Goal: Transaction & Acquisition: Purchase product/service

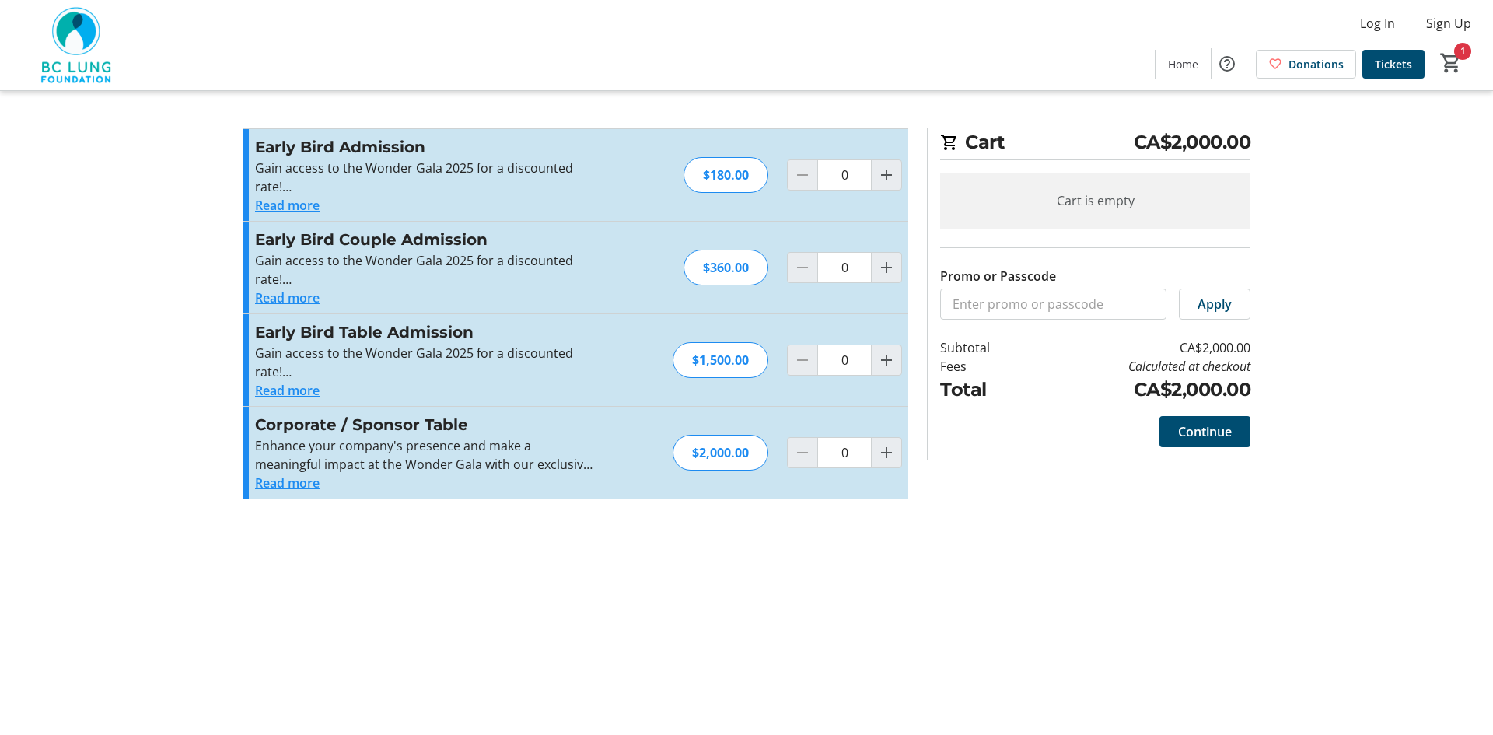
type input "1"
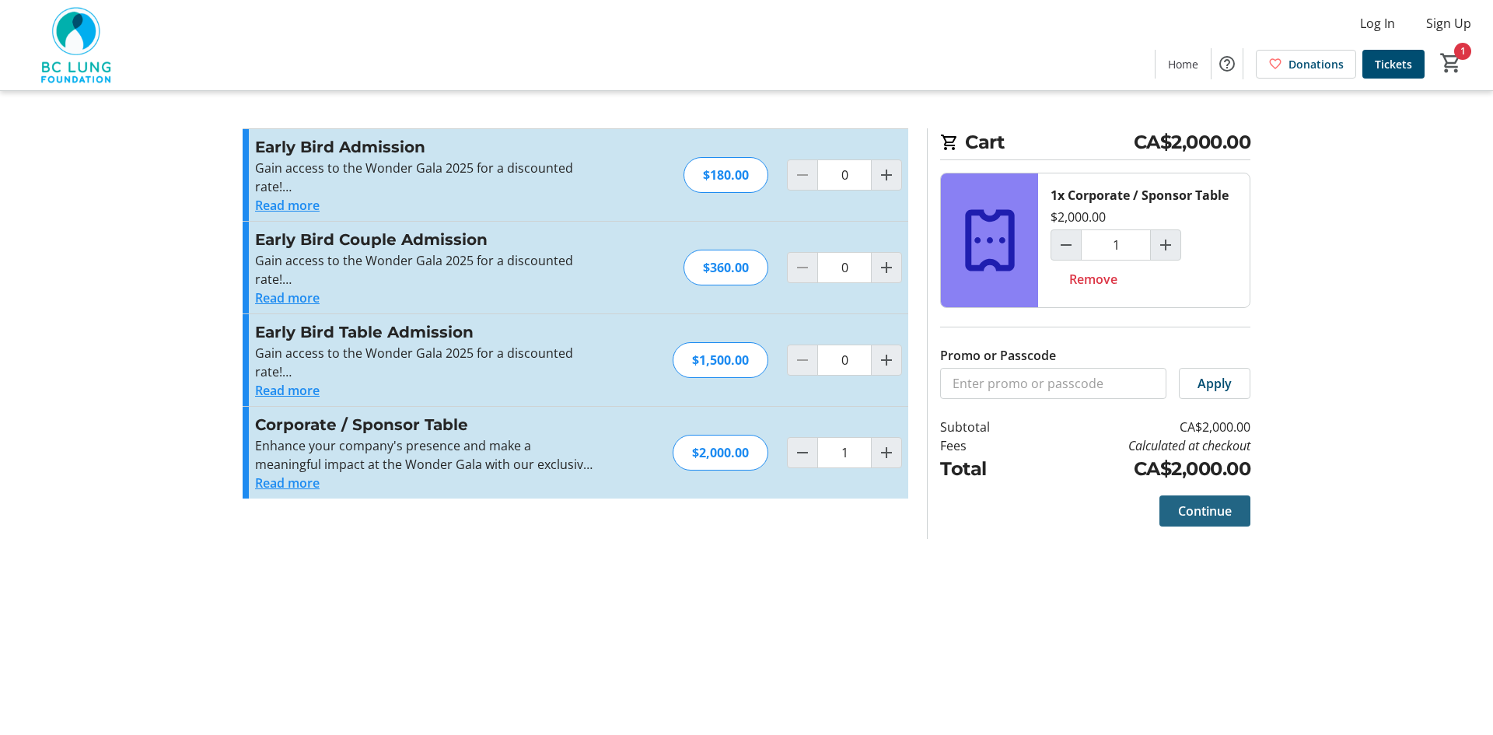
click at [1217, 510] on span "Continue" at bounding box center [1205, 511] width 54 height 19
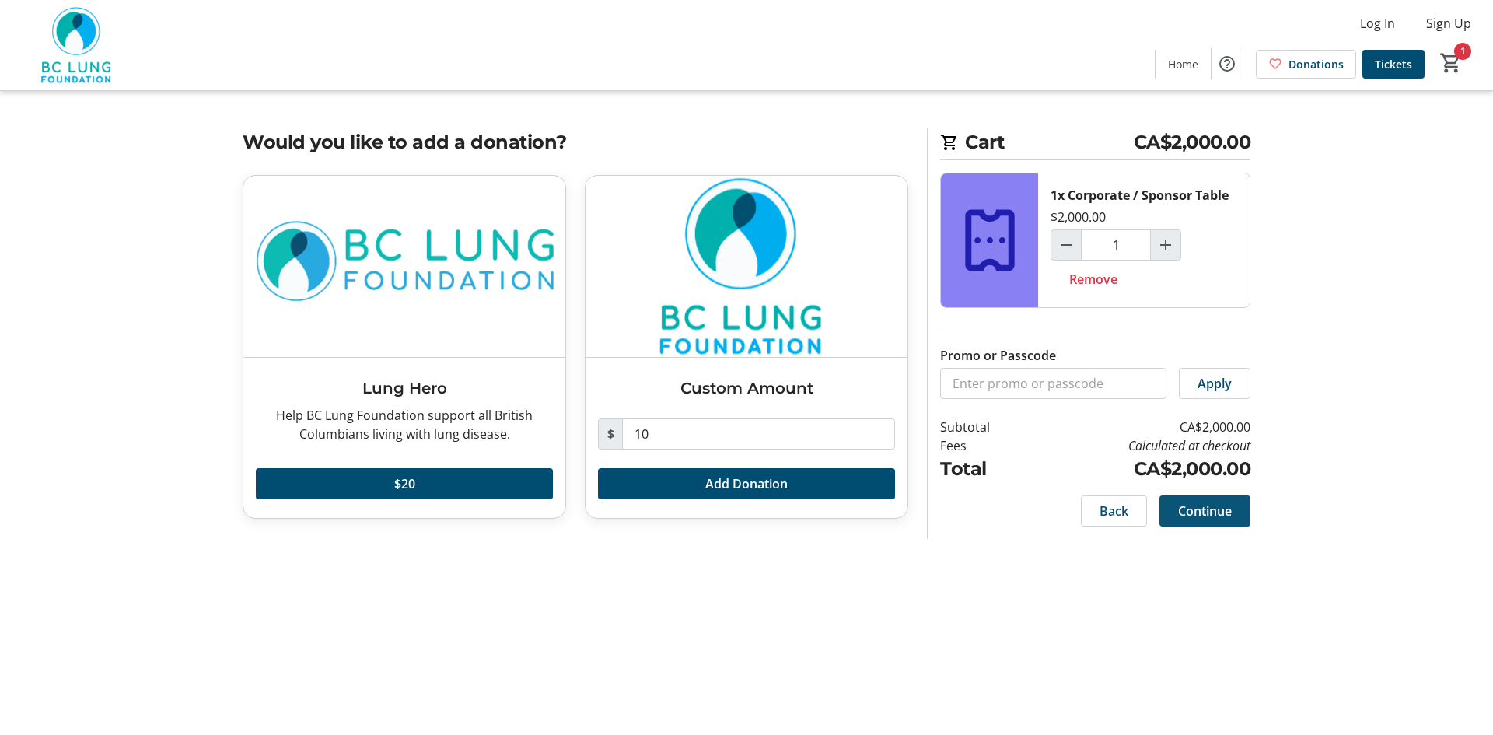
click at [1221, 507] on span "Continue" at bounding box center [1205, 511] width 54 height 19
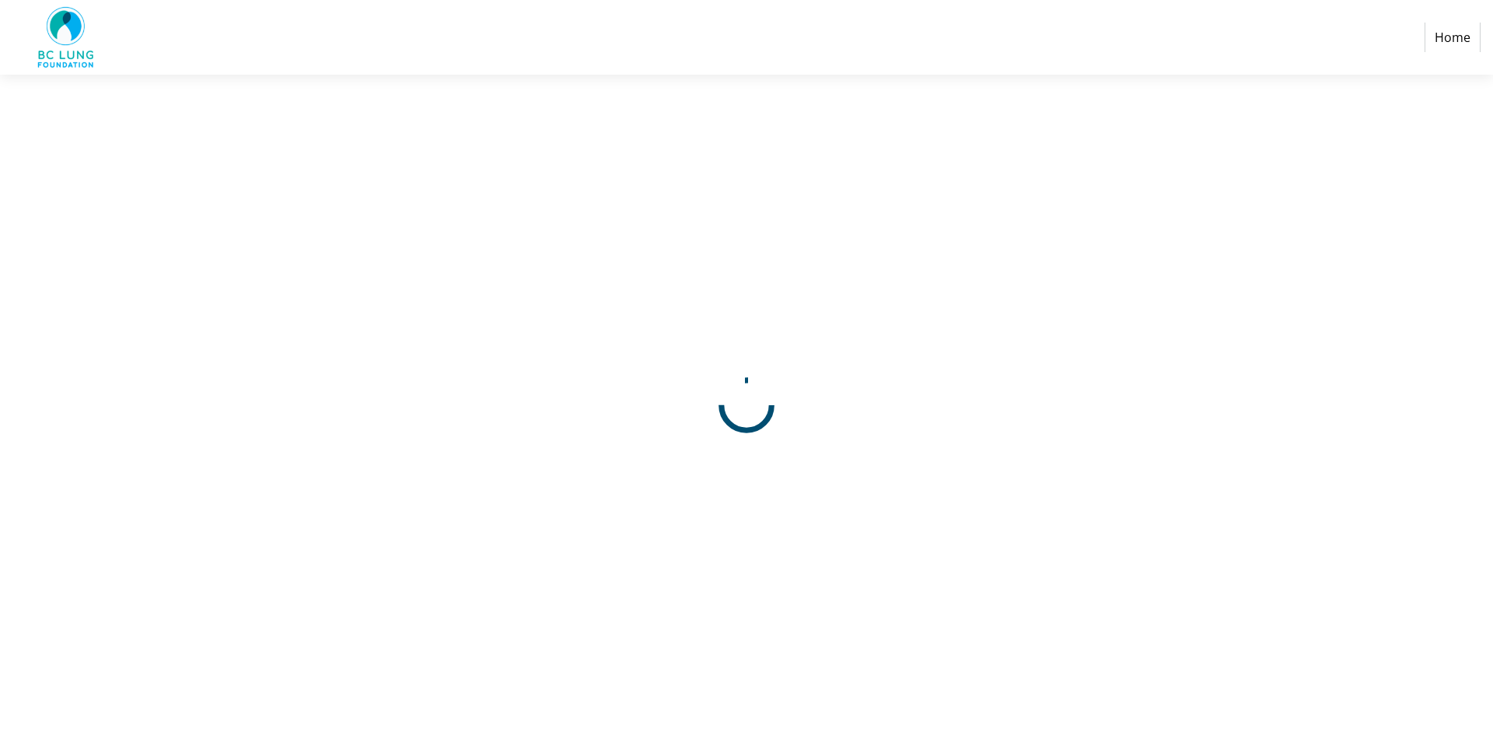
select select
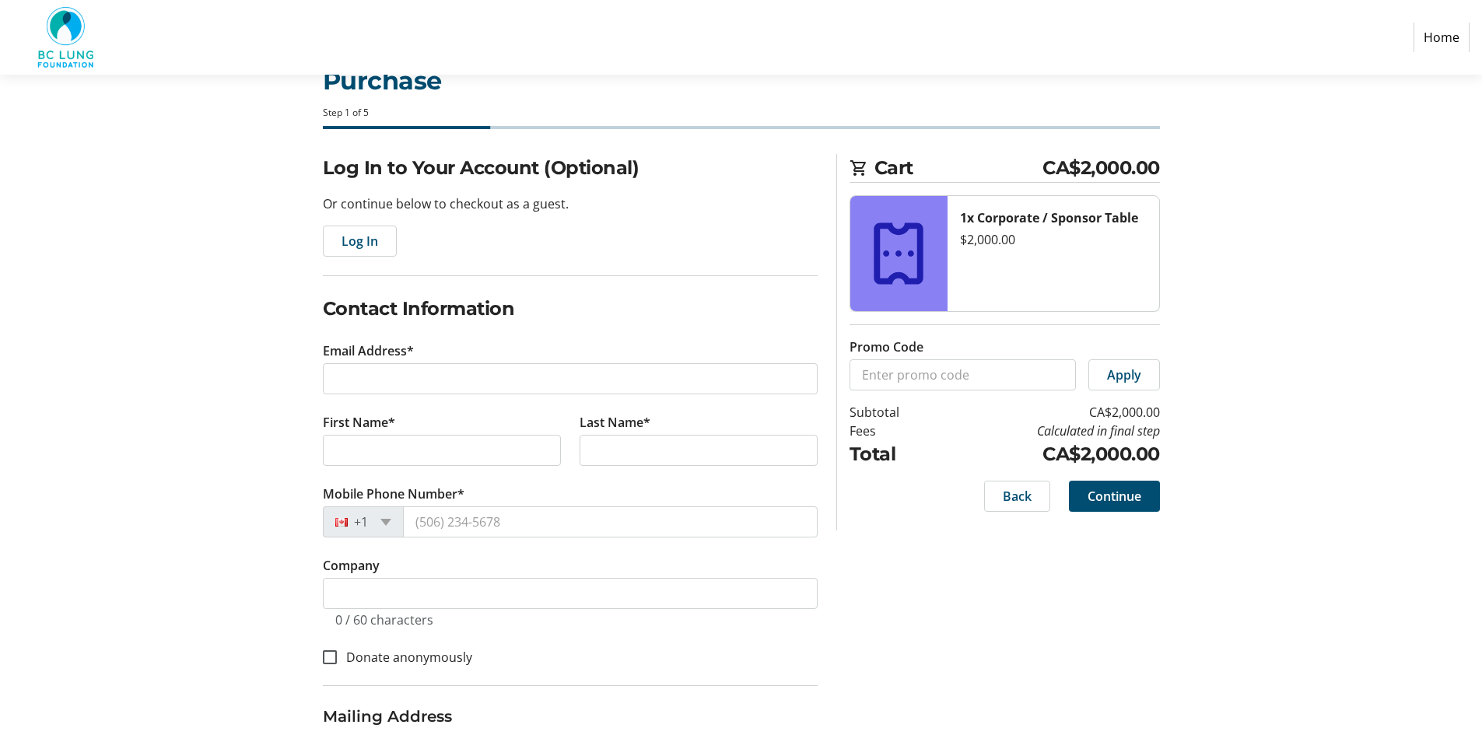
scroll to position [78, 0]
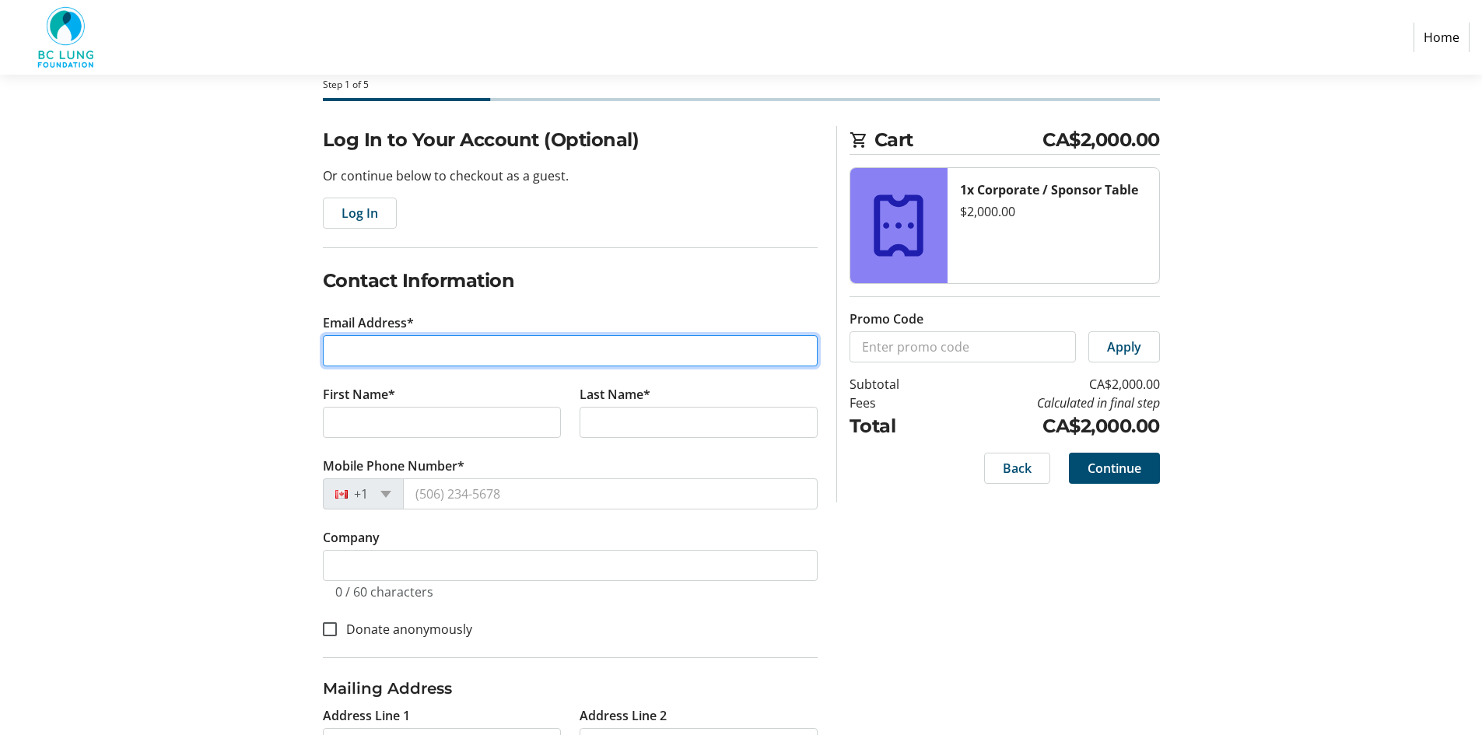
click at [326, 354] on input "Email Address*" at bounding box center [570, 350] width 495 height 31
type input "[EMAIL_ADDRESS][DOMAIN_NAME]"
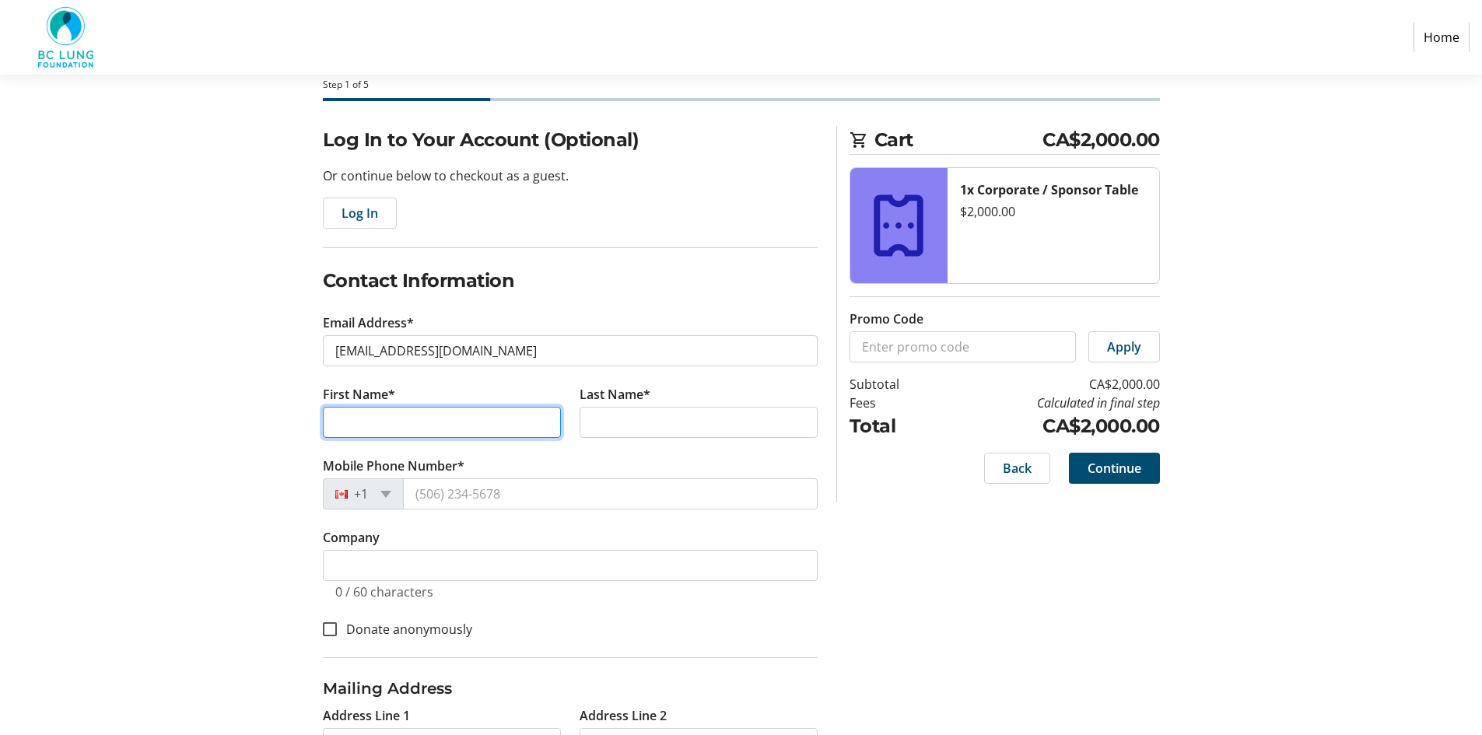
click at [361, 424] on input "First Name*" at bounding box center [442, 422] width 238 height 31
type input "Kandys"
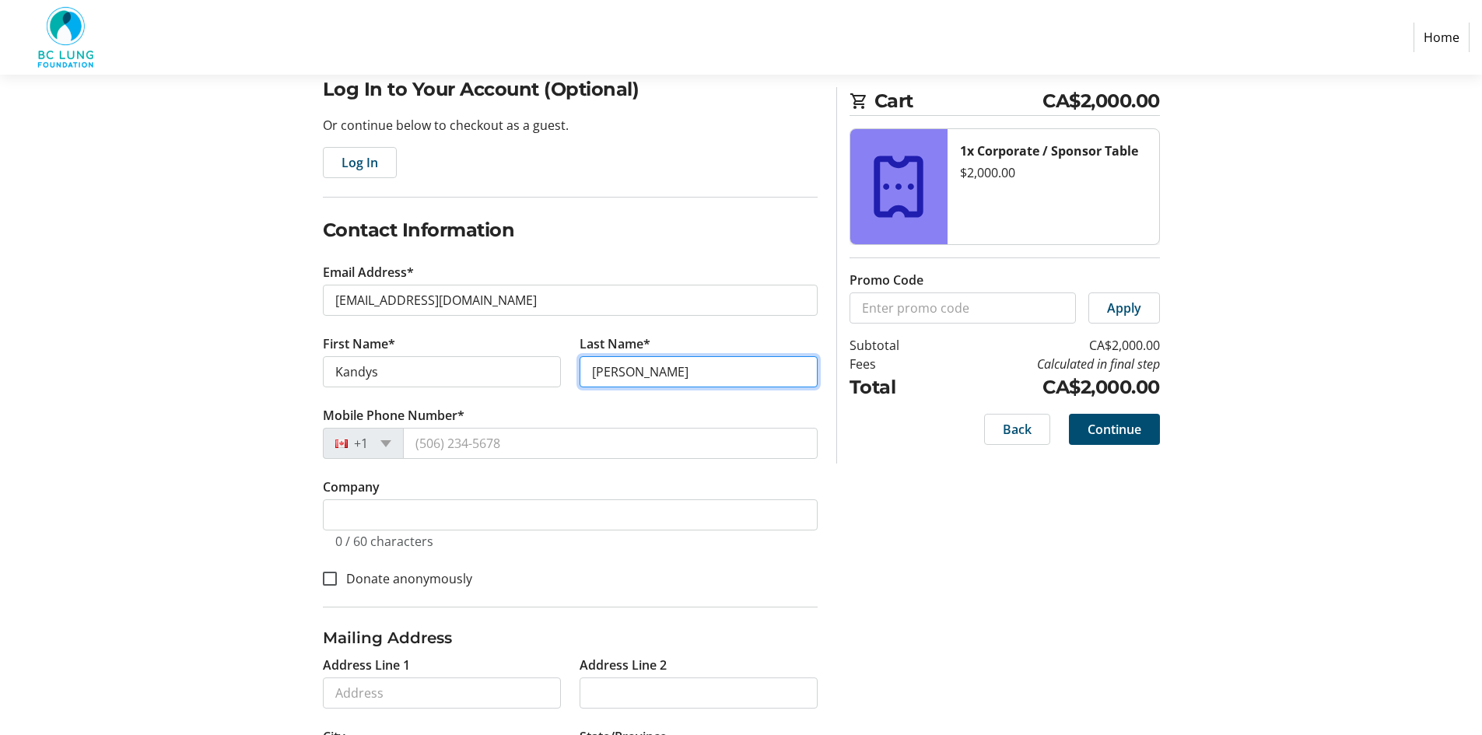
scroll to position [156, 0]
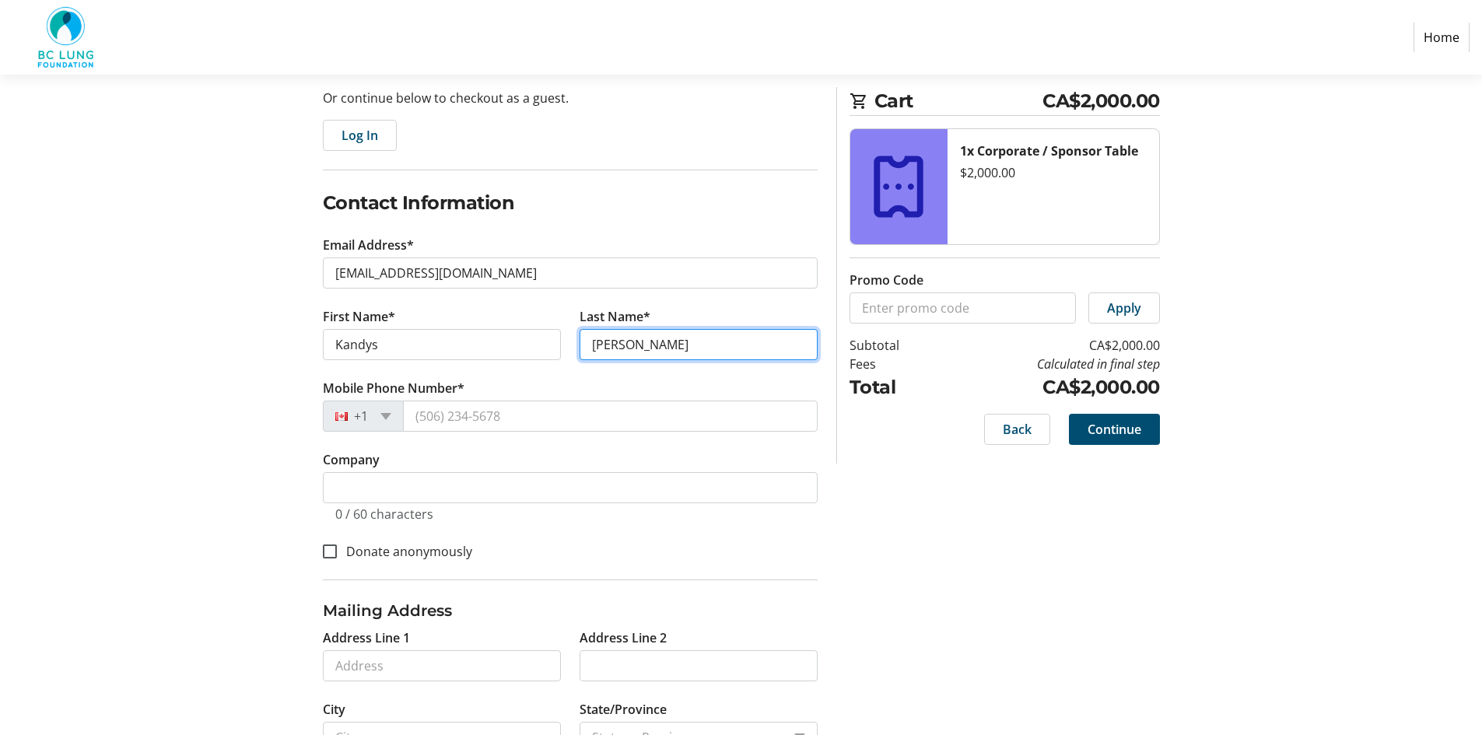
type input "[PERSON_NAME]"
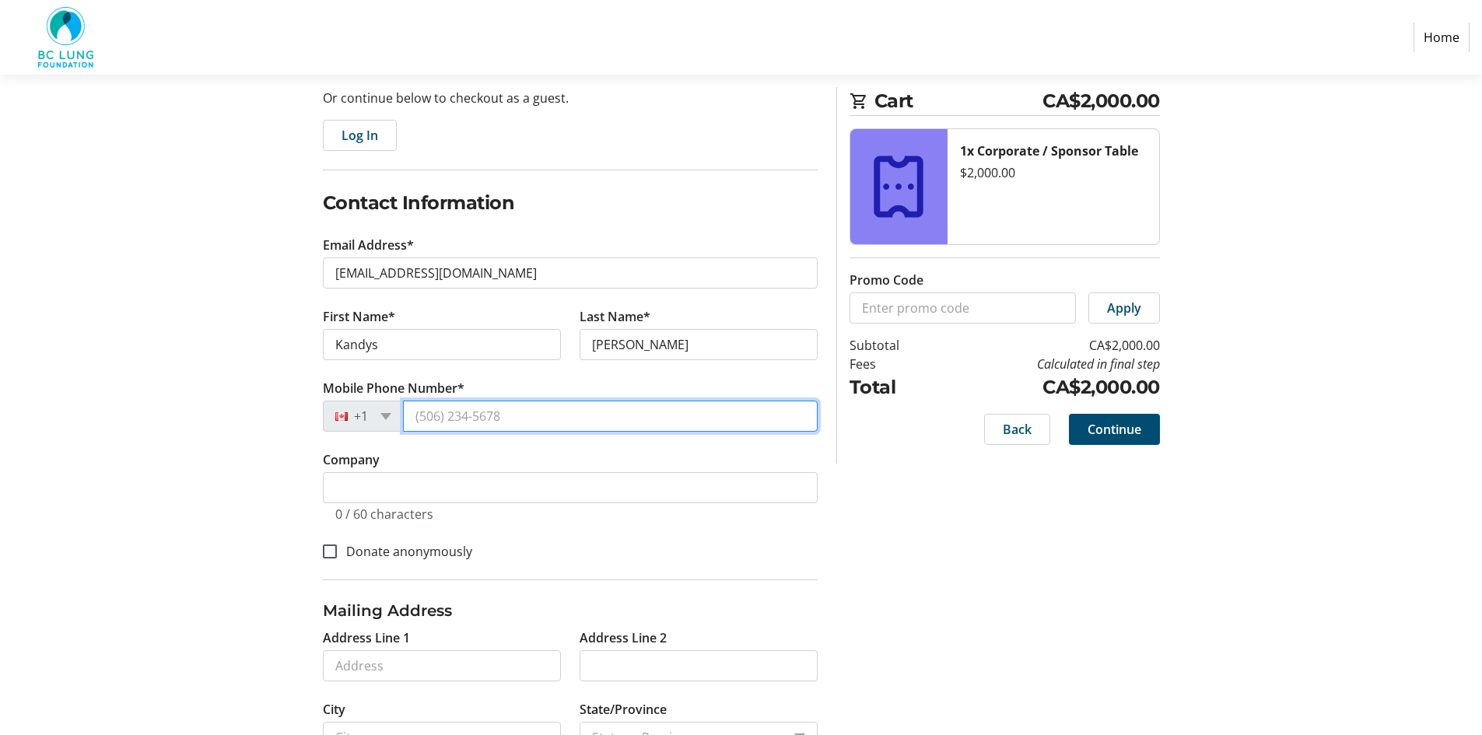
click at [439, 418] on input "Mobile Phone Number*" at bounding box center [610, 416] width 415 height 31
type input "[PHONE_NUMBER]"
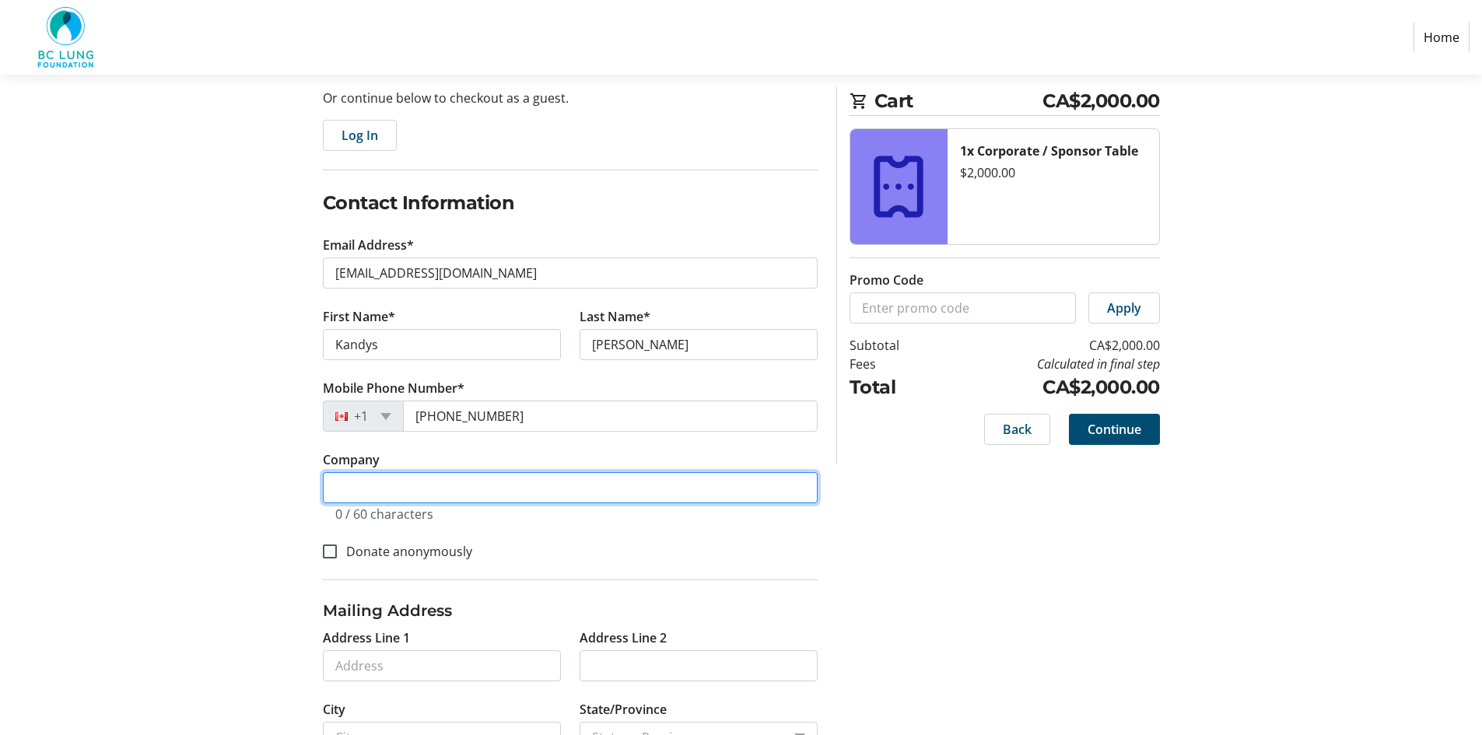
click at [347, 488] on input "Company" at bounding box center [570, 487] width 495 height 31
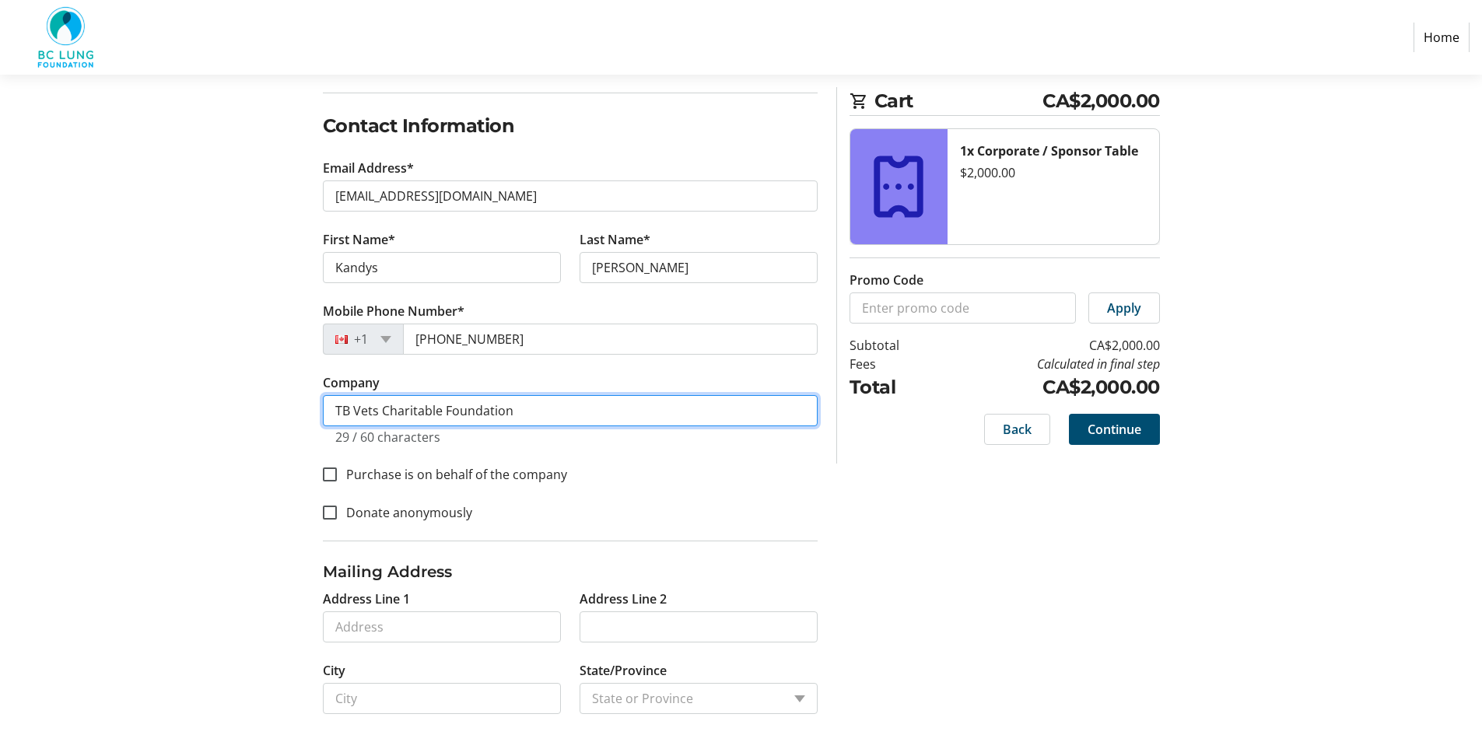
scroll to position [233, 0]
type input "TB Vets Charitable Foundation"
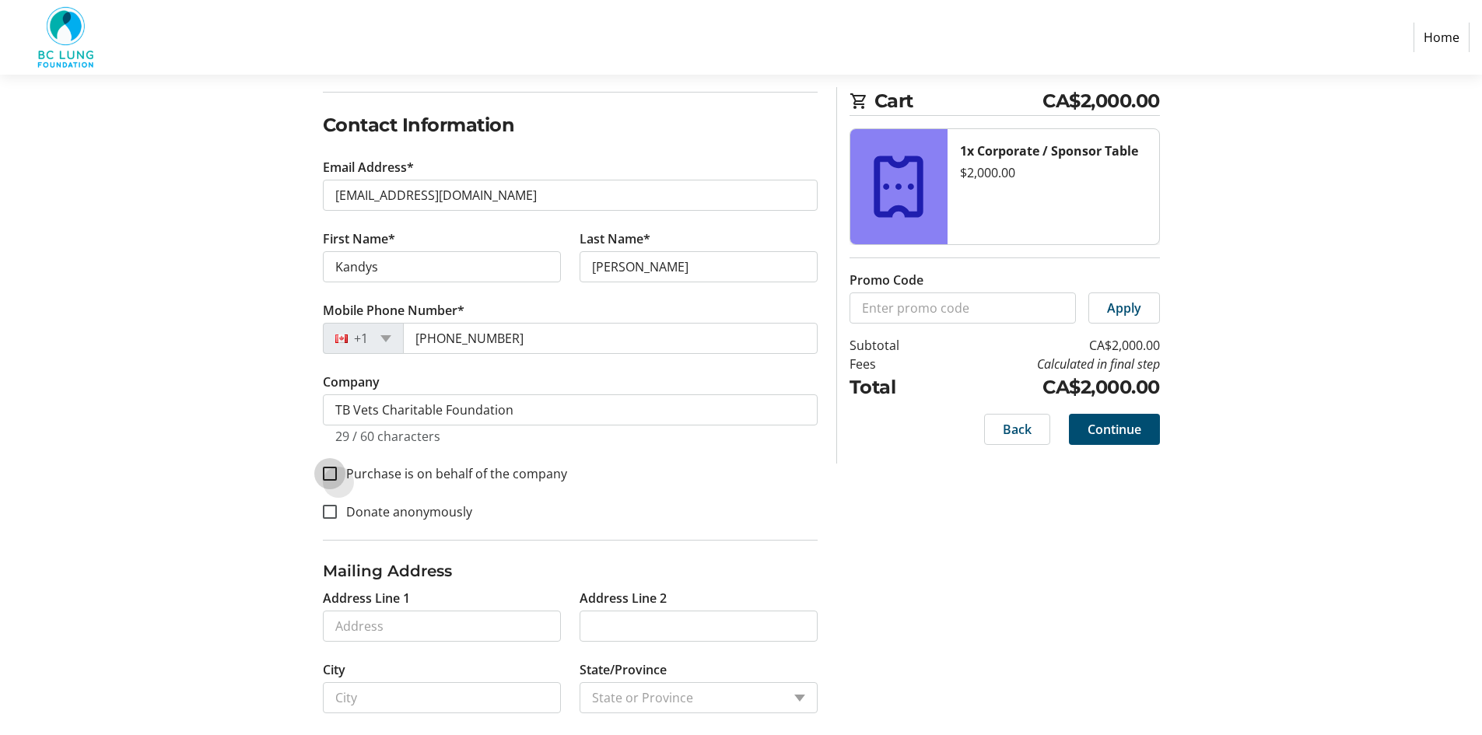
click at [331, 479] on input "Purchase is on behalf of the company" at bounding box center [330, 474] width 14 height 14
checkbox input "true"
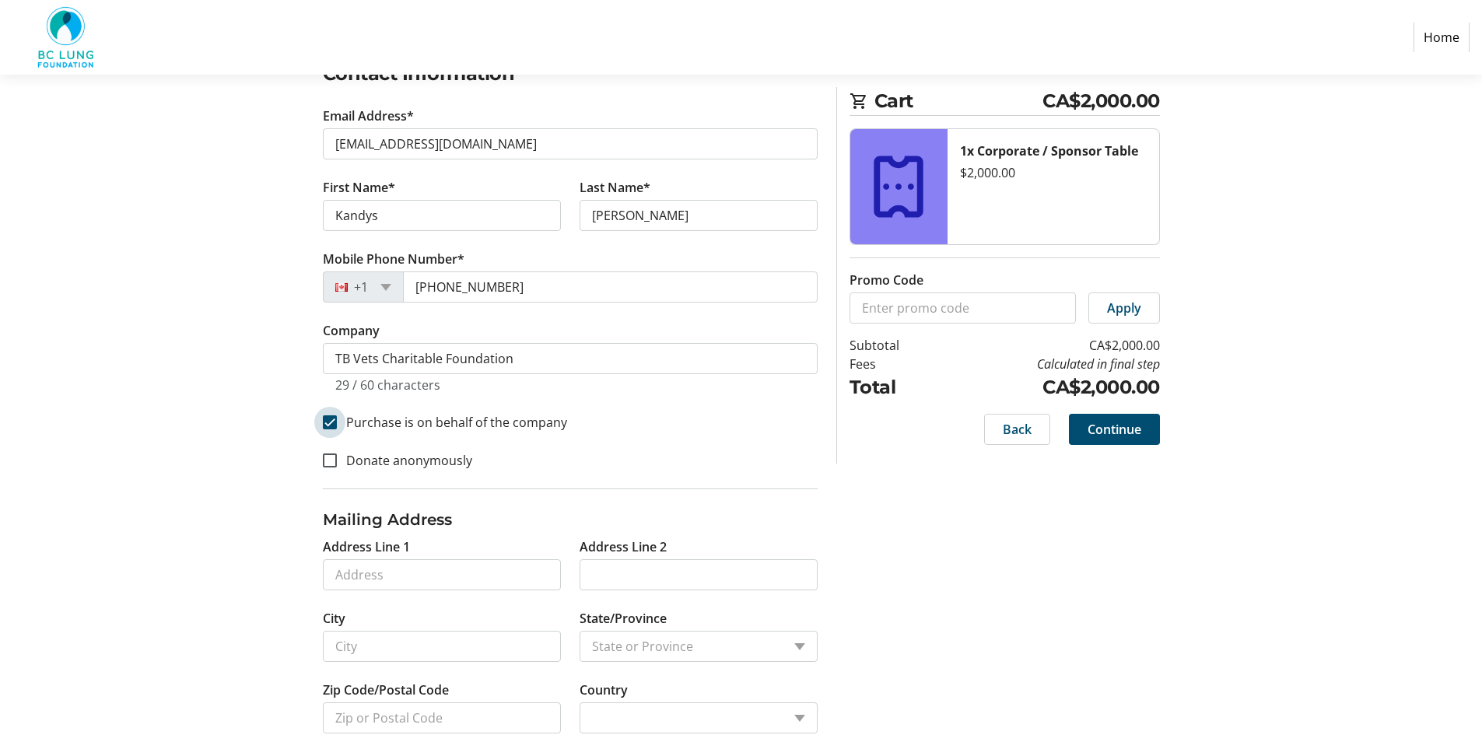
scroll to position [320, 0]
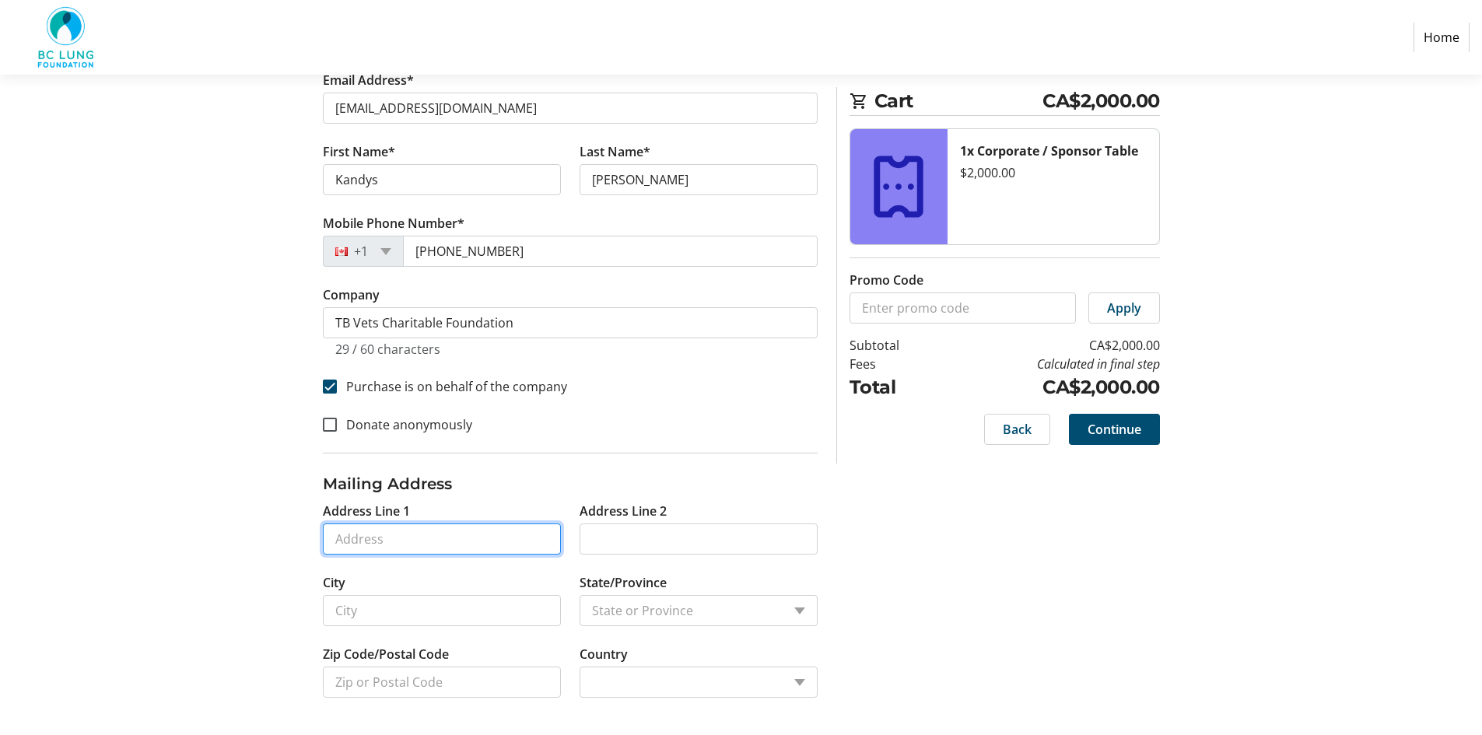
click at [334, 540] on input "Address Line 1" at bounding box center [442, 538] width 238 height 31
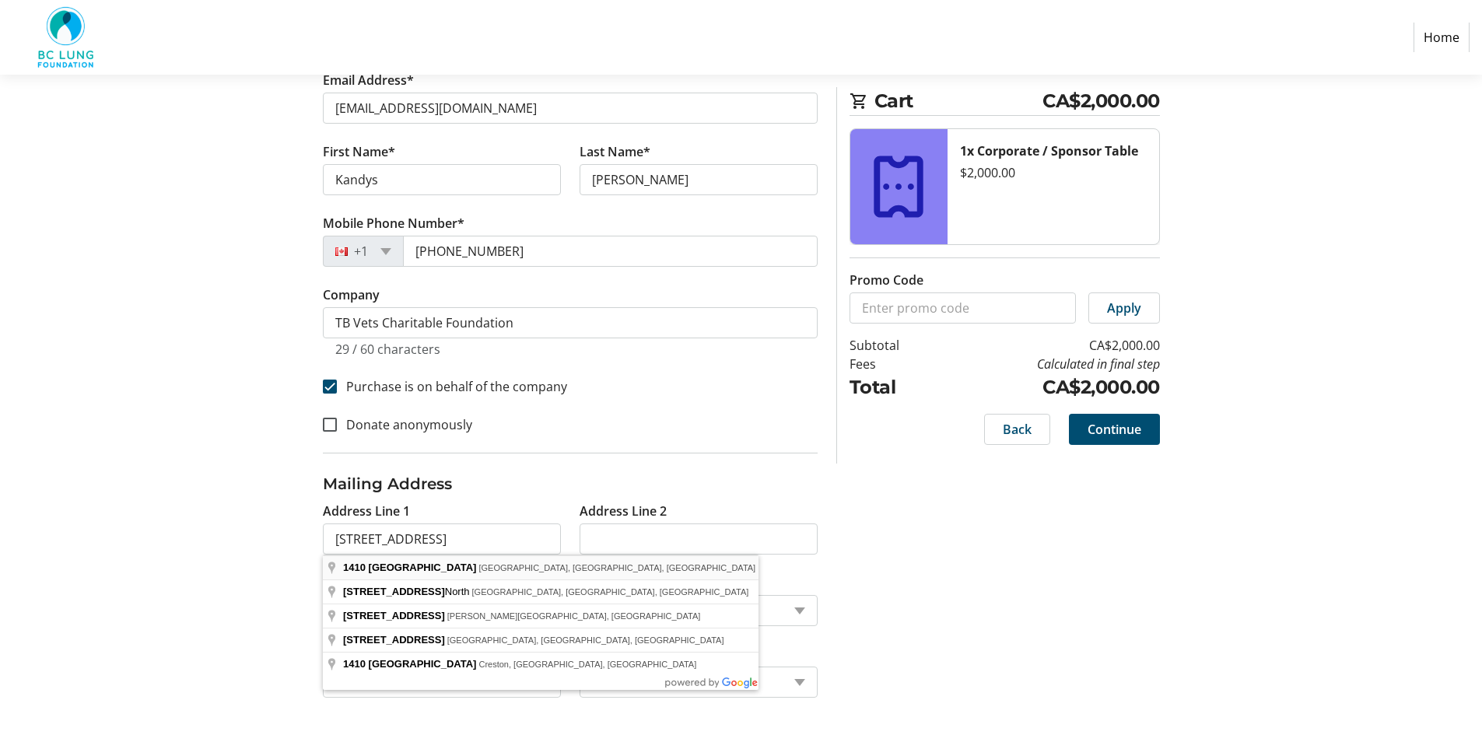
type input "[STREET_ADDRESS]"
type input "[GEOGRAPHIC_DATA]"
select select
type input "V5K 4R1"
select select "CA"
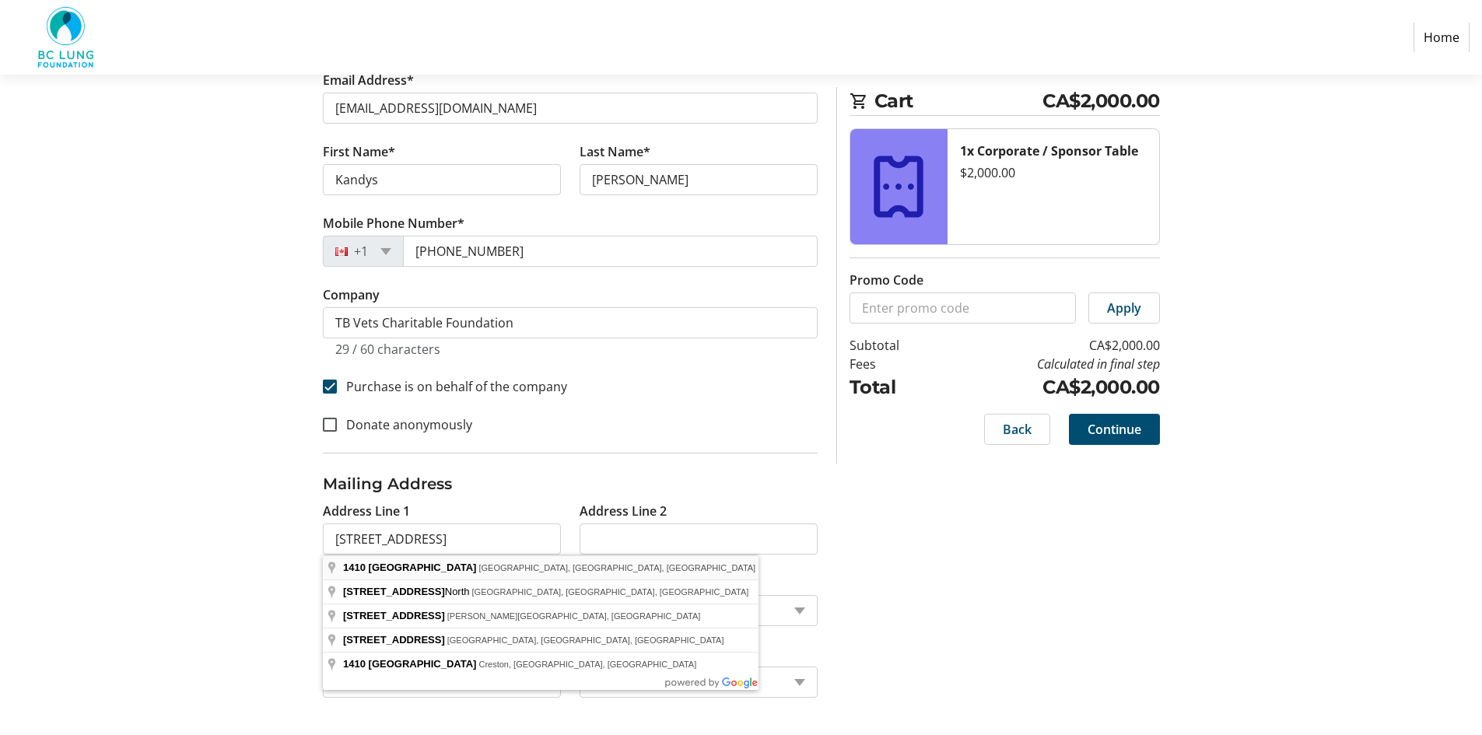
select select "BC"
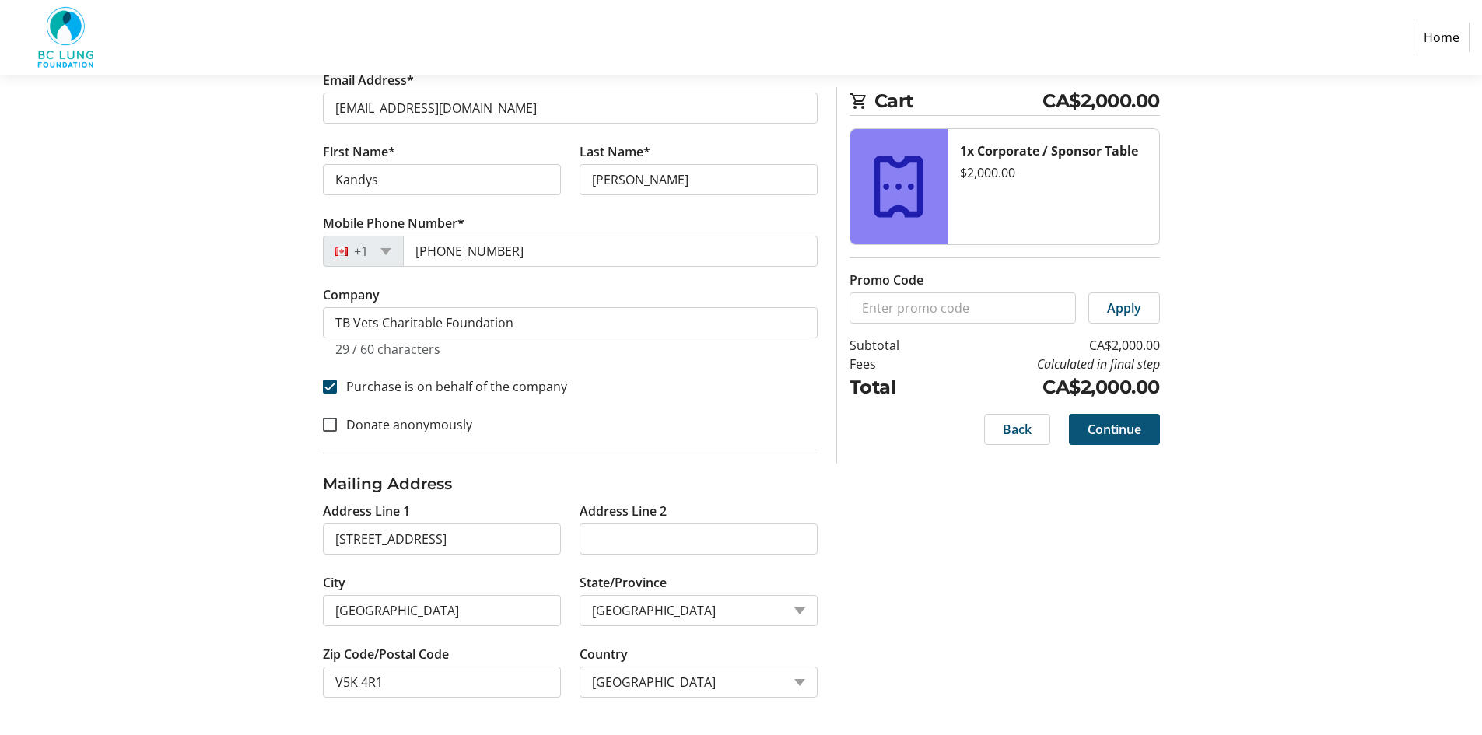
click at [1123, 421] on span "Continue" at bounding box center [1114, 429] width 54 height 19
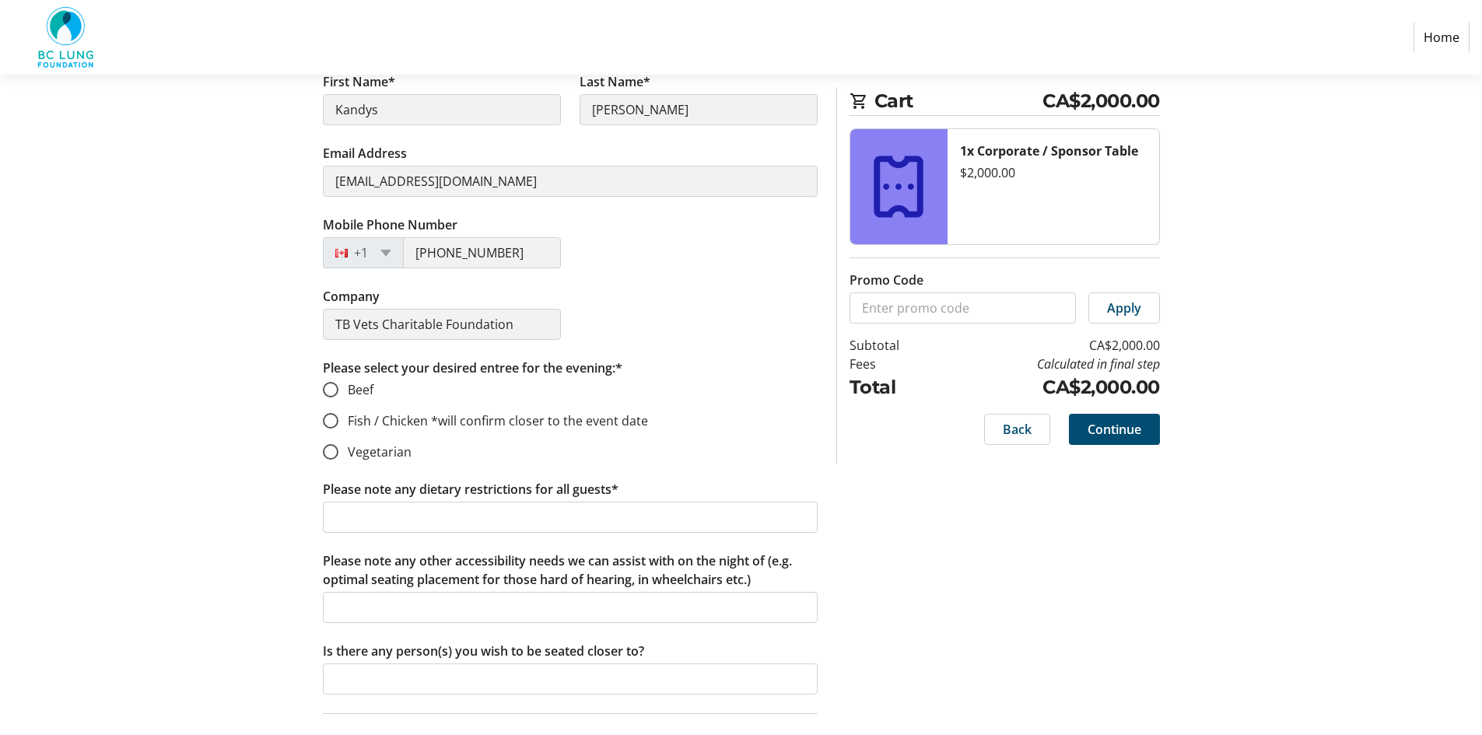
scroll to position [389, 0]
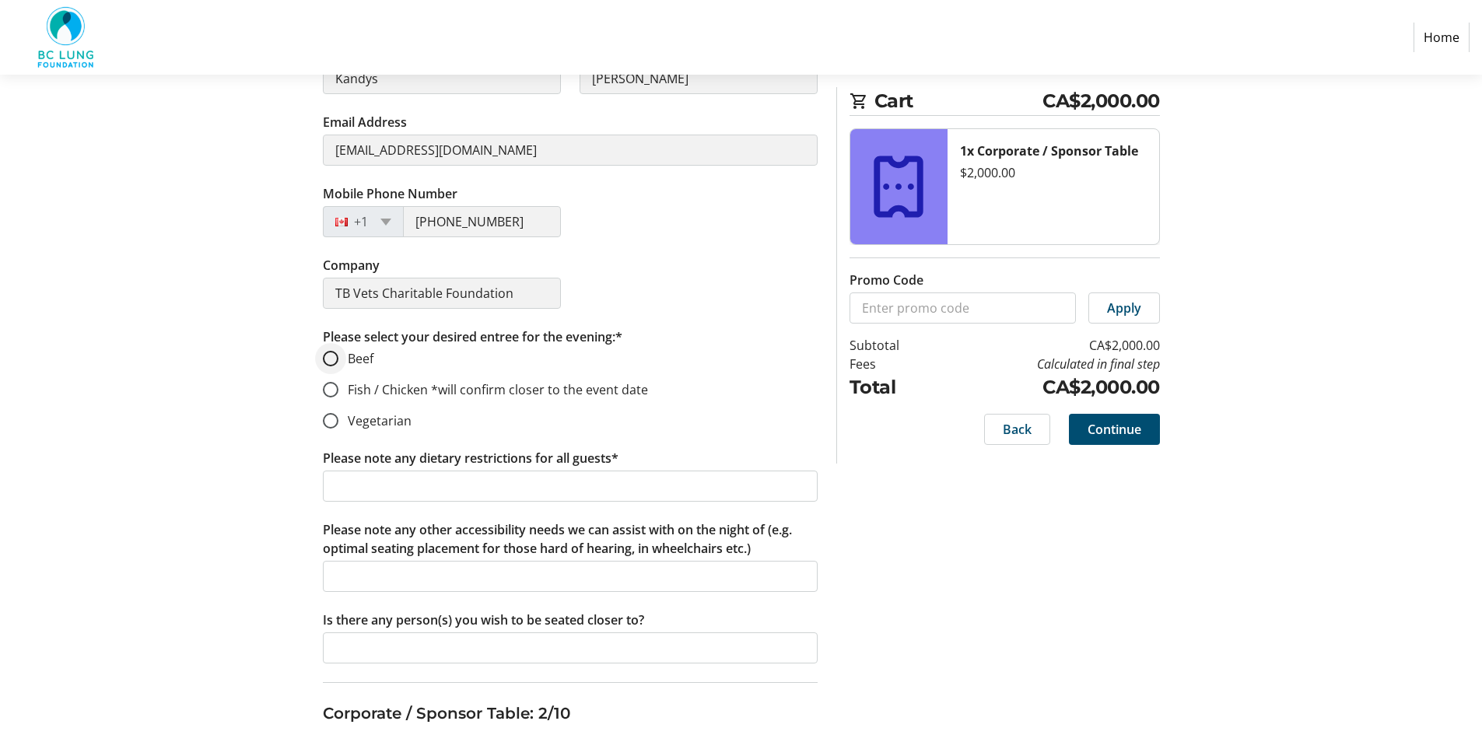
click at [331, 367] on div at bounding box center [330, 358] width 37 height 37
radio input "true"
click at [329, 386] on input "Fish / Chicken *will confirm closer to the event date" at bounding box center [331, 390] width 16 height 16
radio input "true"
drag, startPoint x: 327, startPoint y: 359, endPoint x: 326, endPoint y: 375, distance: 15.6
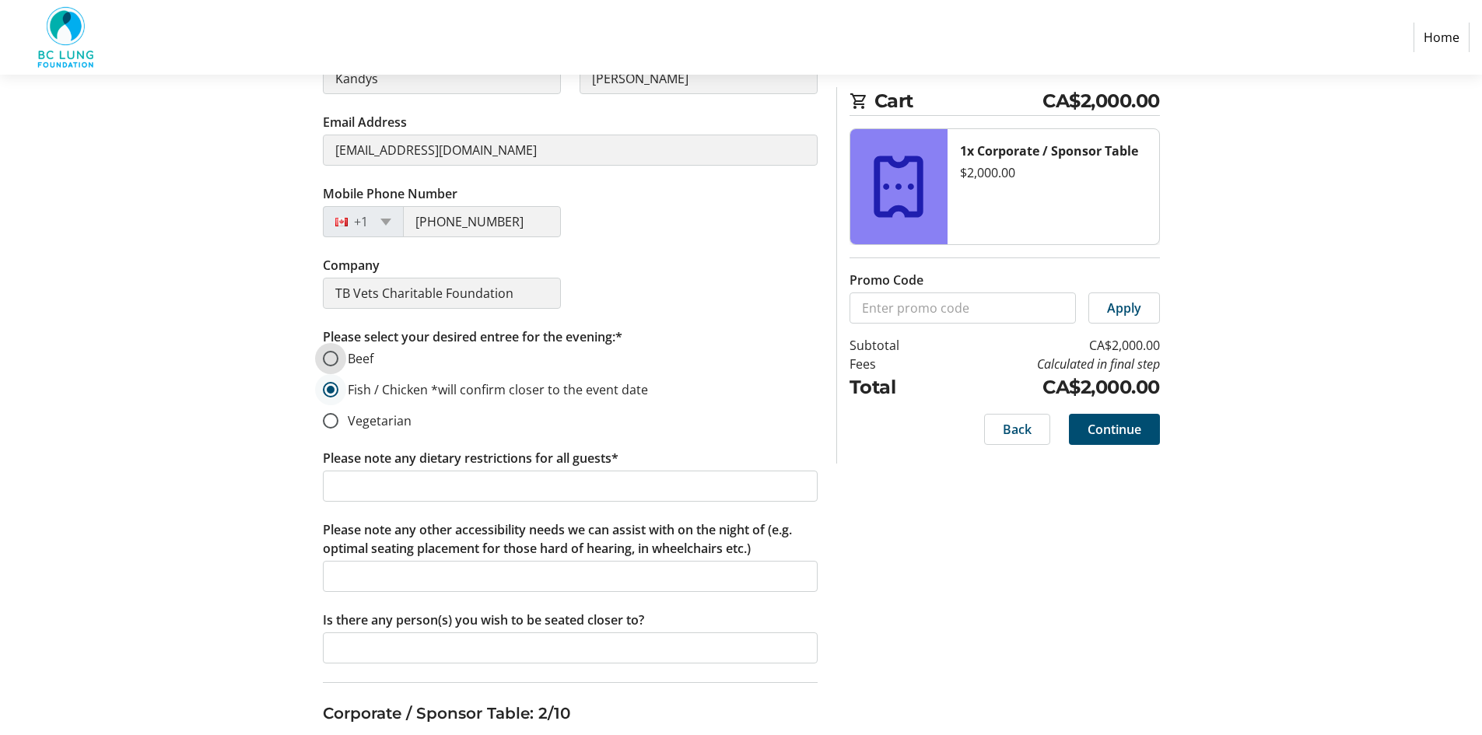
click at [326, 366] on input "Beef" at bounding box center [331, 359] width 16 height 16
radio input "true"
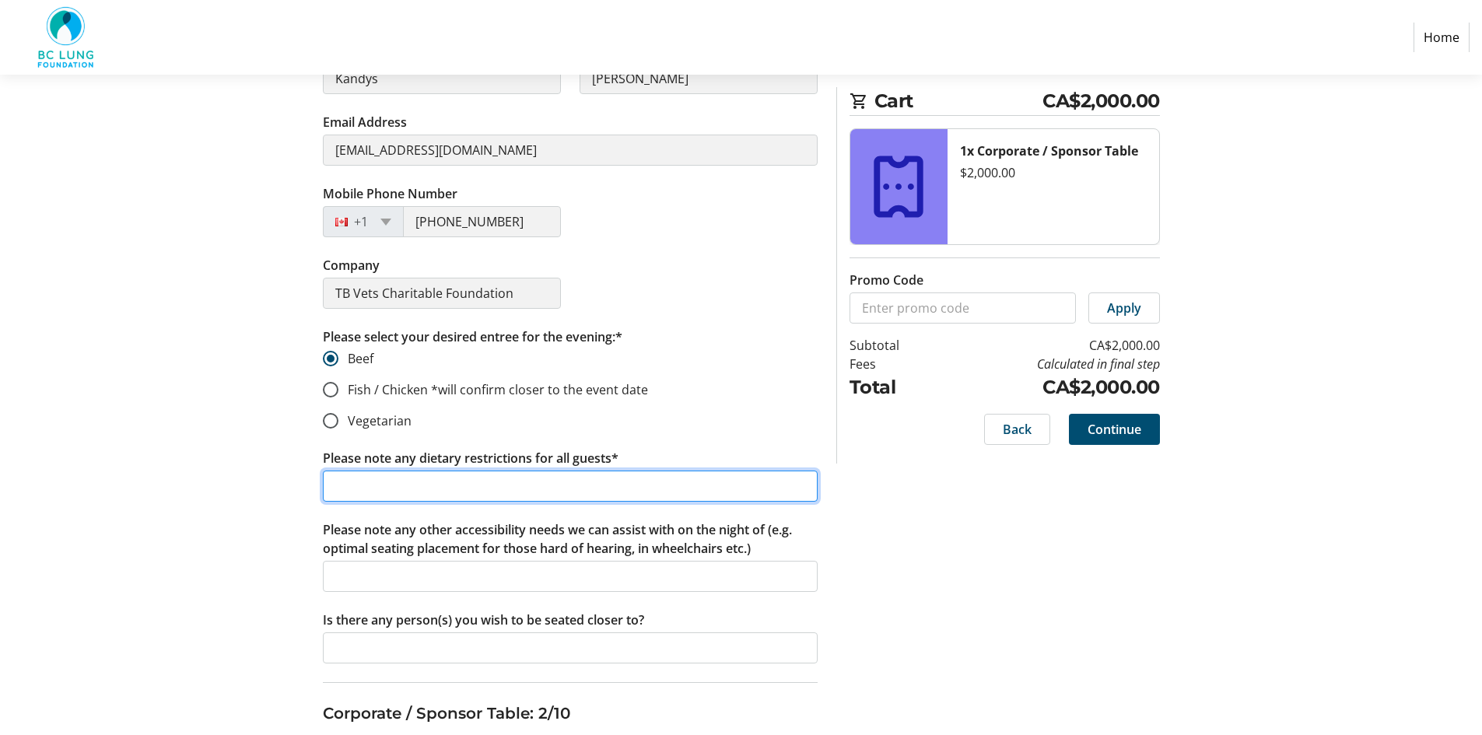
click at [355, 481] on input "Please note any dietary restrictions for all guests*" at bounding box center [570, 486] width 495 height 31
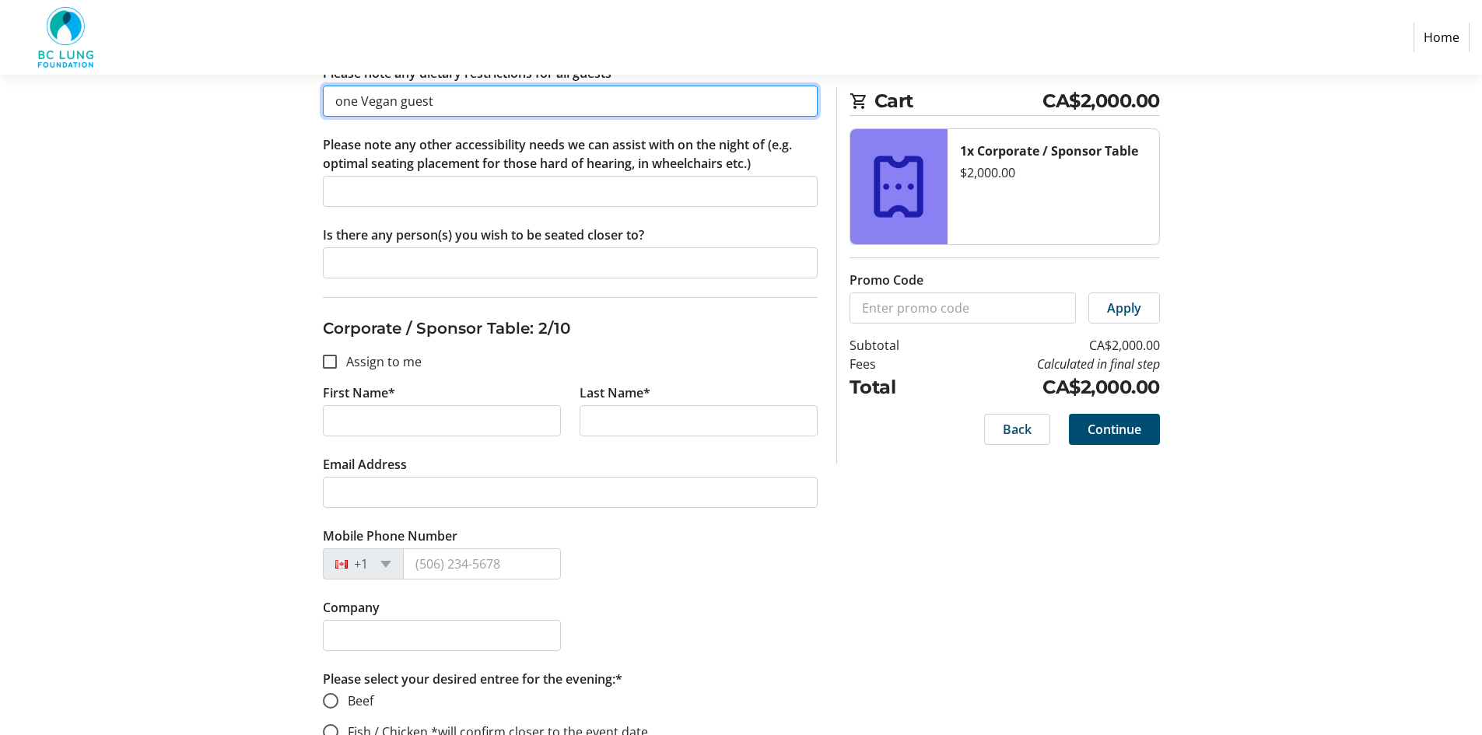
scroll to position [778, 0]
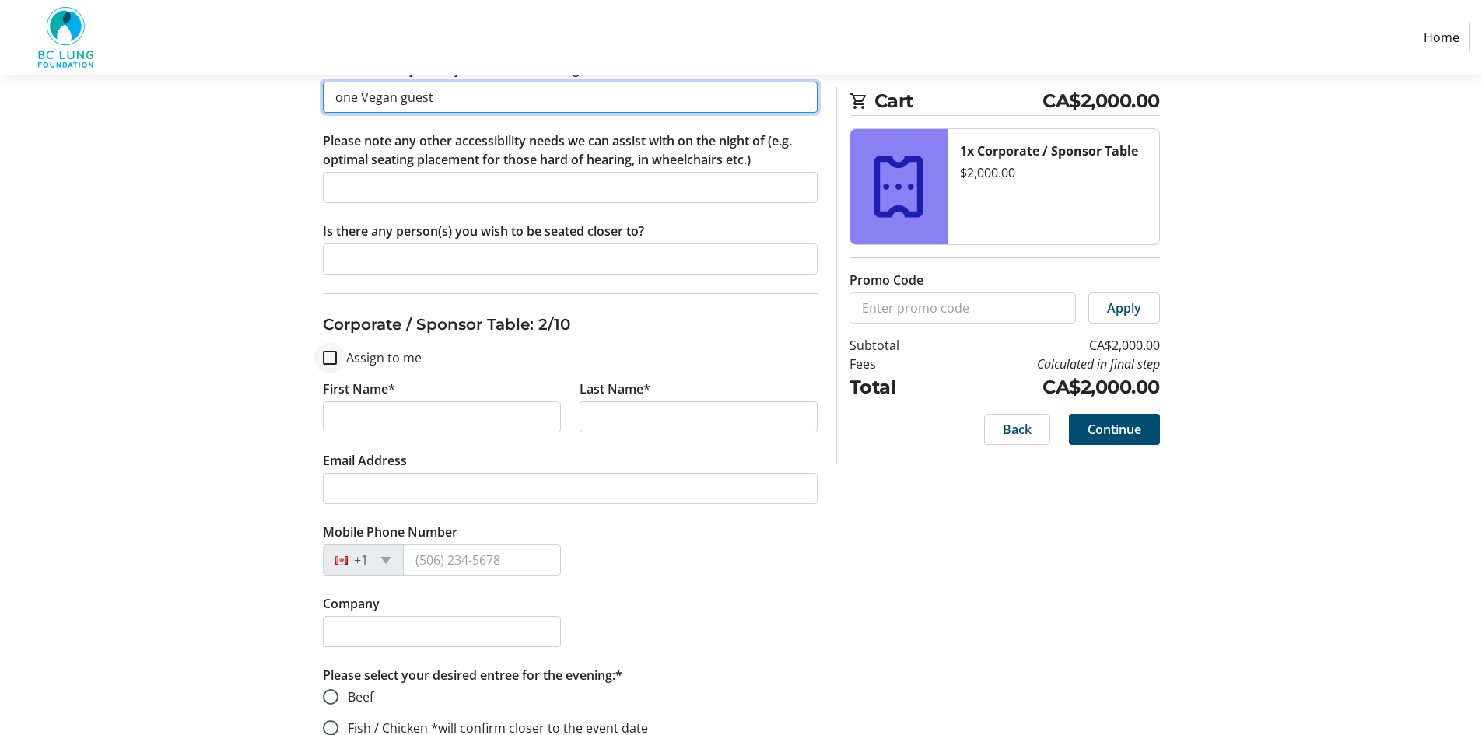
type input "one Vegan guest"
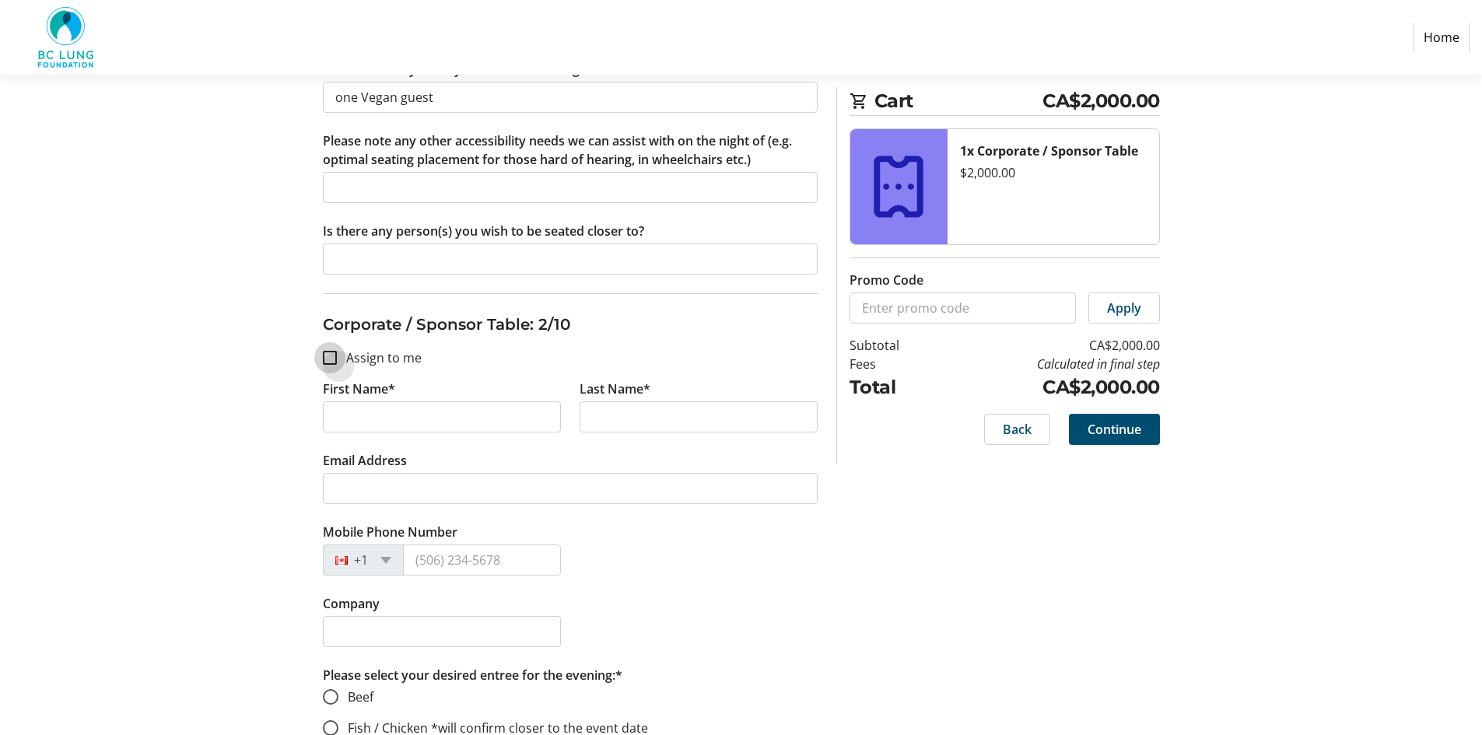
click at [323, 358] on input "Assign to me" at bounding box center [330, 358] width 14 height 14
checkbox input "true"
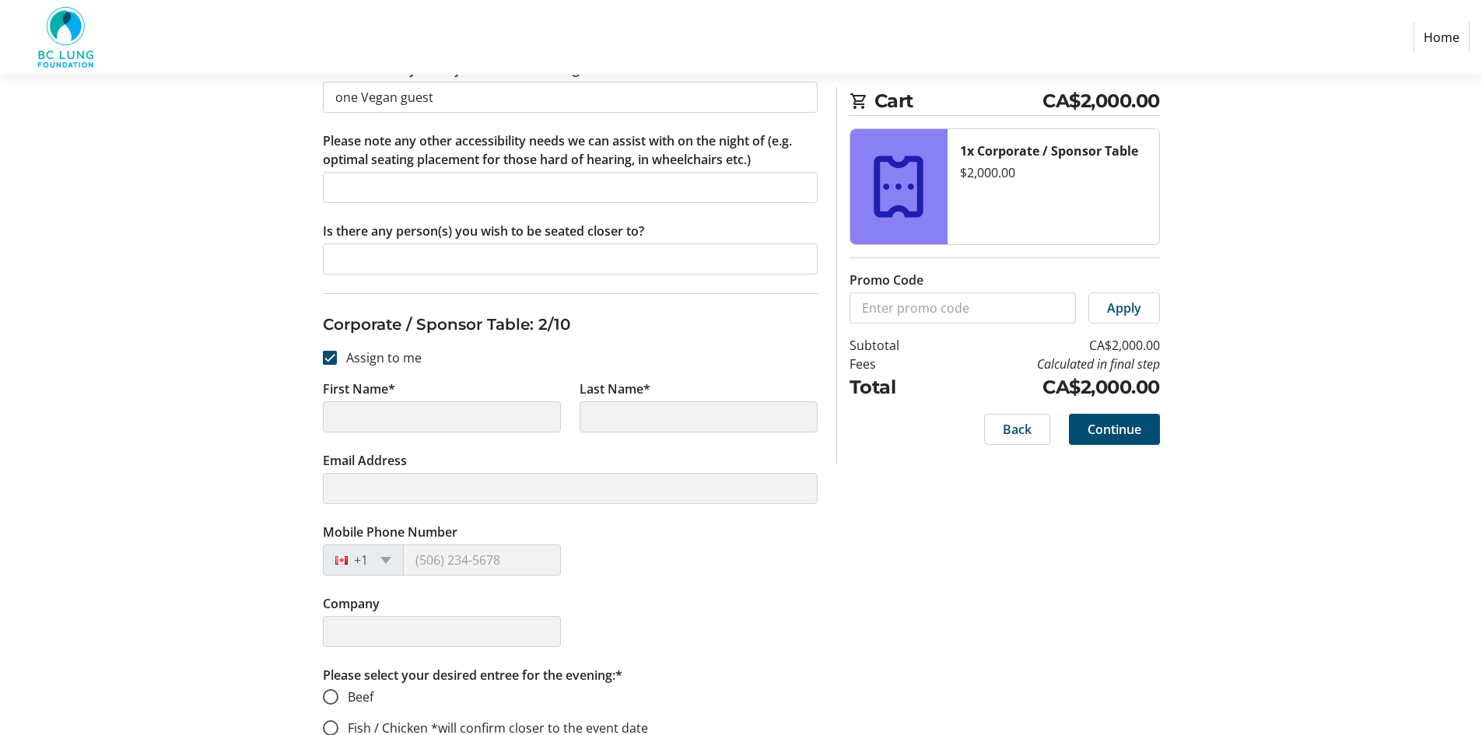
type input "Kandys"
type input "[PERSON_NAME]"
type input "[EMAIL_ADDRESS][DOMAIN_NAME]"
type input "[PHONE_NUMBER]"
type input "TB Vets Charitable Foundation"
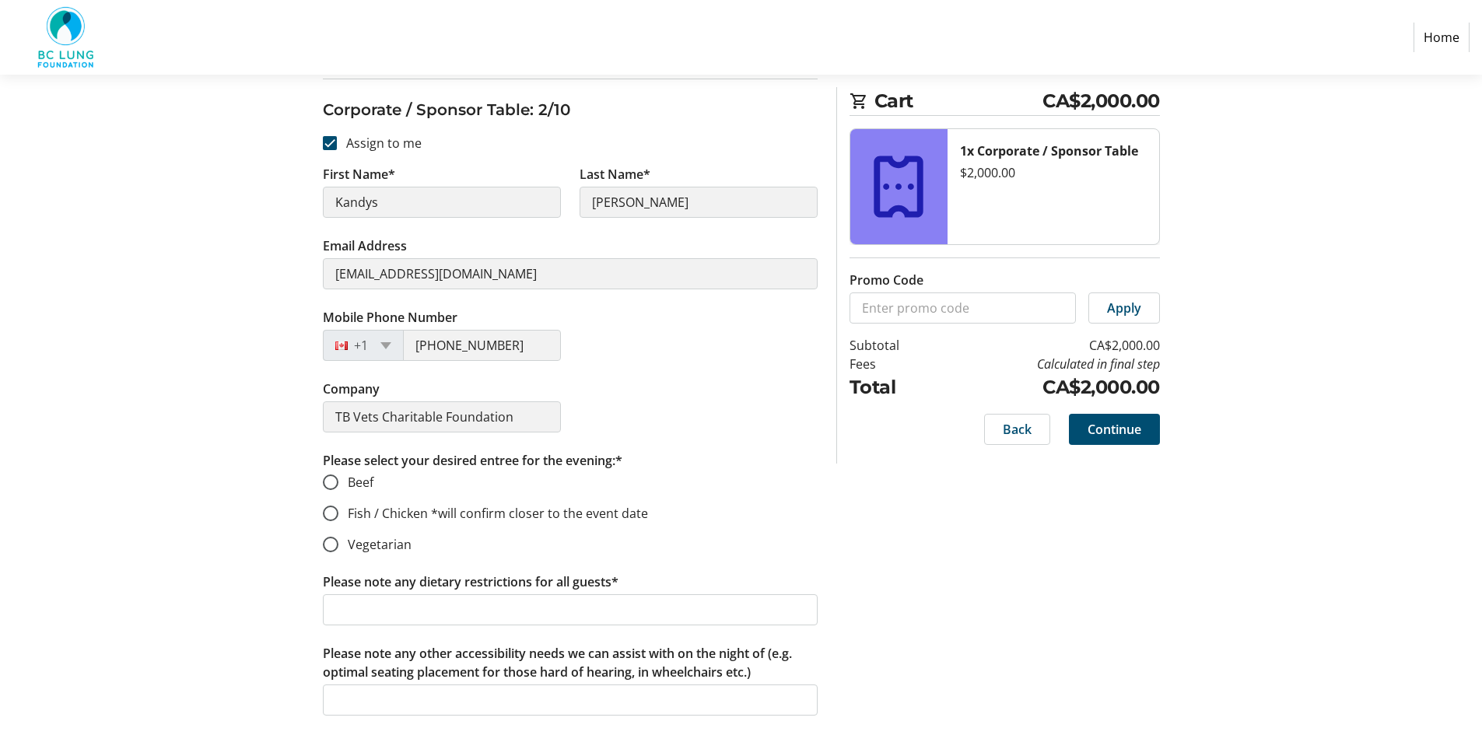
scroll to position [1011, 0]
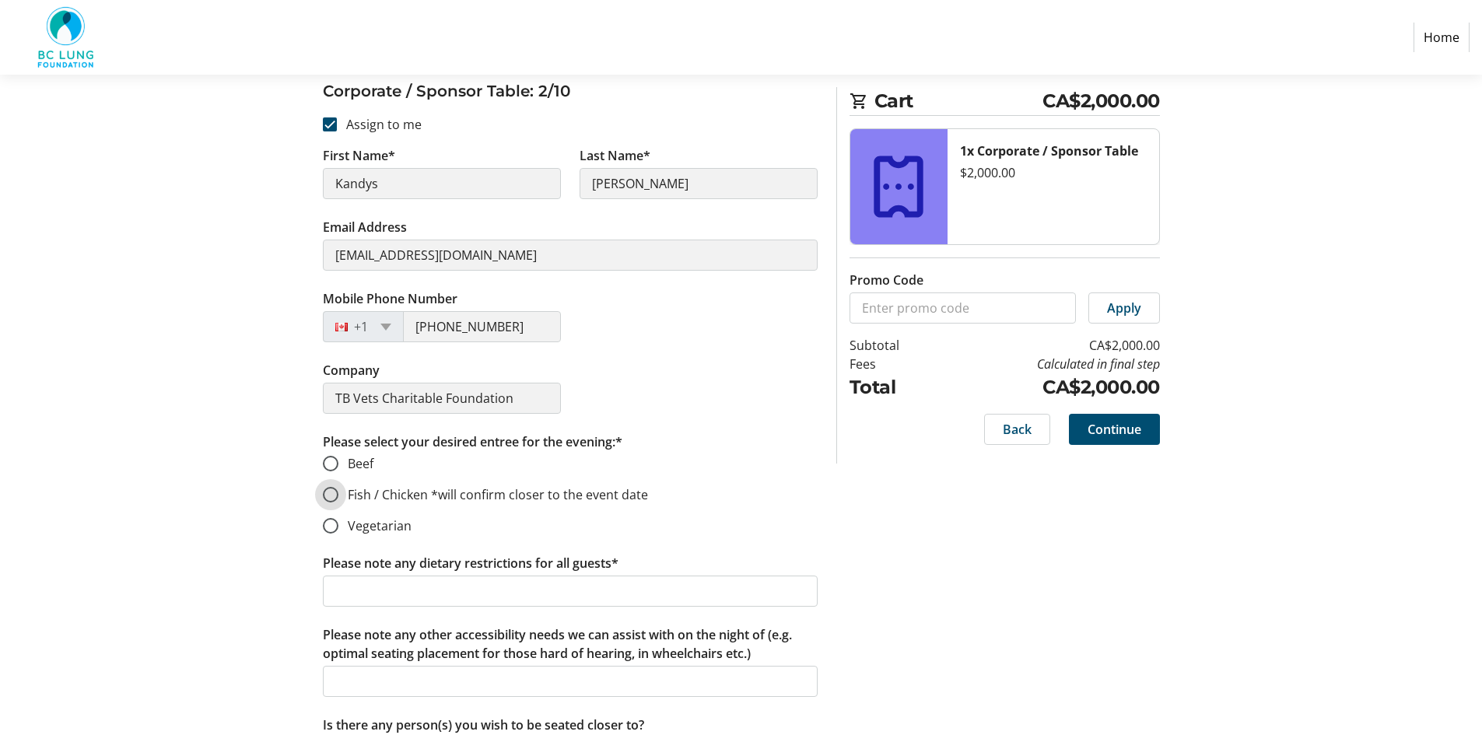
click at [336, 501] on input "Fish / Chicken *will confirm closer to the event date" at bounding box center [331, 495] width 16 height 16
radio input "true"
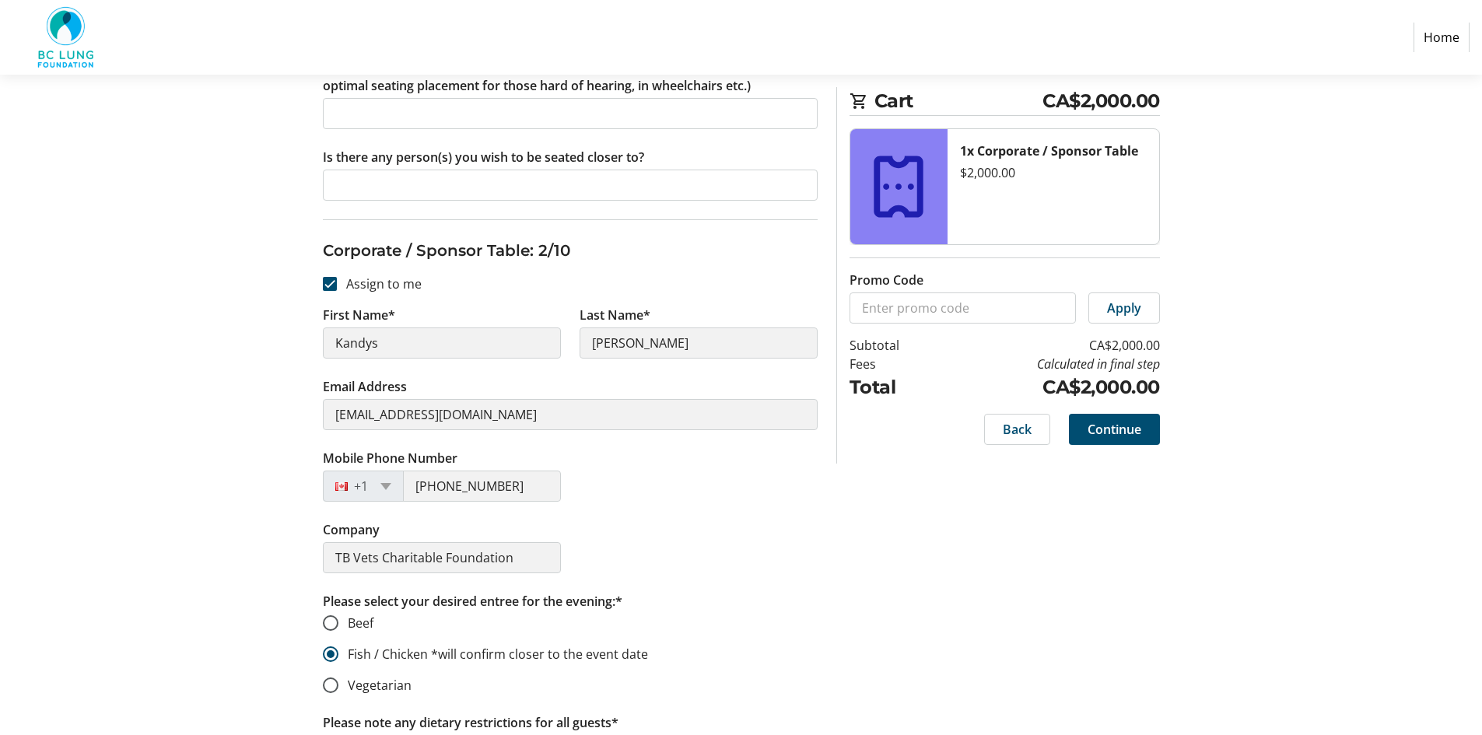
scroll to position [856, 0]
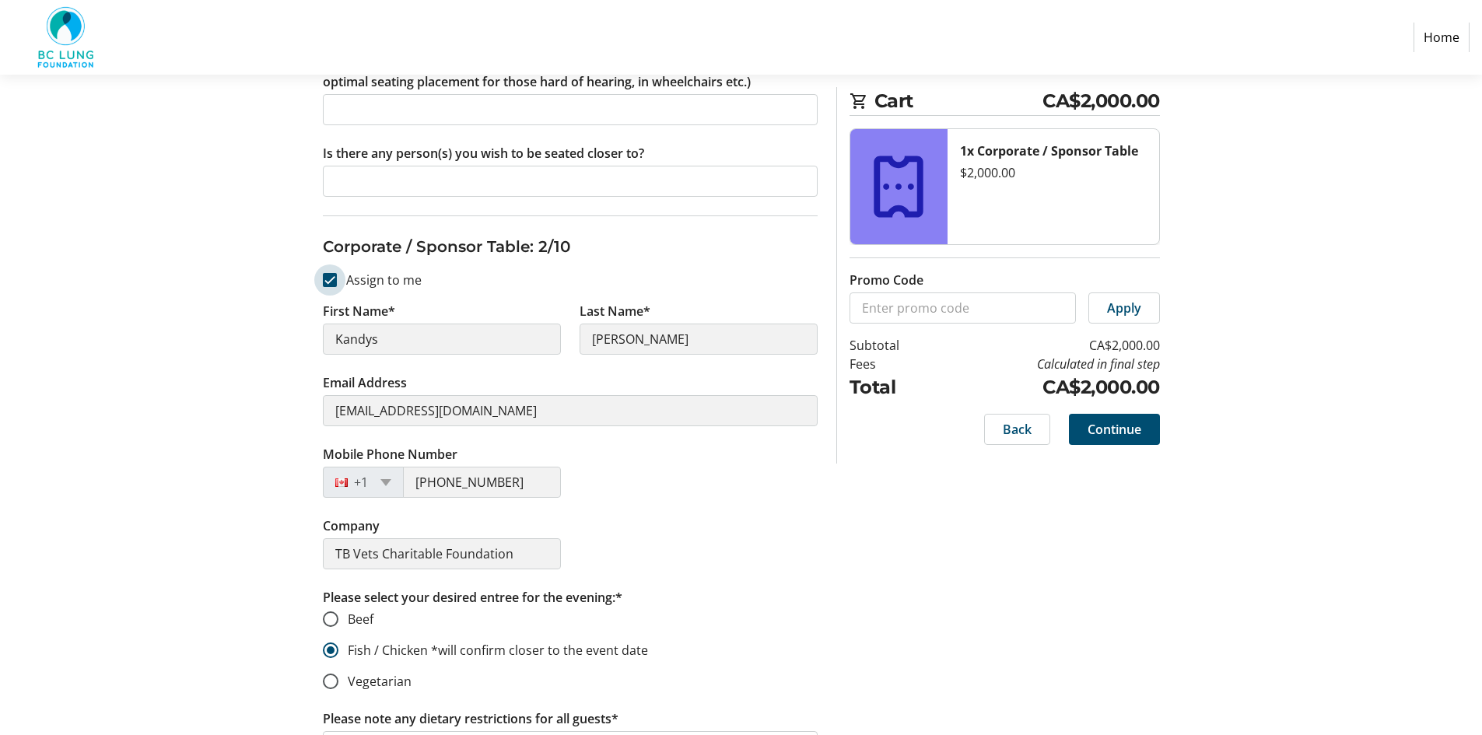
click at [328, 281] on input "Assign to me" at bounding box center [330, 280] width 14 height 14
checkbox input "false"
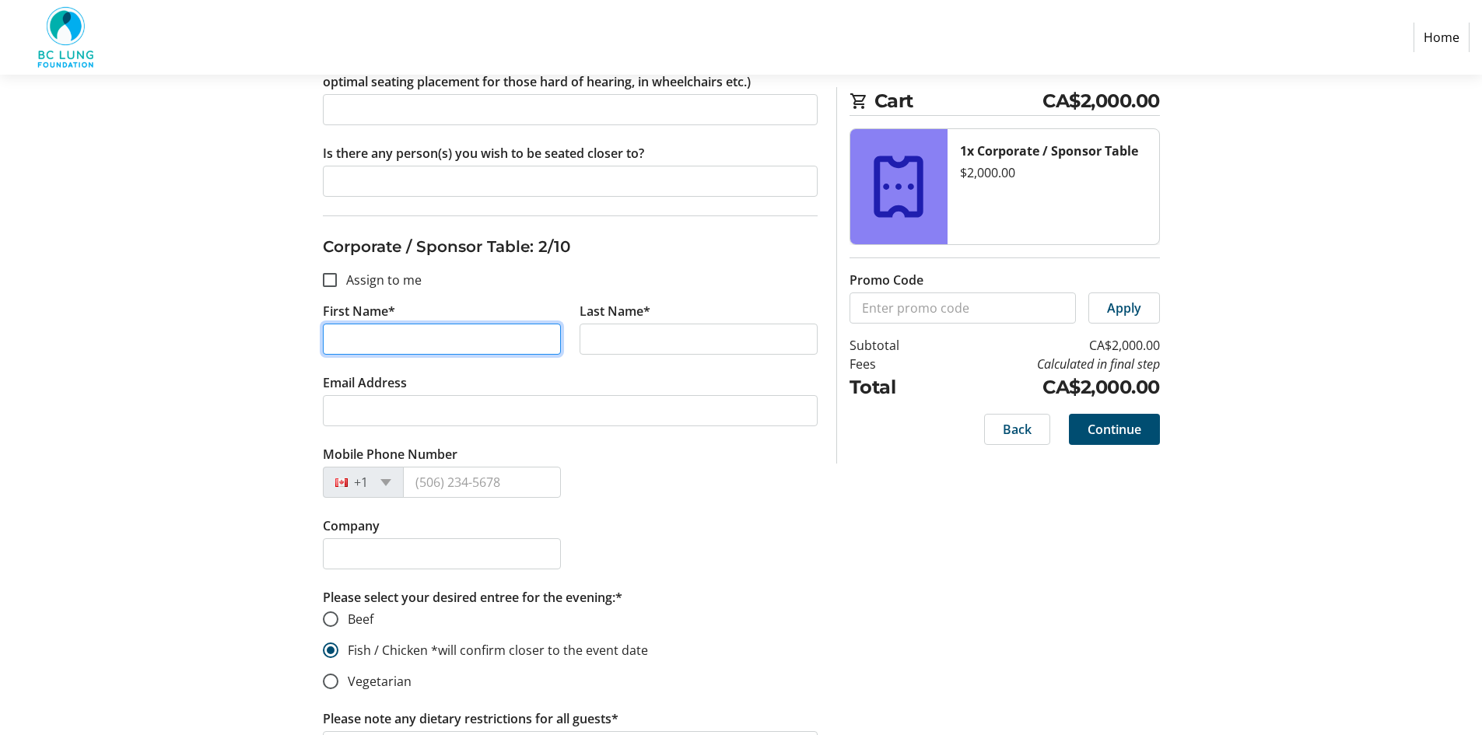
click at [383, 338] on input "First Name*" at bounding box center [442, 339] width 238 height 31
type input "[PERSON_NAME]"
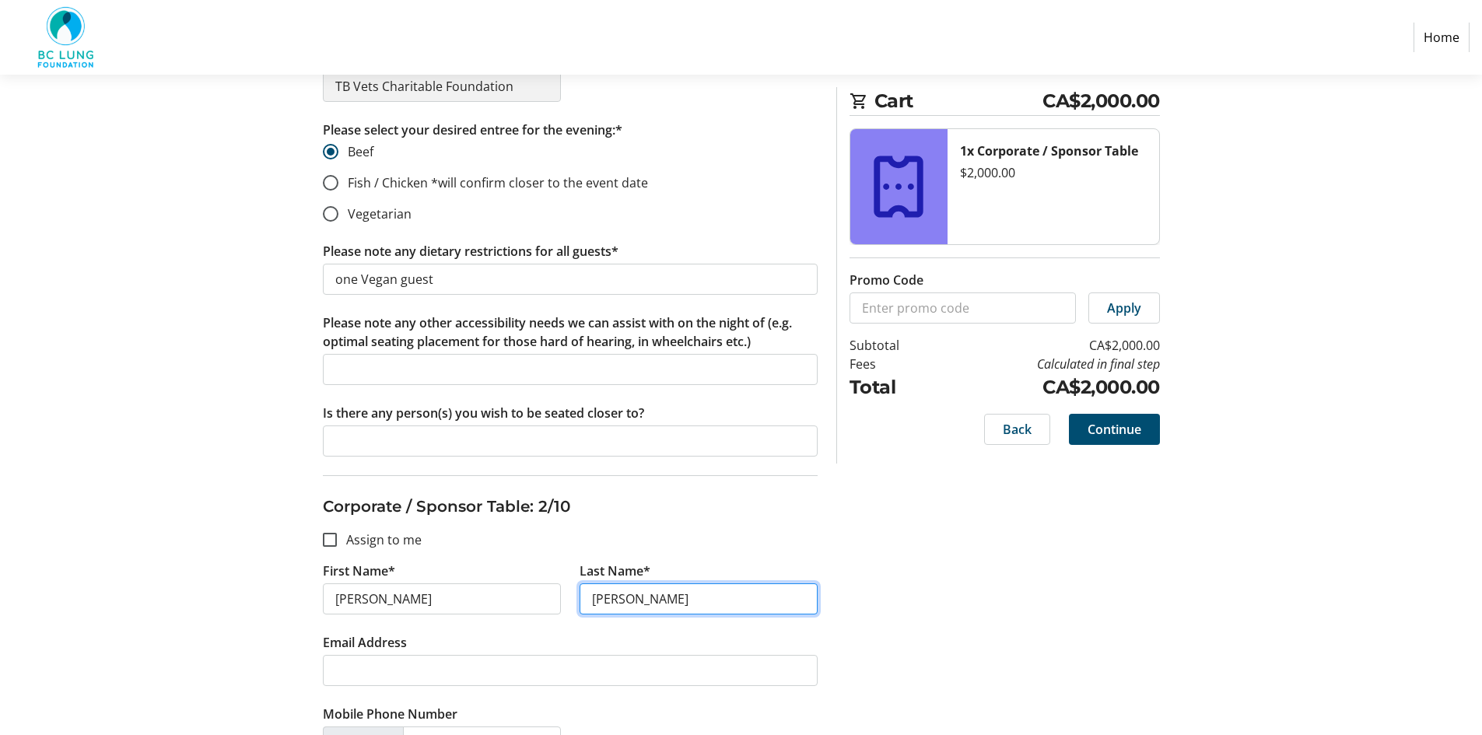
scroll to position [467, 0]
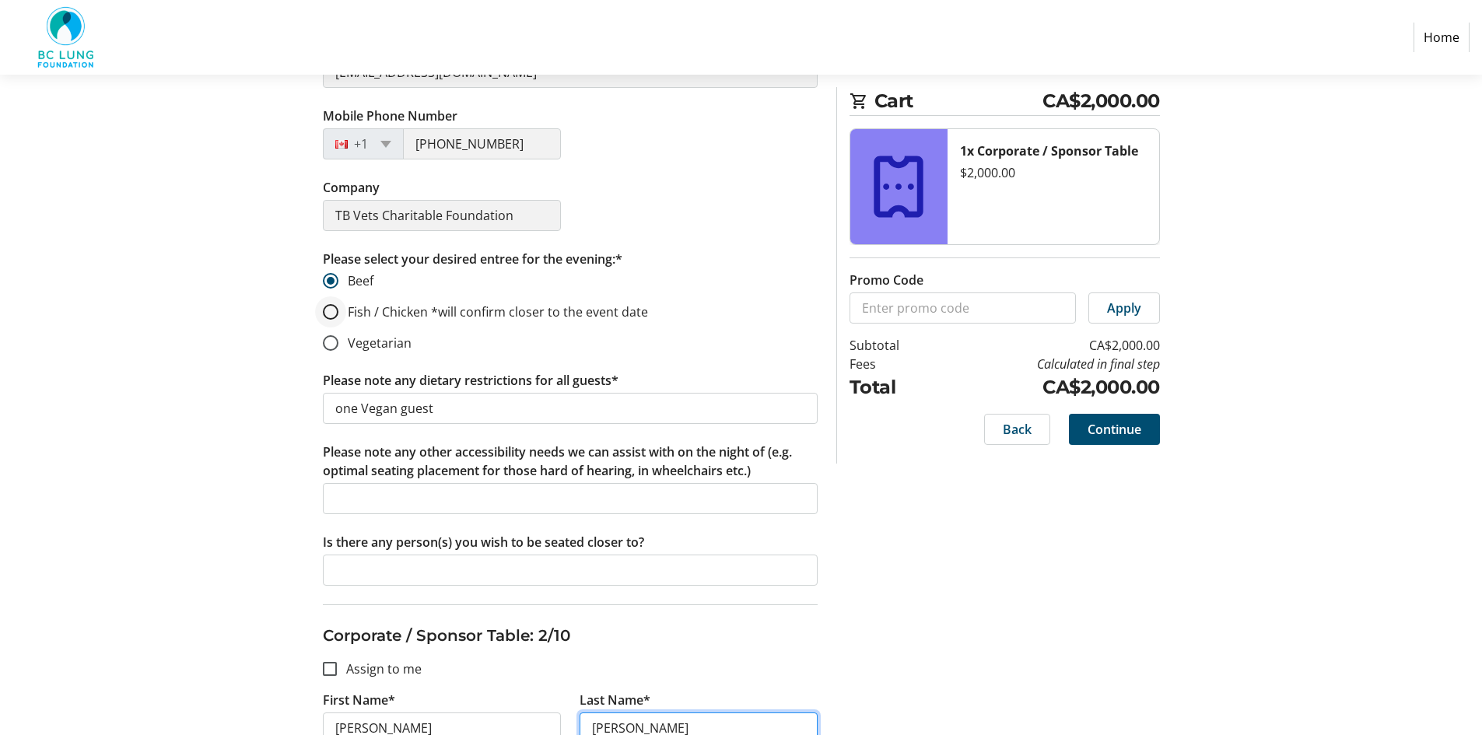
type input "[PERSON_NAME]"
click at [323, 313] on input "Fish / Chicken *will confirm closer to the event date" at bounding box center [331, 312] width 16 height 16
radio input "true"
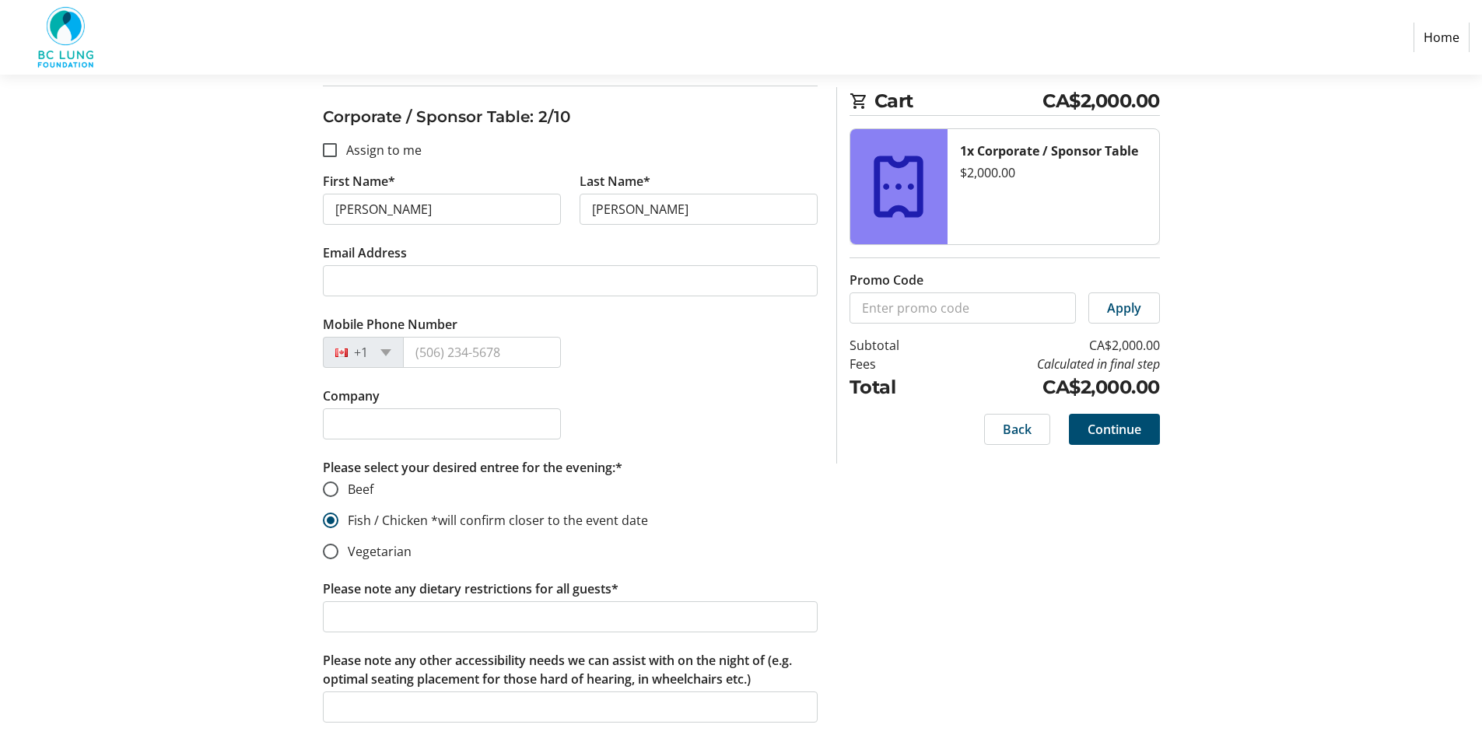
scroll to position [1011, 0]
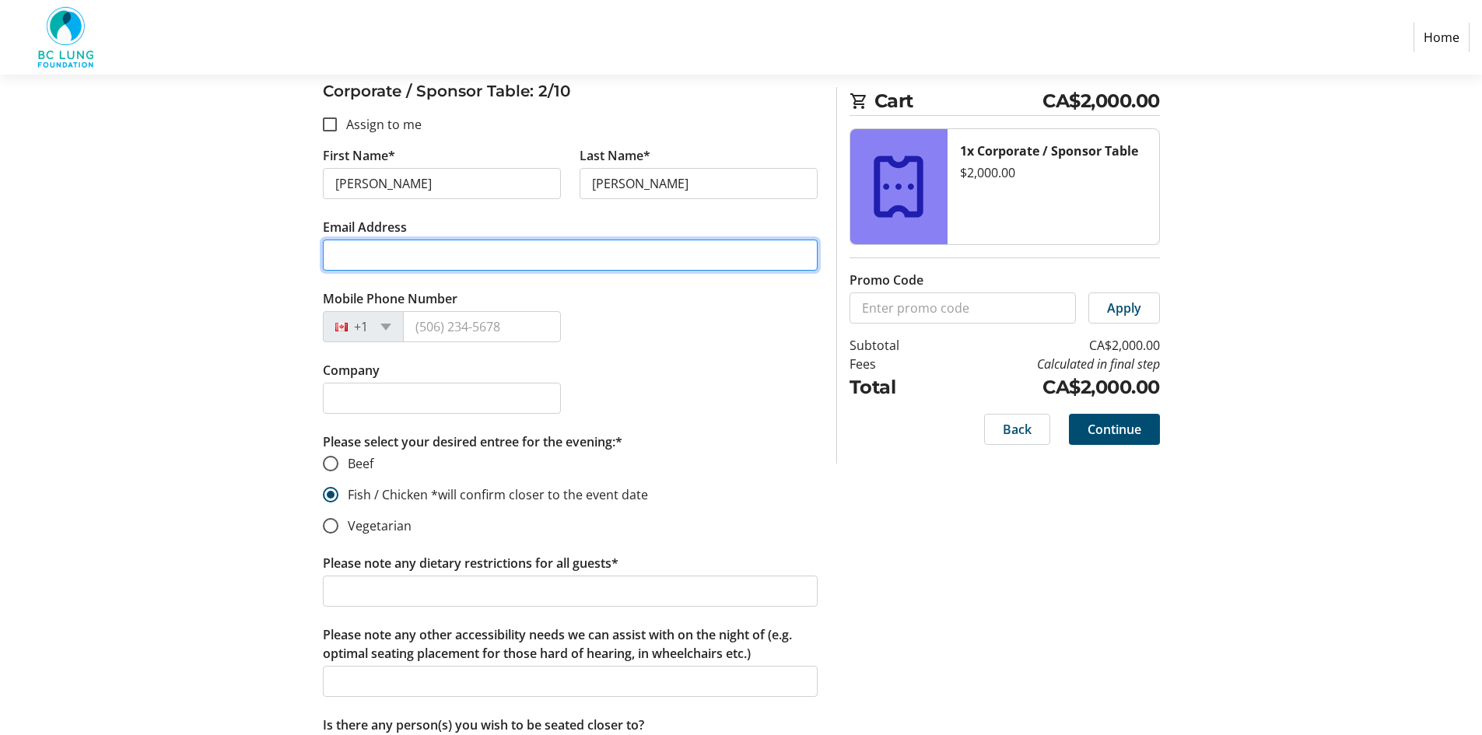
click at [381, 260] on input "Email Address" at bounding box center [570, 255] width 495 height 31
type input "[EMAIL_ADDRESS][DOMAIN_NAME]"
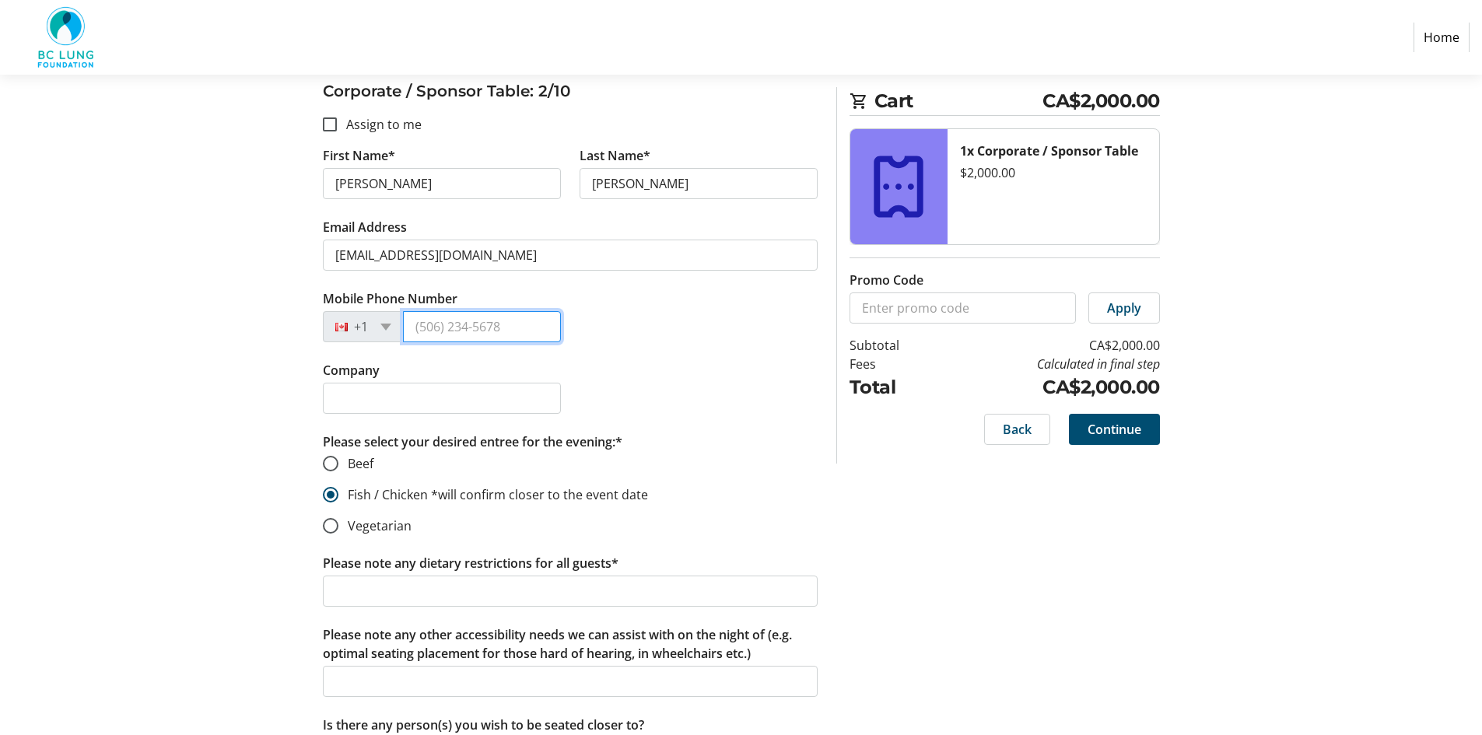
click at [419, 320] on input "Mobile Phone Number" at bounding box center [482, 326] width 158 height 31
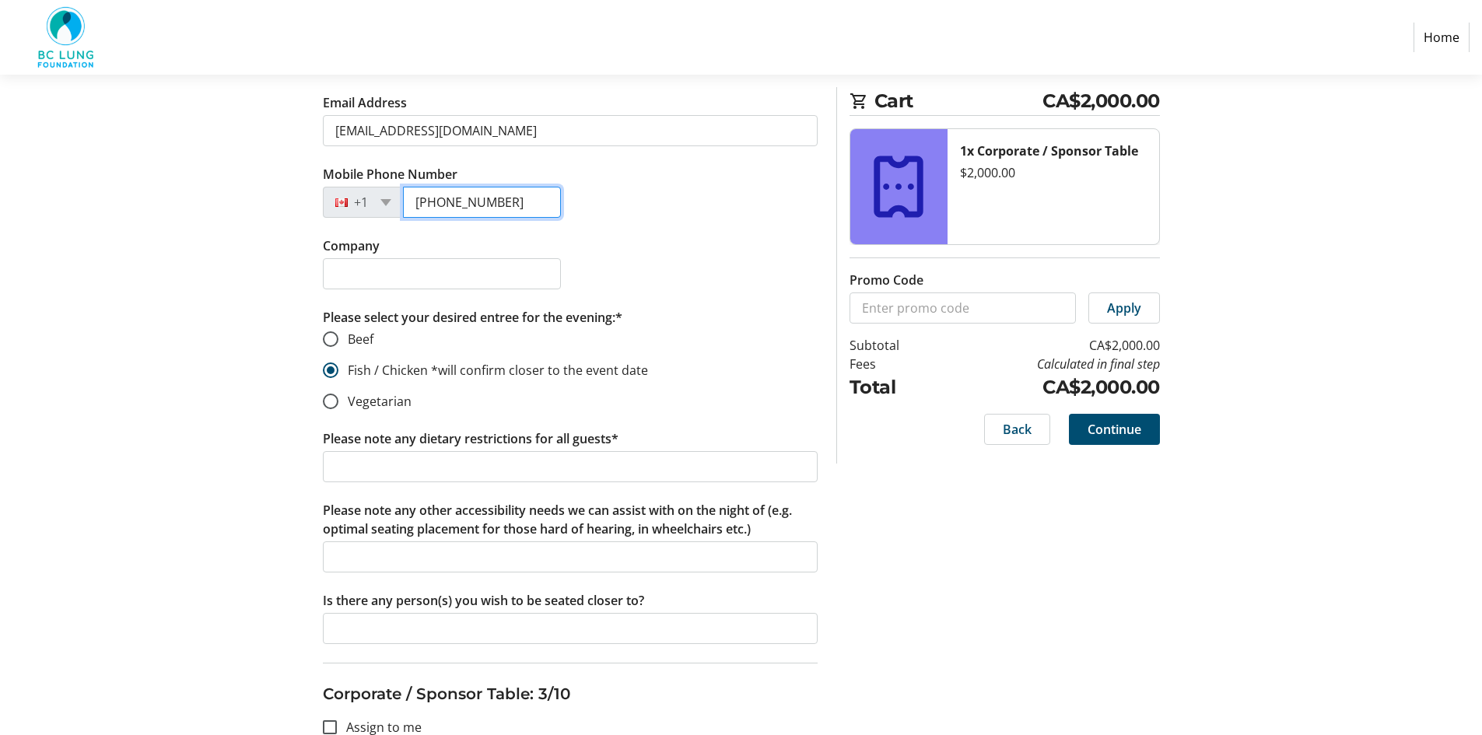
scroll to position [1322, 0]
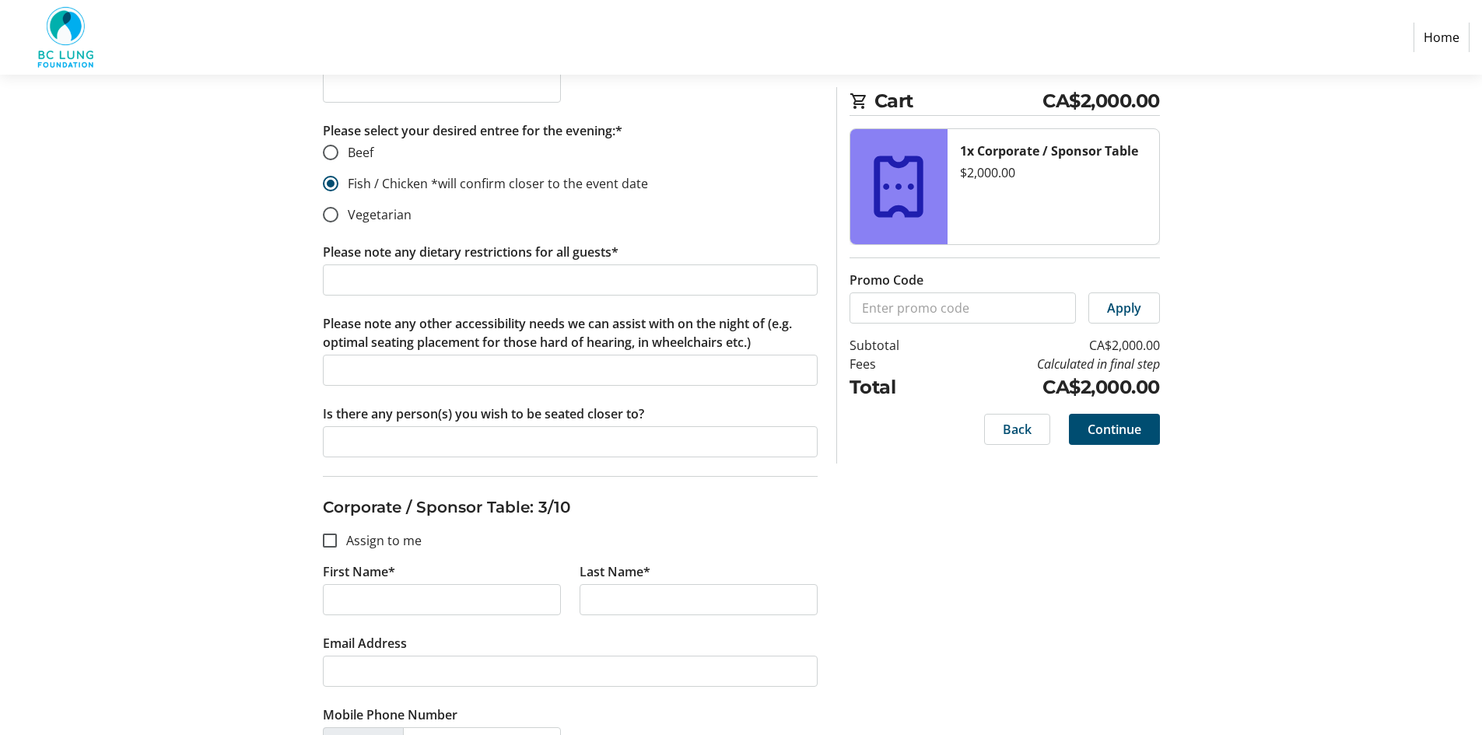
type input "[PHONE_NUMBER]"
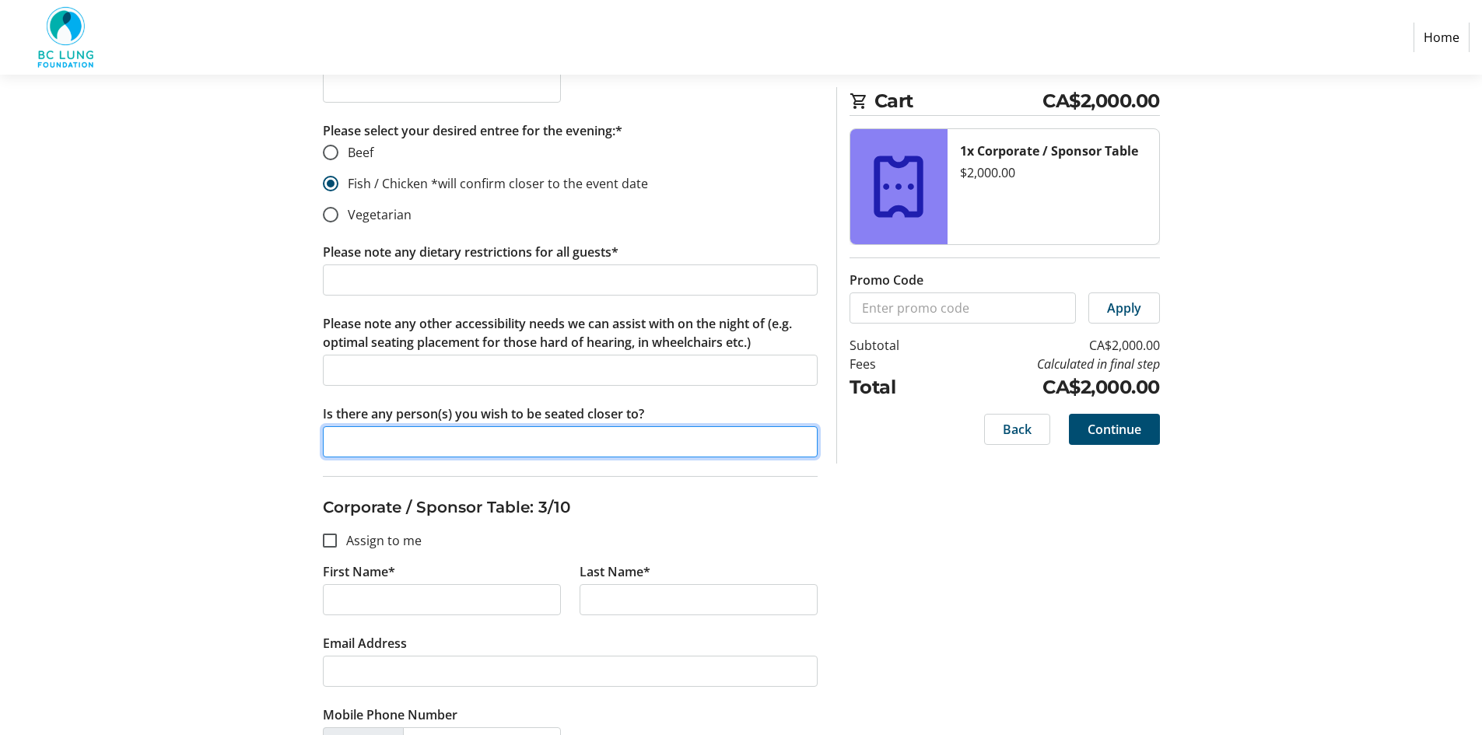
click at [369, 445] on input "Is there any person(s) you wish to be seated closer to?" at bounding box center [570, 441] width 495 height 31
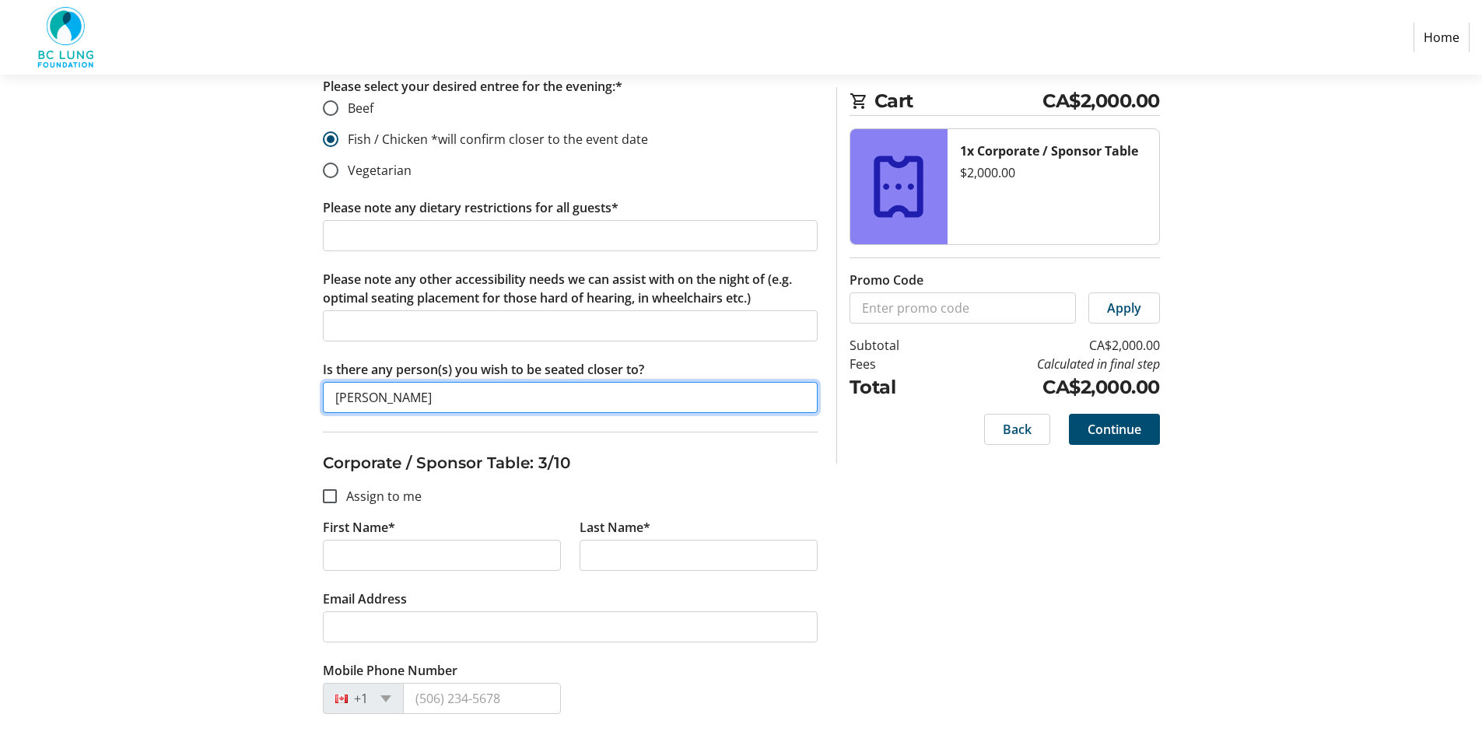
scroll to position [1478, 0]
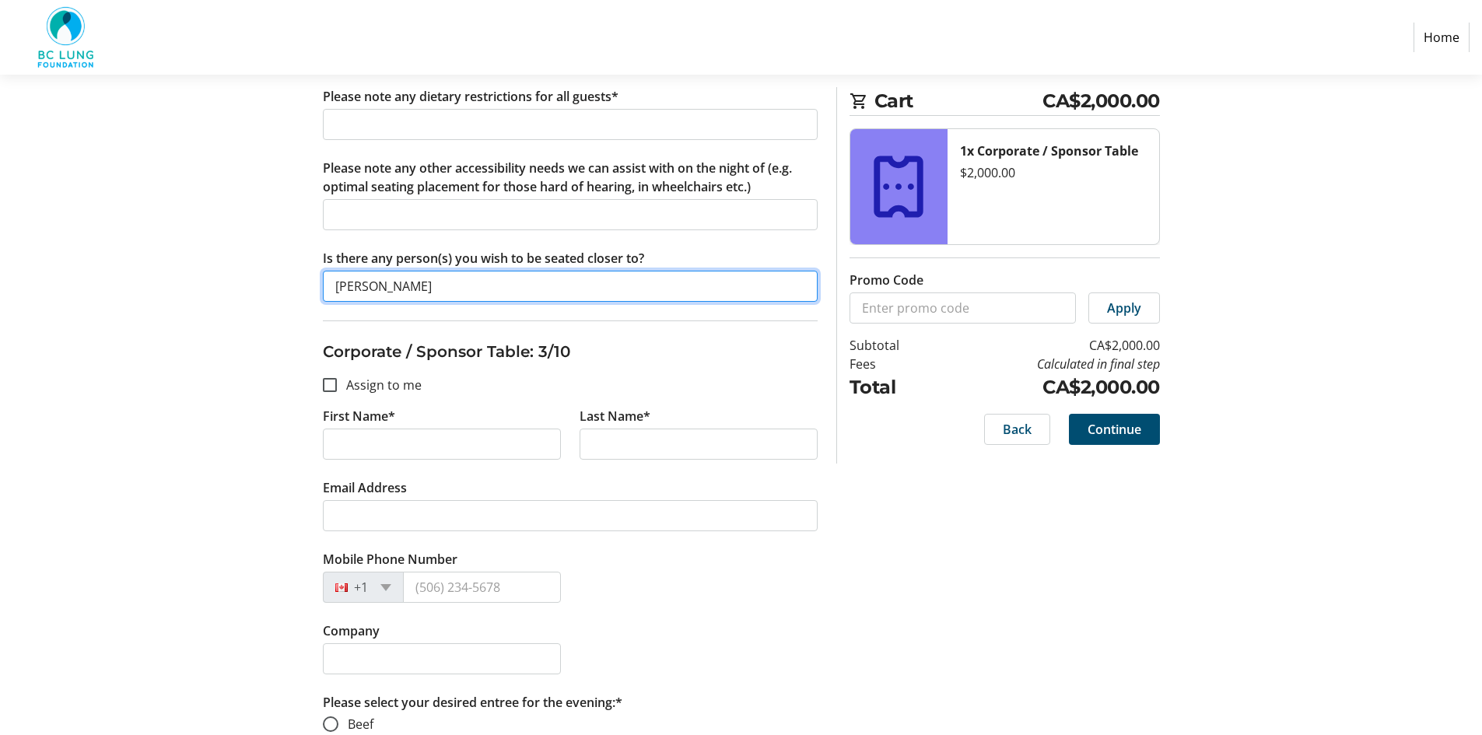
type input "[PERSON_NAME]"
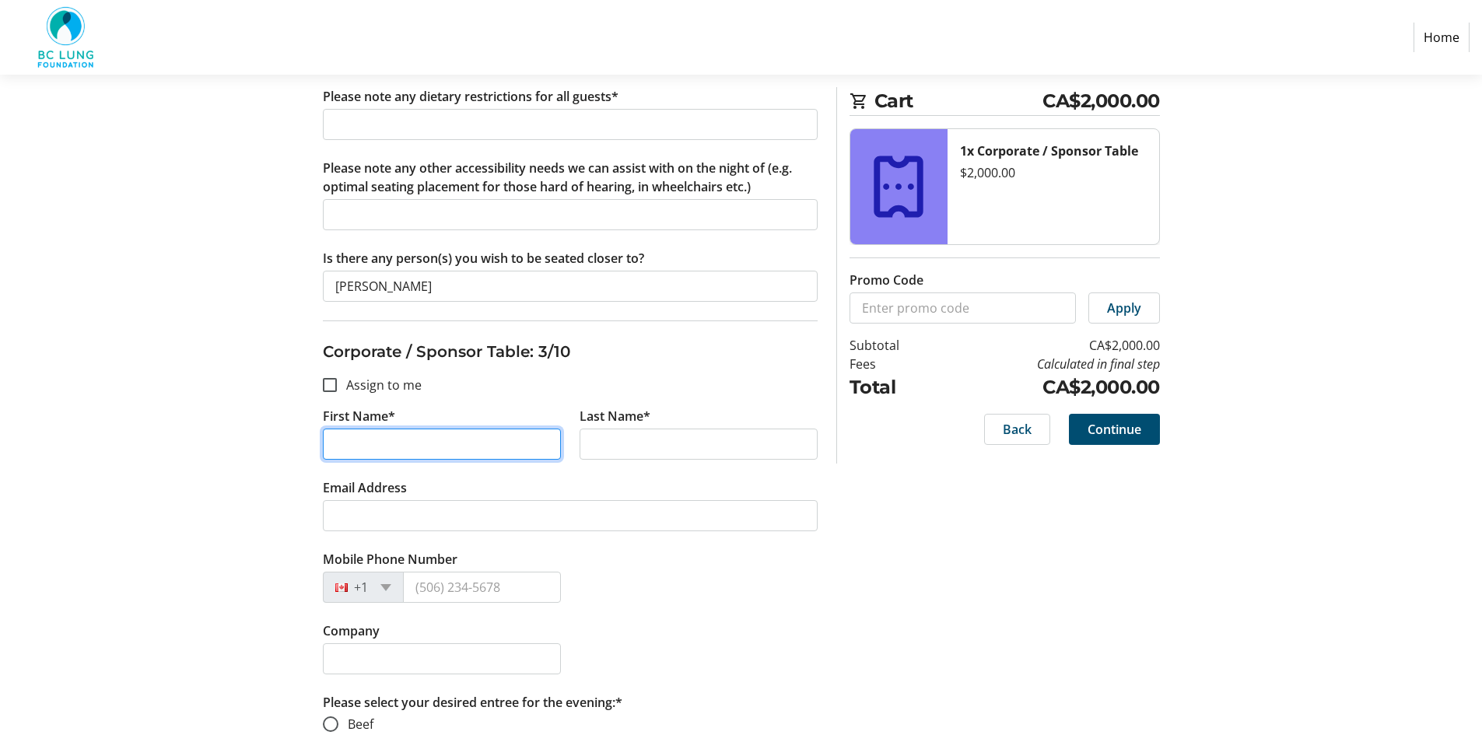
click at [334, 439] on input "First Name*" at bounding box center [442, 444] width 238 height 31
type input "[PERSON_NAME]"
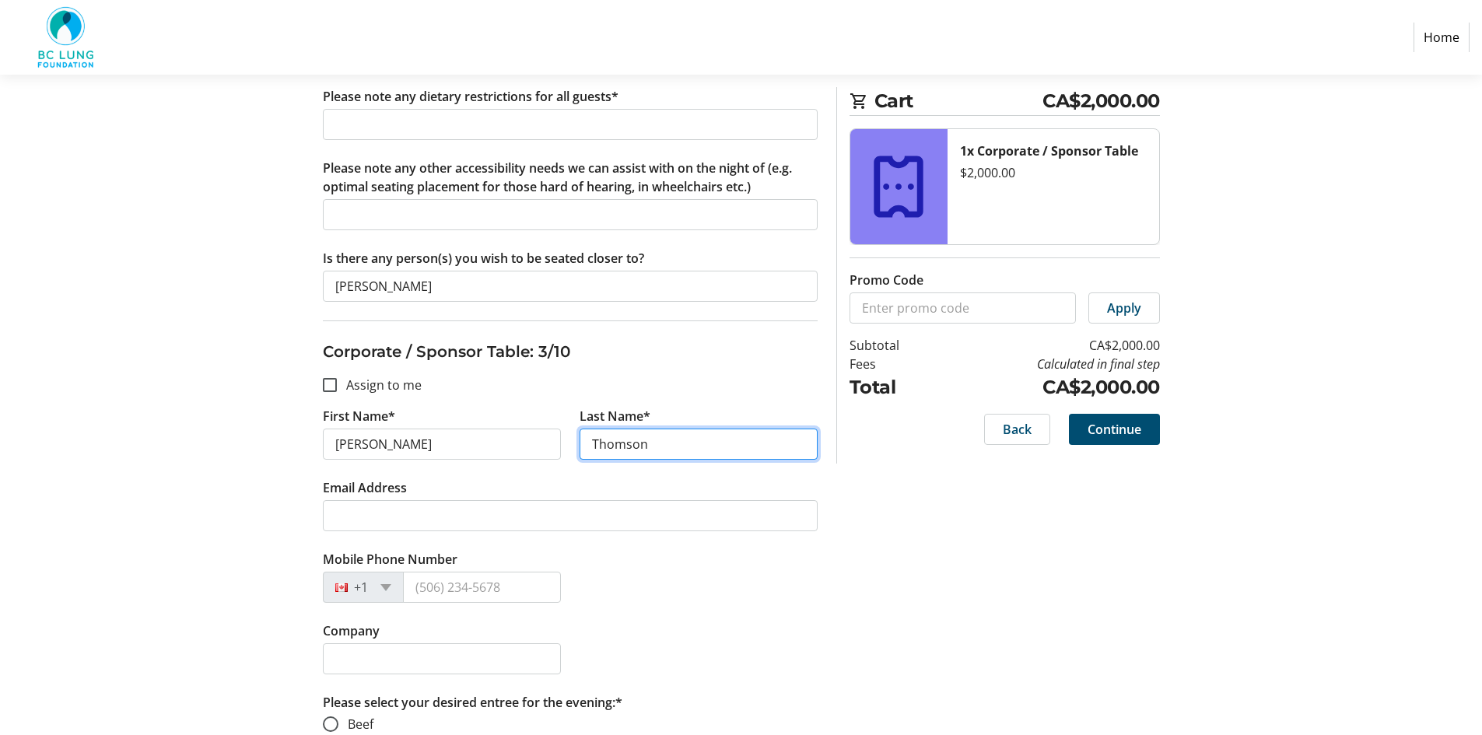
type input "Thomson"
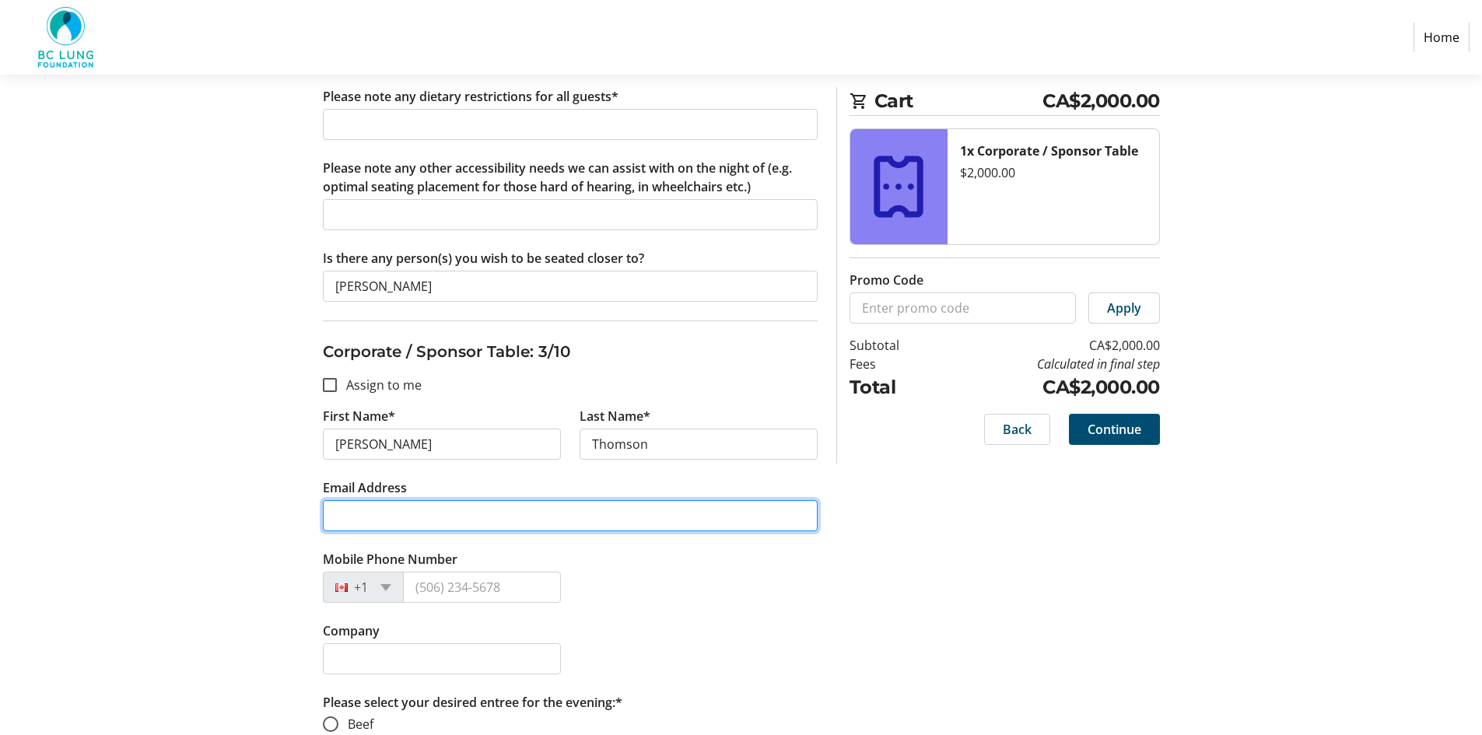
click at [368, 520] on input "Email Address" at bounding box center [570, 515] width 495 height 31
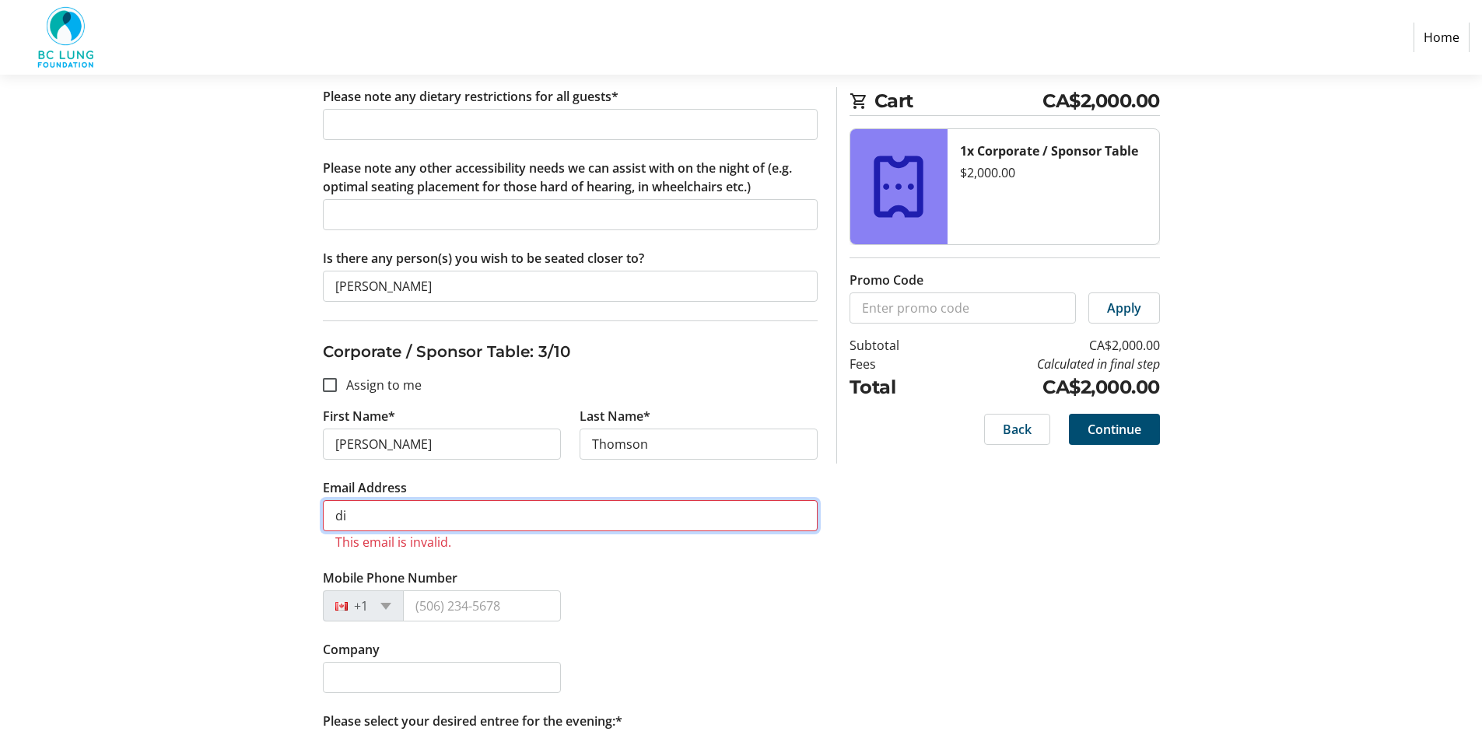
click at [366, 516] on input "di" at bounding box center [570, 515] width 495 height 31
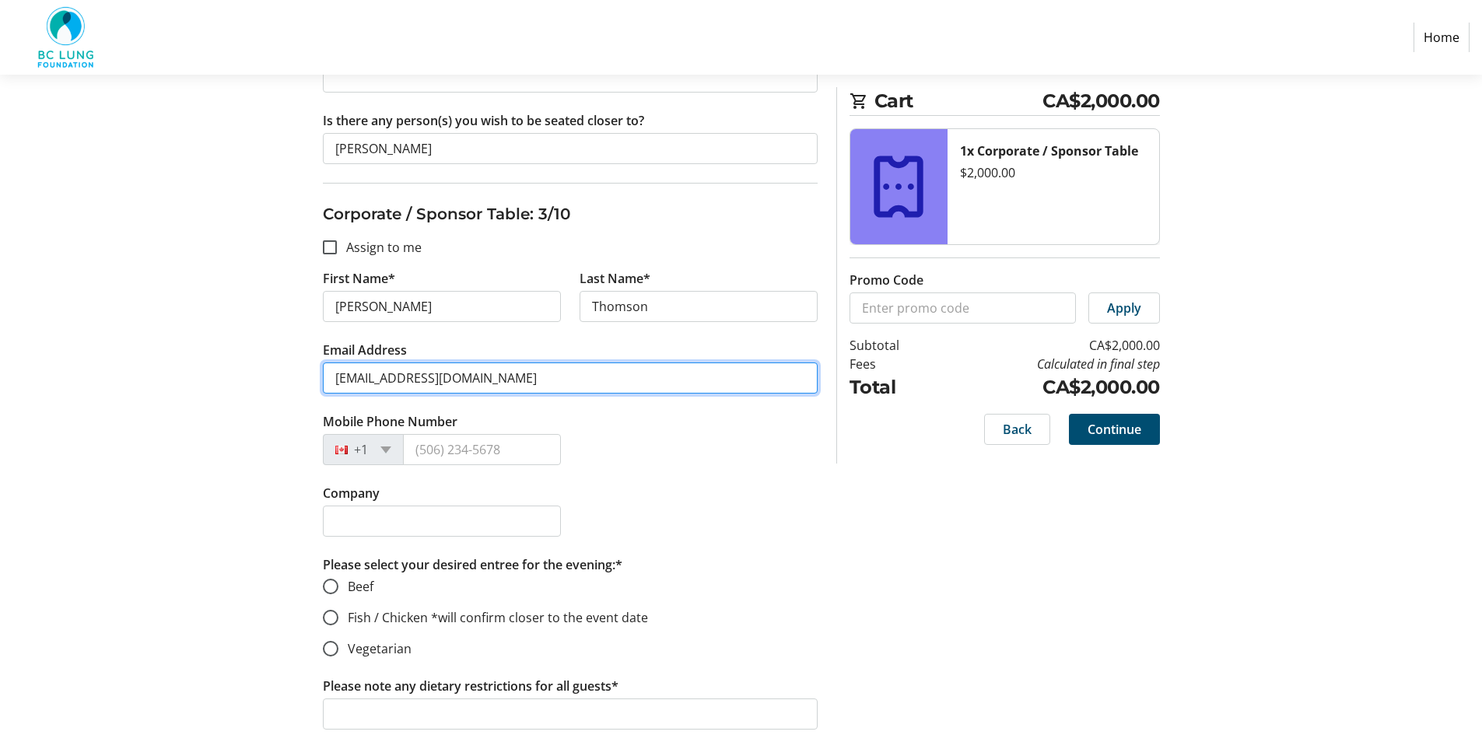
scroll to position [1711, 0]
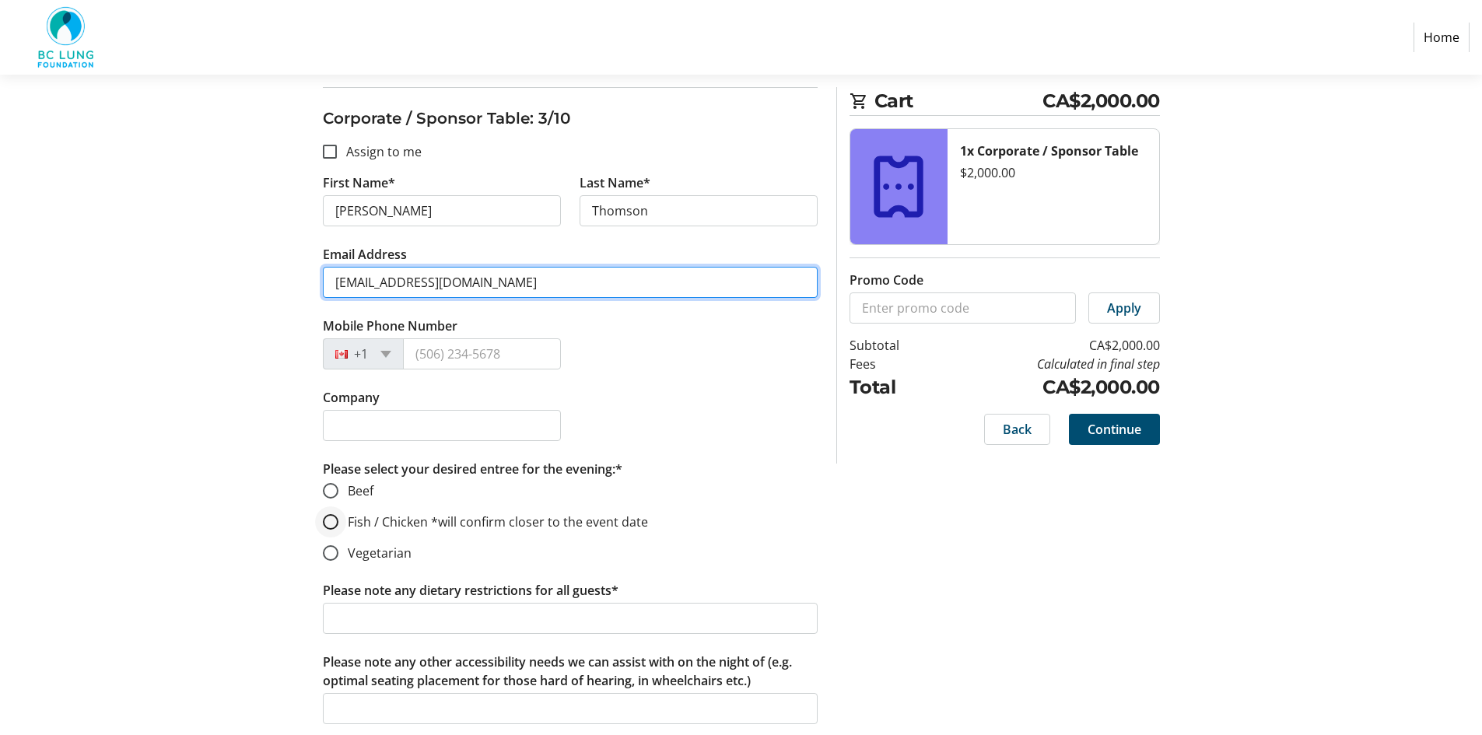
type input "[EMAIL_ADDRESS][DOMAIN_NAME]"
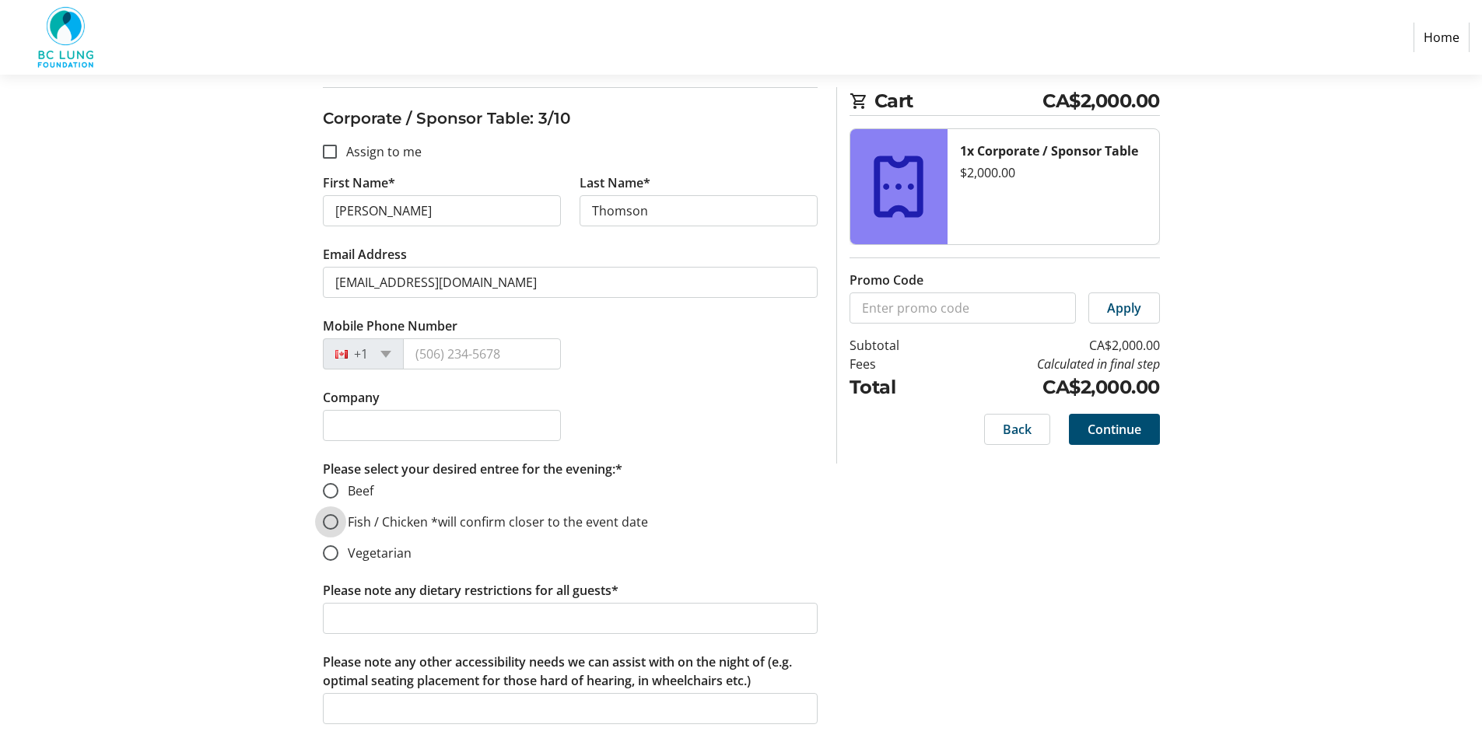
click at [337, 520] on input "Fish / Chicken *will confirm closer to the event date" at bounding box center [331, 522] width 16 height 16
radio input "true"
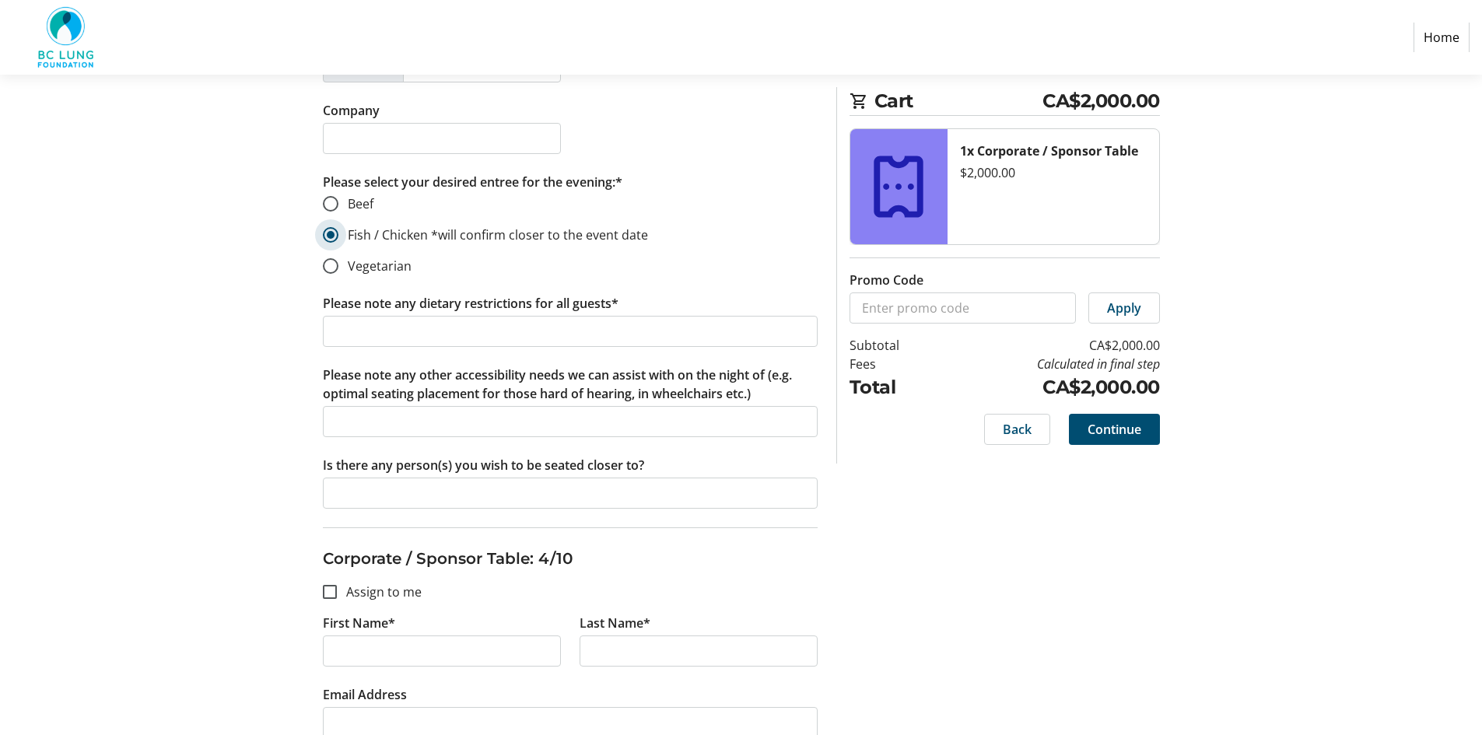
scroll to position [2022, 0]
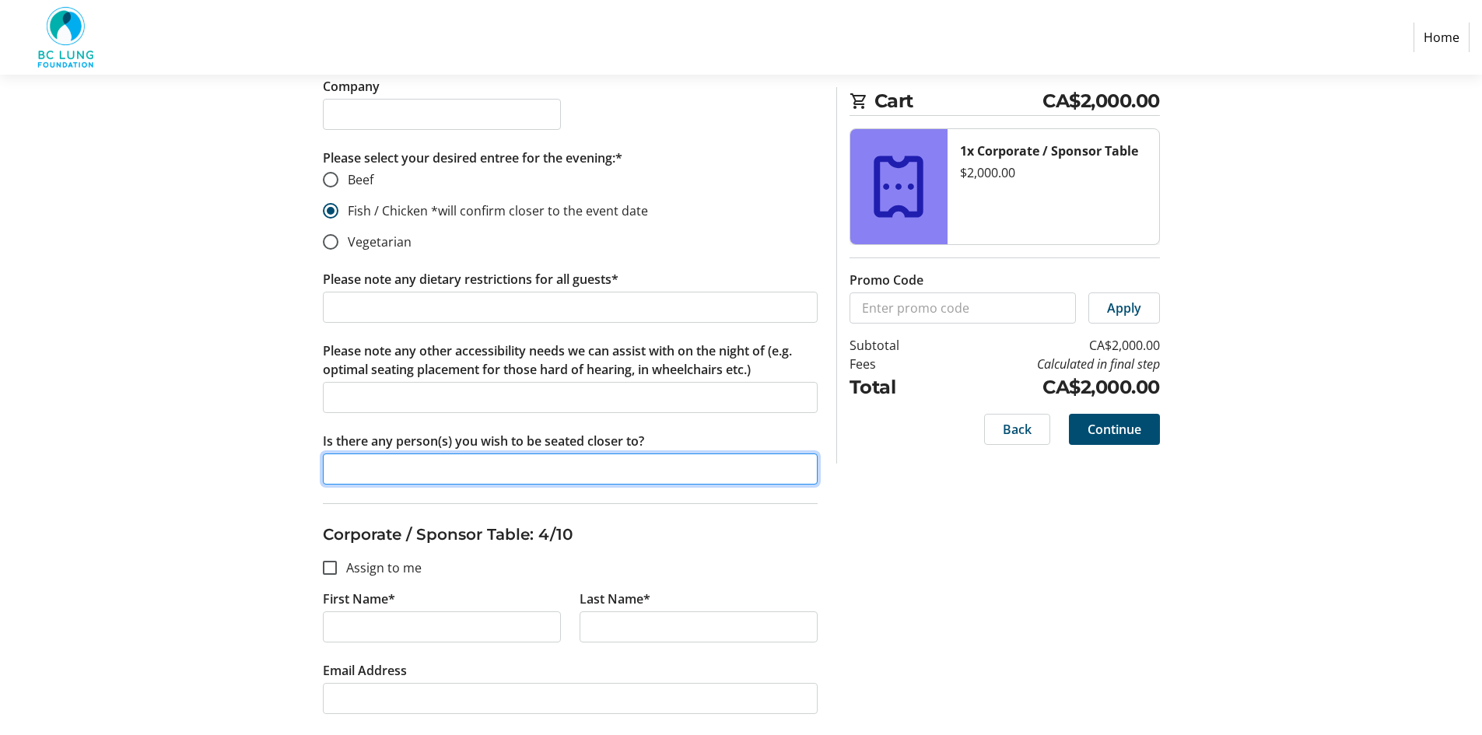
click at [411, 467] on input "Is there any person(s) you wish to be seated closer to?" at bounding box center [570, 468] width 495 height 31
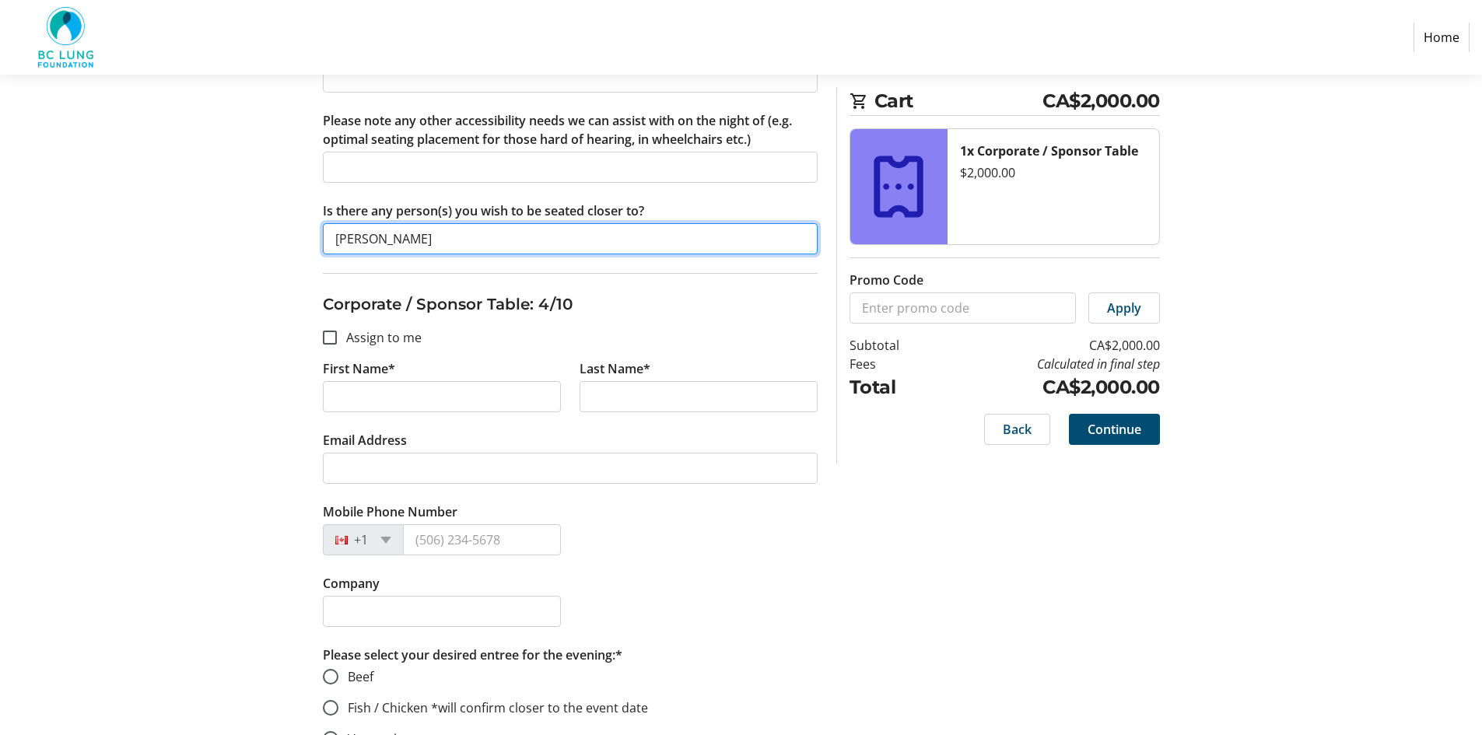
scroll to position [2256, 0]
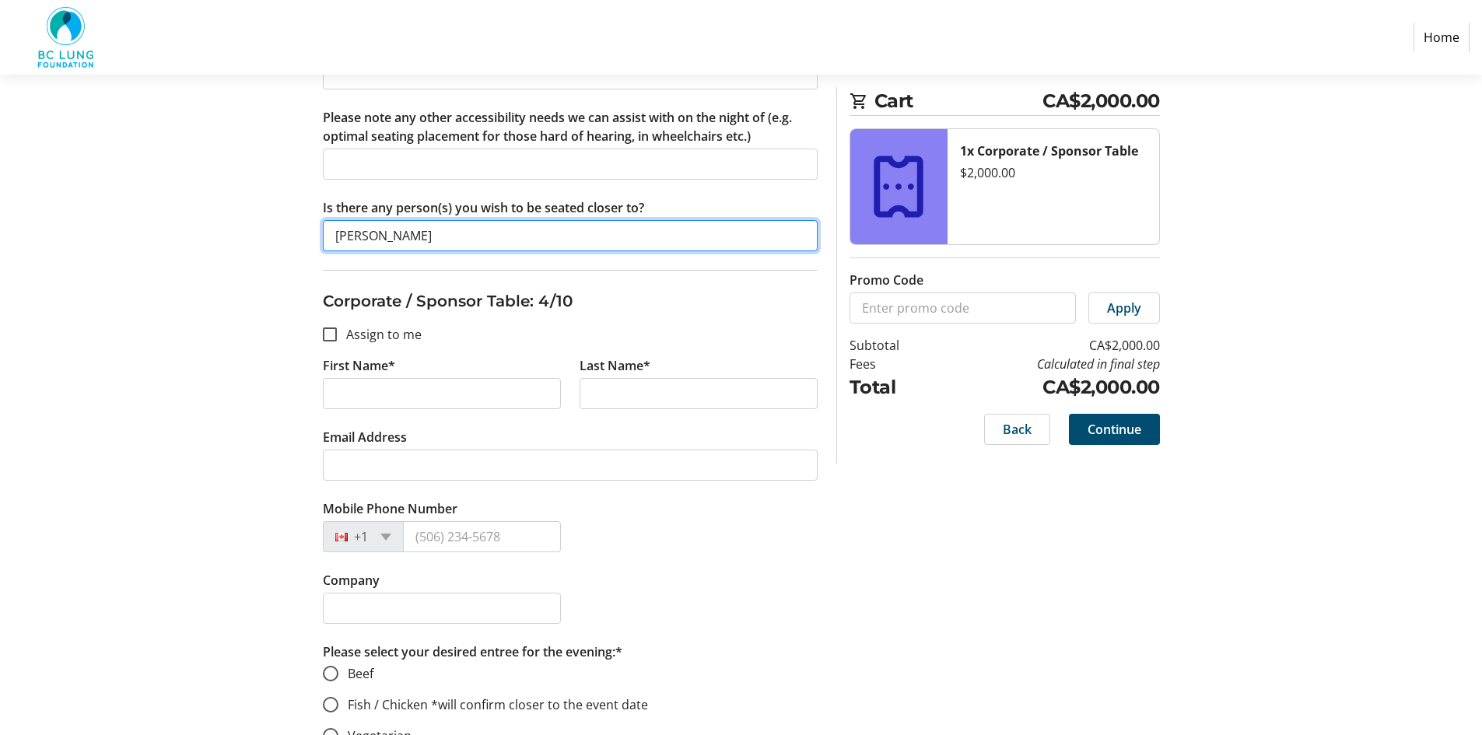
type input "[PERSON_NAME]"
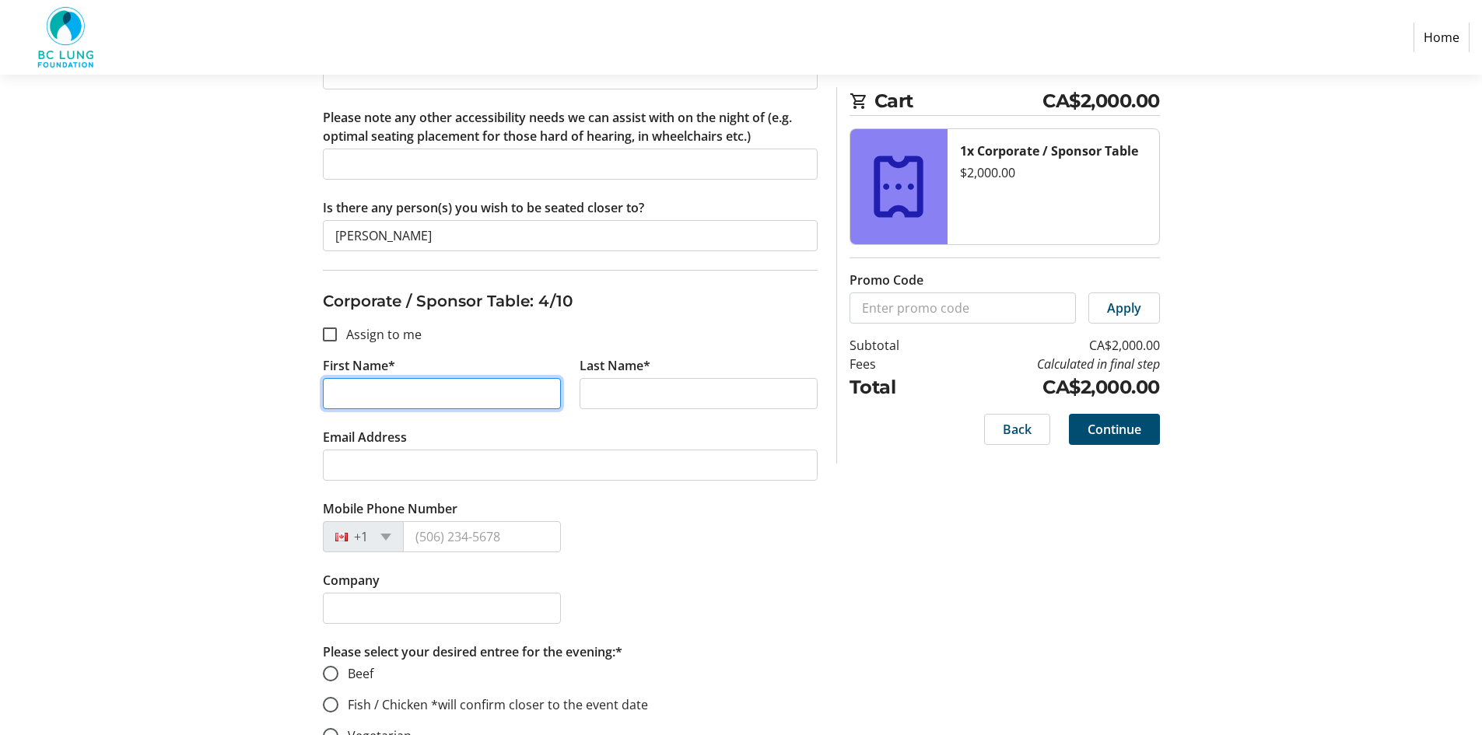
click at [346, 391] on input "First Name*" at bounding box center [442, 393] width 238 height 31
type input "[PERSON_NAME]"
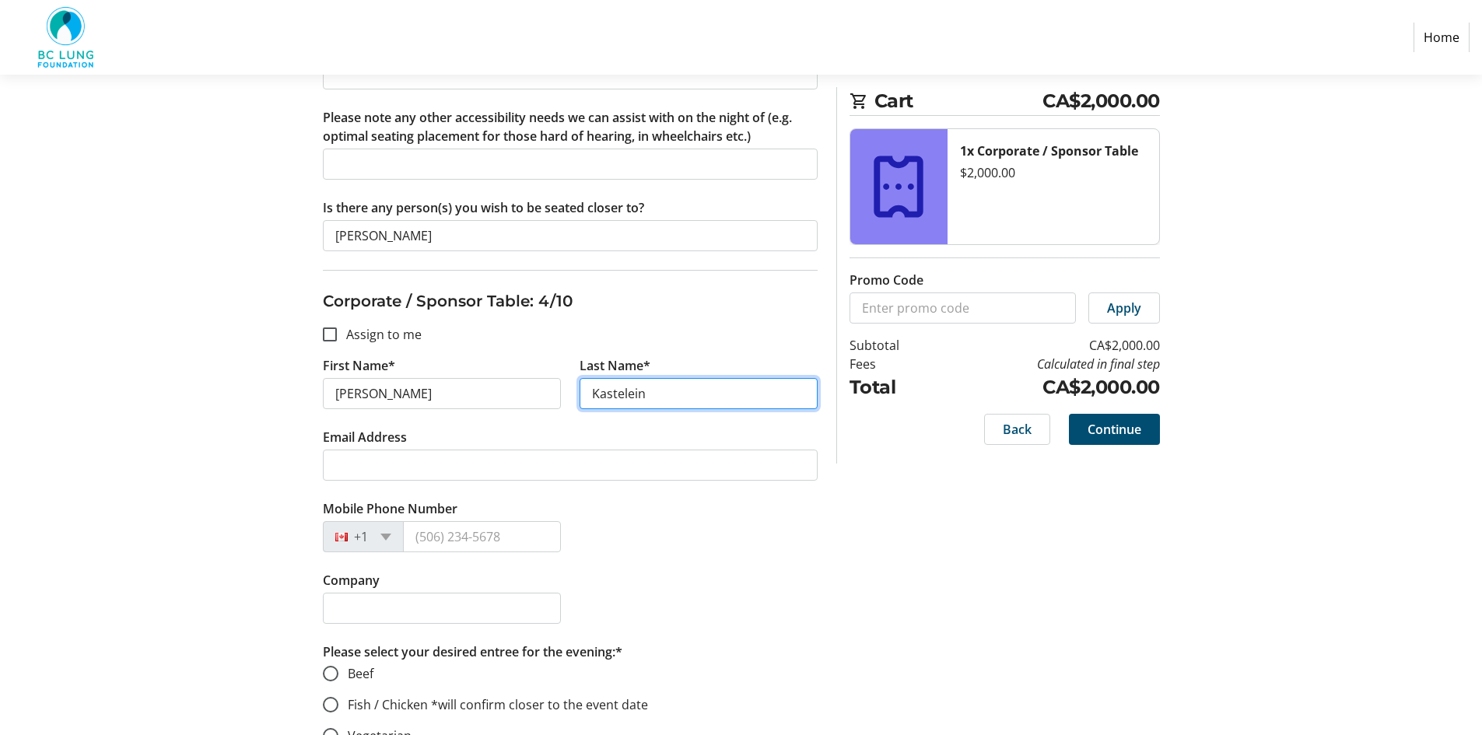
click at [607, 390] on input "Kastelein" at bounding box center [698, 393] width 238 height 31
click at [615, 399] on input "Kastelein" at bounding box center [698, 393] width 238 height 31
type input "Kastelein"
drag, startPoint x: 615, startPoint y: 399, endPoint x: 855, endPoint y: 459, distance: 246.9
click at [855, 459] on section "Cart CA$2,000.00 1x Corporate / Sponsor Table $2,000.00 Promo Code Apply Subtot…" at bounding box center [1004, 275] width 310 height 376
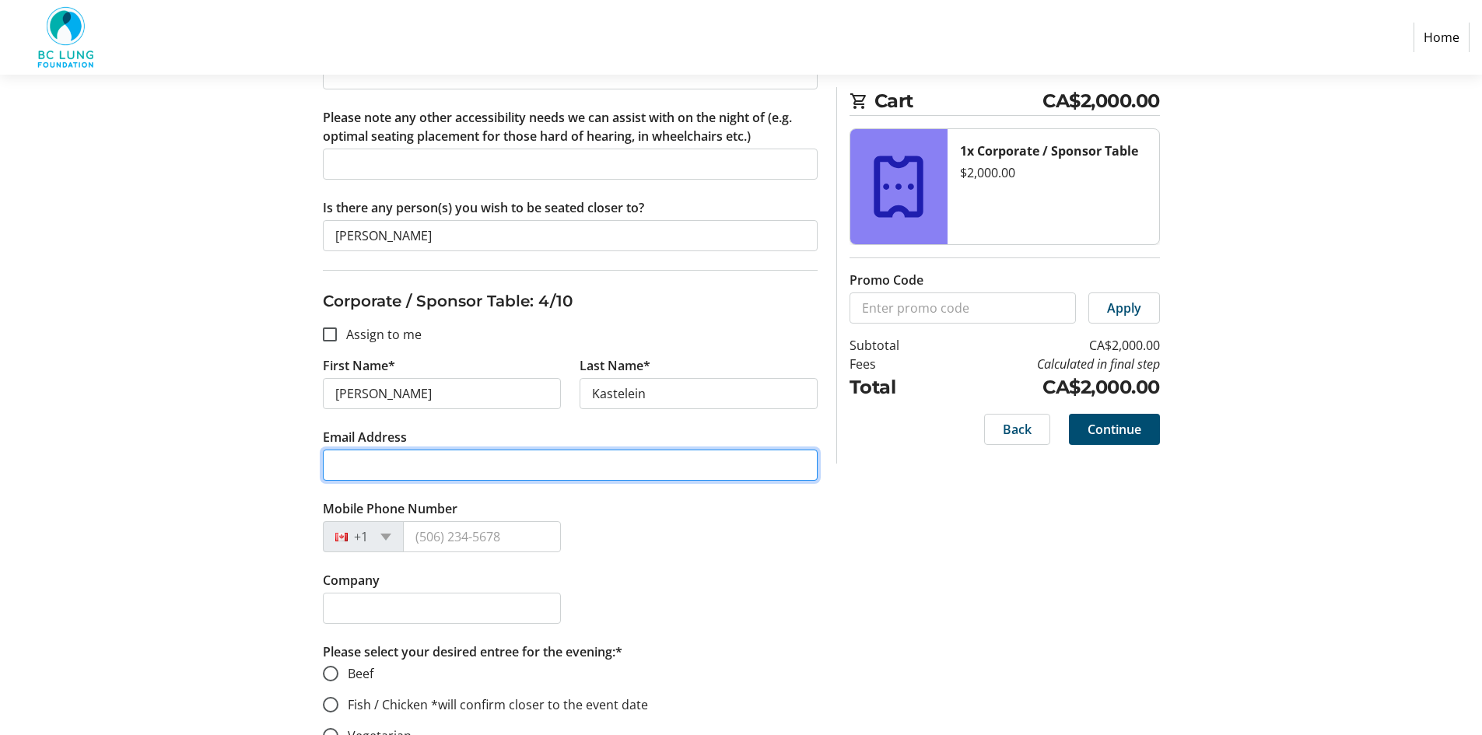
click at [353, 465] on input "Email Address" at bounding box center [570, 465] width 495 height 31
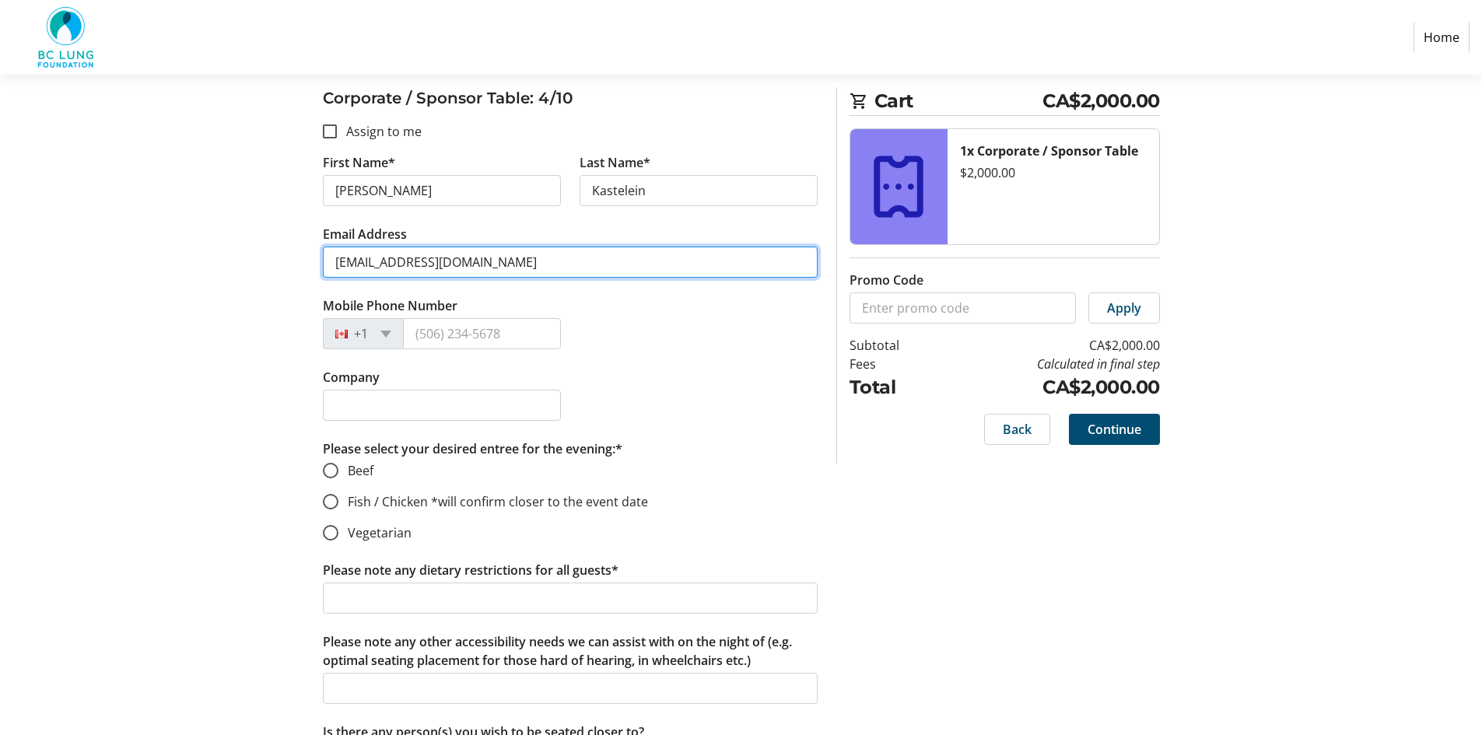
scroll to position [2489, 0]
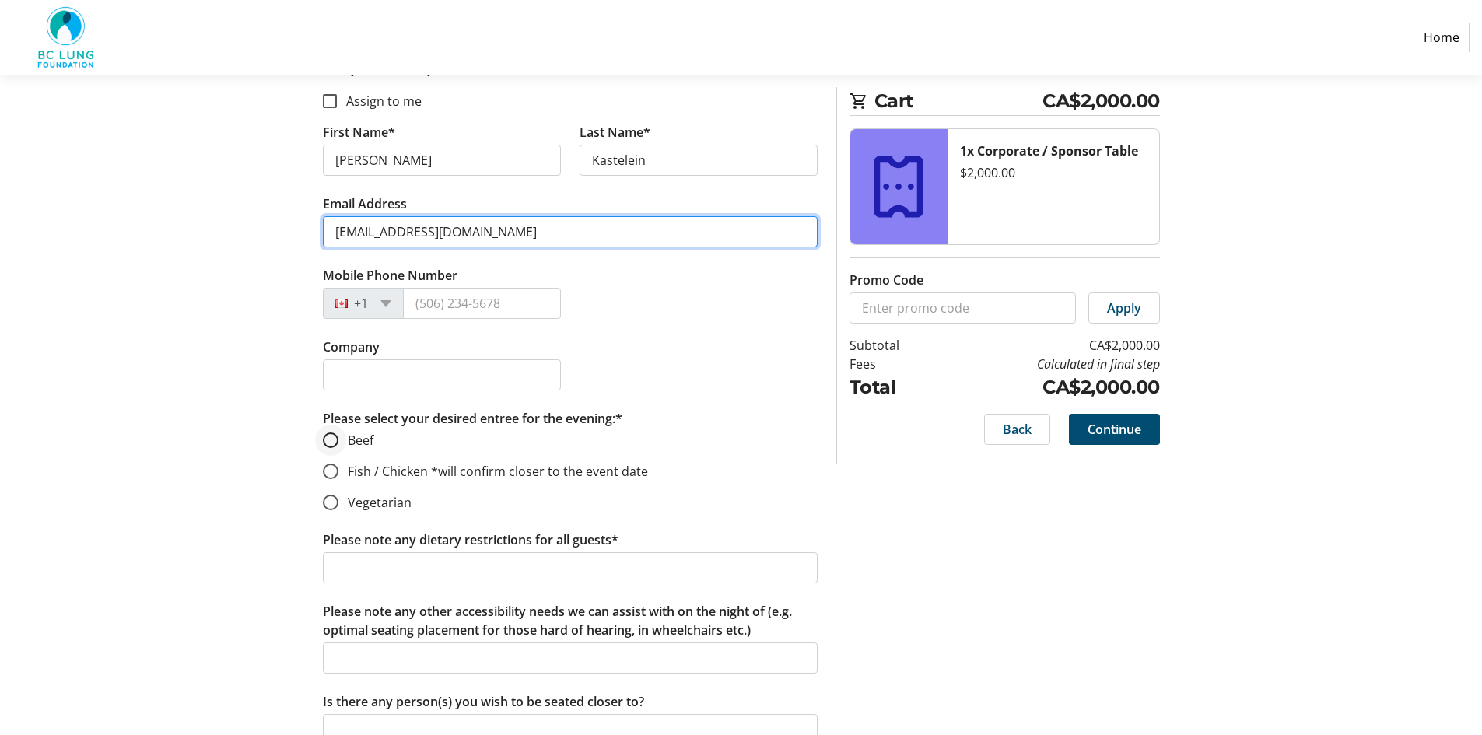
type input "[EMAIL_ADDRESS][DOMAIN_NAME]"
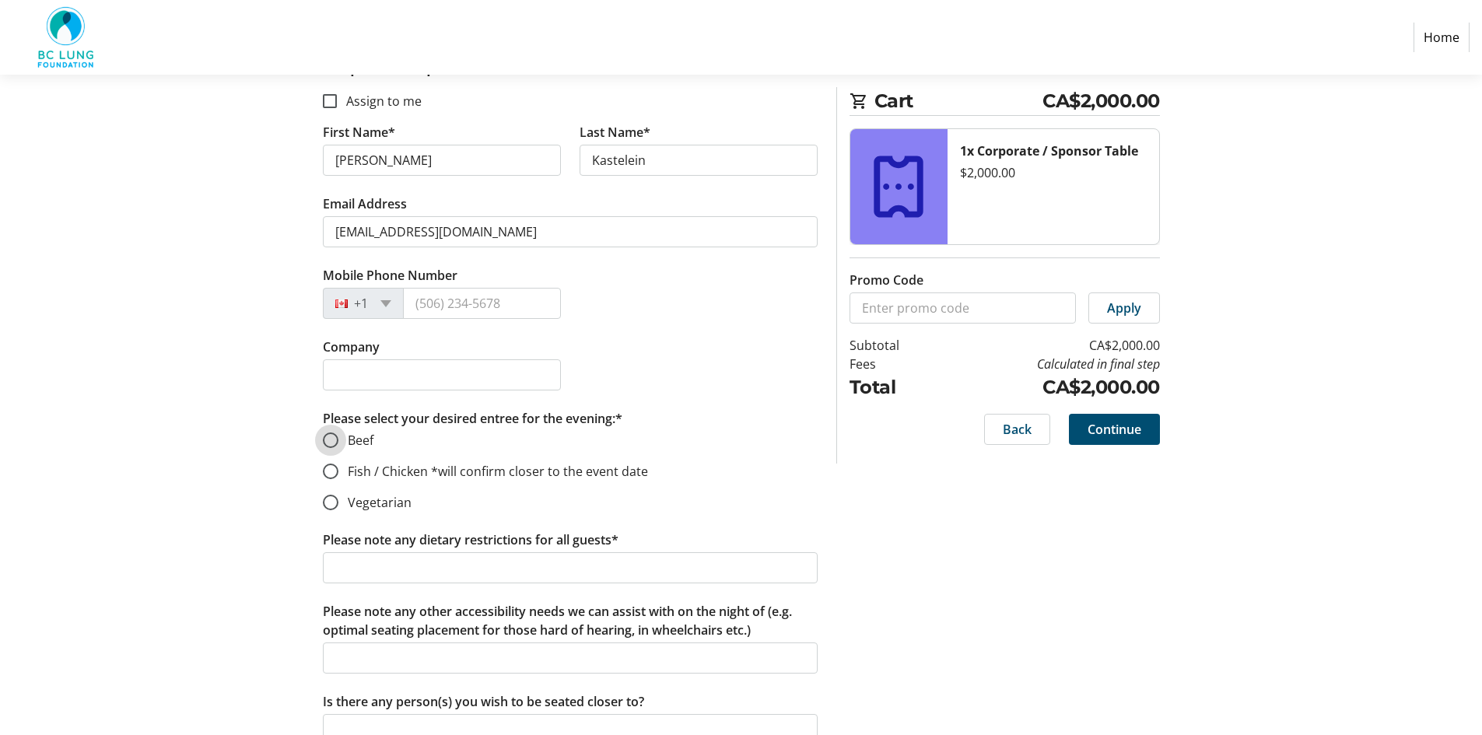
click at [337, 438] on input "Beef" at bounding box center [331, 440] width 16 height 16
radio input "true"
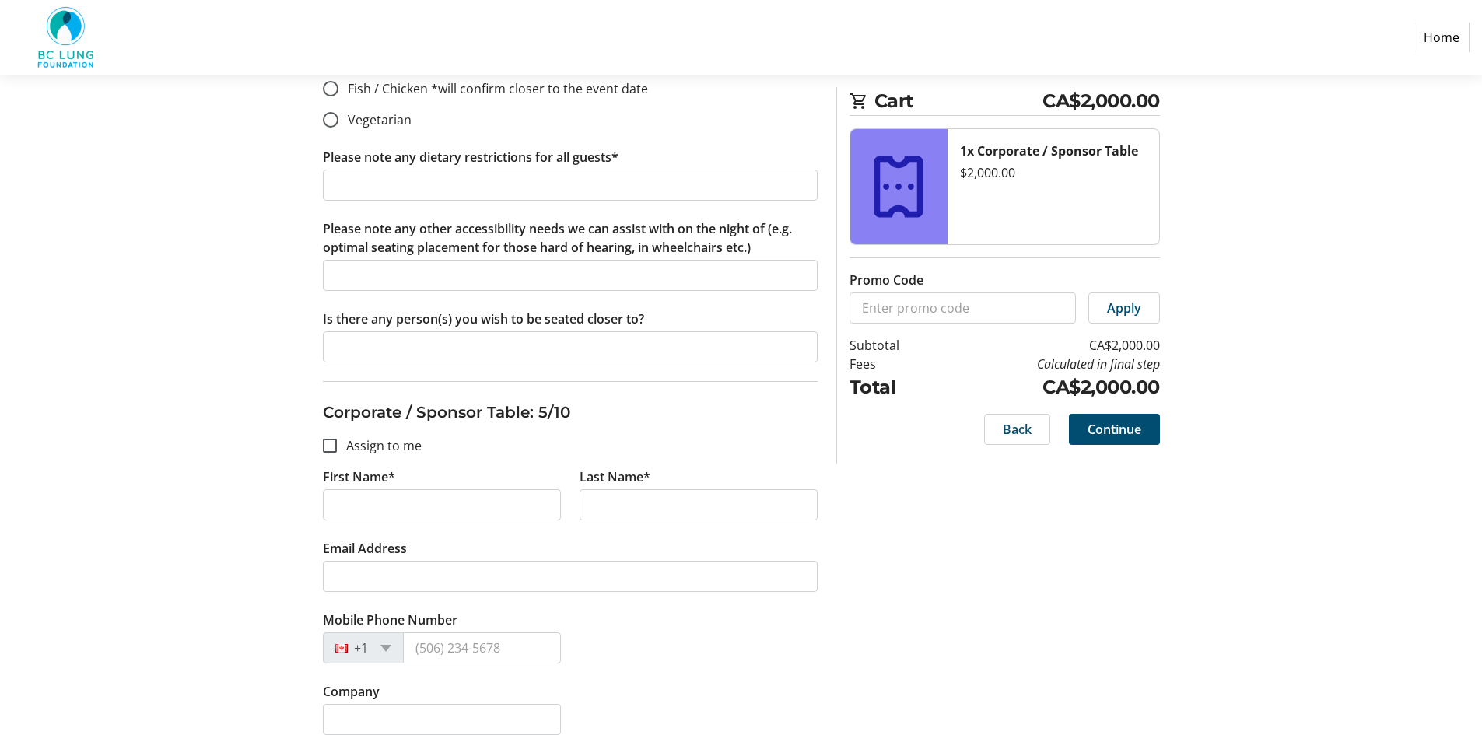
scroll to position [2956, 0]
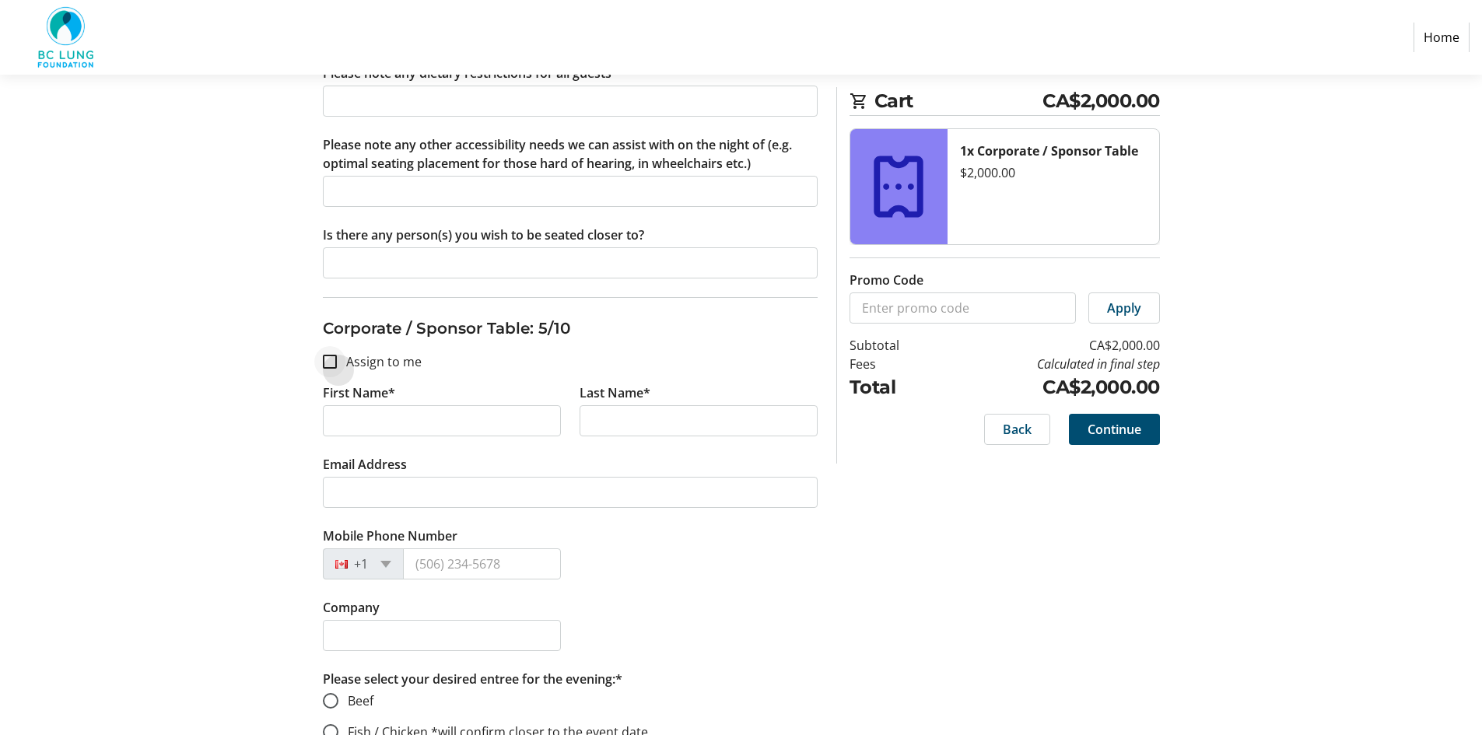
click at [321, 365] on div at bounding box center [329, 361] width 37 height 37
checkbox input "true"
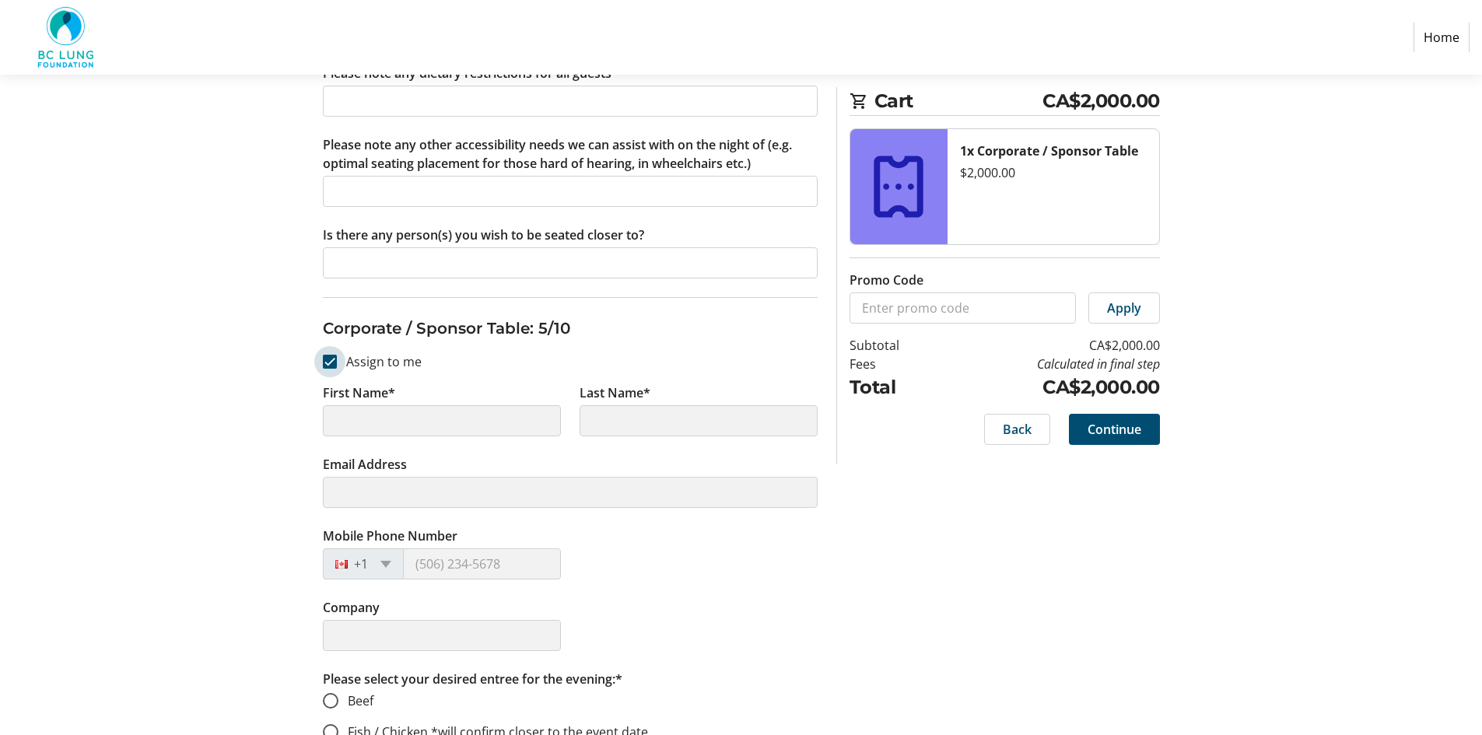
type input "Kandys"
type input "[PERSON_NAME]"
type input "[EMAIL_ADDRESS][DOMAIN_NAME]"
type input "[PHONE_NUMBER]"
type input "TB Vets Charitable Foundation"
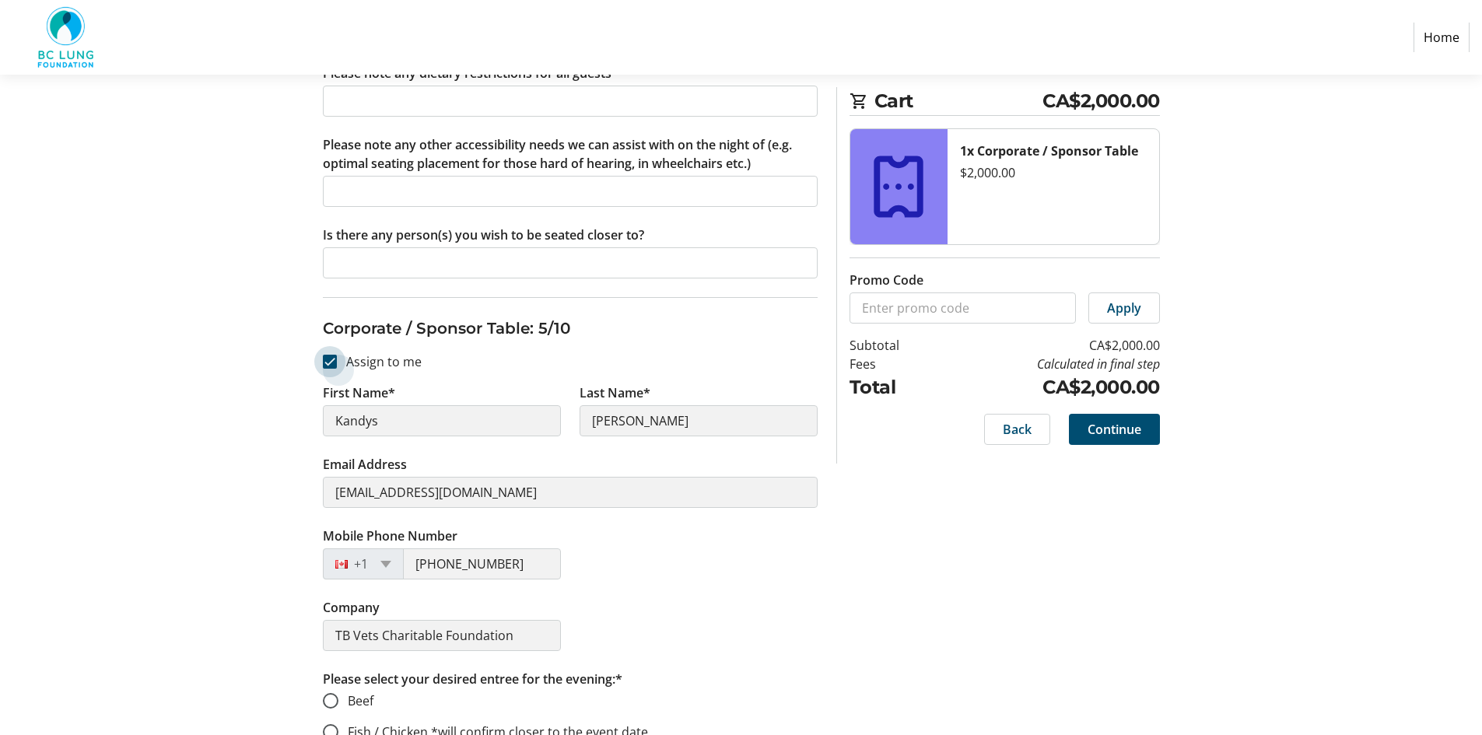
click at [334, 365] on input "Assign to me" at bounding box center [330, 362] width 14 height 14
checkbox input "false"
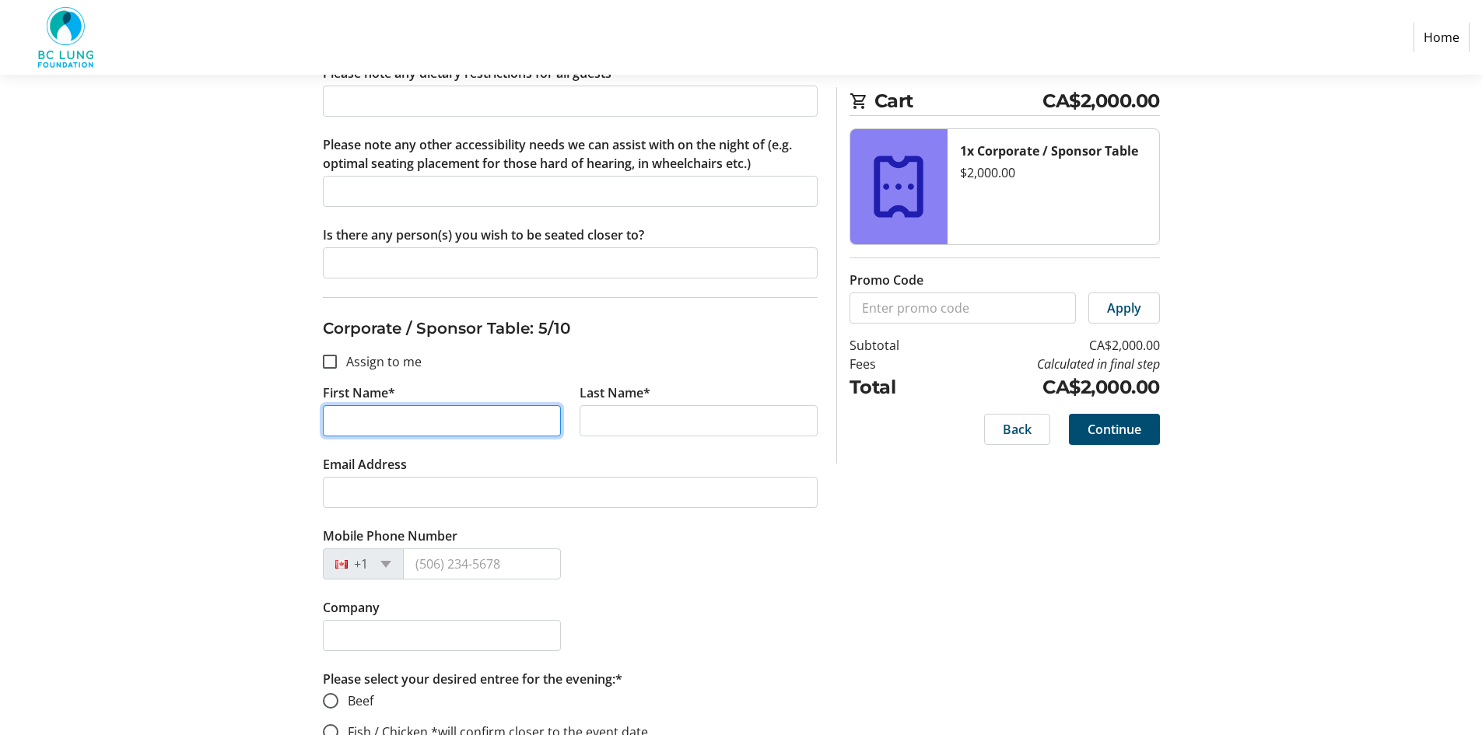
click at [406, 418] on input "First Name*" at bounding box center [442, 420] width 238 height 31
type input "[PERSON_NAME]"
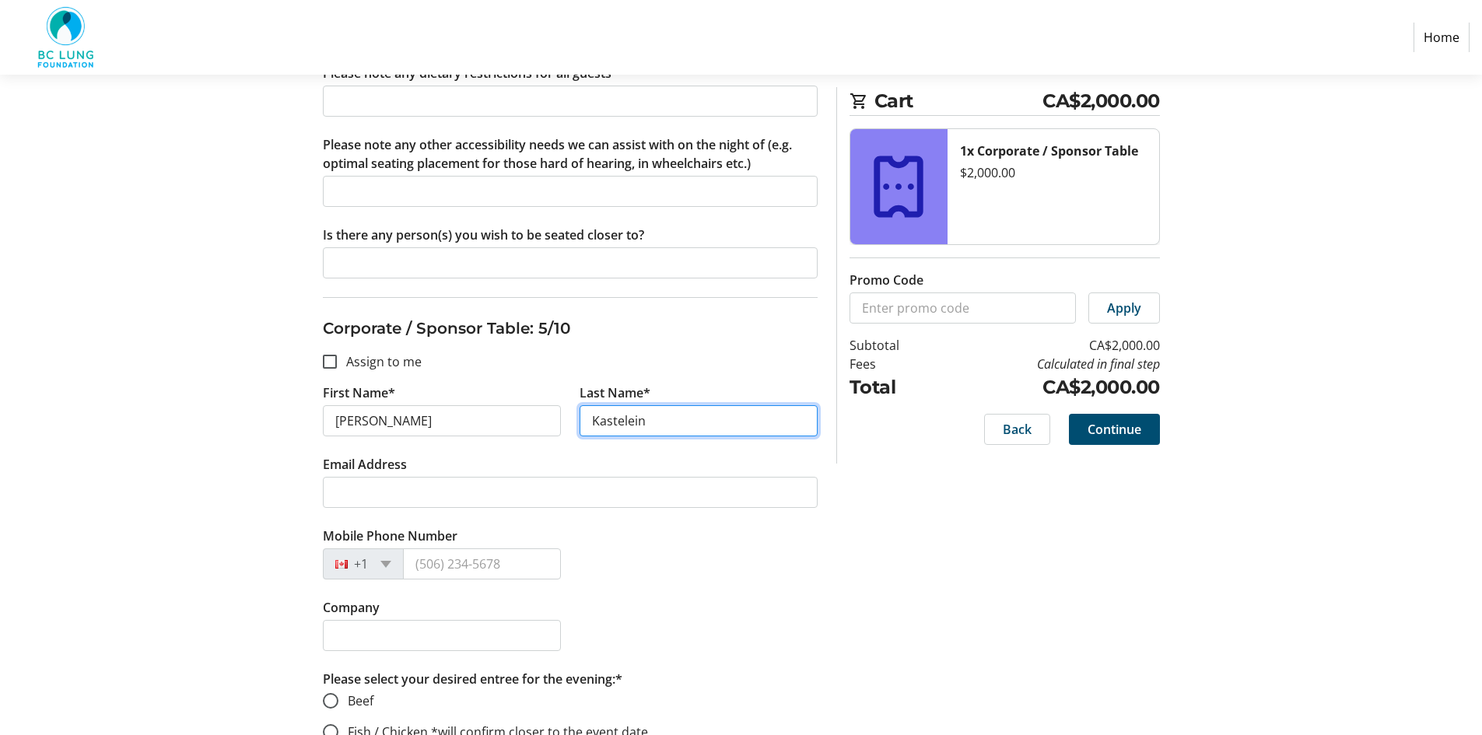
type input "Kastelein"
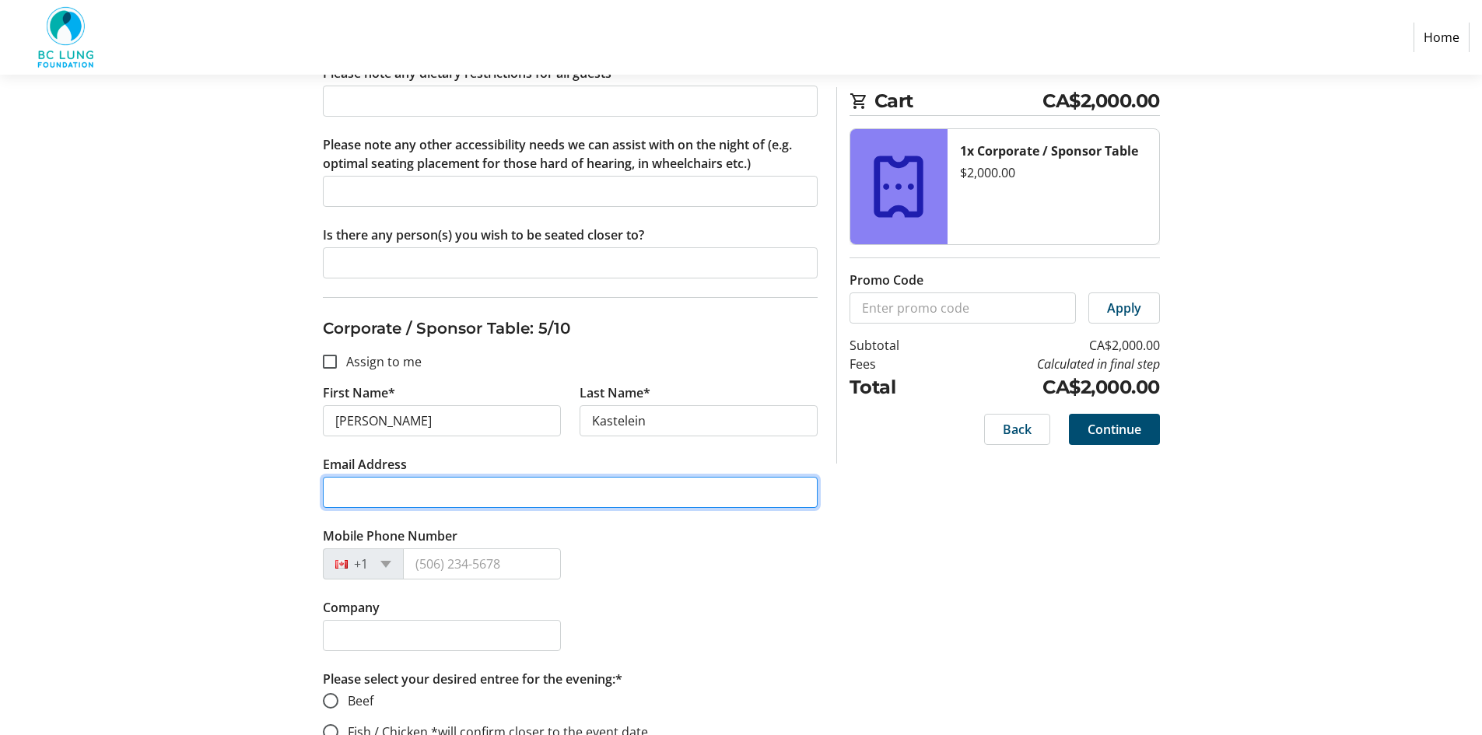
click at [396, 491] on input "Email Address" at bounding box center [570, 492] width 495 height 31
type input "[EMAIL_ADDRESS][DOMAIN_NAME]"
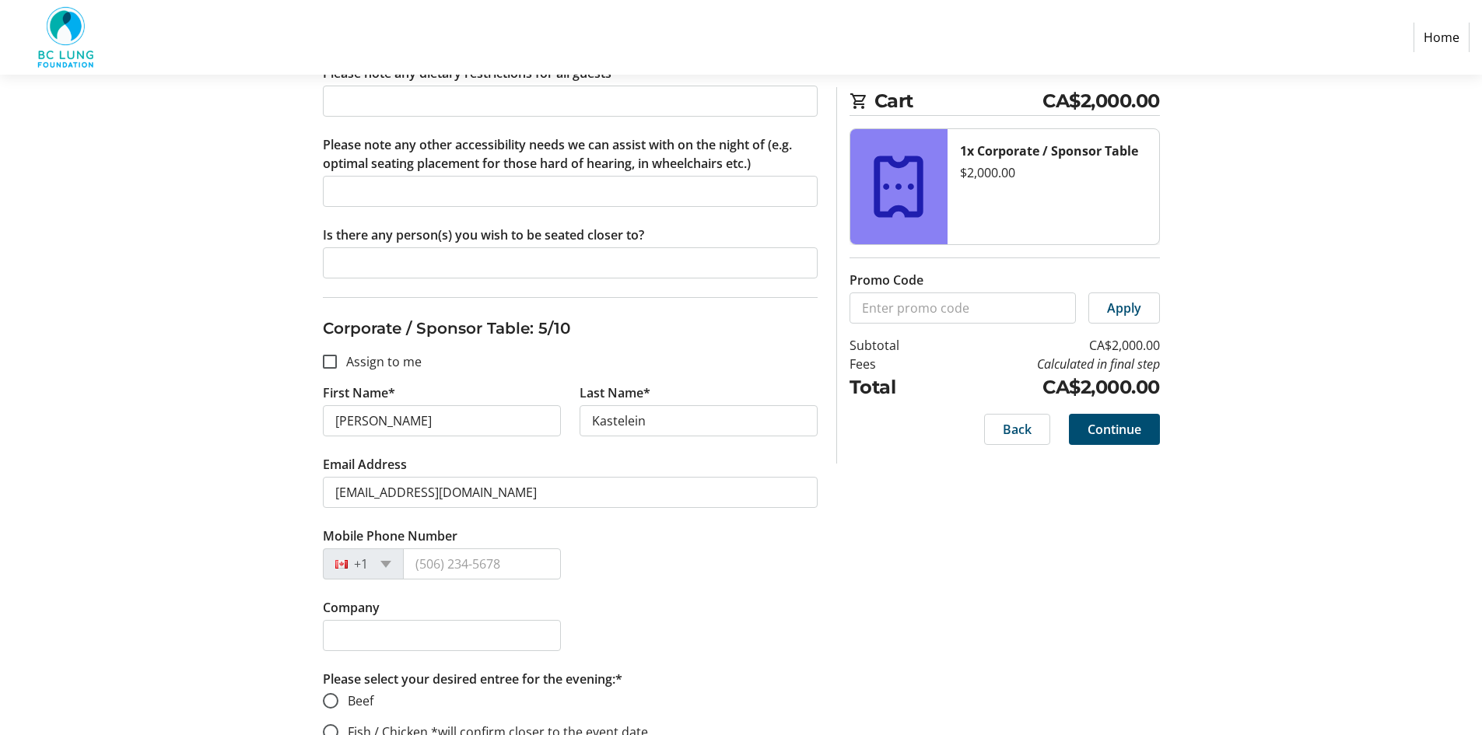
click at [684, 626] on div "Company" at bounding box center [569, 634] width 513 height 72
click at [423, 562] on input "Mobile Phone Number" at bounding box center [482, 563] width 158 height 31
type input "[PHONE_NUMBER]"
click at [342, 426] on input "[PERSON_NAME]" at bounding box center [442, 420] width 238 height 31
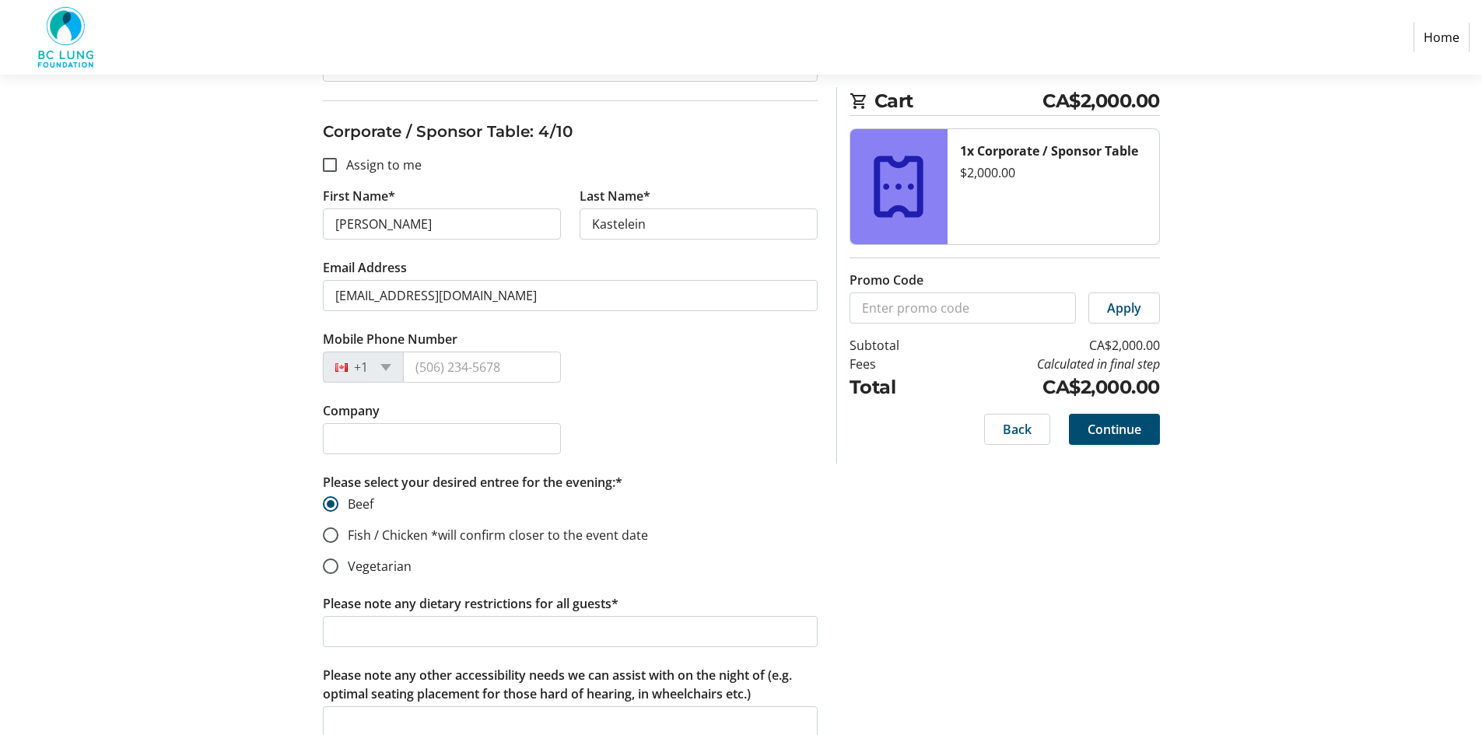
scroll to position [2411, 0]
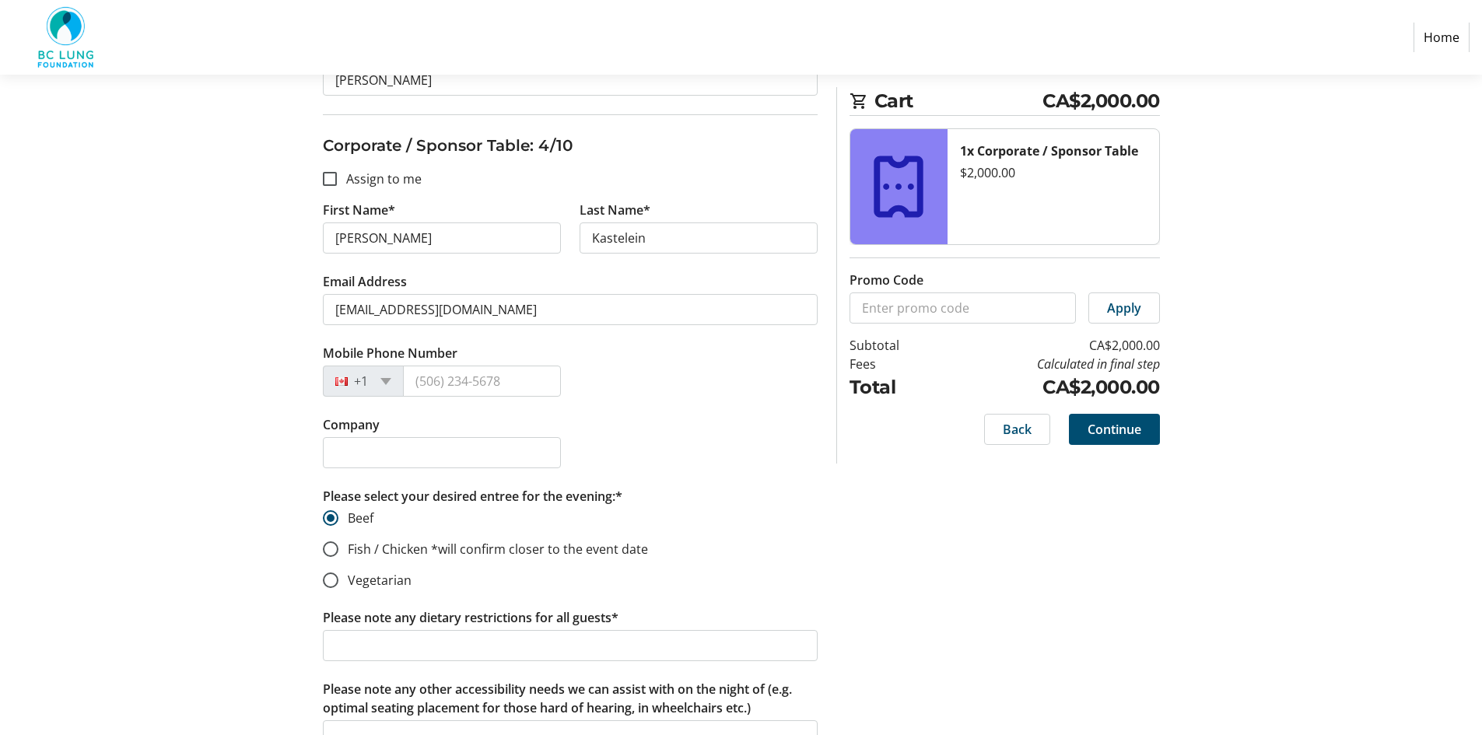
type input "[PERSON_NAME]"
click at [340, 240] on input "[PERSON_NAME]" at bounding box center [442, 237] width 238 height 31
type input "[PERSON_NAME]"
click at [425, 375] on input "Mobile Phone Number" at bounding box center [482, 381] width 158 height 31
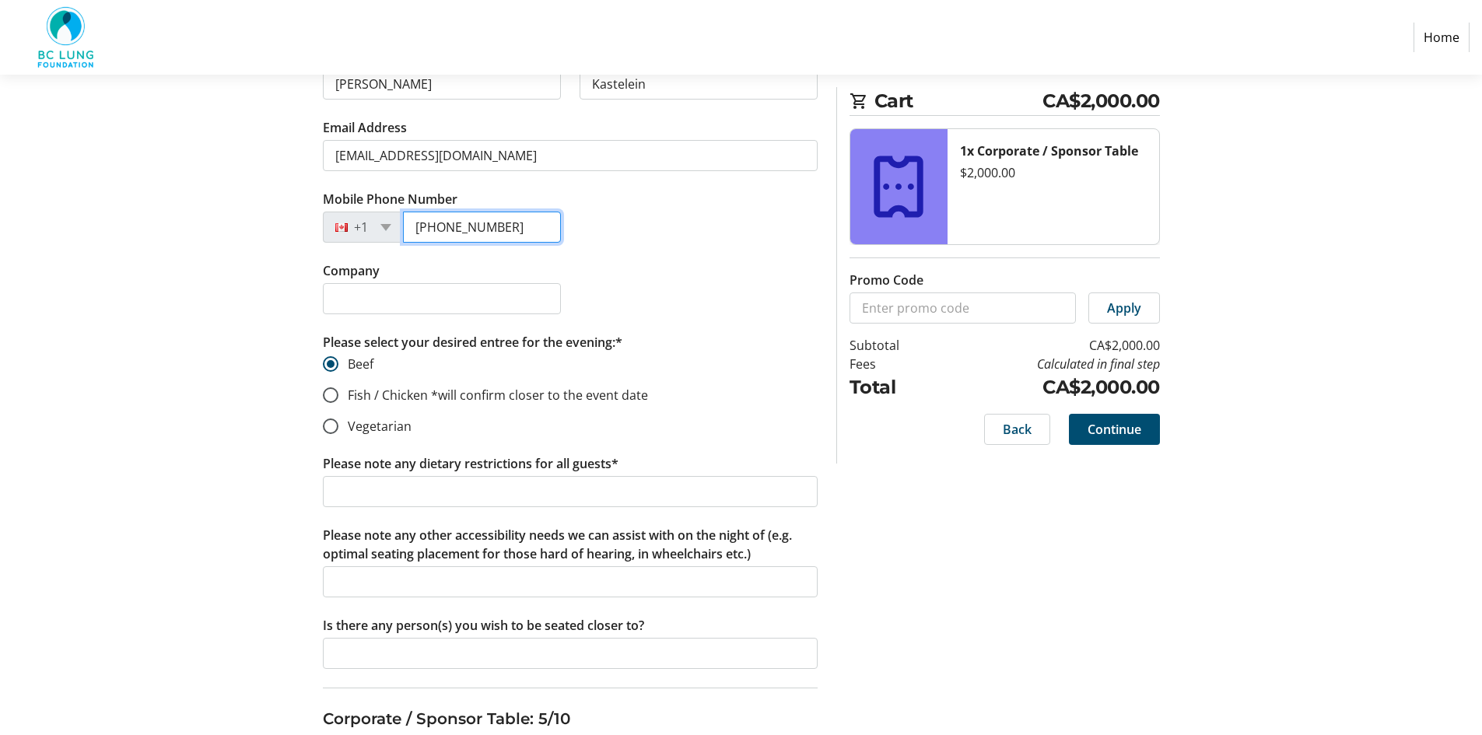
scroll to position [2567, 0]
type input "[PHONE_NUMBER]"
click at [355, 296] on input "Company" at bounding box center [442, 297] width 238 height 31
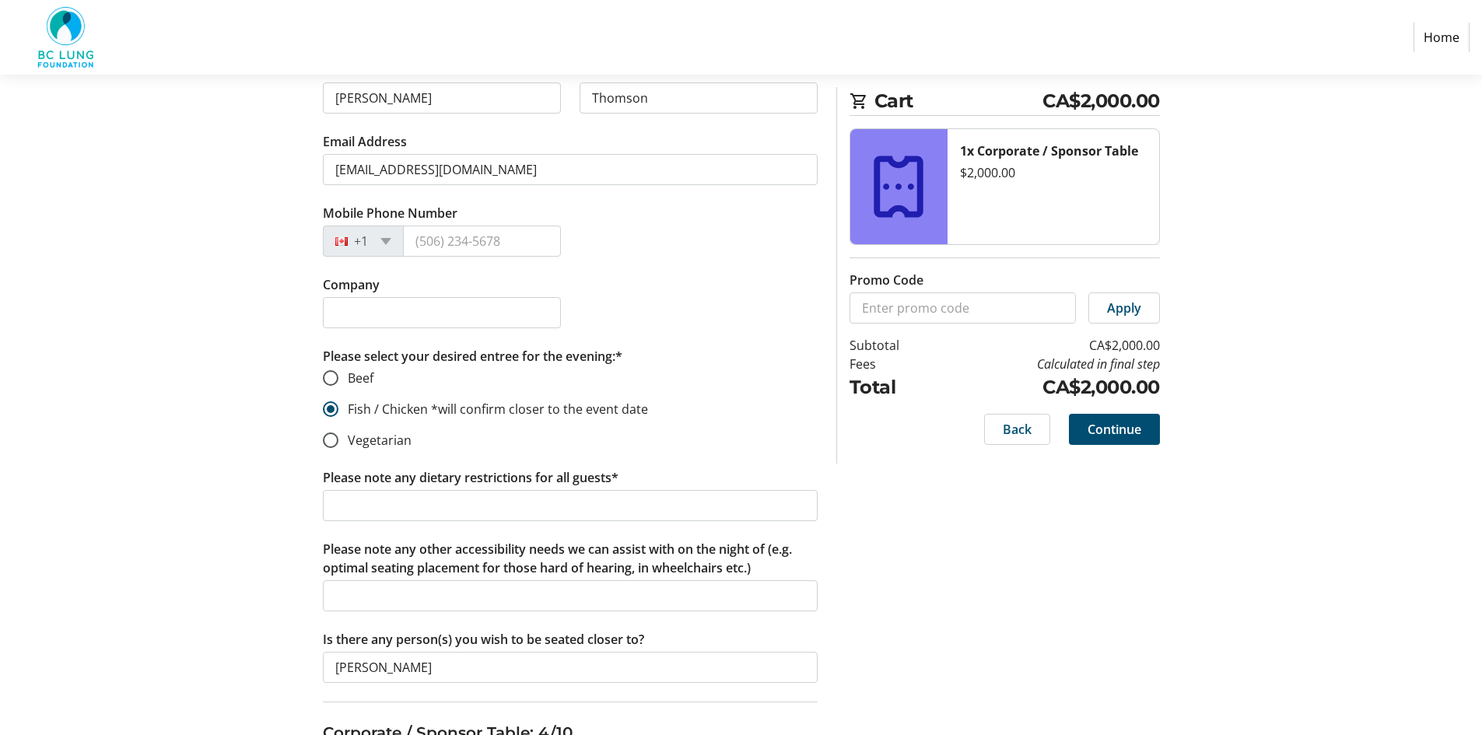
scroll to position [1789, 0]
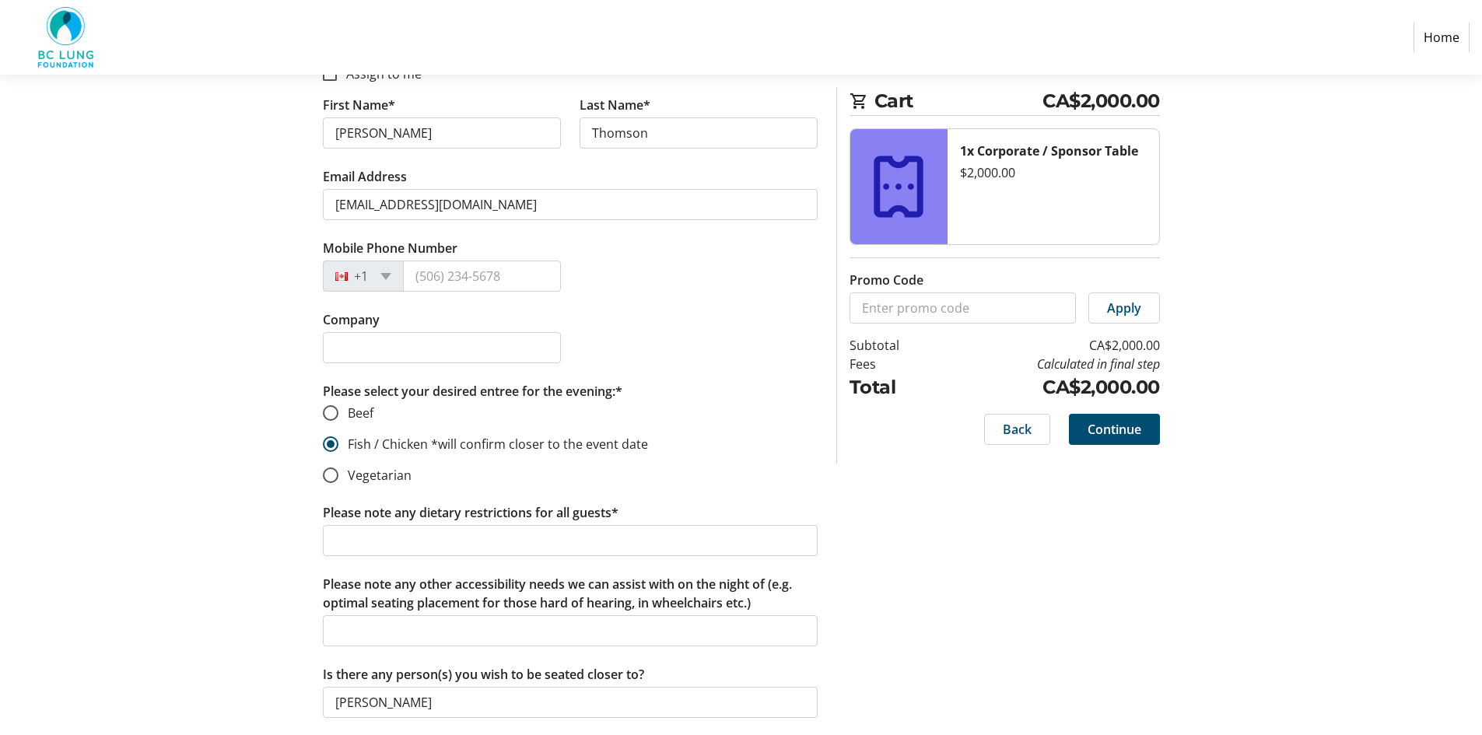
type input "TB Vets"
click at [348, 348] on input "Company" at bounding box center [442, 347] width 238 height 31
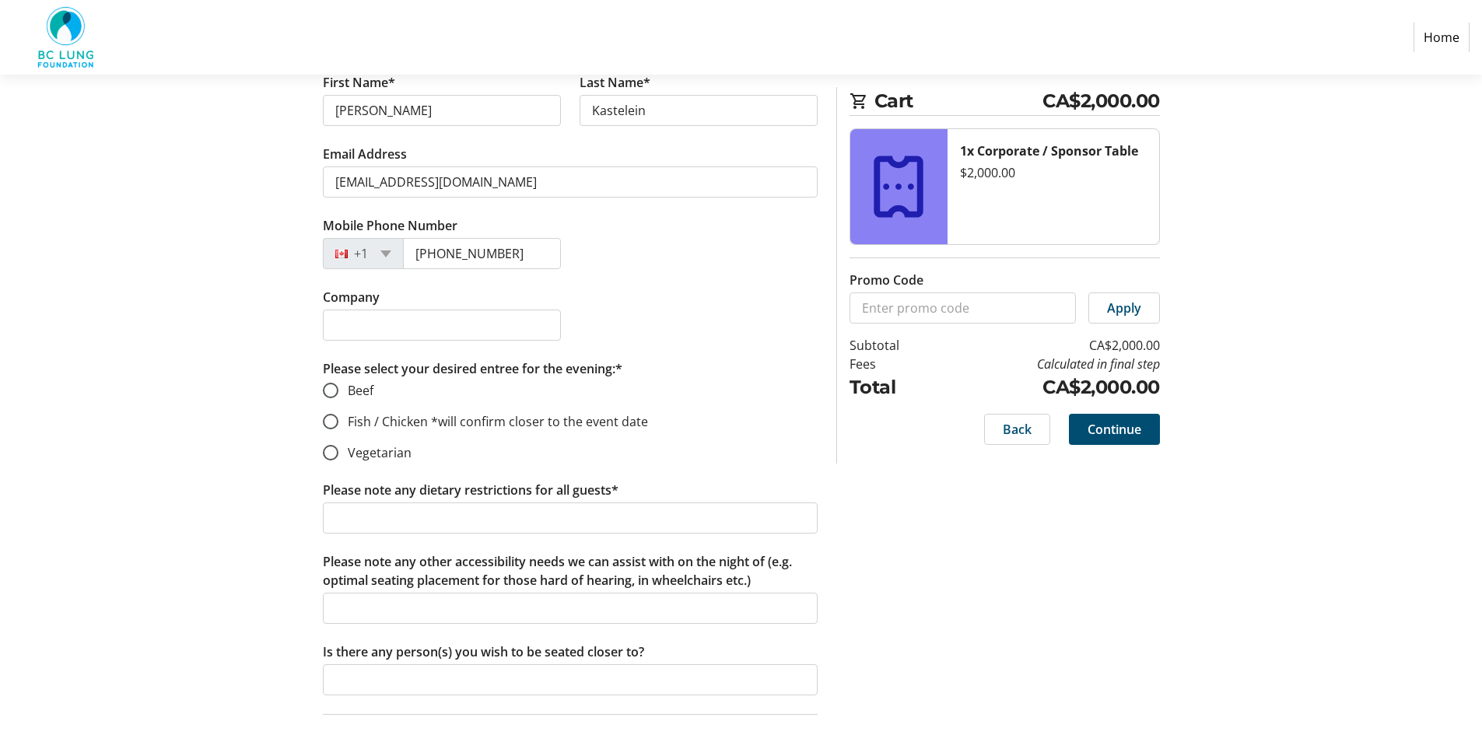
scroll to position [3267, 0]
type input "TB Vets"
click at [401, 318] on input "Company" at bounding box center [442, 324] width 238 height 31
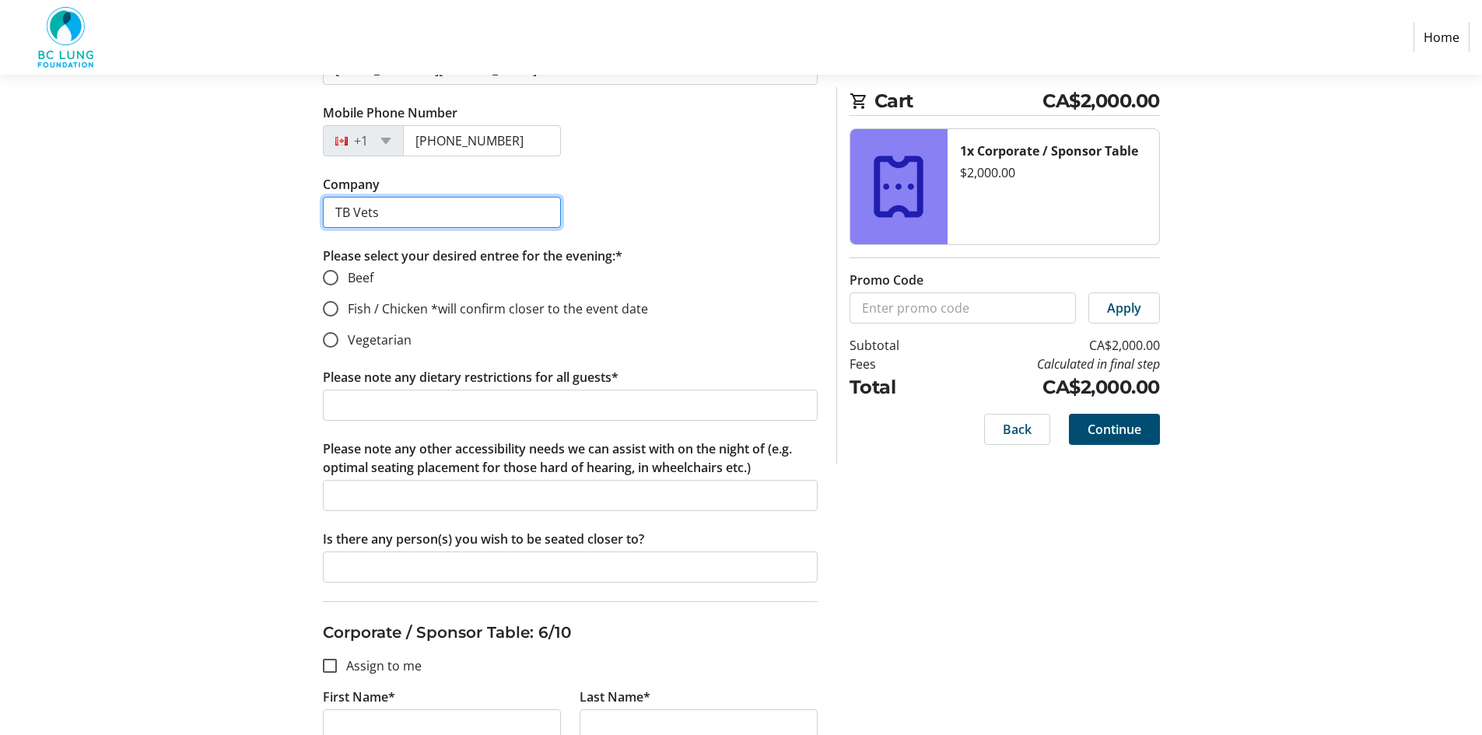
scroll to position [3344, 0]
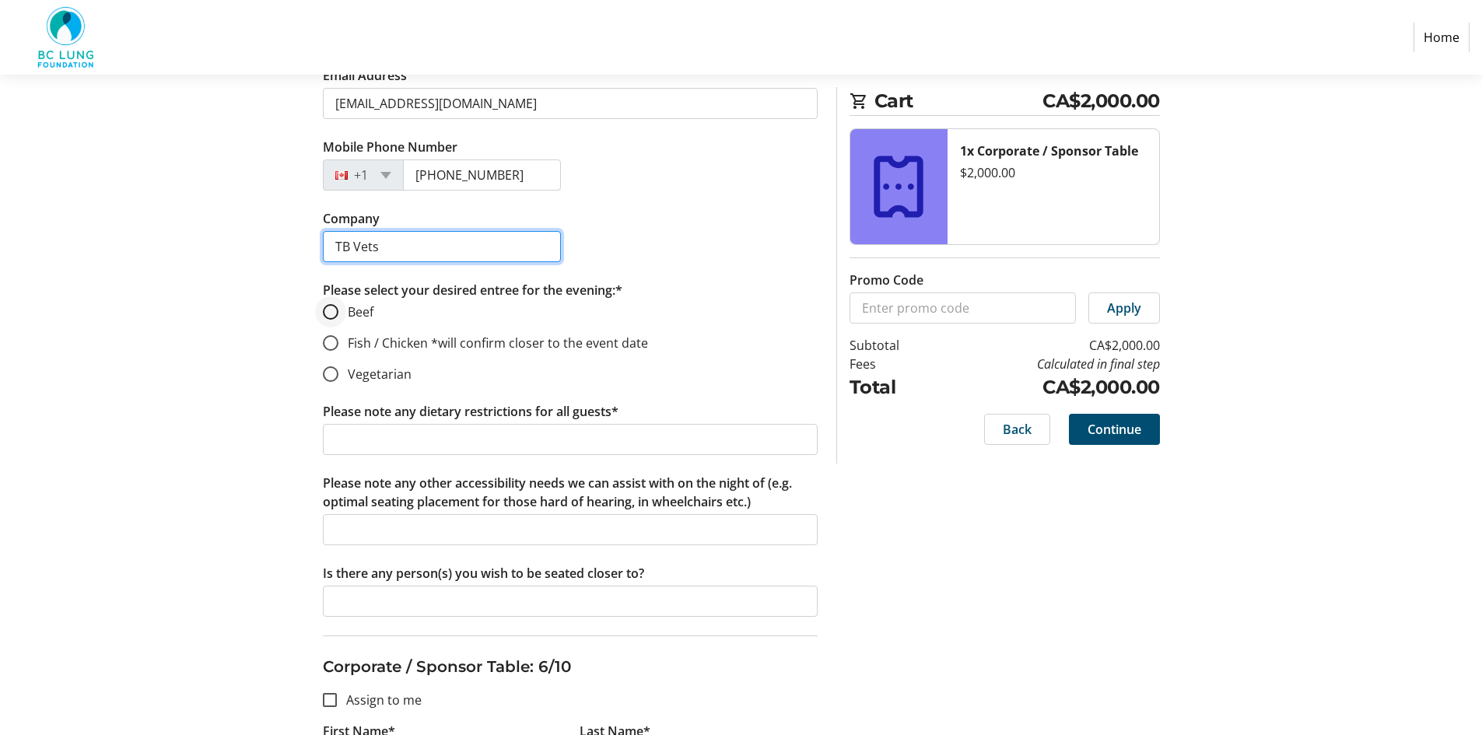
type input "TB Vets"
click at [334, 311] on input "Beef" at bounding box center [331, 312] width 16 height 16
radio input "true"
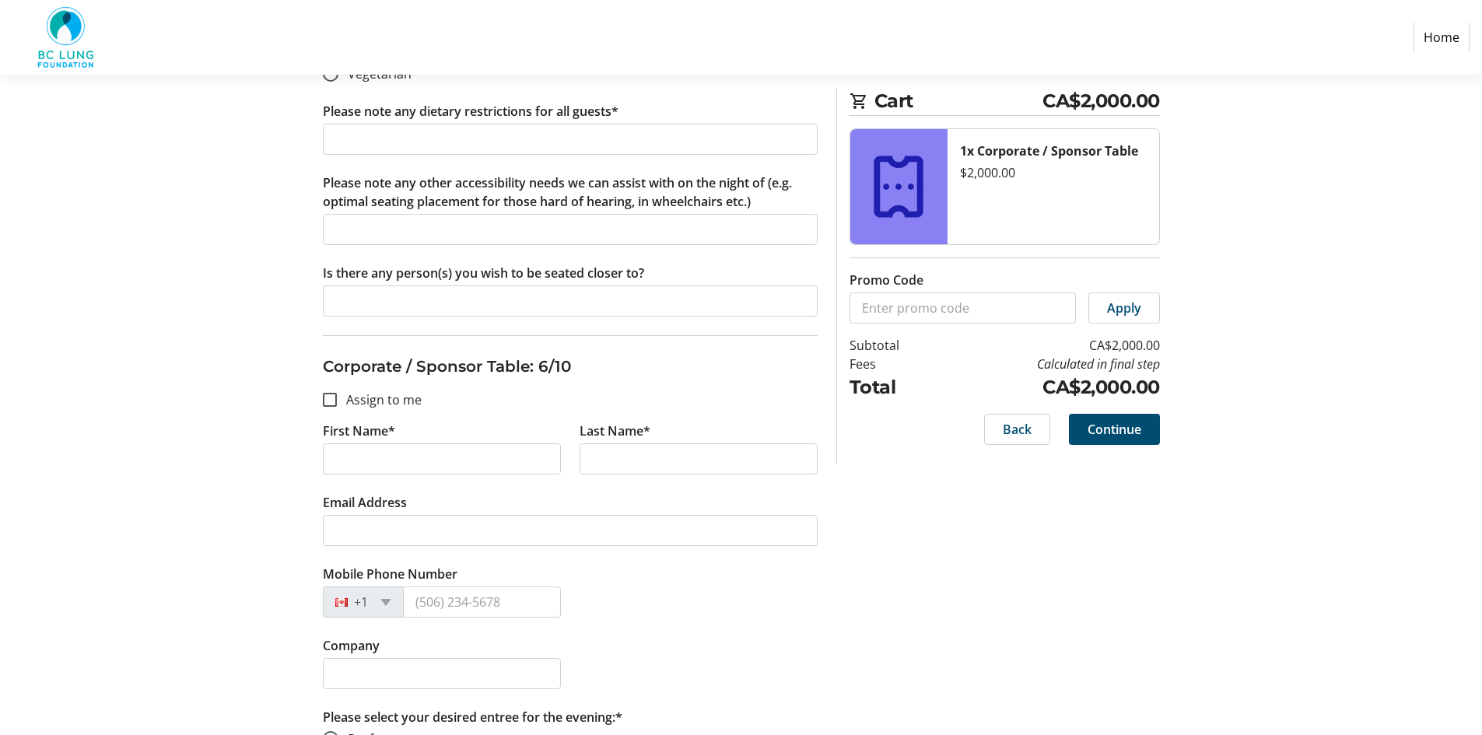
scroll to position [3733, 0]
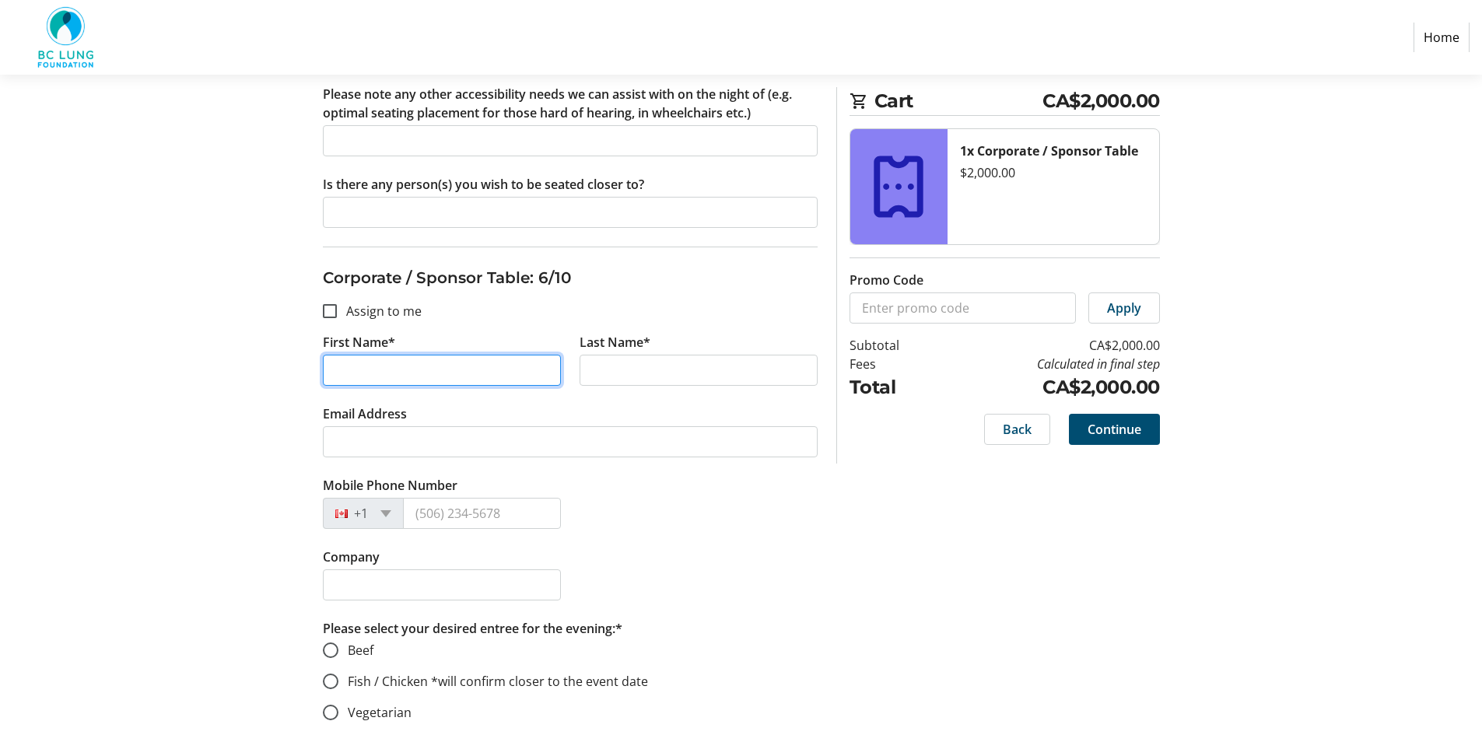
click at [345, 371] on input "First Name*" at bounding box center [442, 370] width 238 height 31
type input "[PERSON_NAME]"
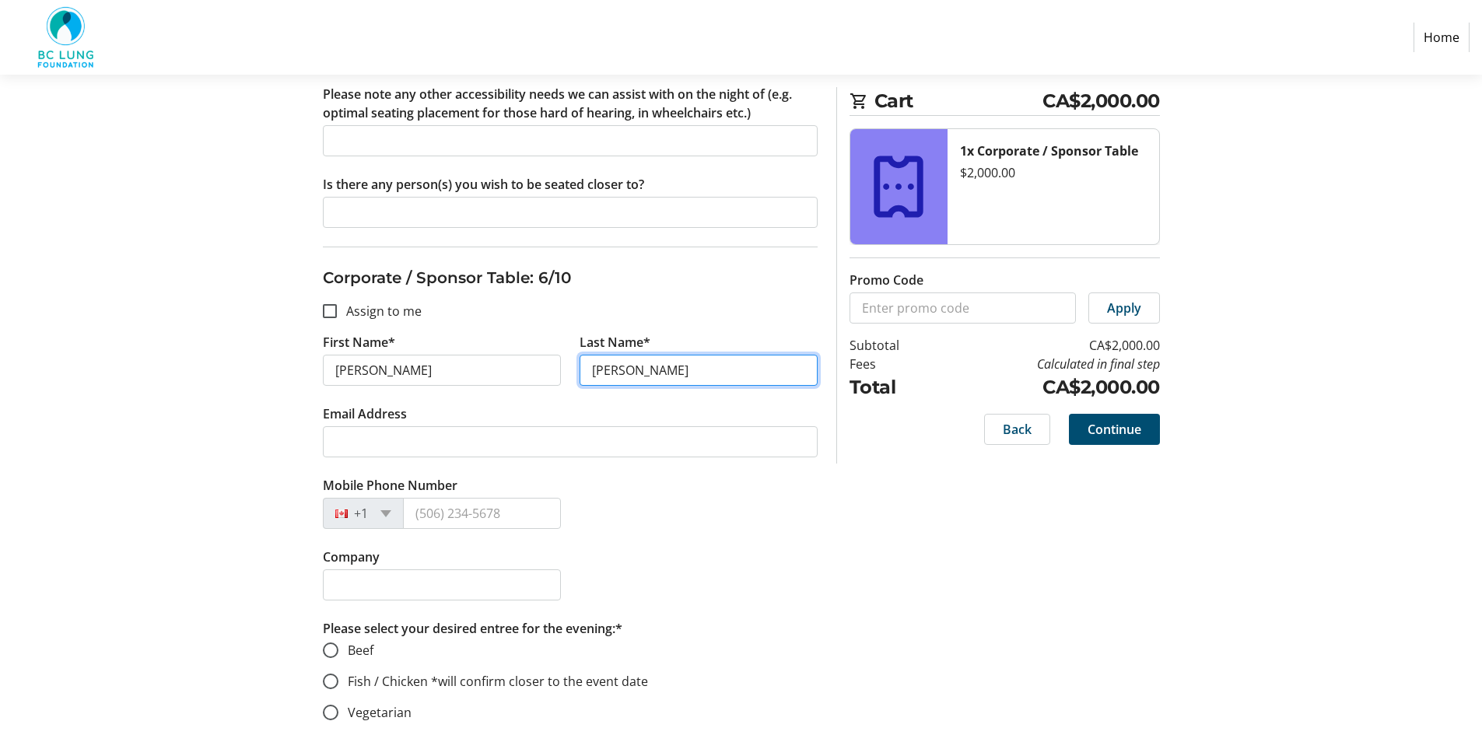
type input "[PERSON_NAME]"
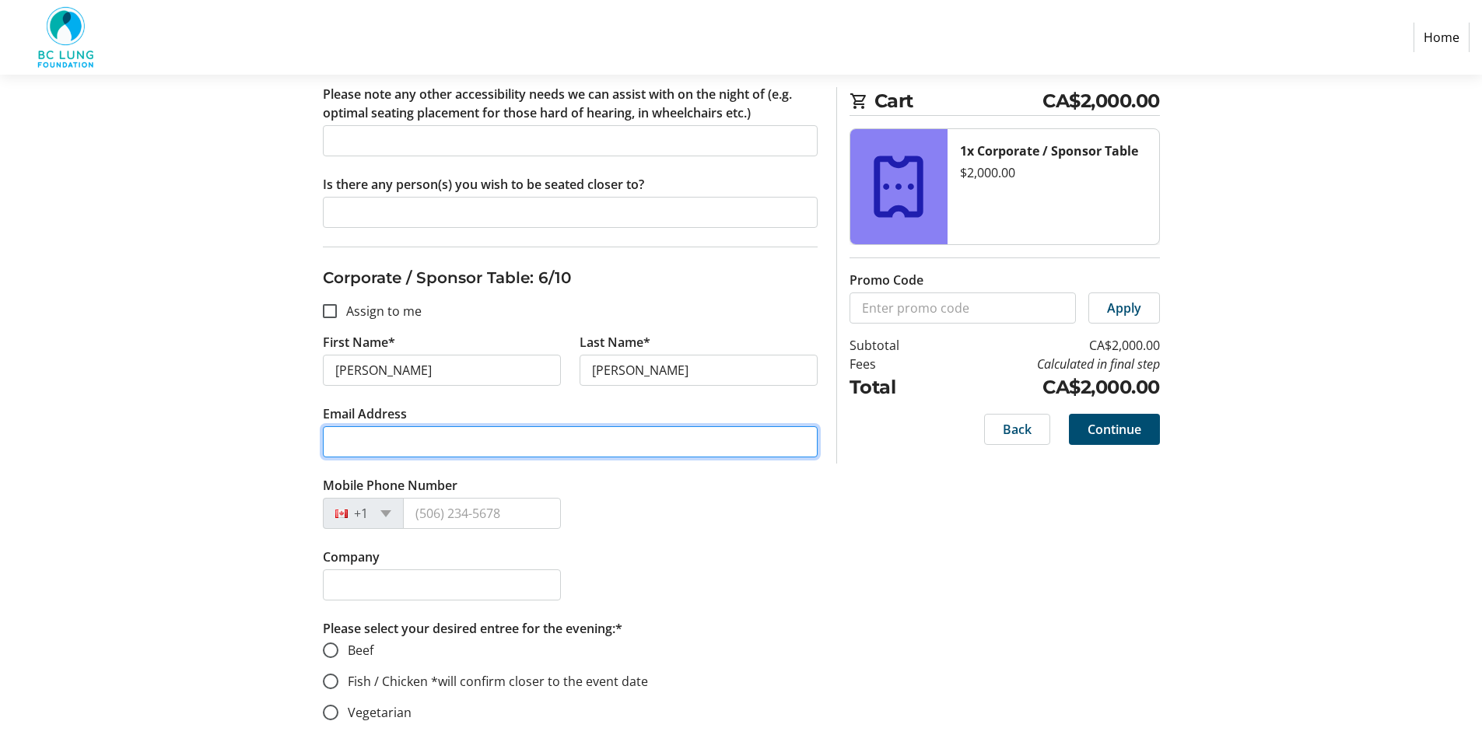
click at [369, 446] on input "Email Address" at bounding box center [570, 441] width 495 height 31
type input "[EMAIL_ADDRESS][DOMAIN_NAME]"
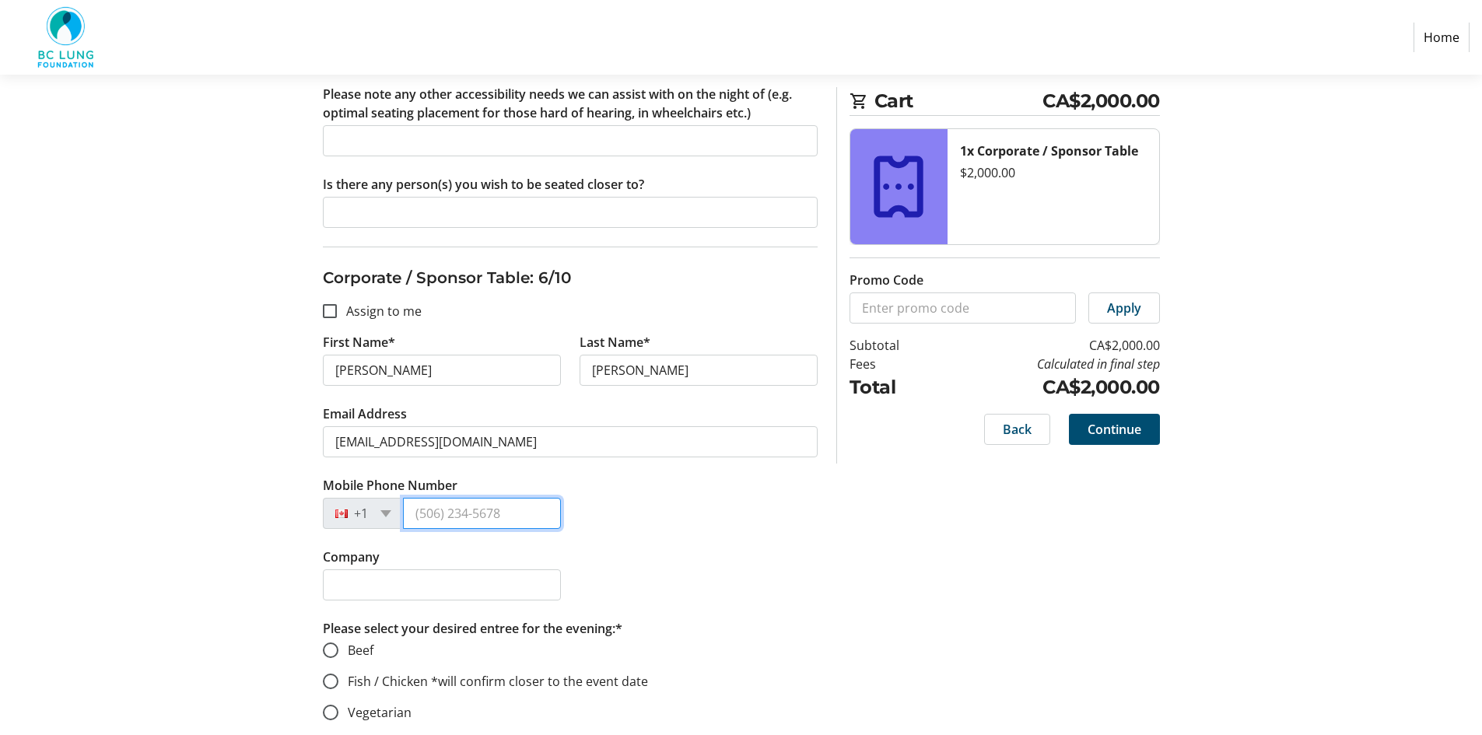
click at [450, 504] on input "Mobile Phone Number" at bounding box center [482, 513] width 158 height 31
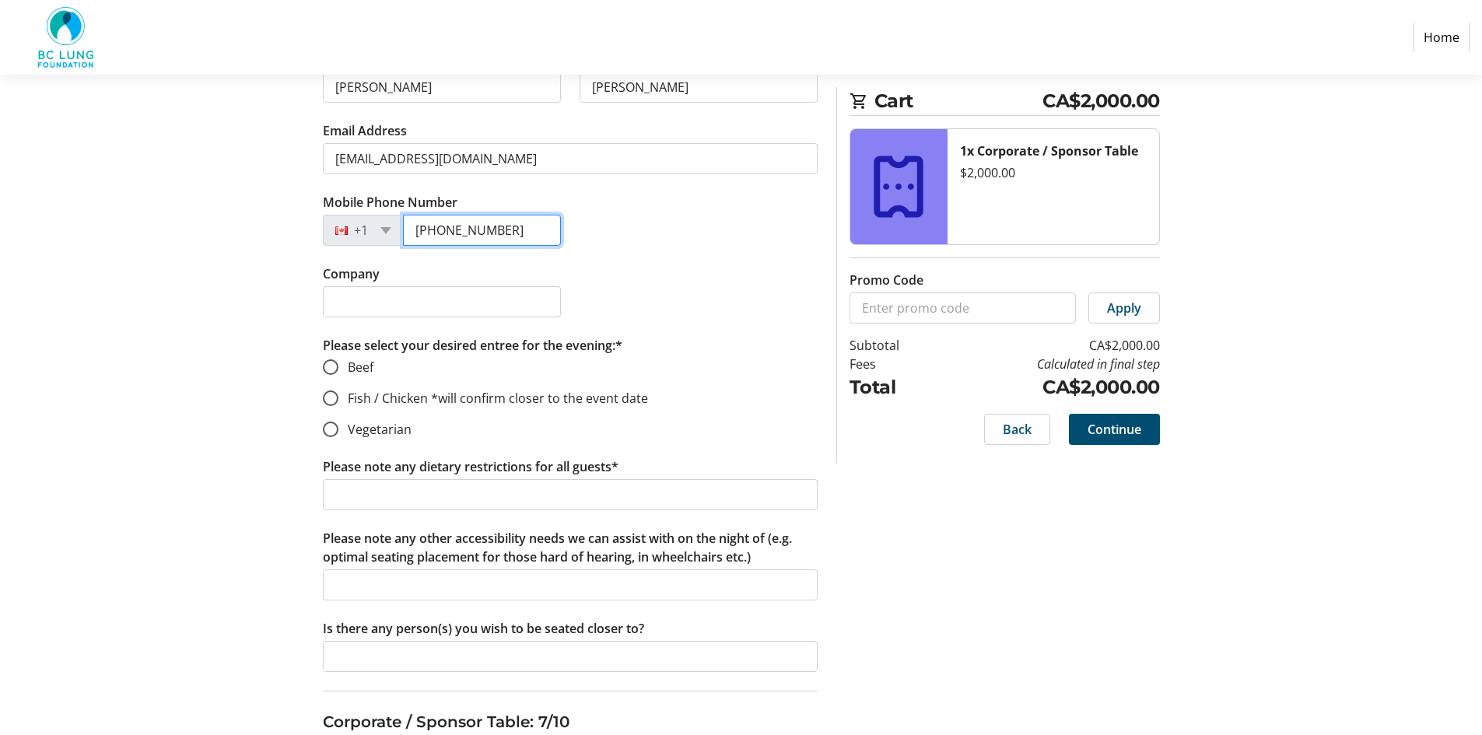
scroll to position [4044, 0]
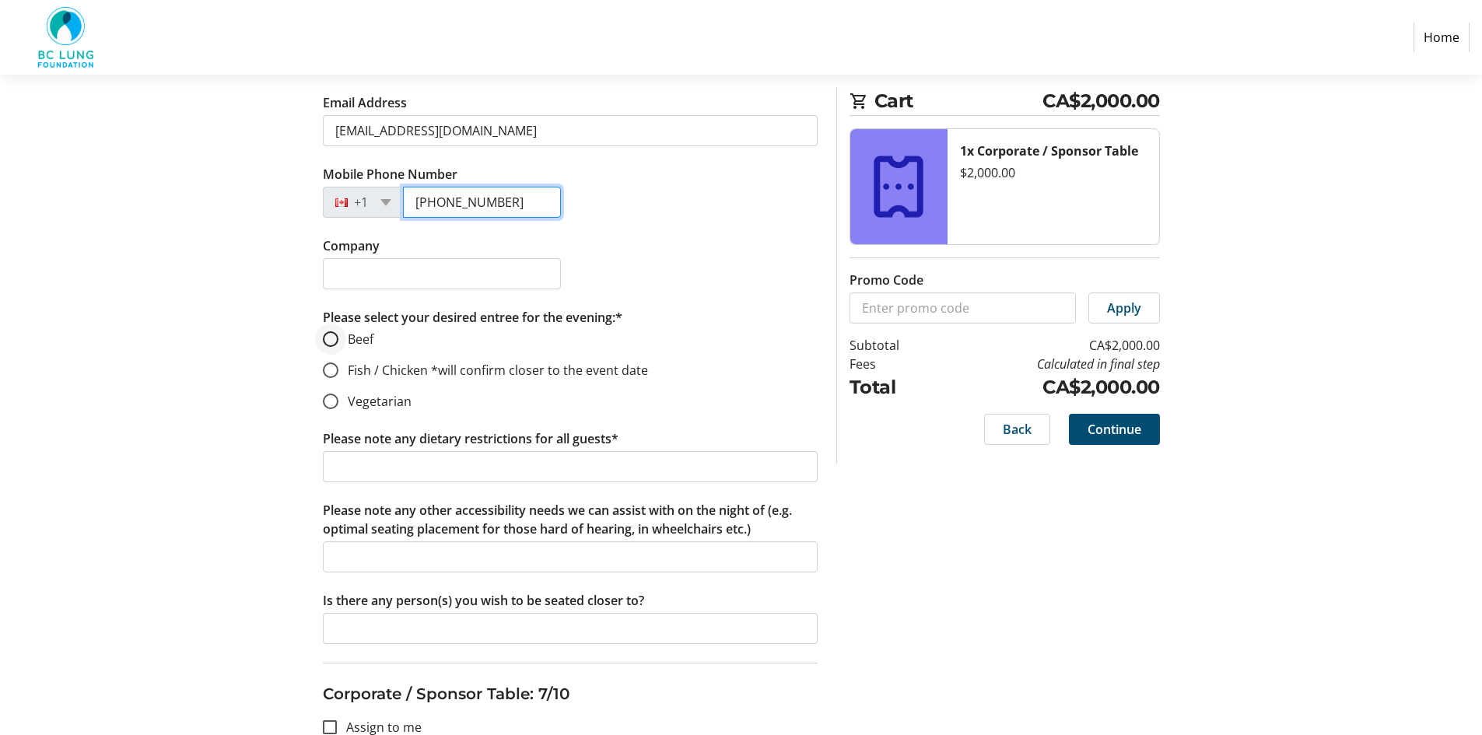
type input "[PHONE_NUMBER]"
click at [325, 336] on input "Beef" at bounding box center [331, 339] width 16 height 16
radio input "true"
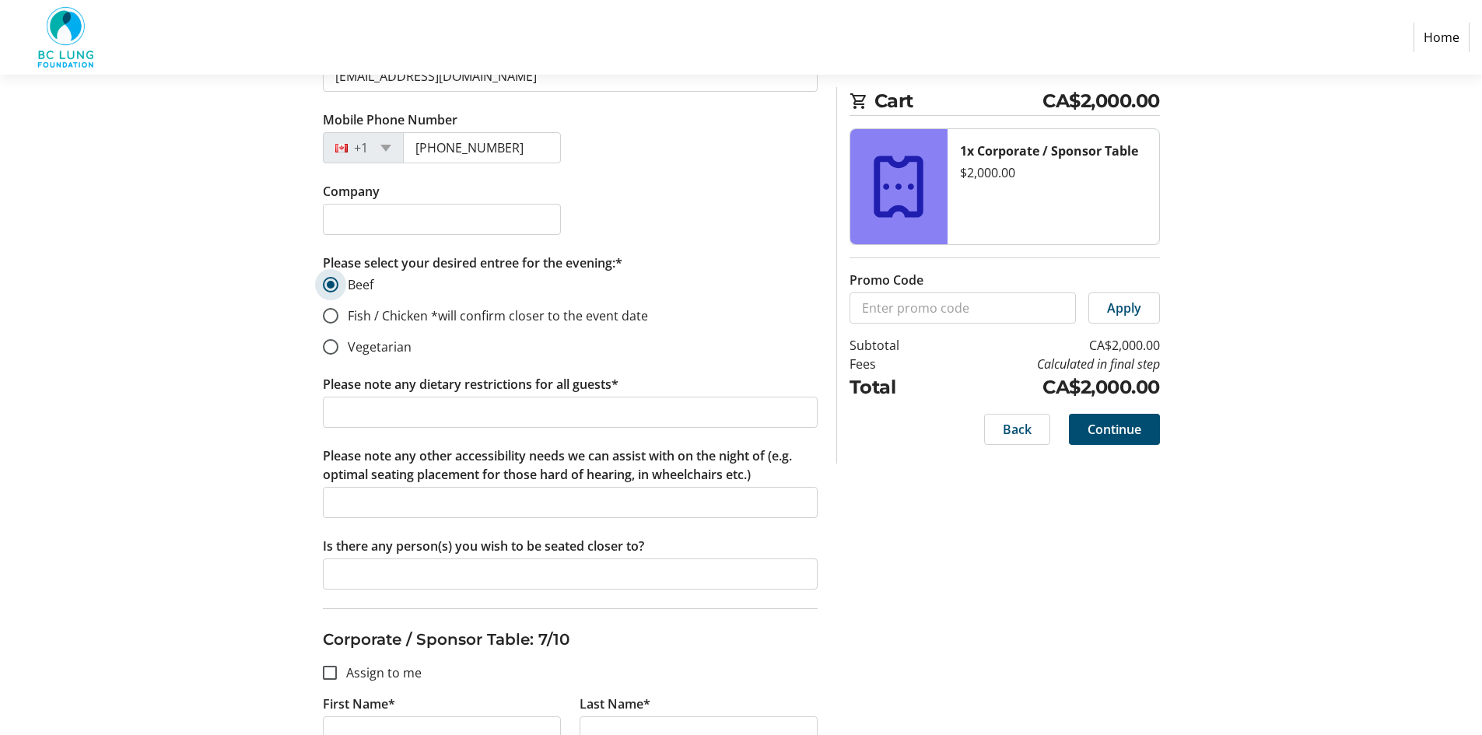
scroll to position [4200, 0]
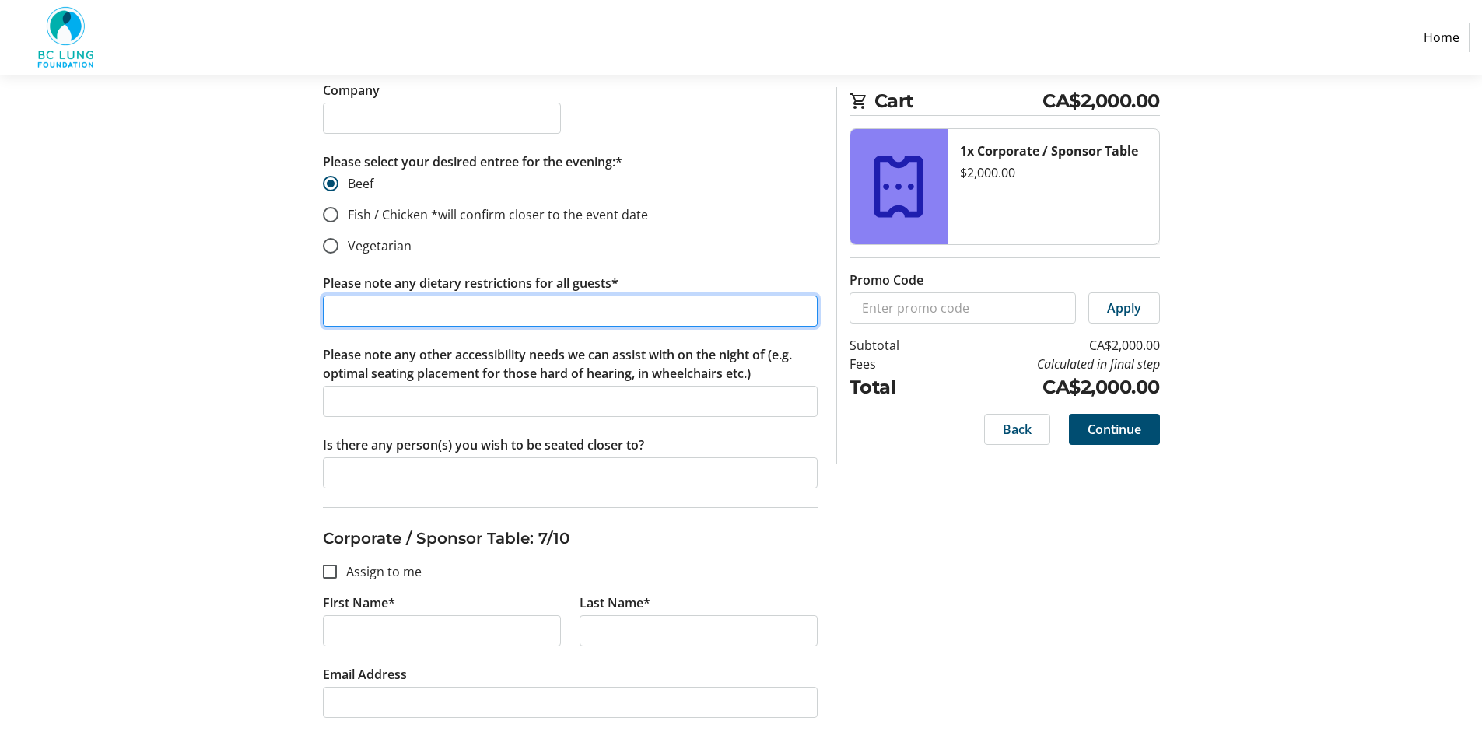
click at [383, 317] on input "Please note any dietary restrictions for all guests*" at bounding box center [570, 311] width 495 height 31
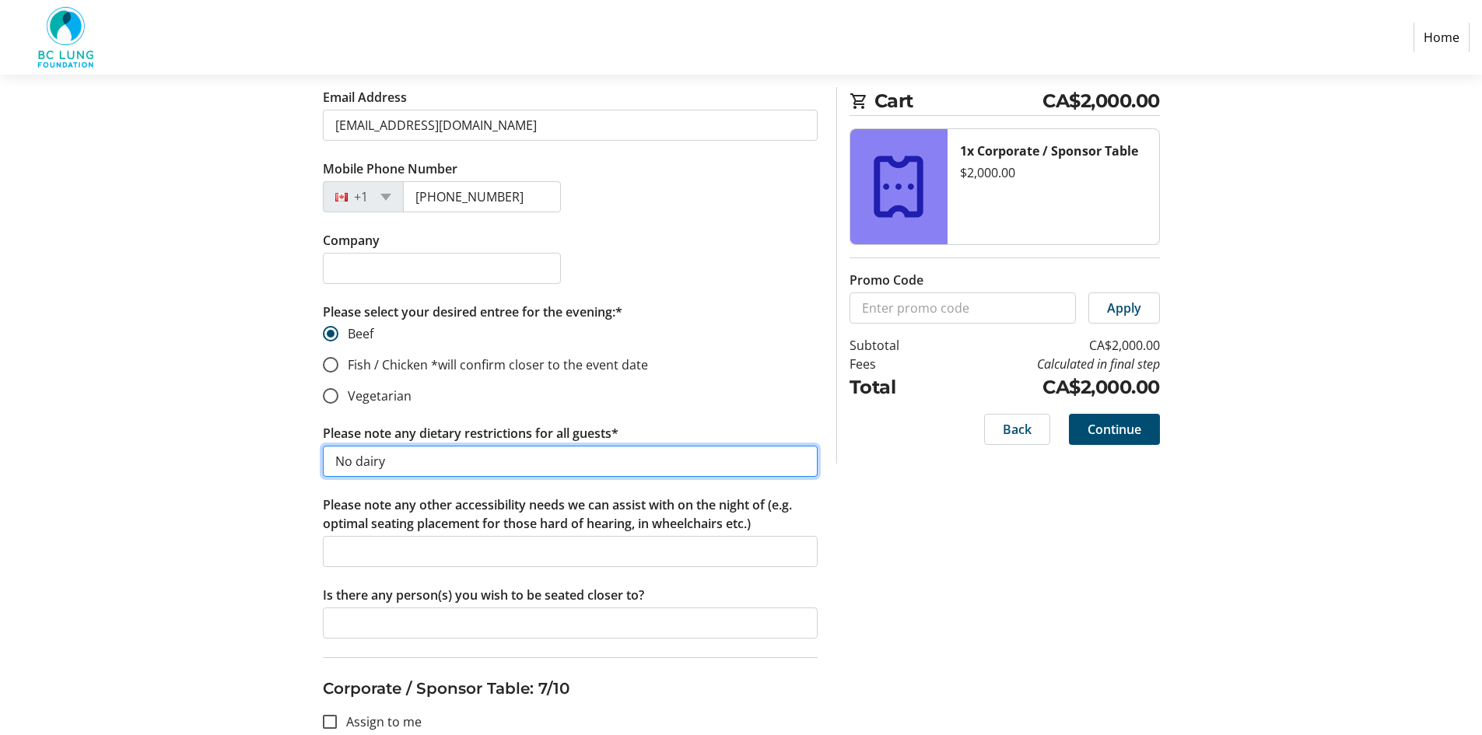
scroll to position [4044, 0]
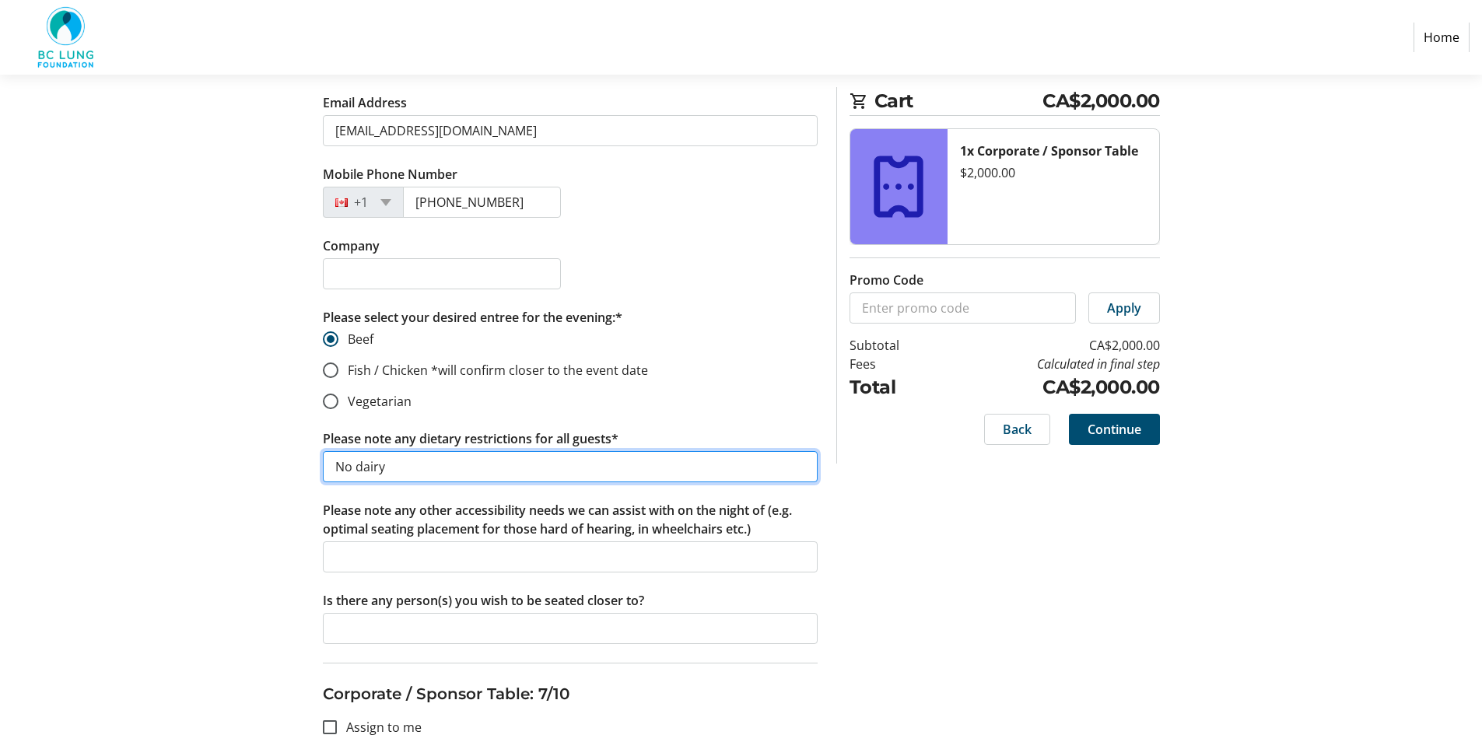
type input "No dairy"
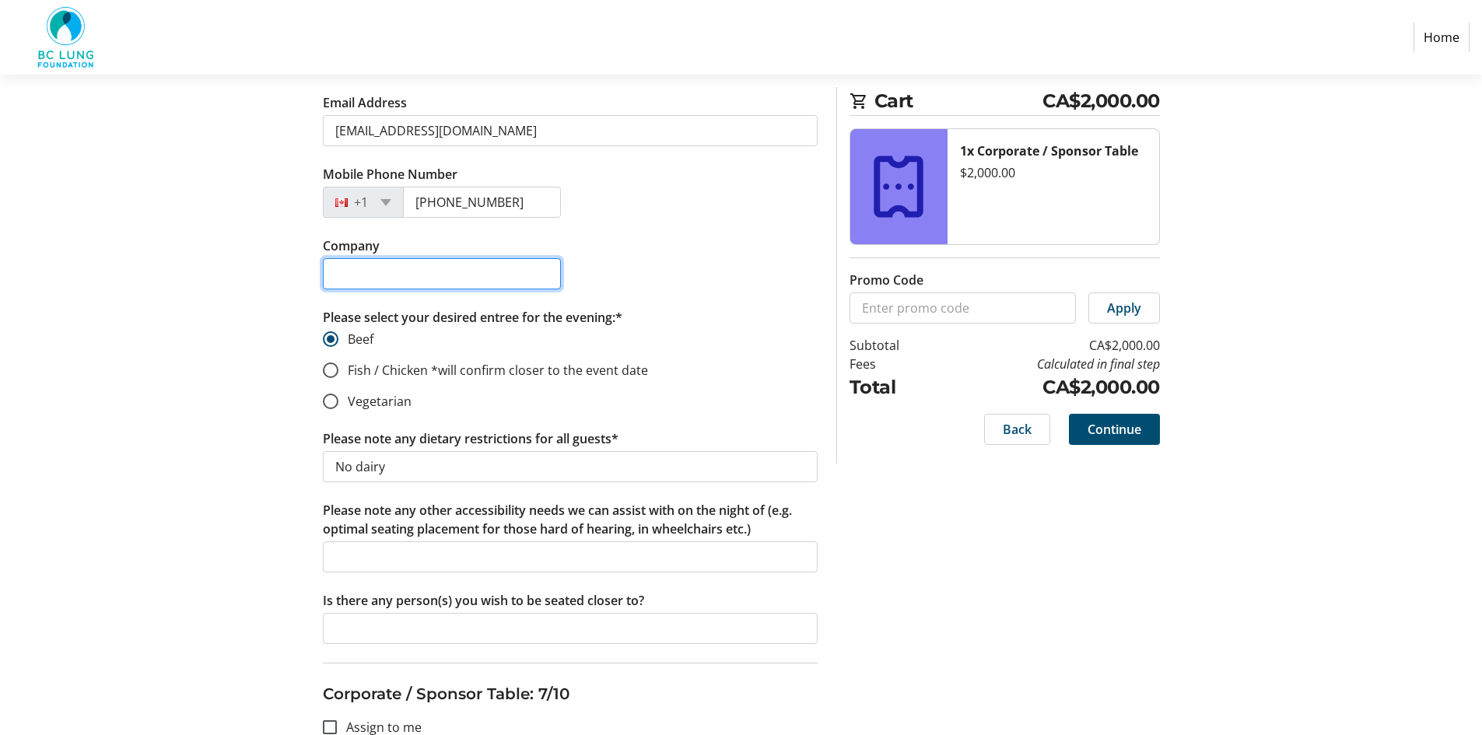
click at [384, 266] on input "Company" at bounding box center [442, 273] width 238 height 31
click at [369, 276] on input "TB VEts Board member" at bounding box center [442, 273] width 238 height 31
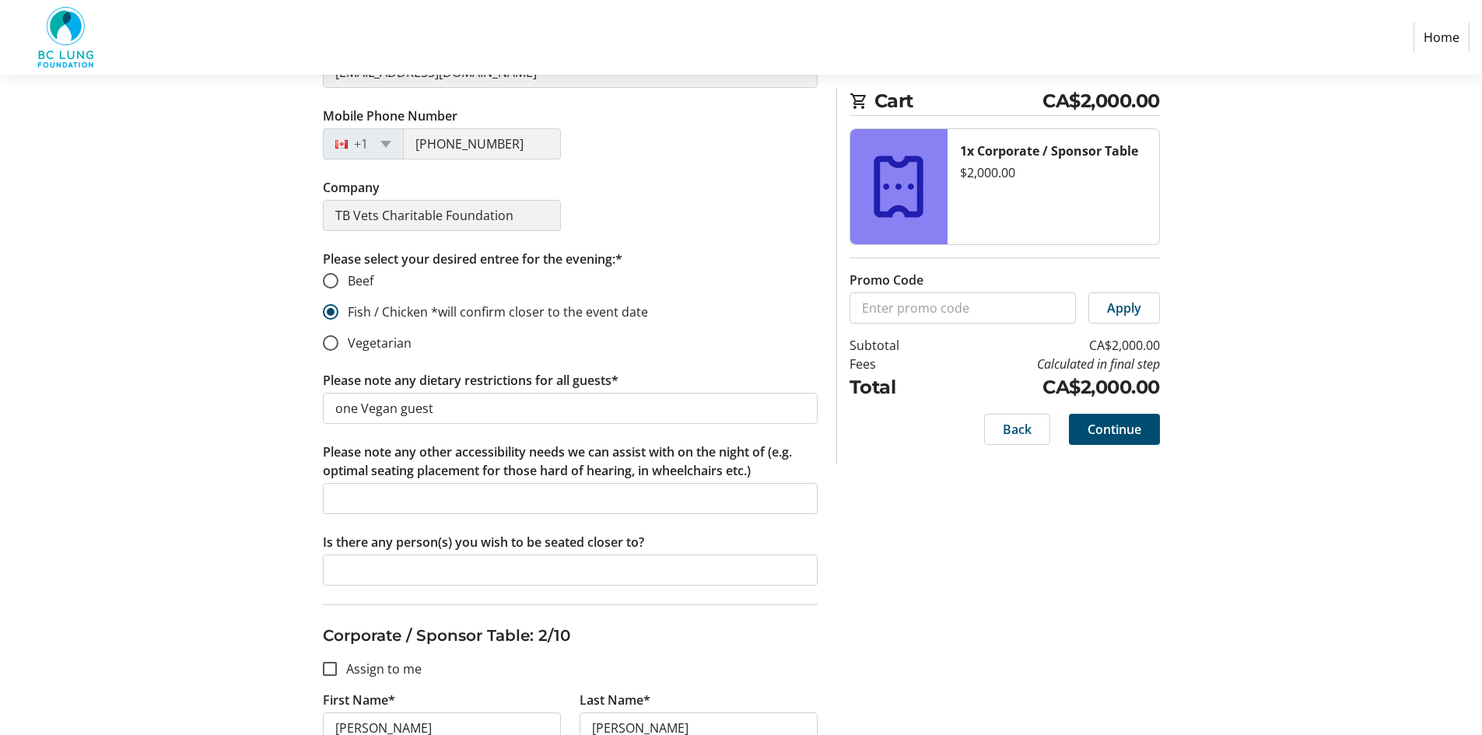
scroll to position [544, 0]
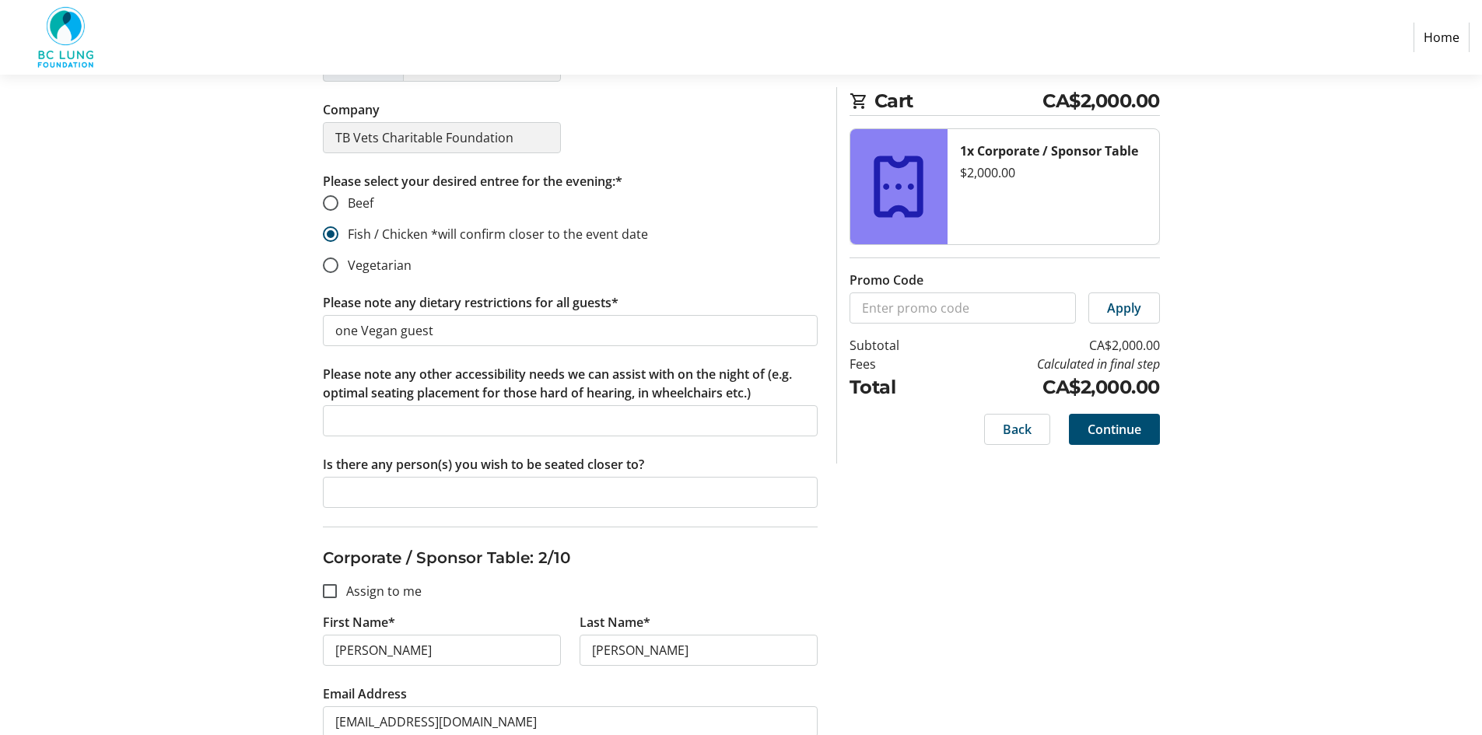
type input "TB Vets Board member"
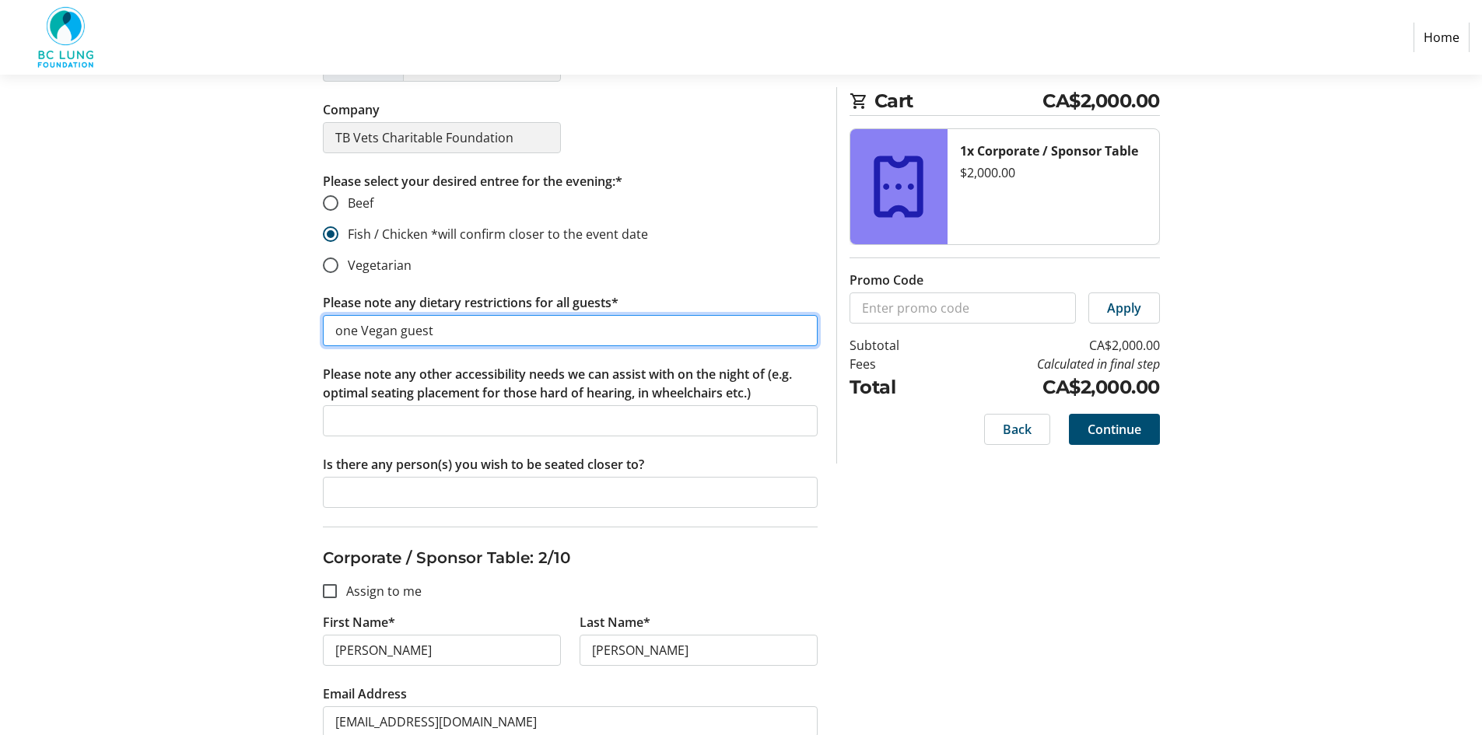
drag, startPoint x: 446, startPoint y: 336, endPoint x: 314, endPoint y: 335, distance: 132.2
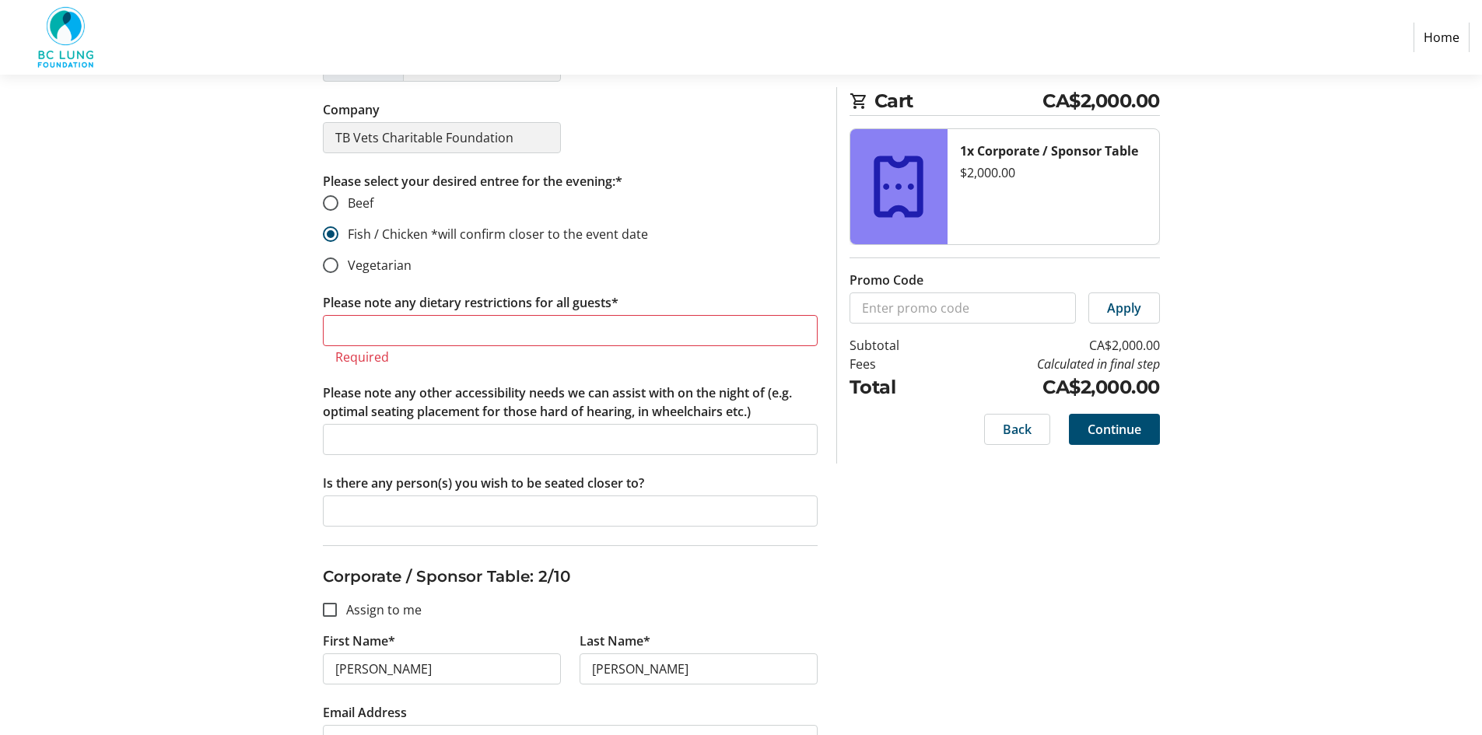
click at [411, 372] on tr-form-field "Please note any dietary restrictions for all guests* Required" at bounding box center [570, 338] width 495 height 90
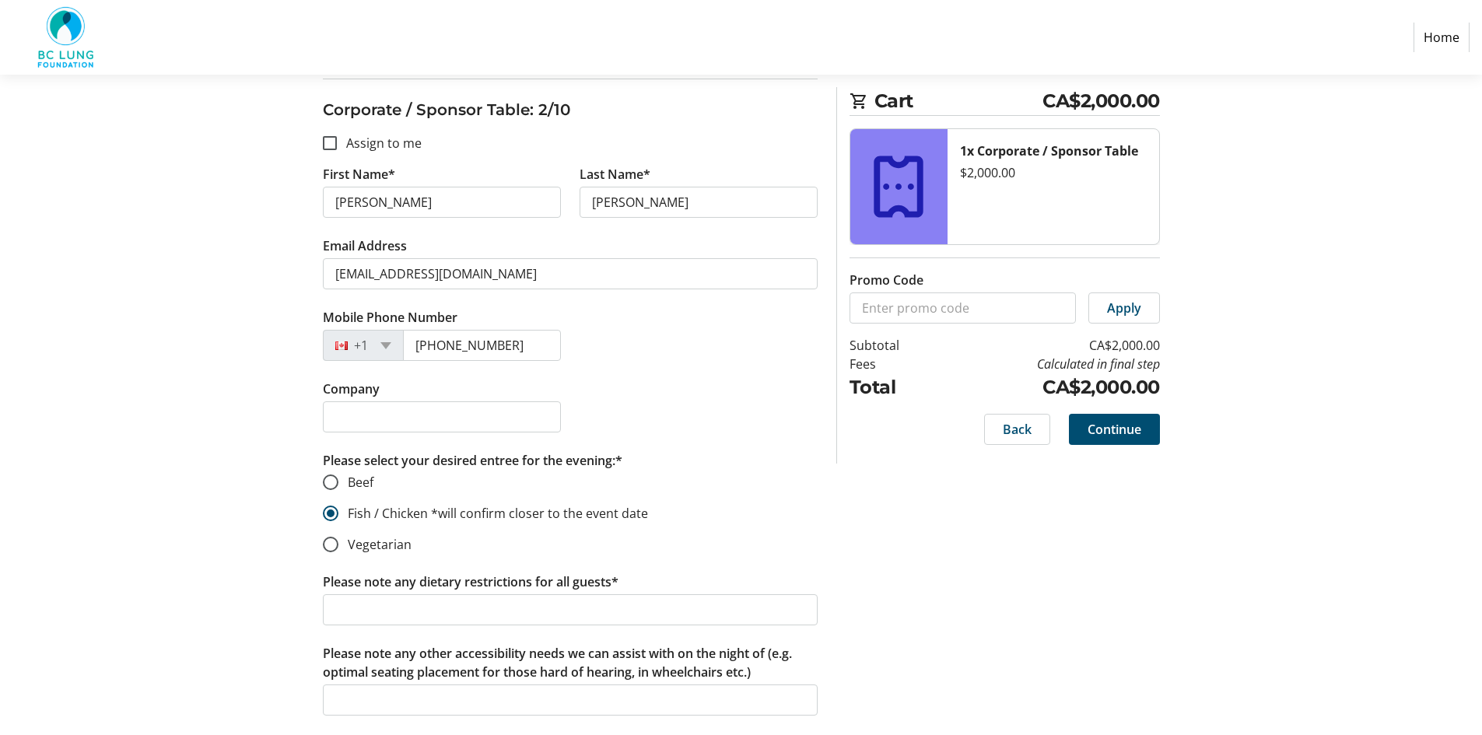
scroll to position [1089, 0]
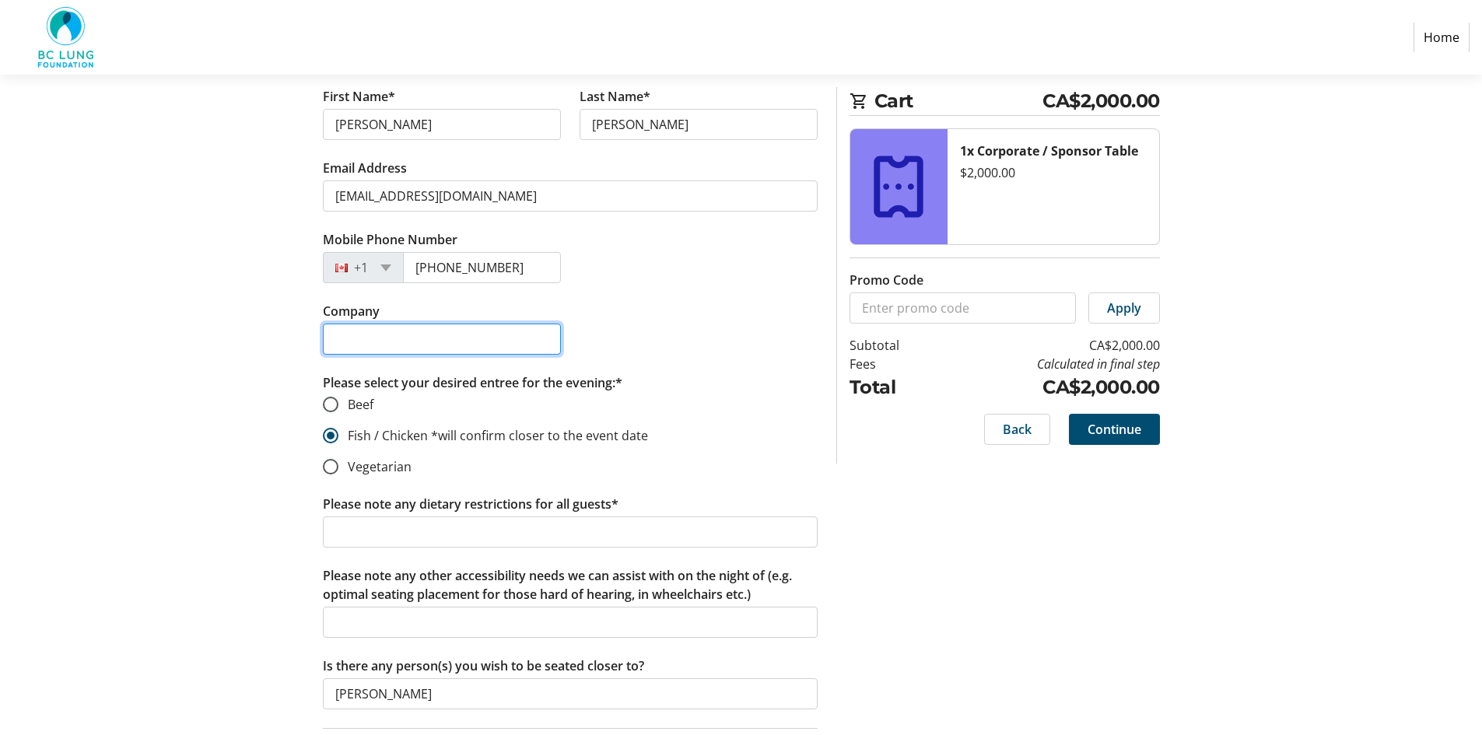
click at [355, 343] on input "Company" at bounding box center [442, 339] width 238 height 31
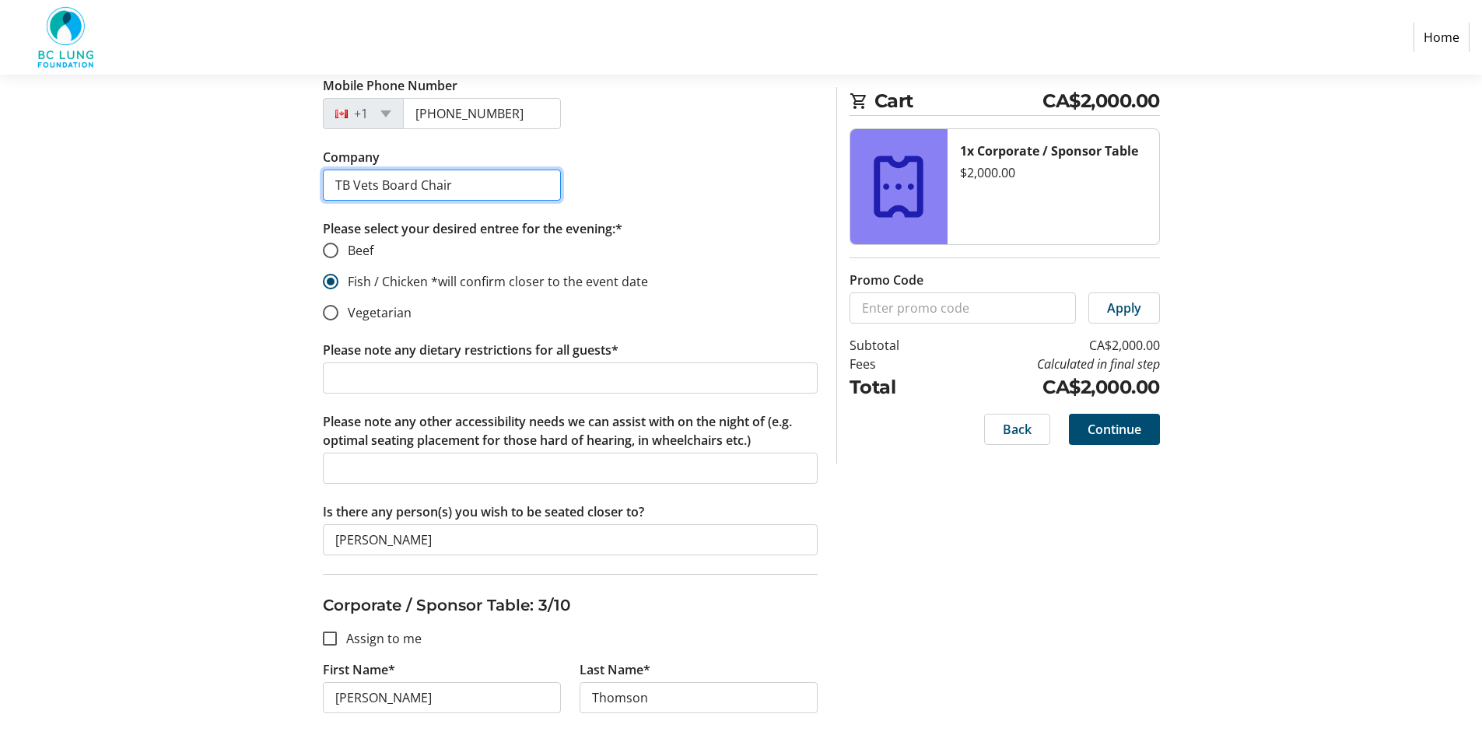
scroll to position [1244, 0]
type input "TB Vets Board Chair"
click at [327, 249] on input "Beef" at bounding box center [331, 249] width 16 height 16
radio input "true"
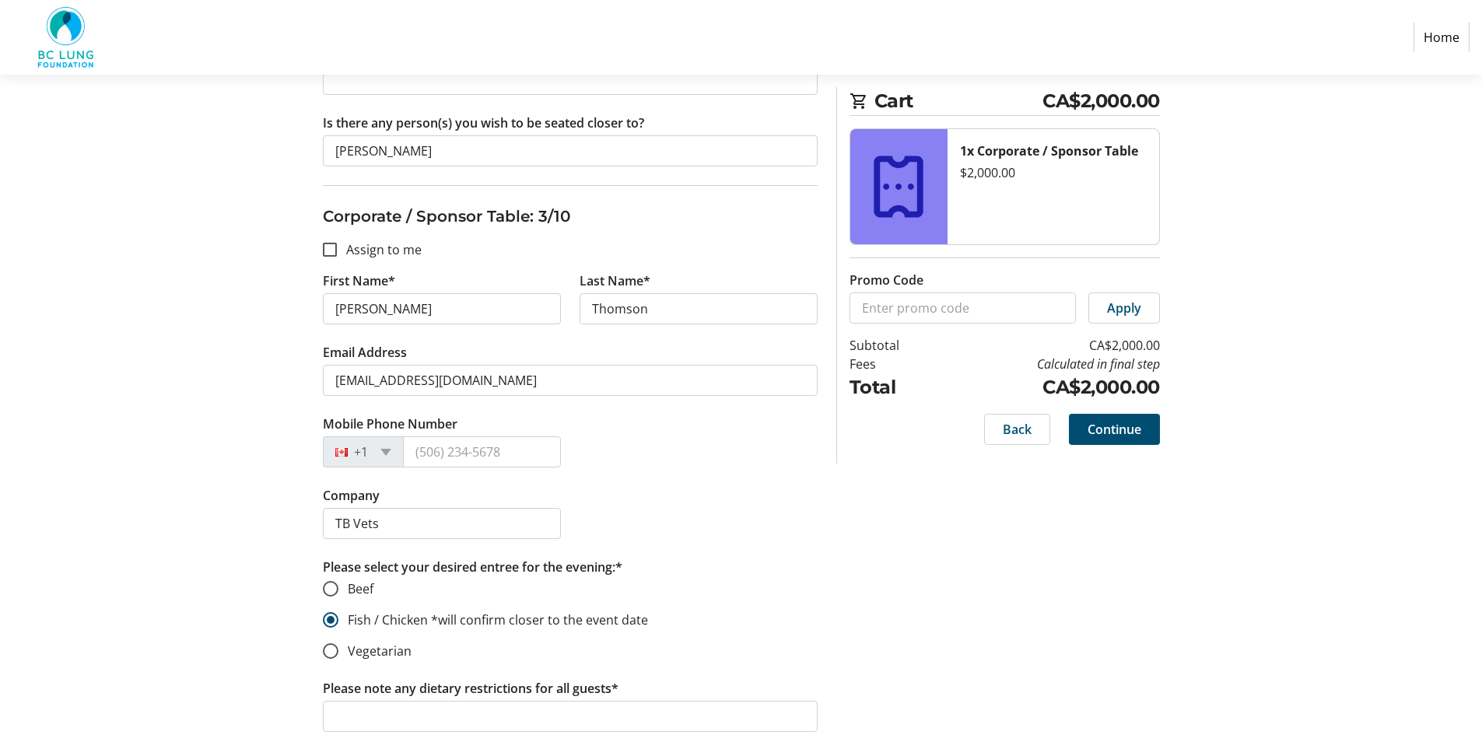
scroll to position [1633, 0]
click at [428, 444] on input "Mobile Phone Number" at bounding box center [482, 450] width 158 height 31
type input "[PHONE_NUMBER]"
click at [398, 523] on input "TB Vets" at bounding box center [442, 521] width 238 height 31
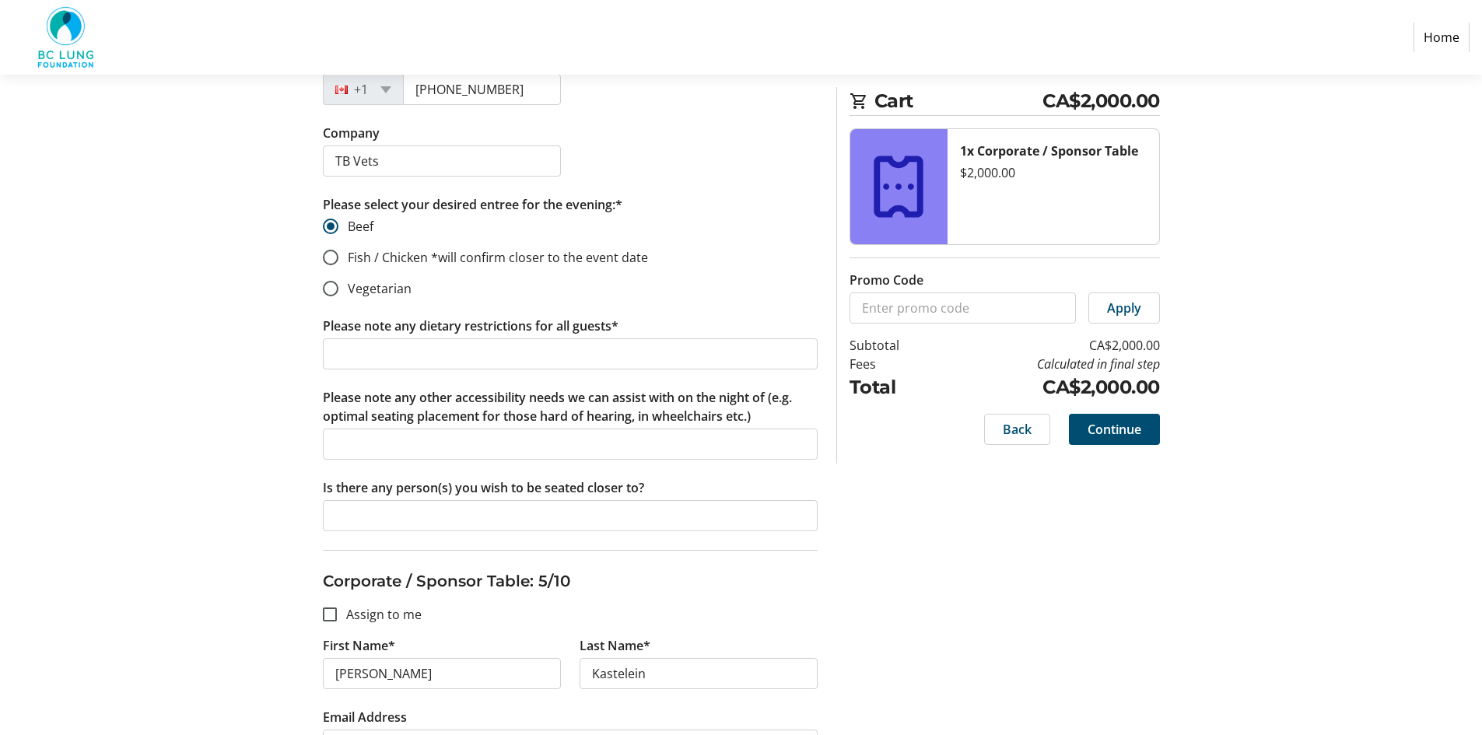
scroll to position [2722, 0]
type input "TB Vets Board member"
click at [409, 158] on input "TB Vets" at bounding box center [442, 160] width 238 height 31
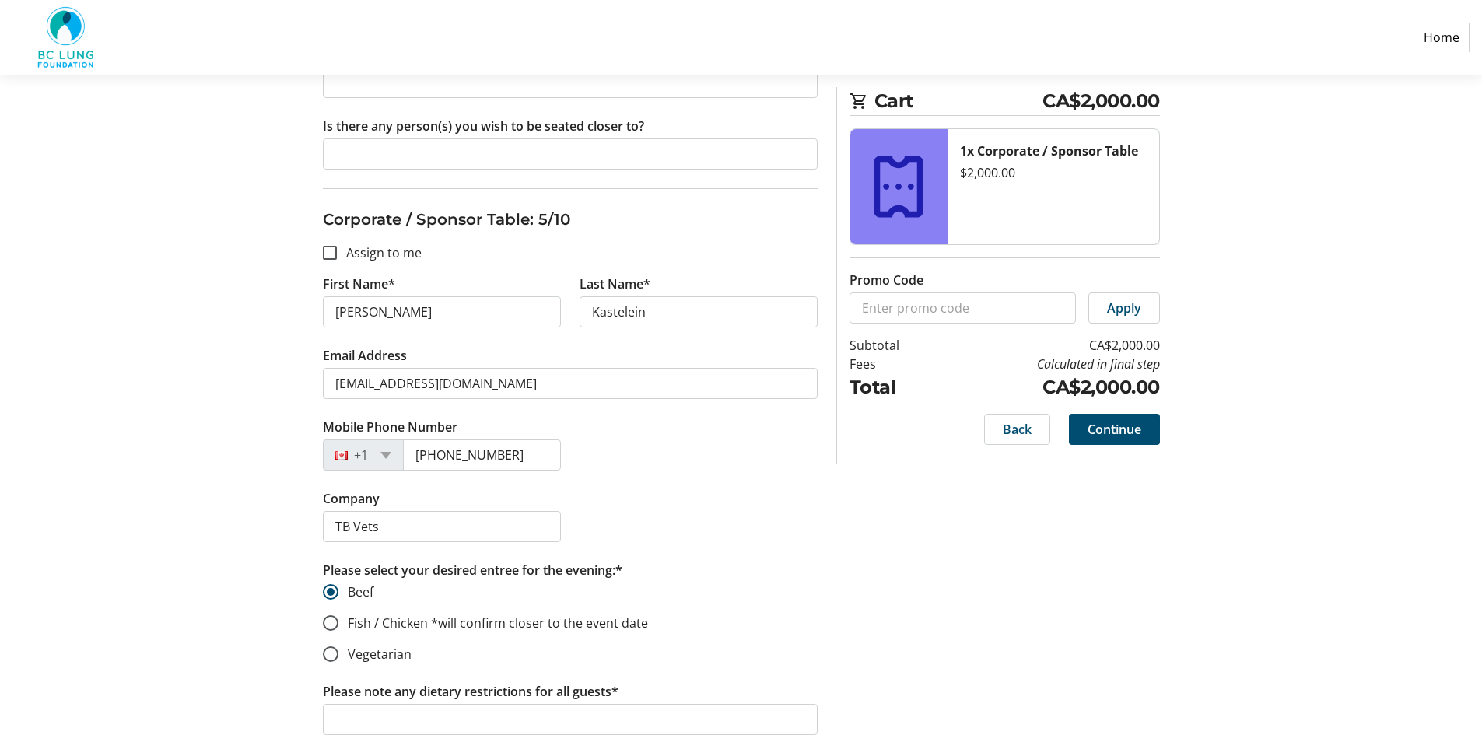
scroll to position [3111, 0]
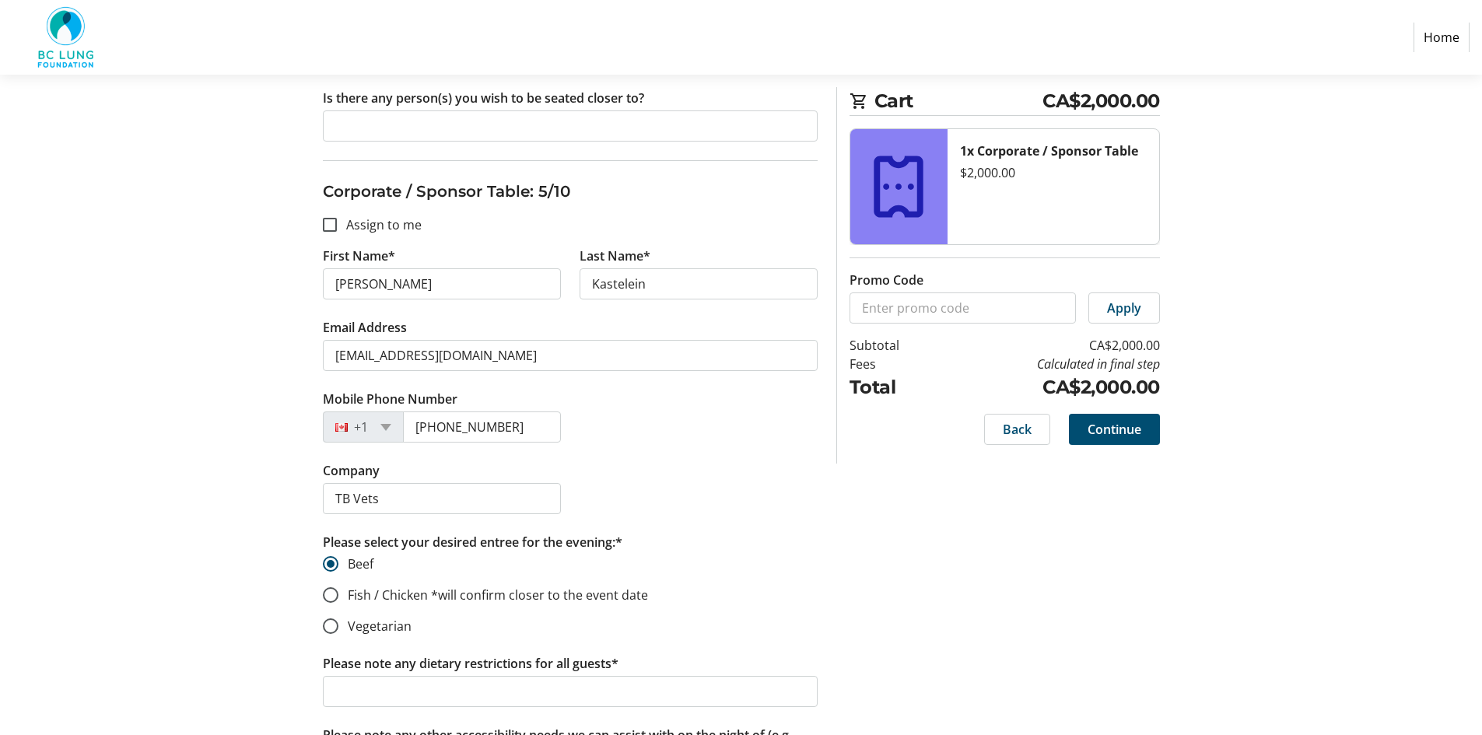
type input "TB Vets Board member"
click at [415, 498] on input "TB Vets" at bounding box center [442, 498] width 238 height 31
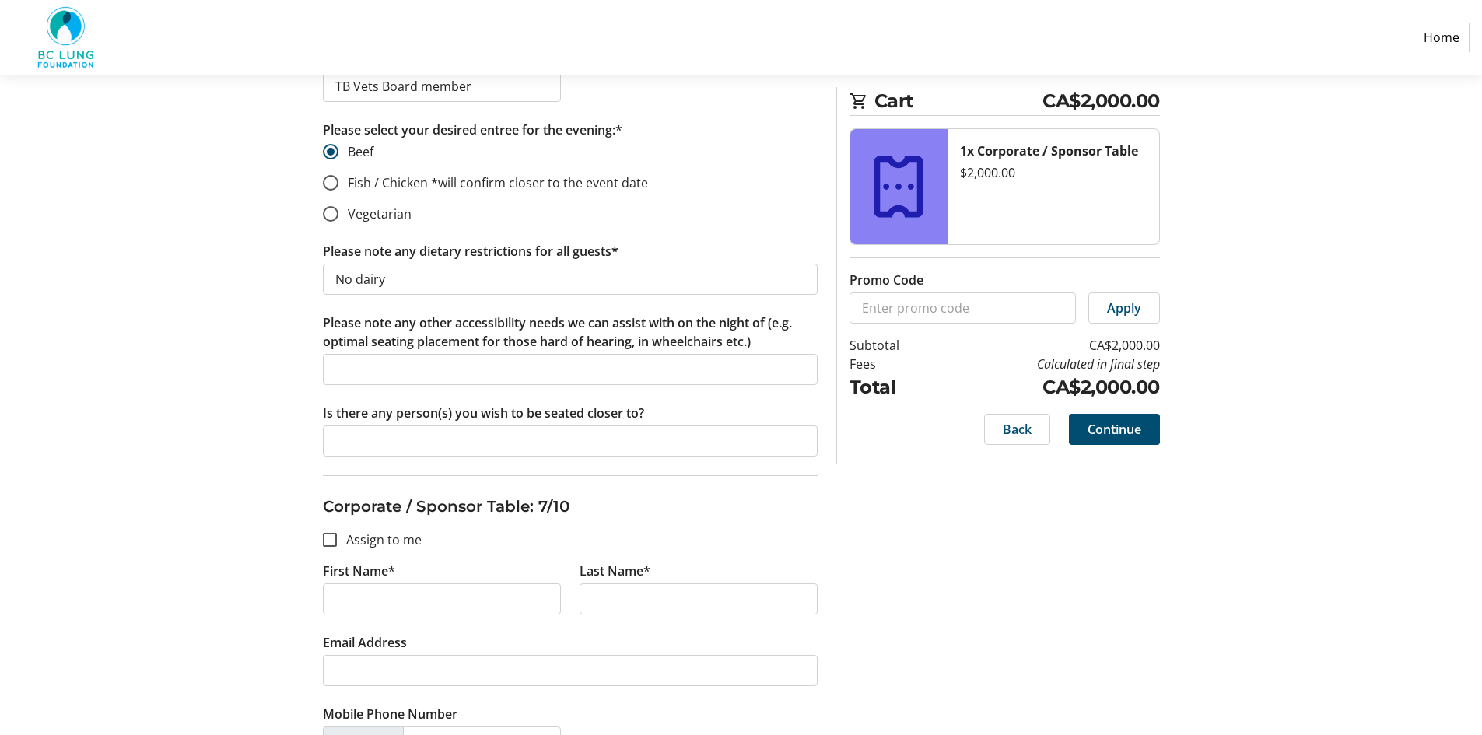
scroll to position [4278, 0]
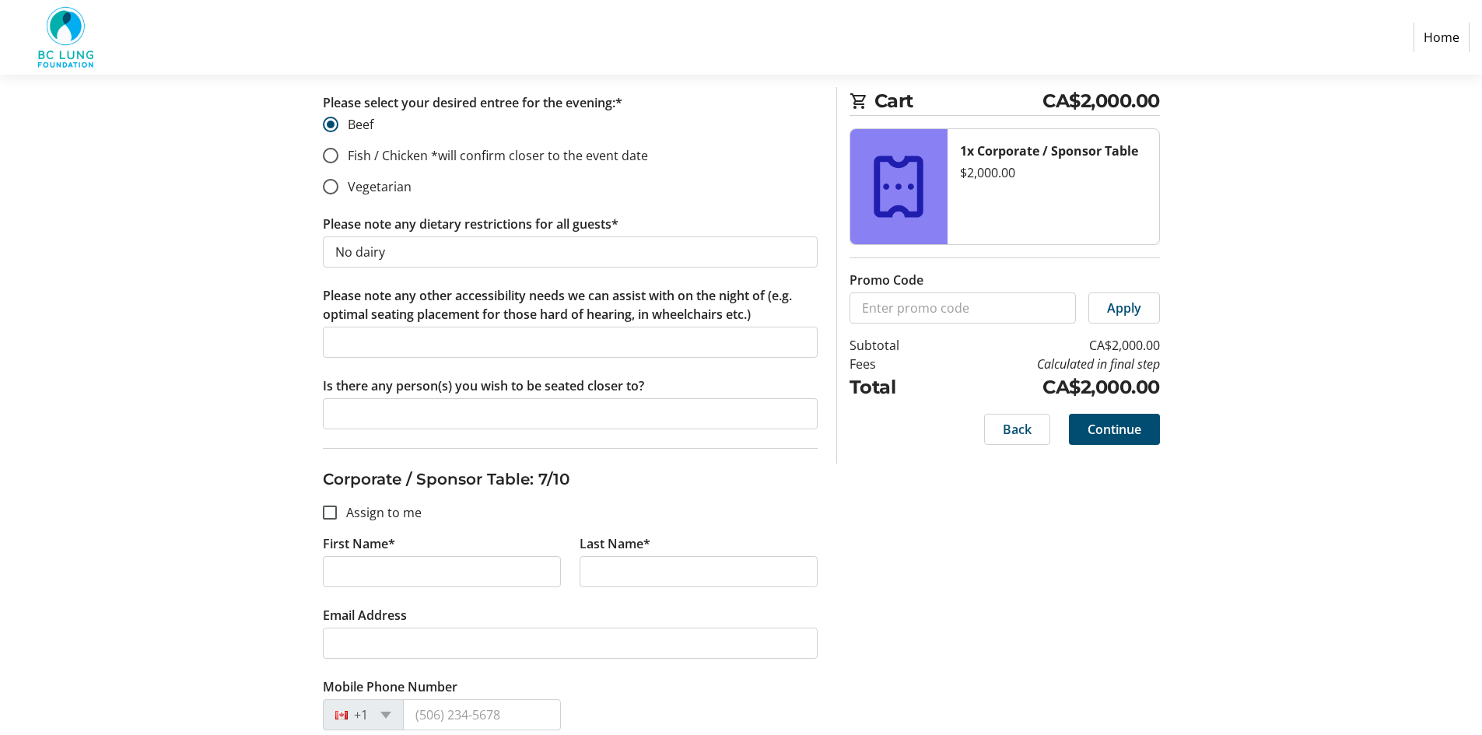
type input "TB Vets guest"
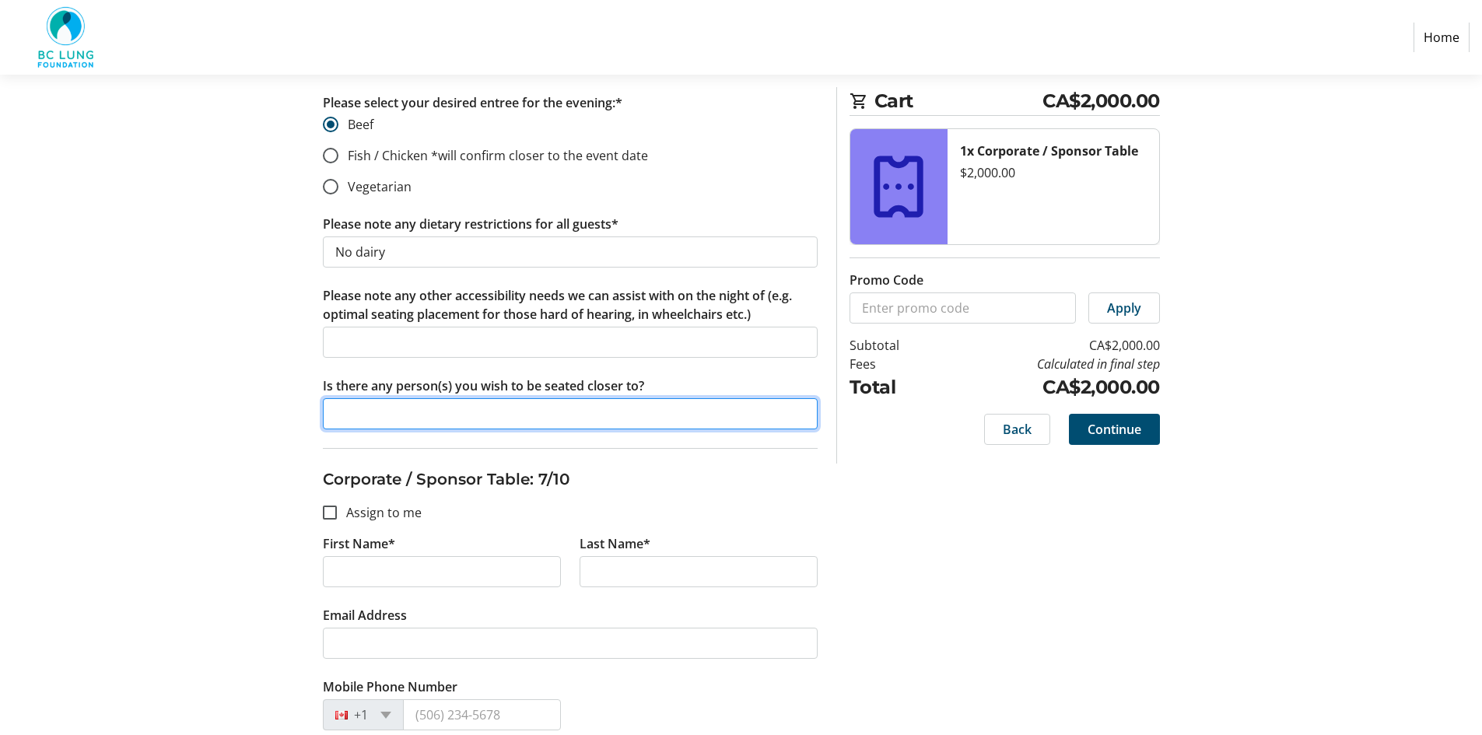
click at [355, 409] on input "Is there any person(s) you wish to be seated closer to?" at bounding box center [570, 413] width 495 height 31
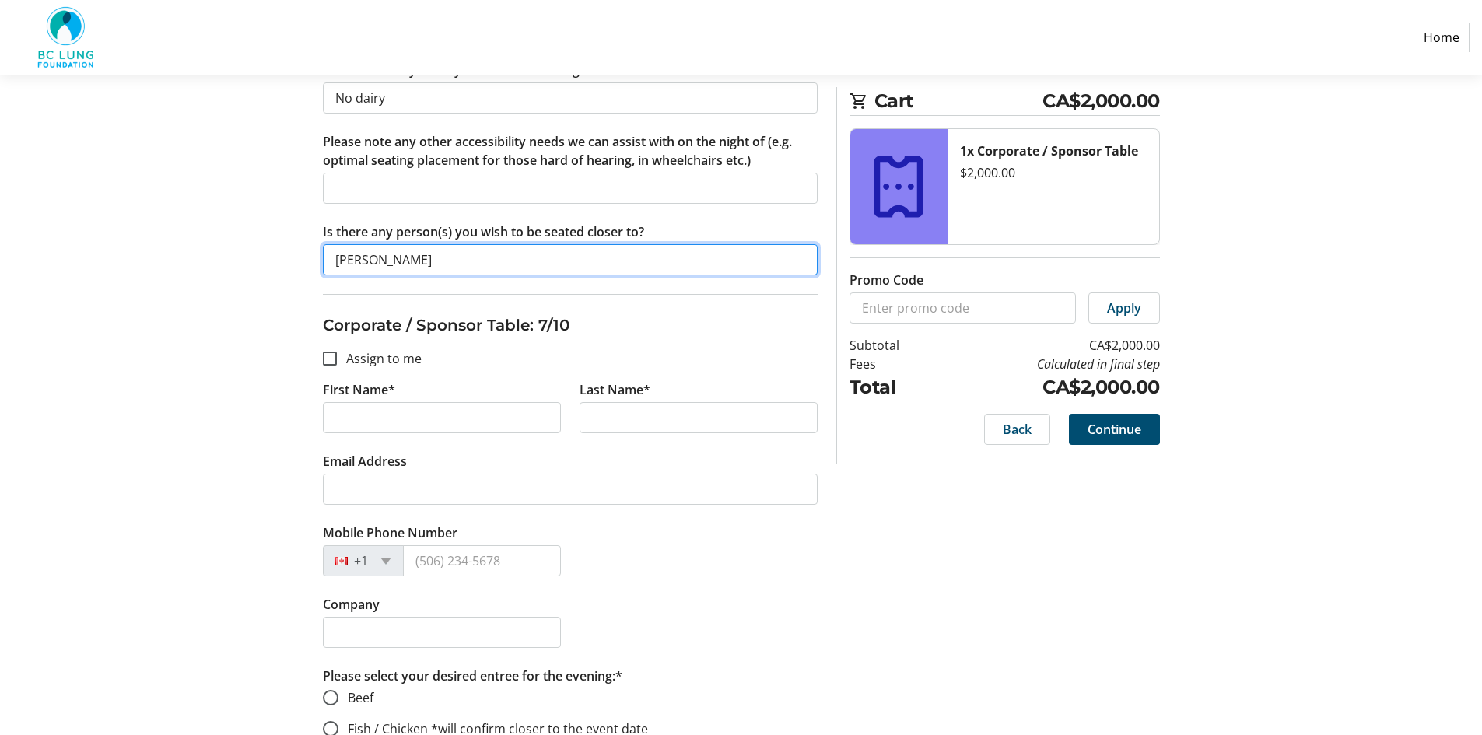
scroll to position [4433, 0]
type input "[PERSON_NAME]"
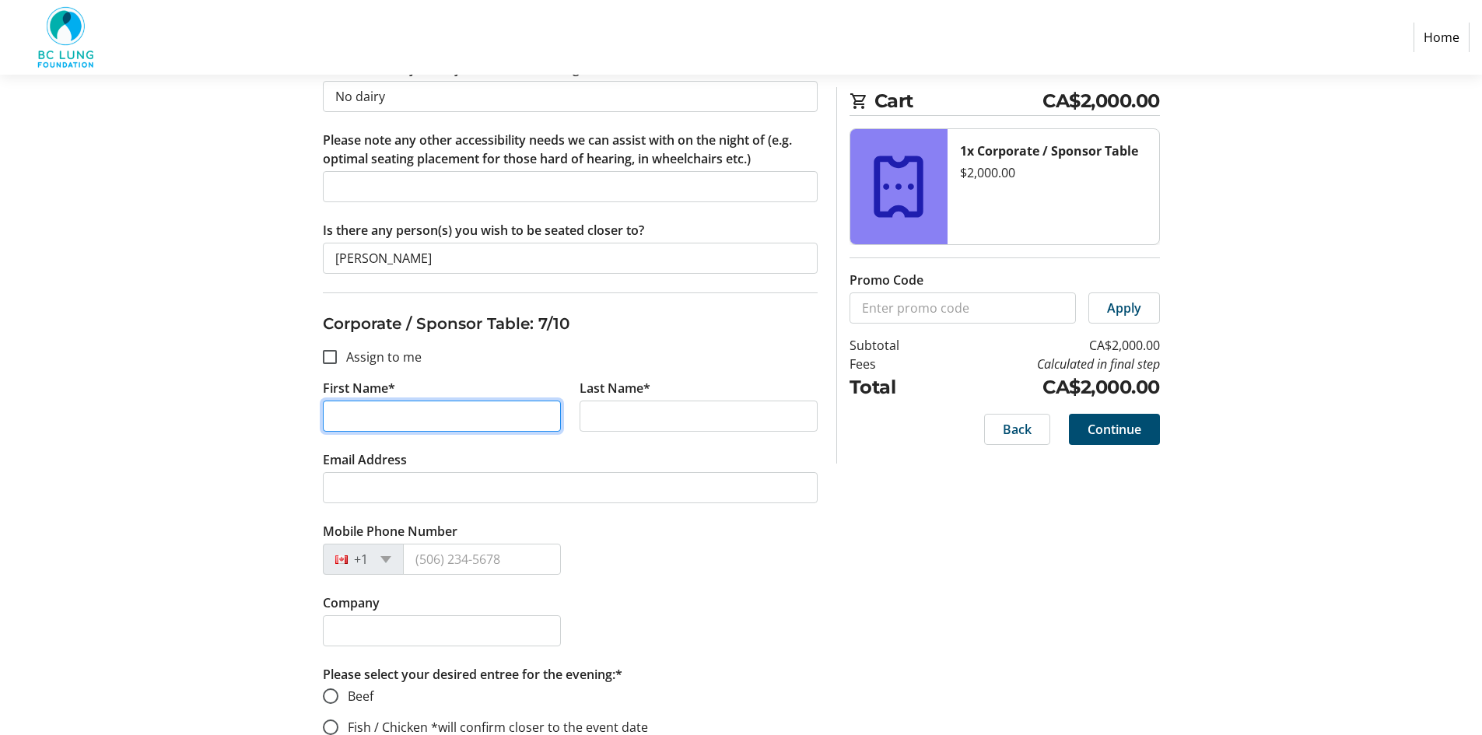
click at [379, 424] on input "First Name*" at bounding box center [442, 416] width 238 height 31
type input "[PERSON_NAME]"
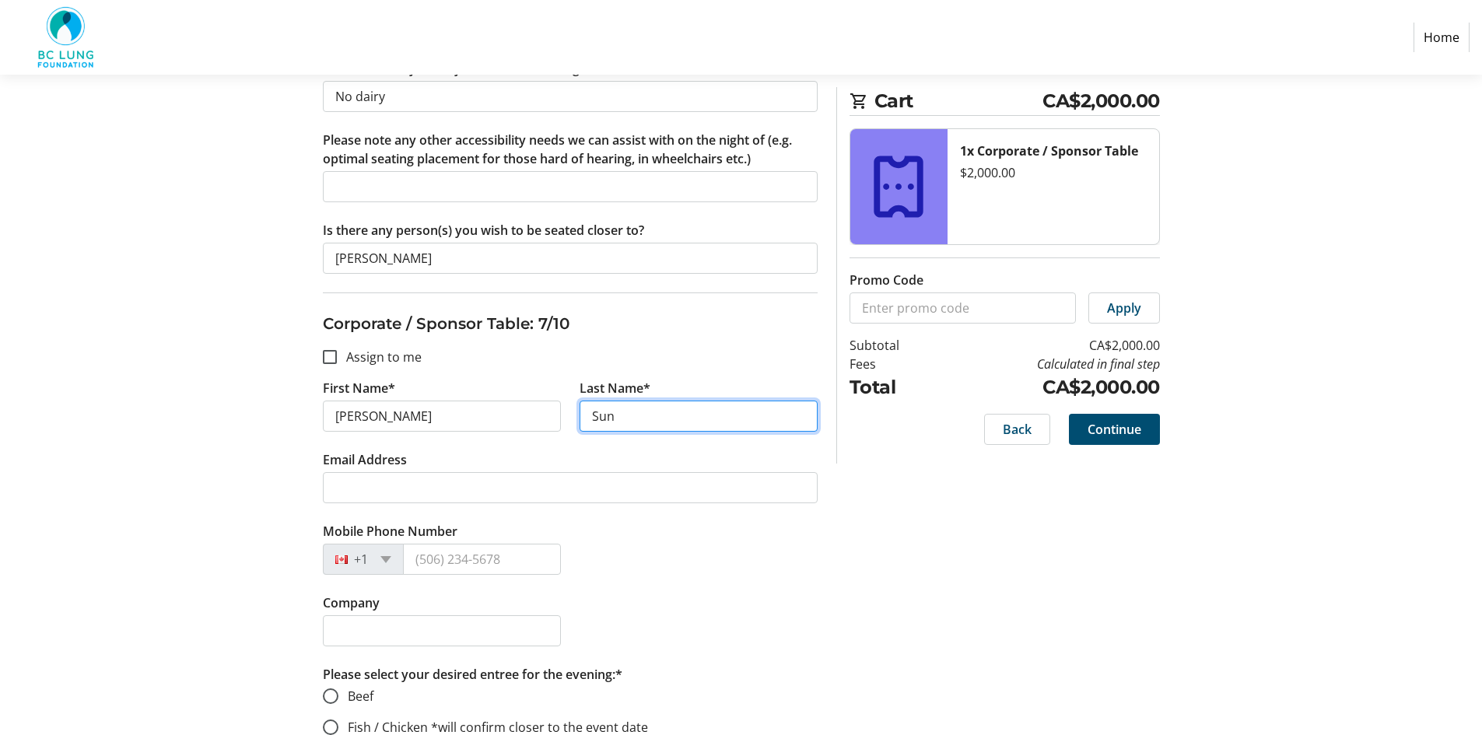
type input "Sun"
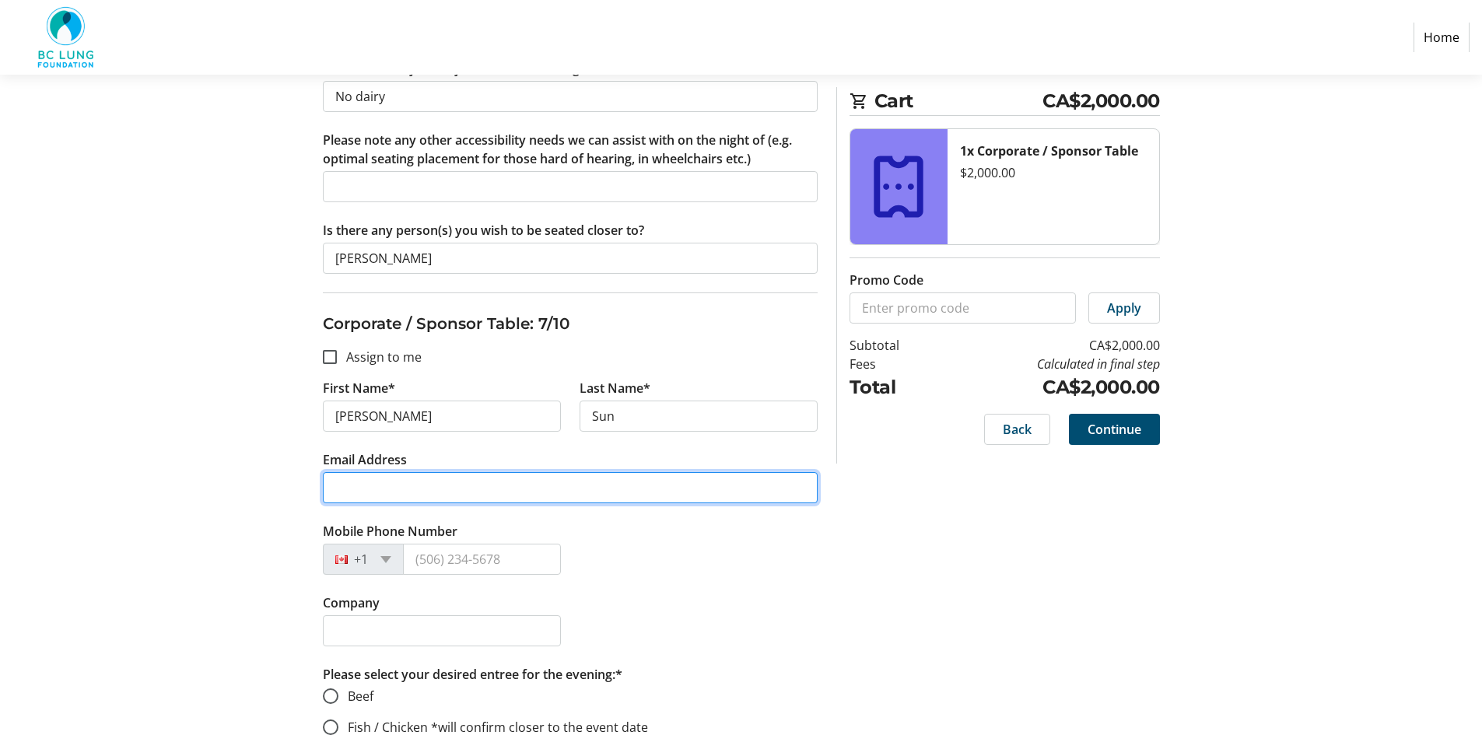
click at [359, 492] on input "Email Address" at bounding box center [570, 487] width 495 height 31
click at [363, 495] on input "Email Address" at bounding box center [570, 487] width 495 height 31
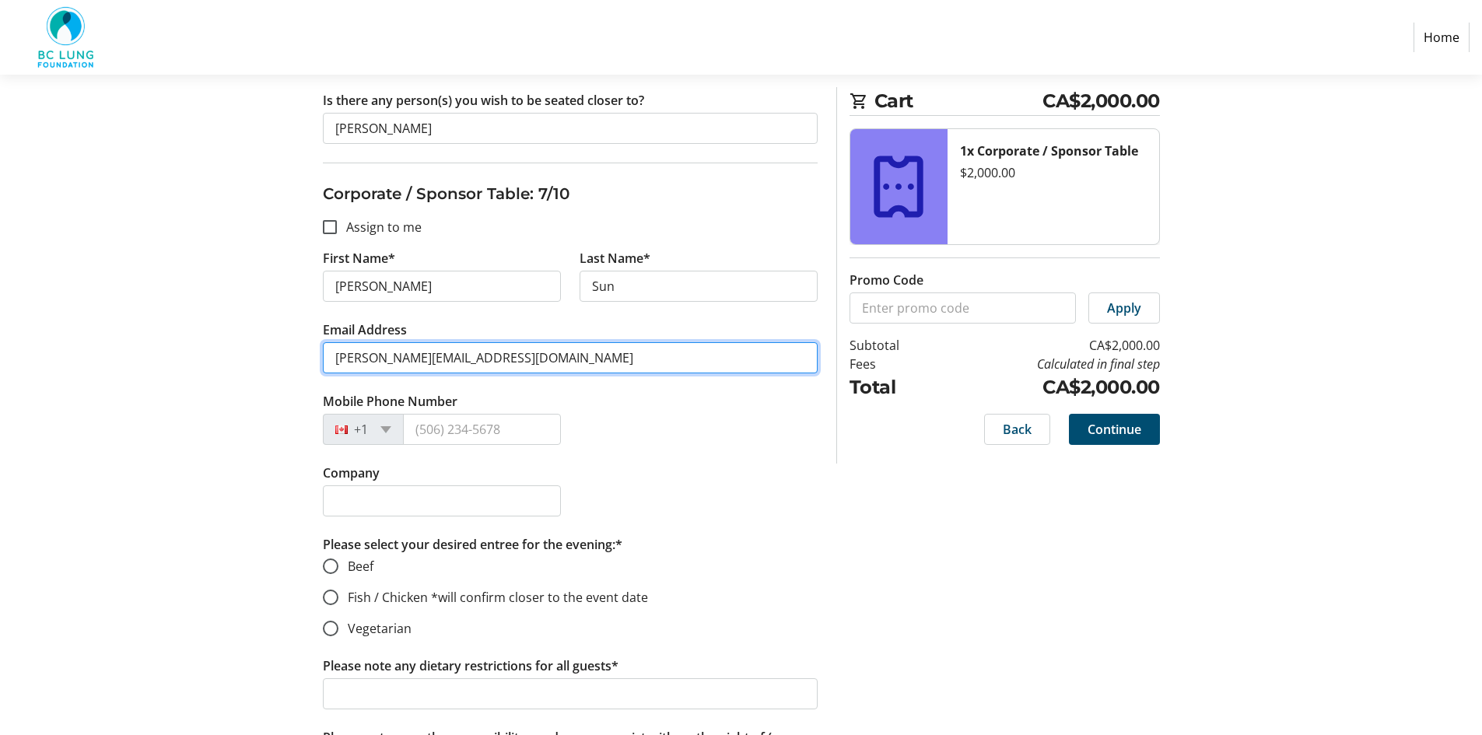
scroll to position [4589, 0]
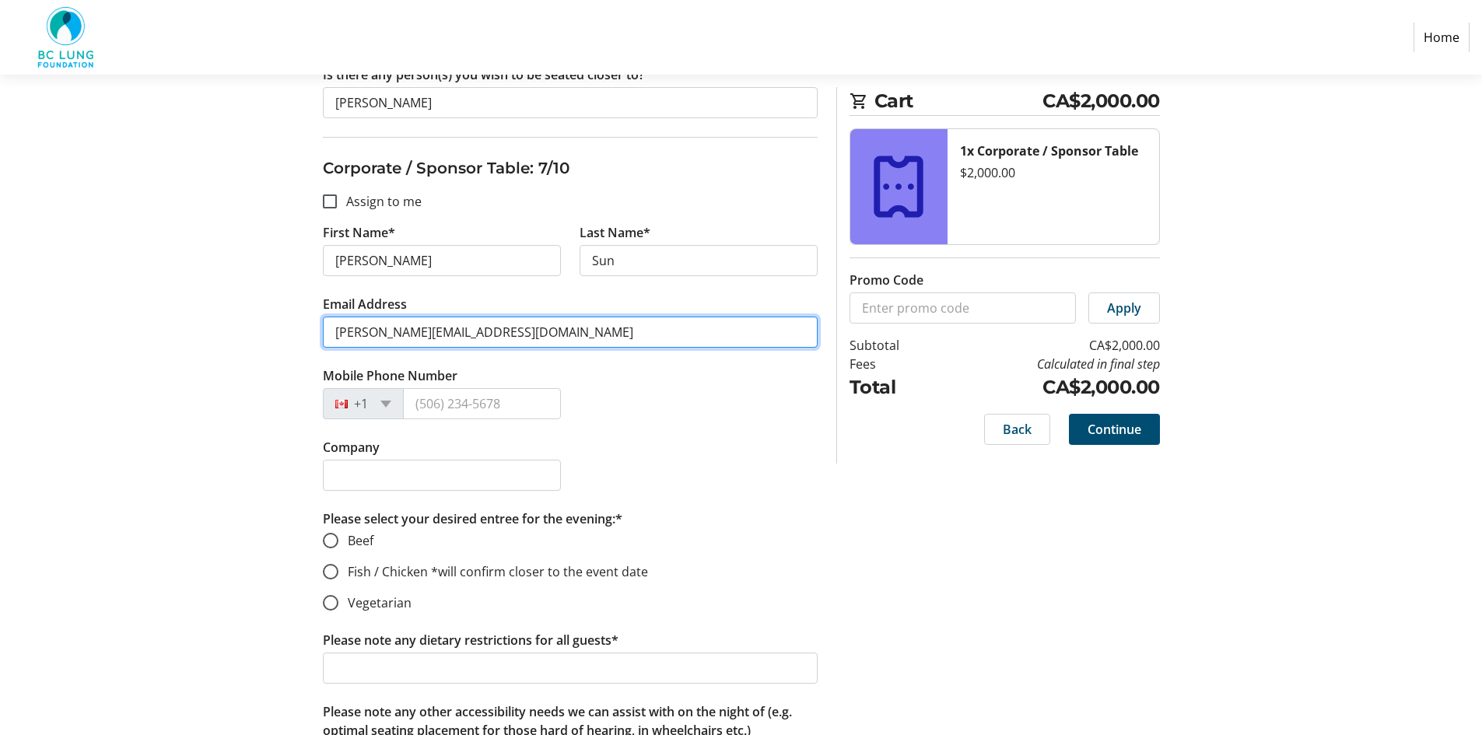
type input "[PERSON_NAME][EMAIL_ADDRESS][DOMAIN_NAME]"
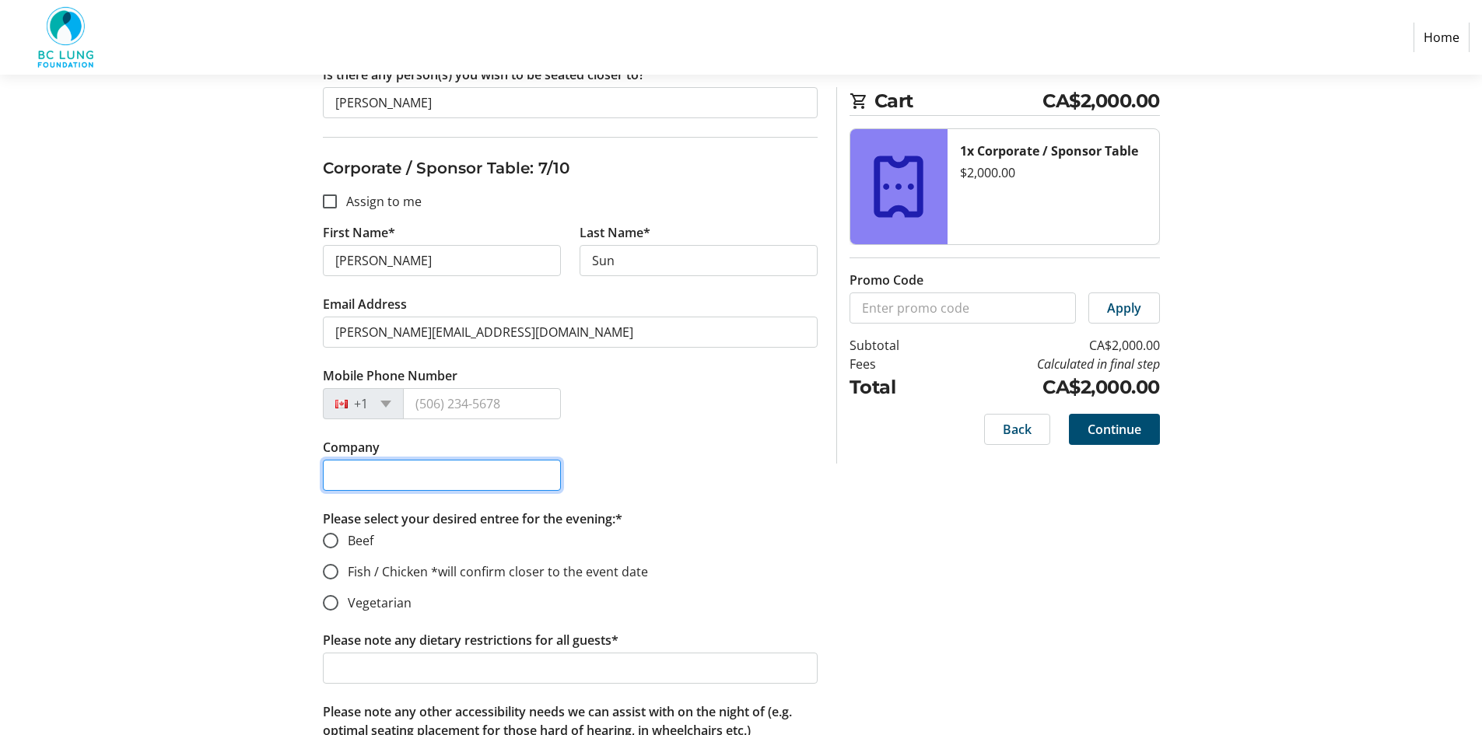
click at [399, 478] on input "Company" at bounding box center [442, 475] width 238 height 31
type input "TB Vets Board member"
click at [334, 544] on input "Beef" at bounding box center [331, 541] width 16 height 16
radio input "true"
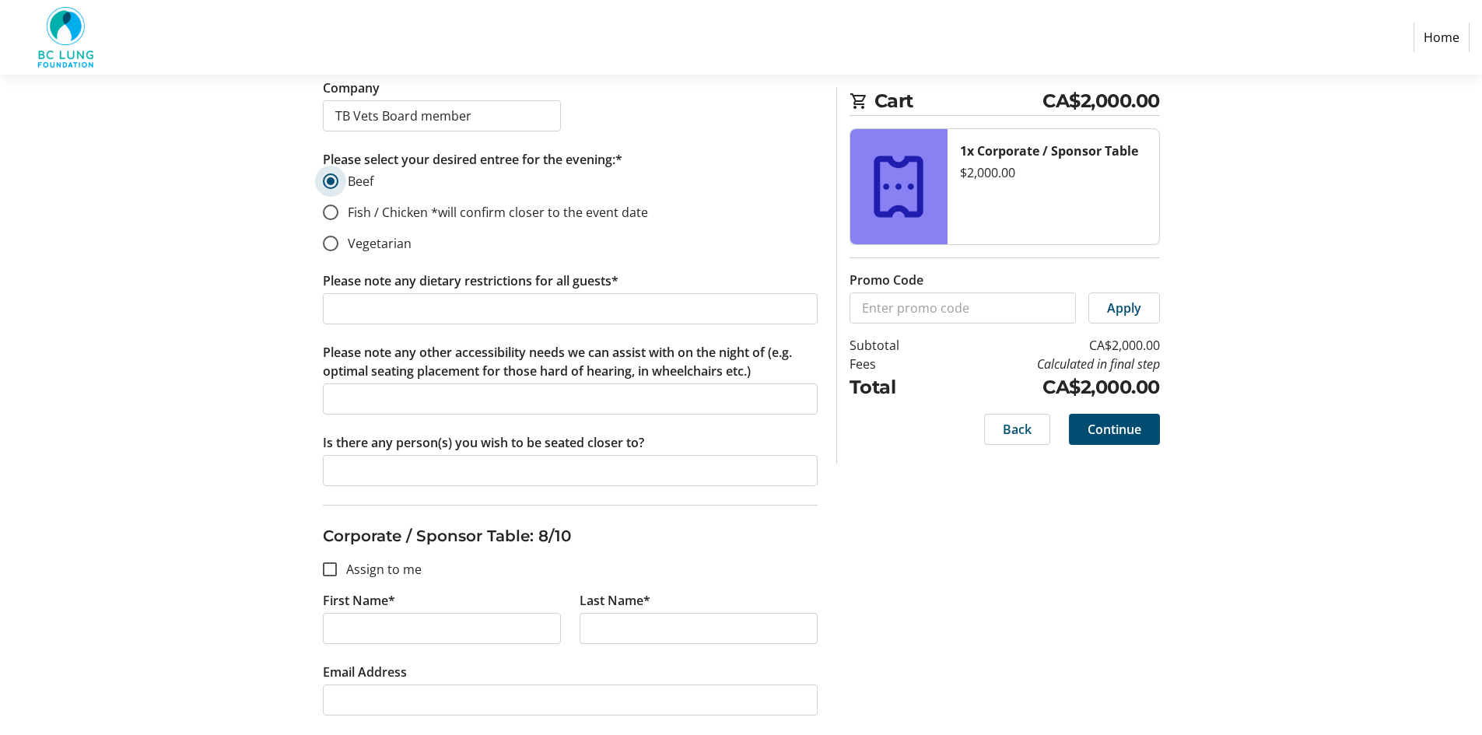
scroll to position [4978, 0]
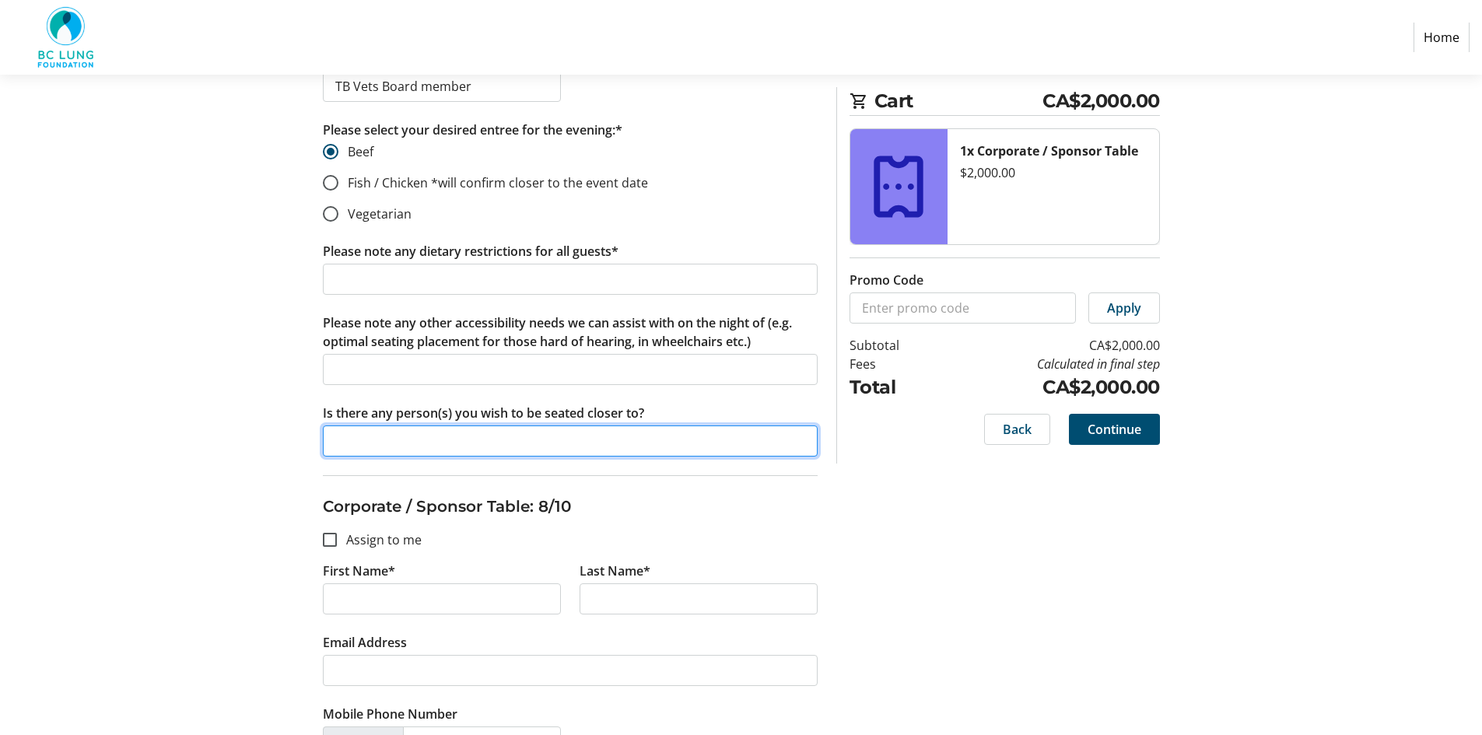
click at [379, 442] on input "Is there any person(s) you wish to be seated closer to?" at bounding box center [570, 440] width 495 height 31
click at [456, 439] on input "HIs Wife and I will ge the information" at bounding box center [570, 440] width 495 height 31
click at [481, 443] on input "HIs Wife and I will get the information" at bounding box center [570, 440] width 495 height 31
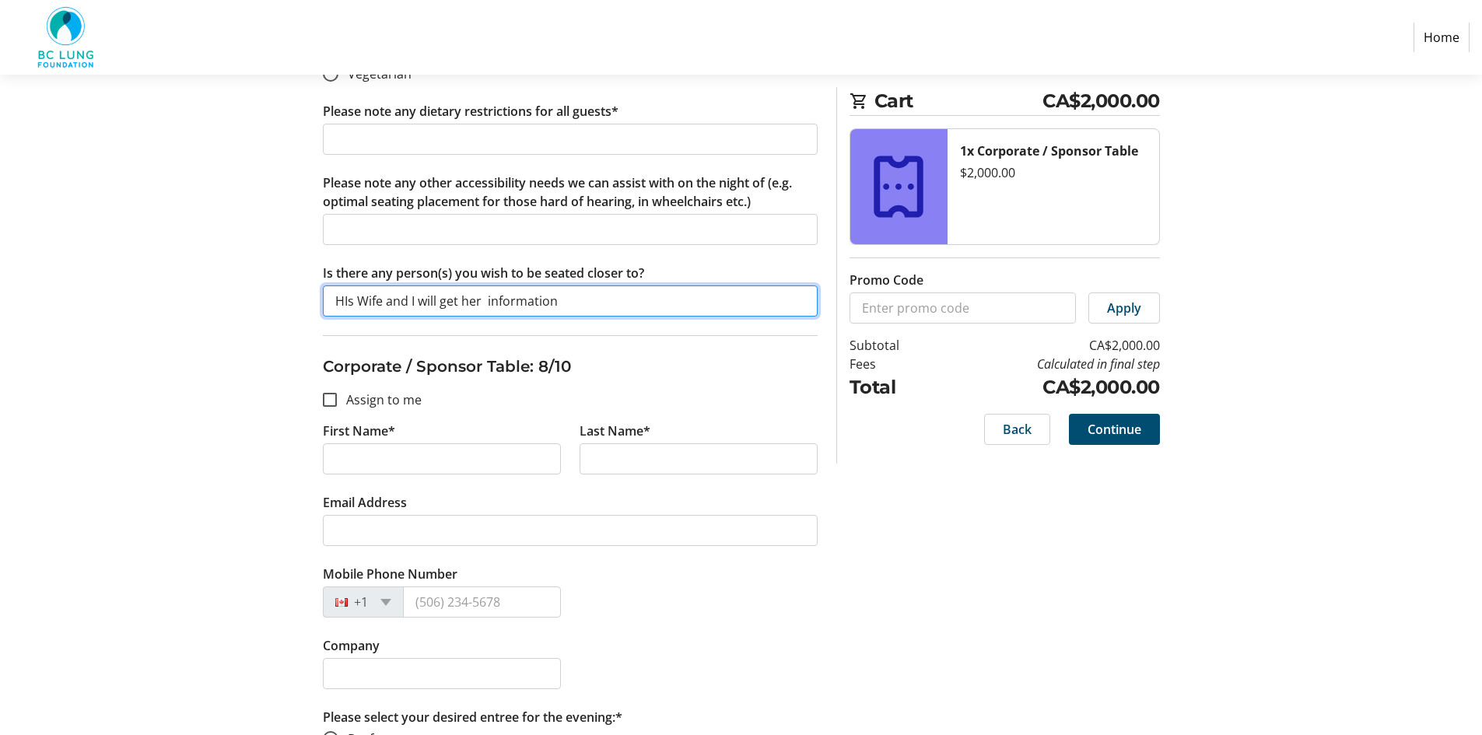
scroll to position [5133, 0]
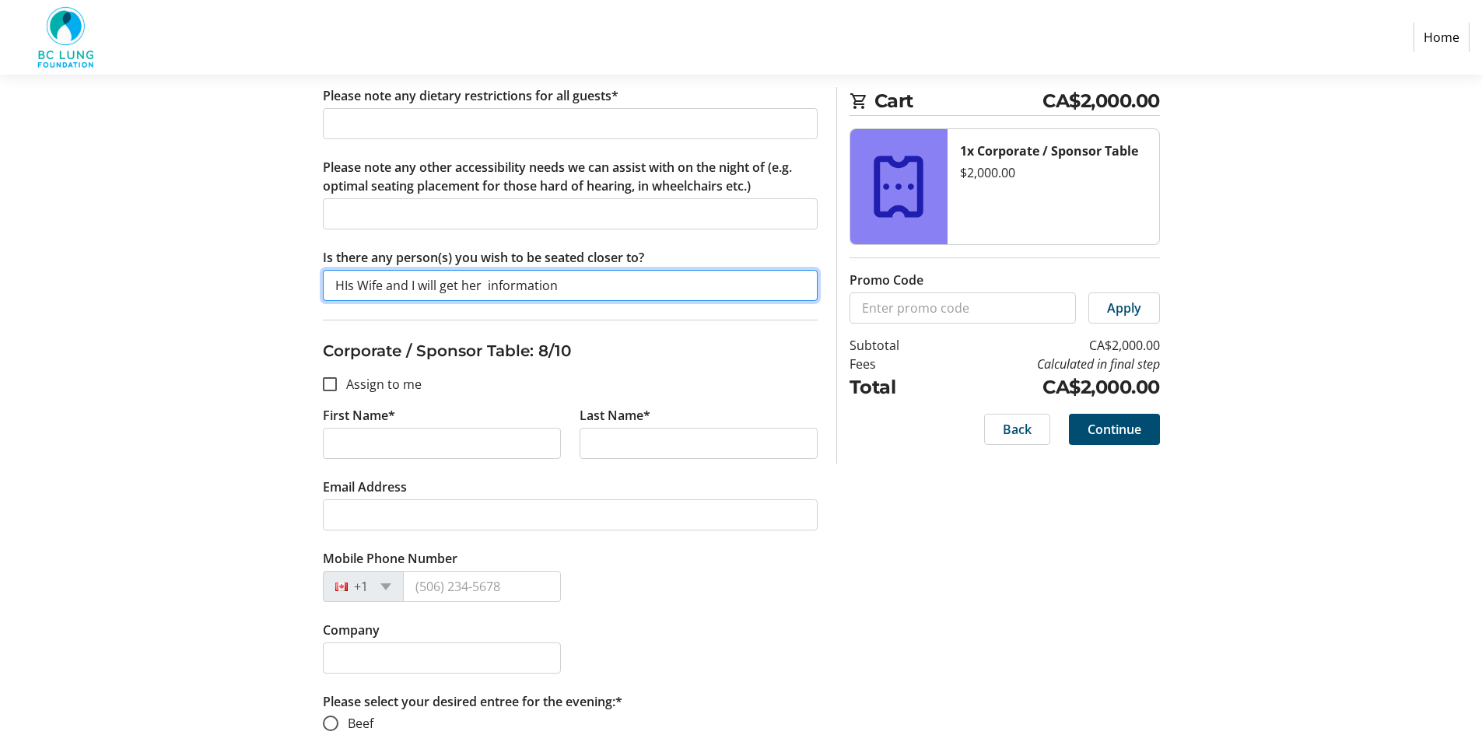
type input "HIs Wife and I will get her information"
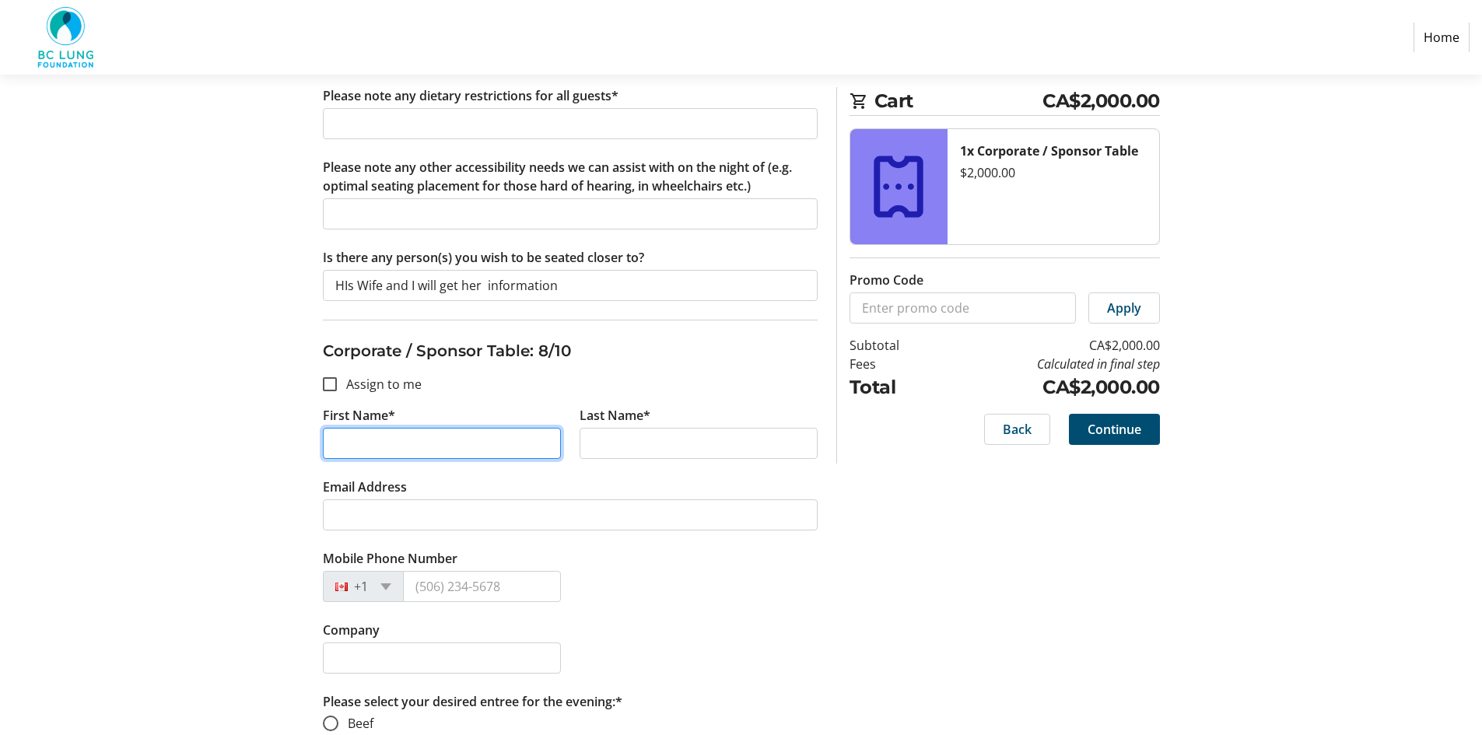
click at [355, 437] on input "First Name*" at bounding box center [442, 443] width 238 height 31
type input "j"
type input "[PERSON_NAME]"
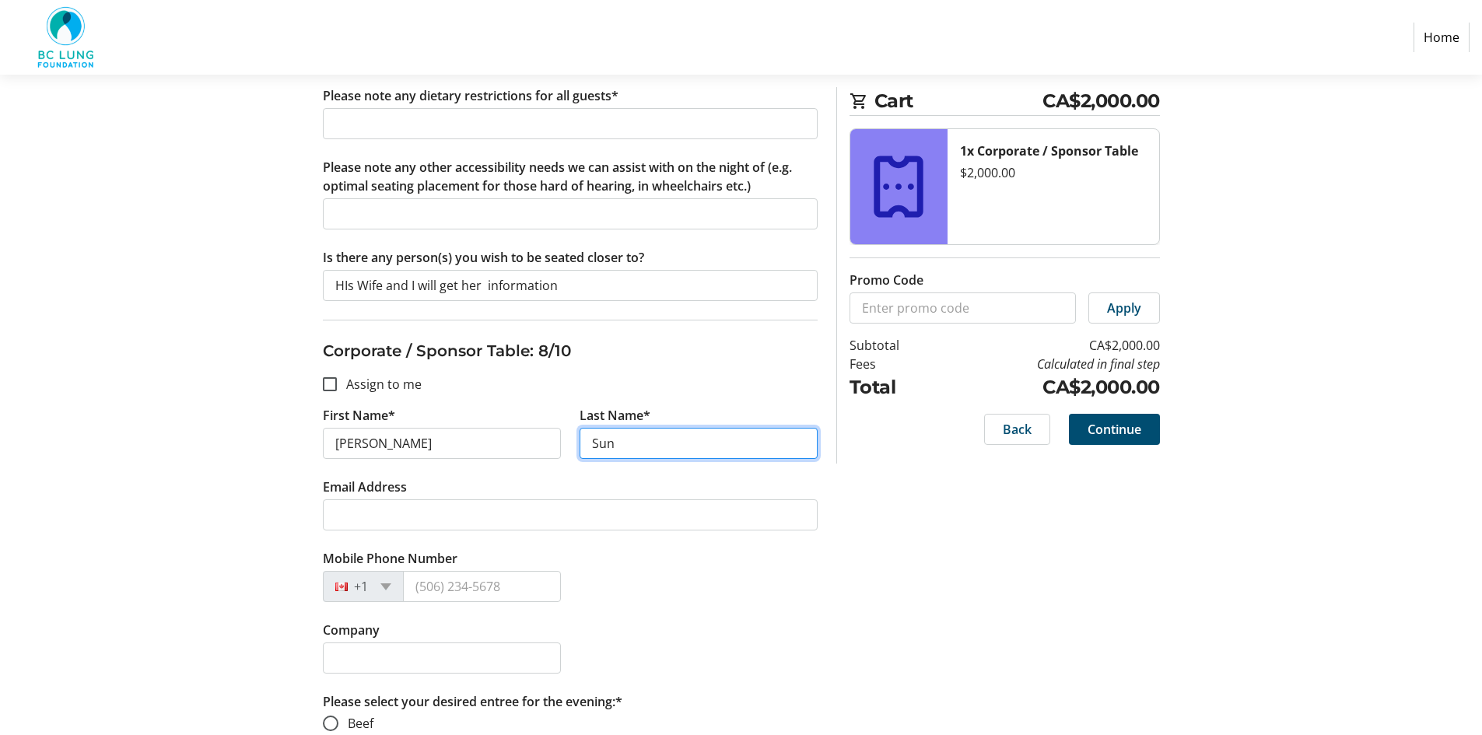
type input "Sun"
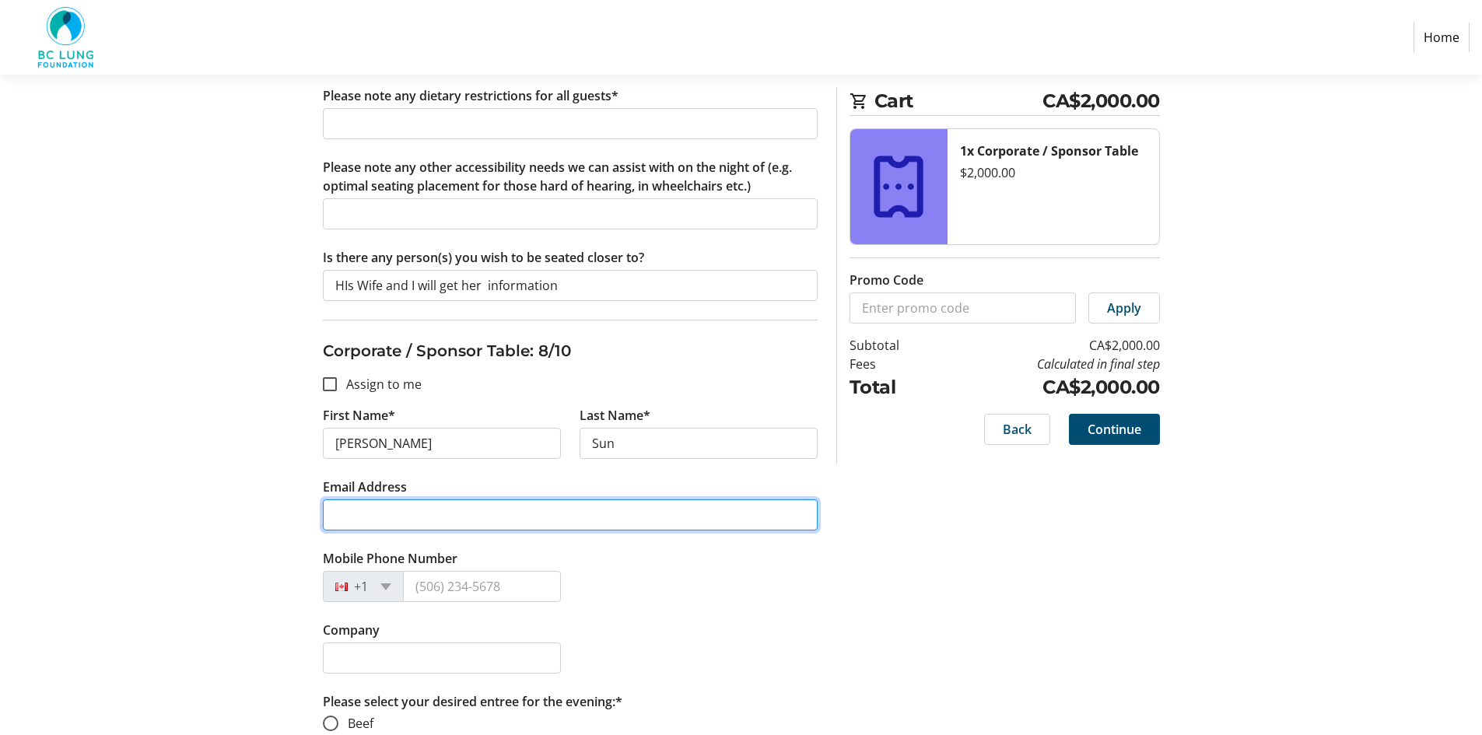
click at [370, 509] on input "Email Address" at bounding box center [570, 514] width 495 height 31
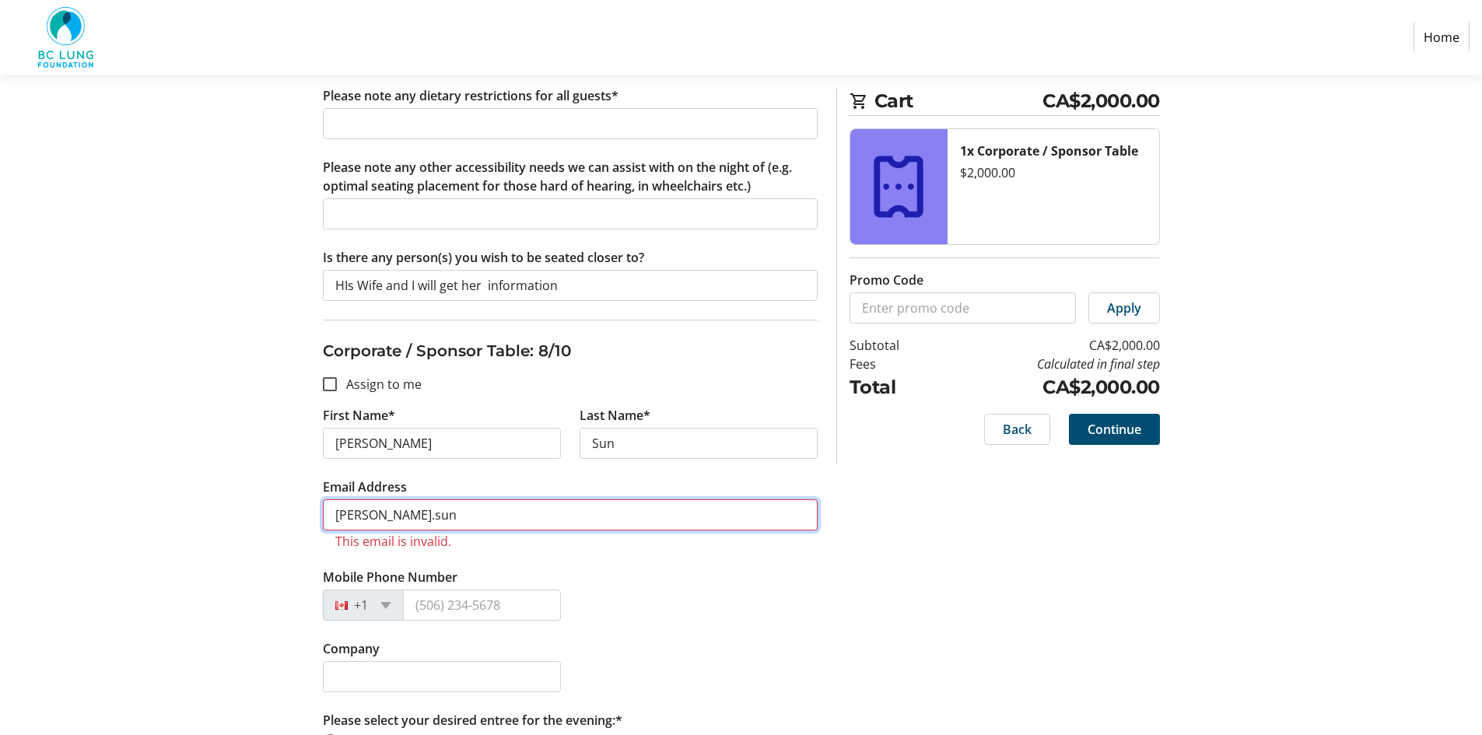
click at [429, 514] on input "[PERSON_NAME].sun" at bounding box center [570, 514] width 495 height 31
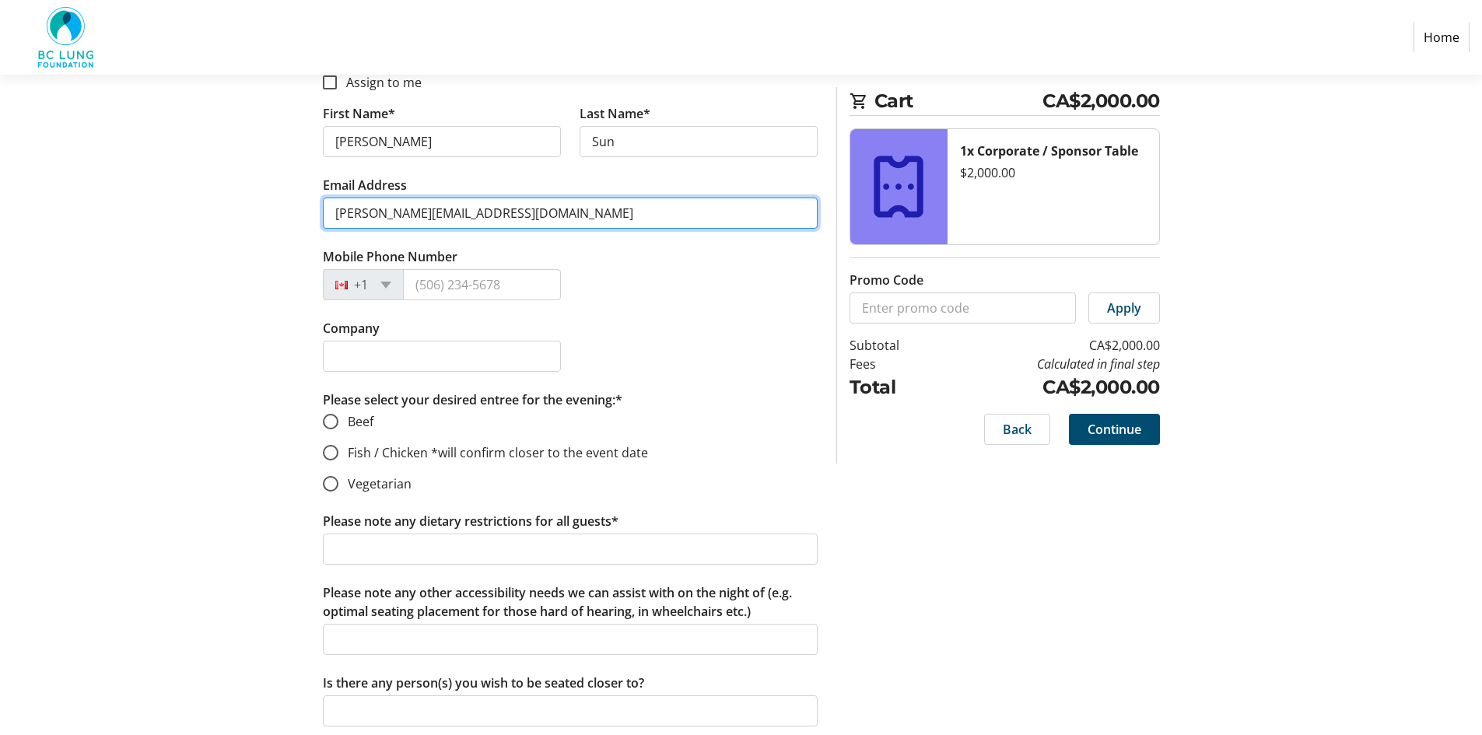
scroll to position [5445, 0]
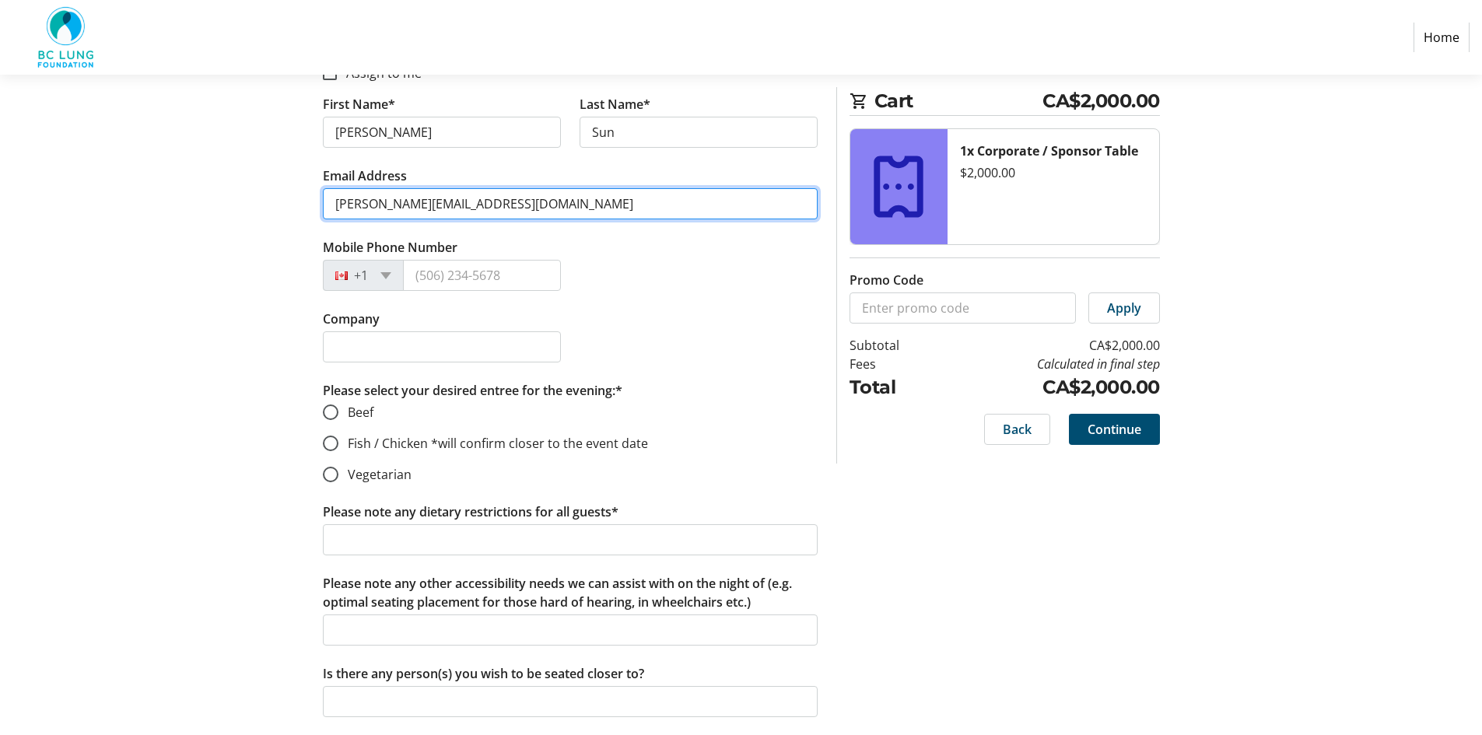
type input "[PERSON_NAME][EMAIL_ADDRESS][DOMAIN_NAME]"
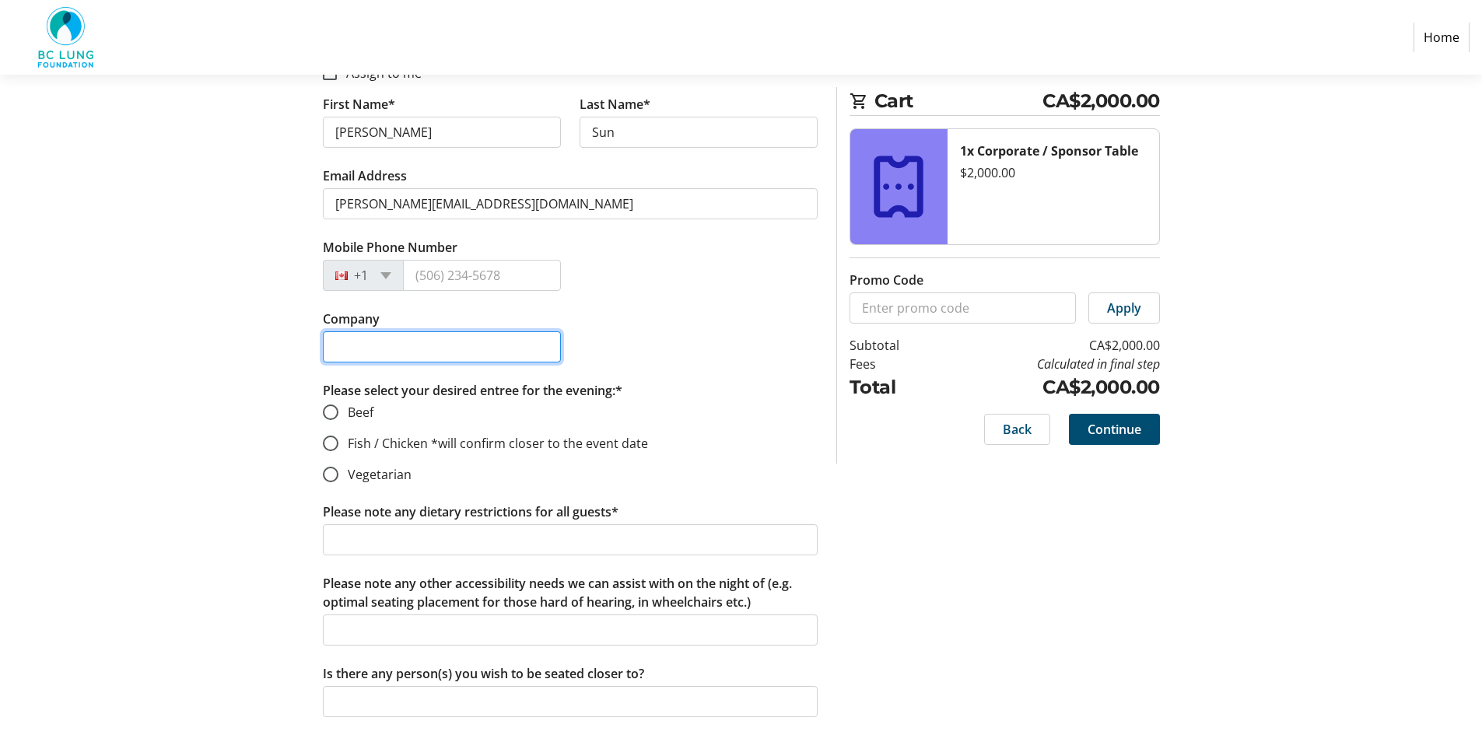
click at [347, 346] on input "Company" at bounding box center [442, 346] width 238 height 31
type input "TB Vets Board member wife"
click at [336, 443] on input "Fish / Chicken *will confirm closer to the event date" at bounding box center [331, 444] width 16 height 16
radio input "true"
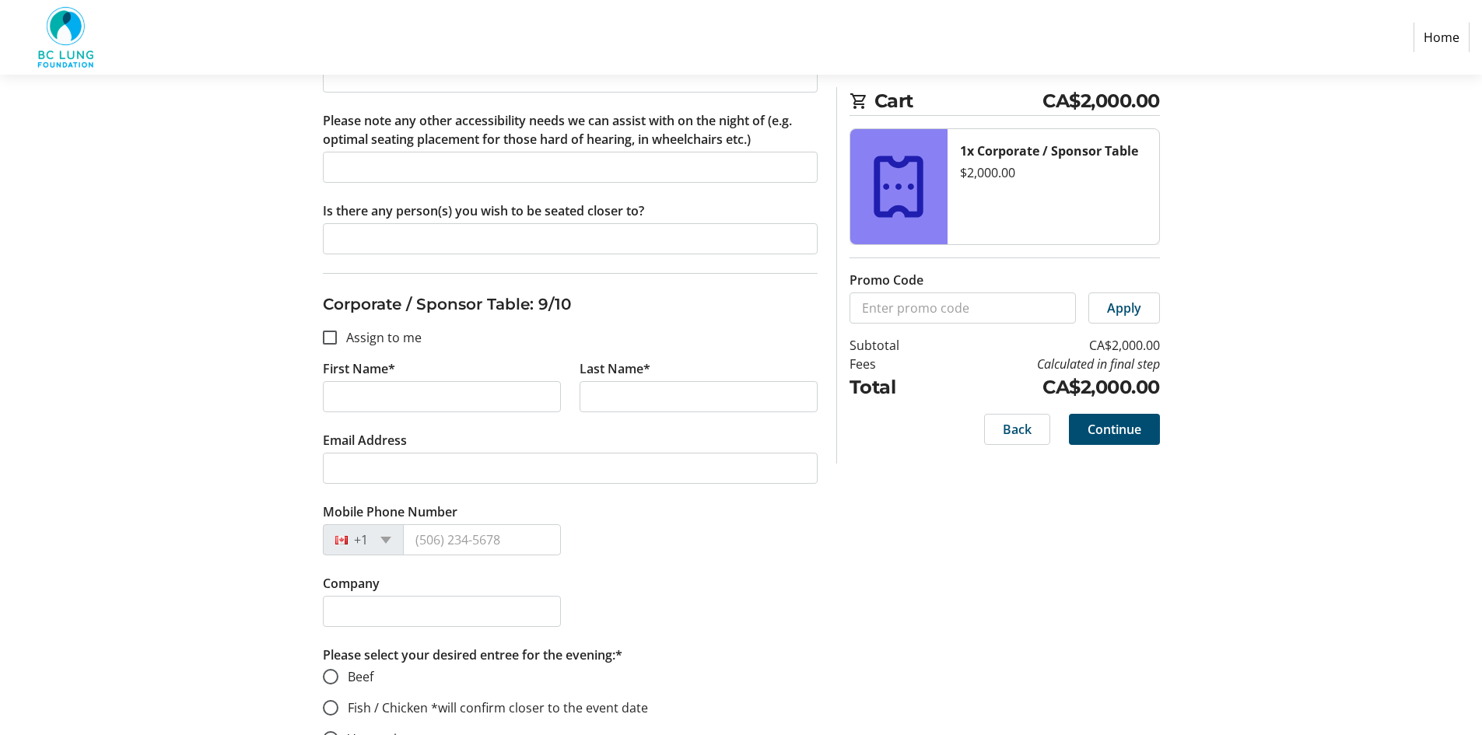
scroll to position [5911, 0]
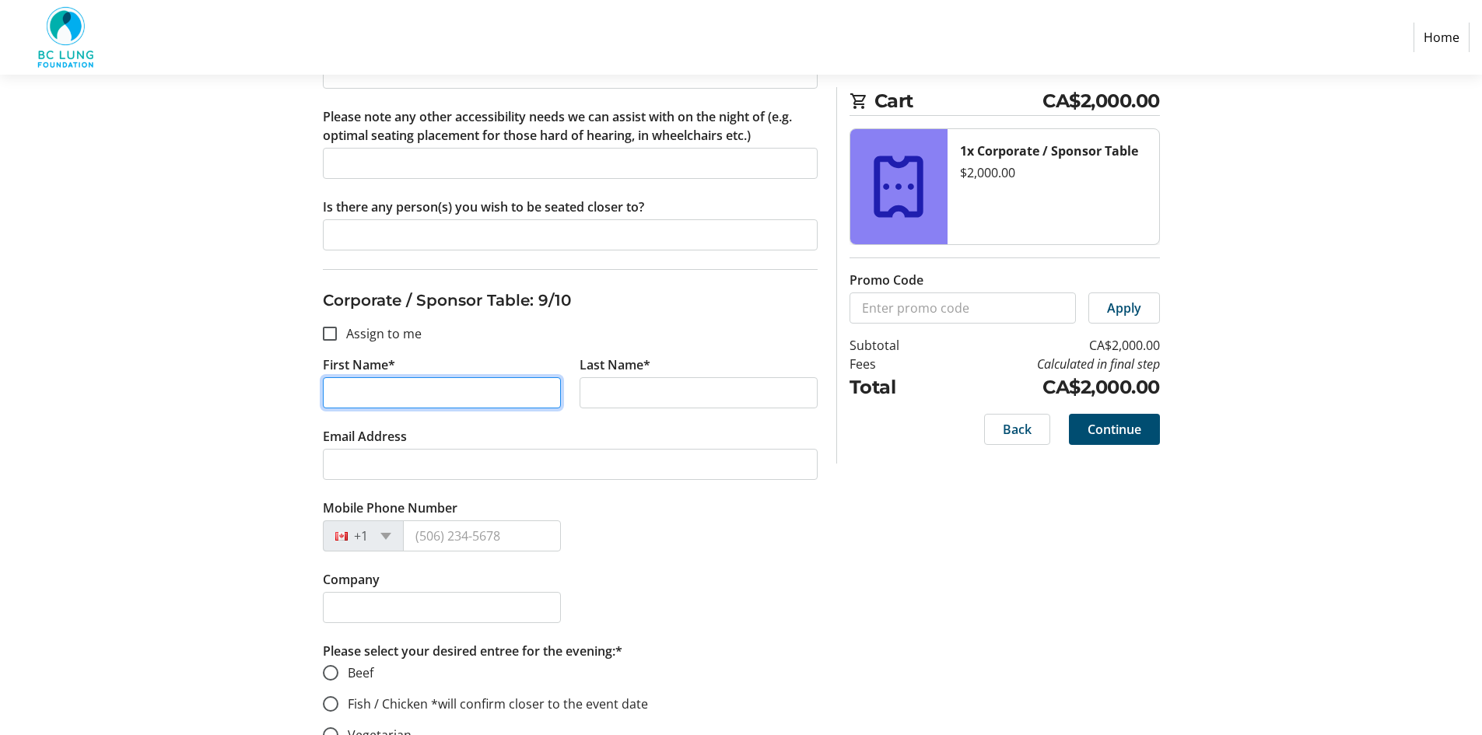
click at [346, 396] on input "First Name*" at bounding box center [442, 392] width 238 height 31
type input "[PERSON_NAME]"
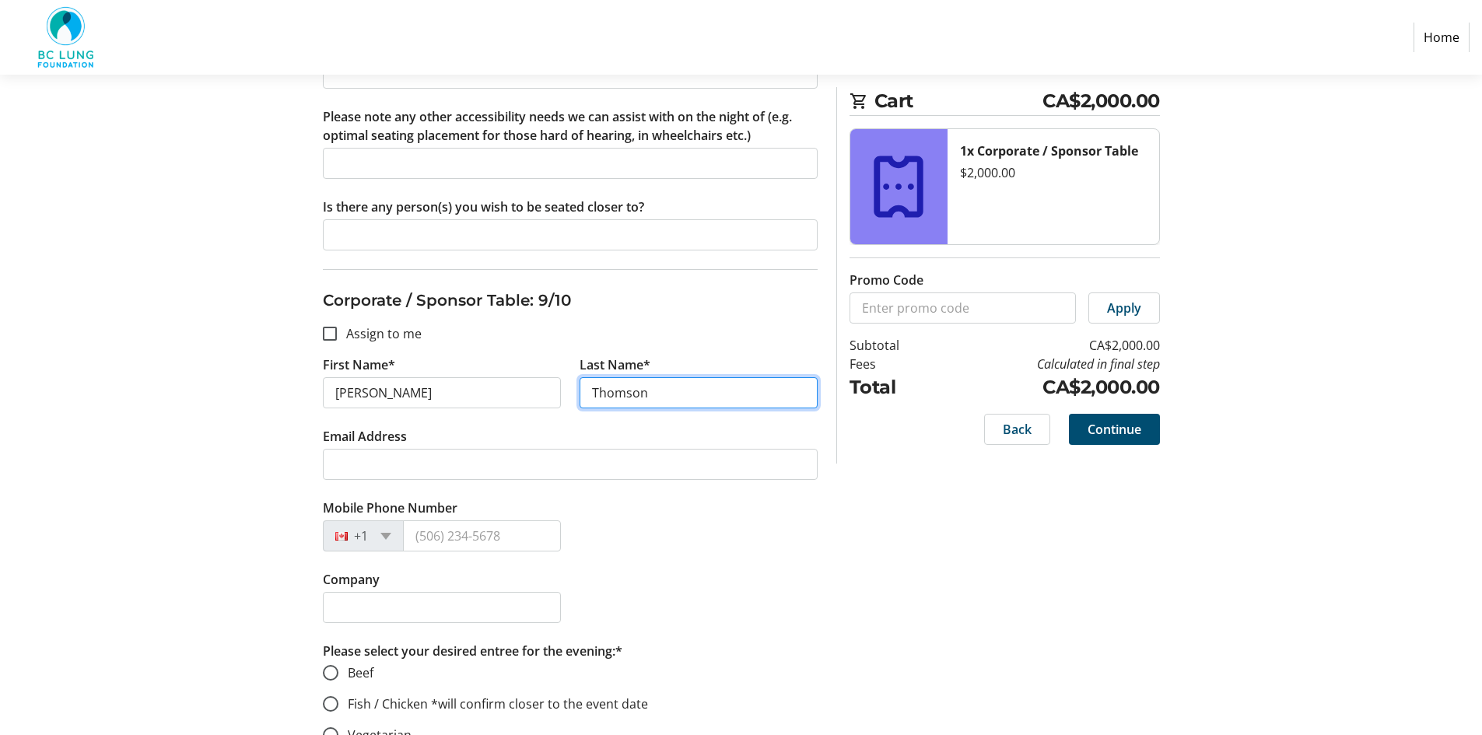
type input "Thomson"
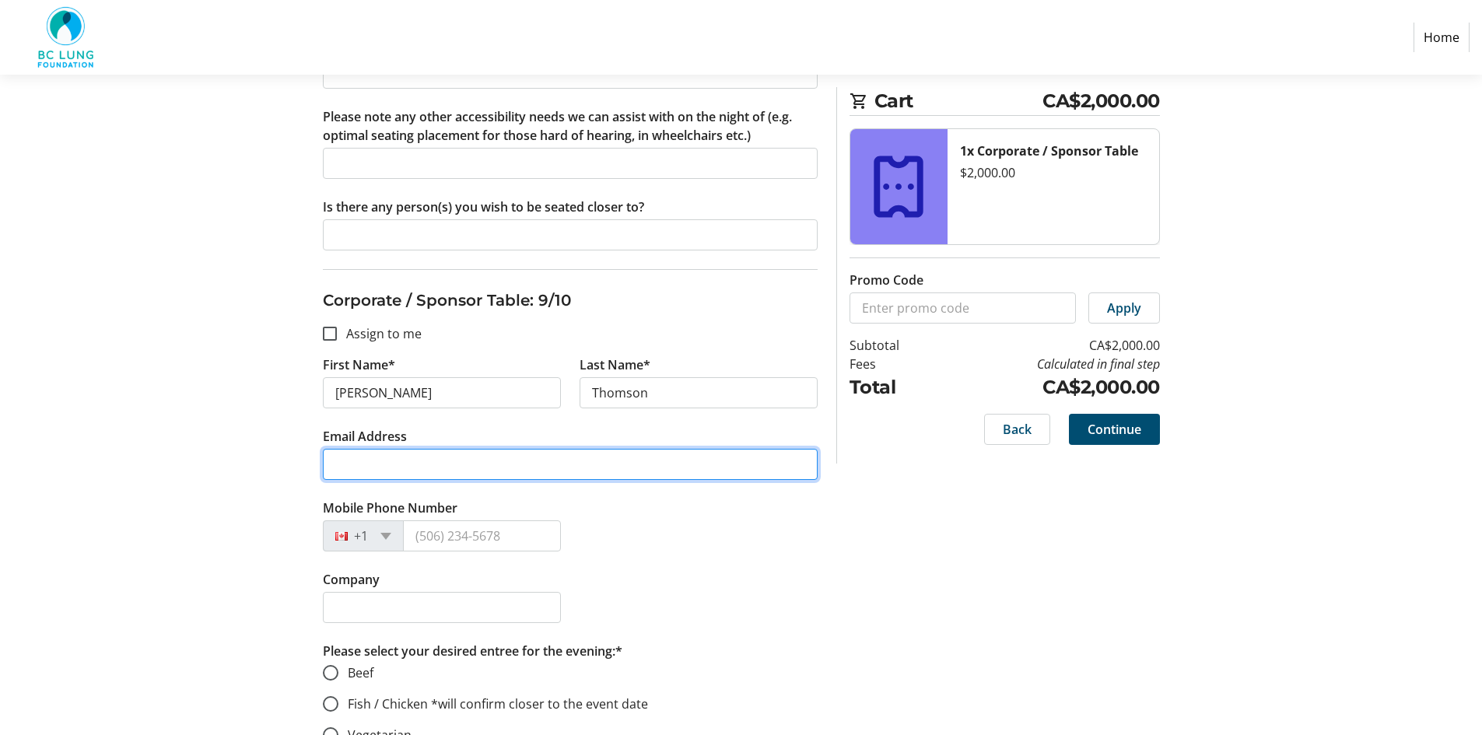
click at [351, 478] on input "Email Address" at bounding box center [570, 464] width 495 height 31
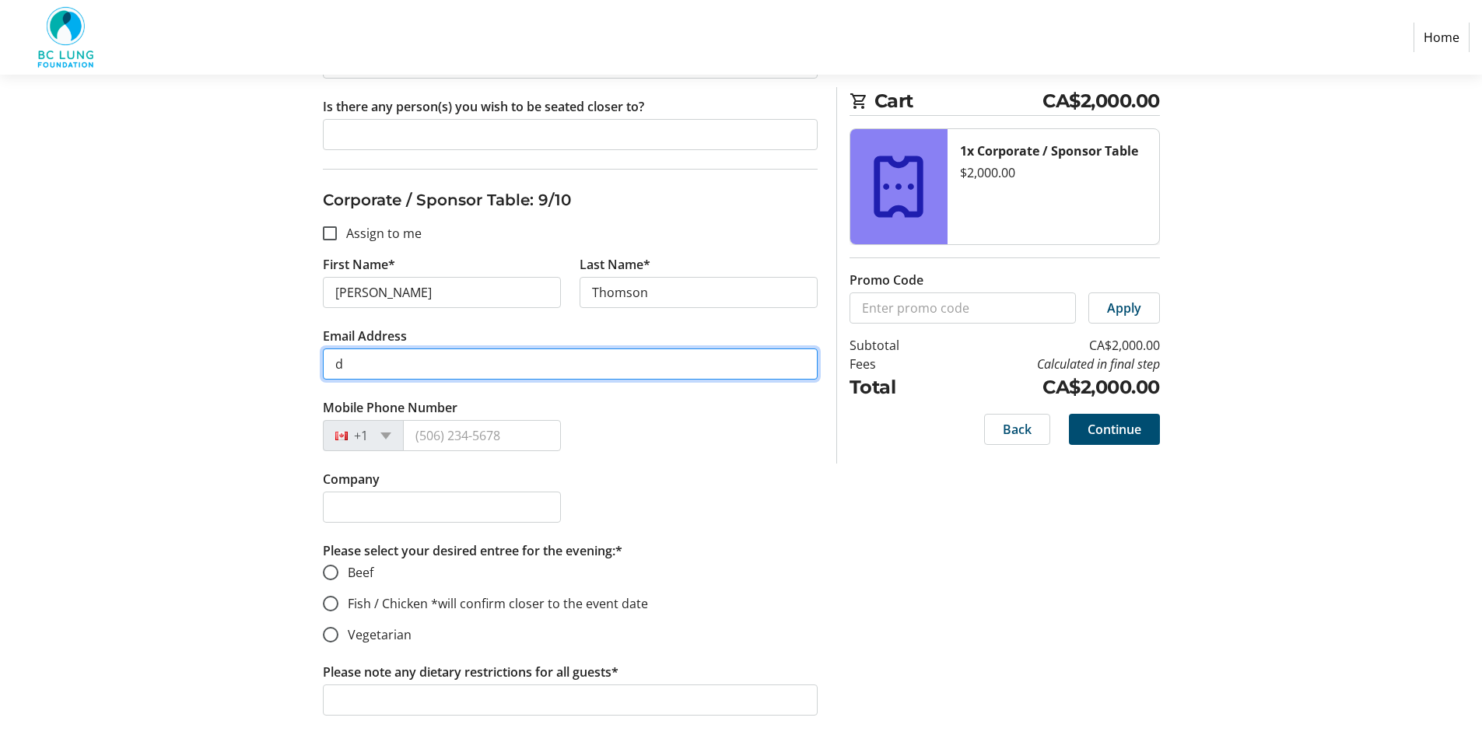
scroll to position [5989, 0]
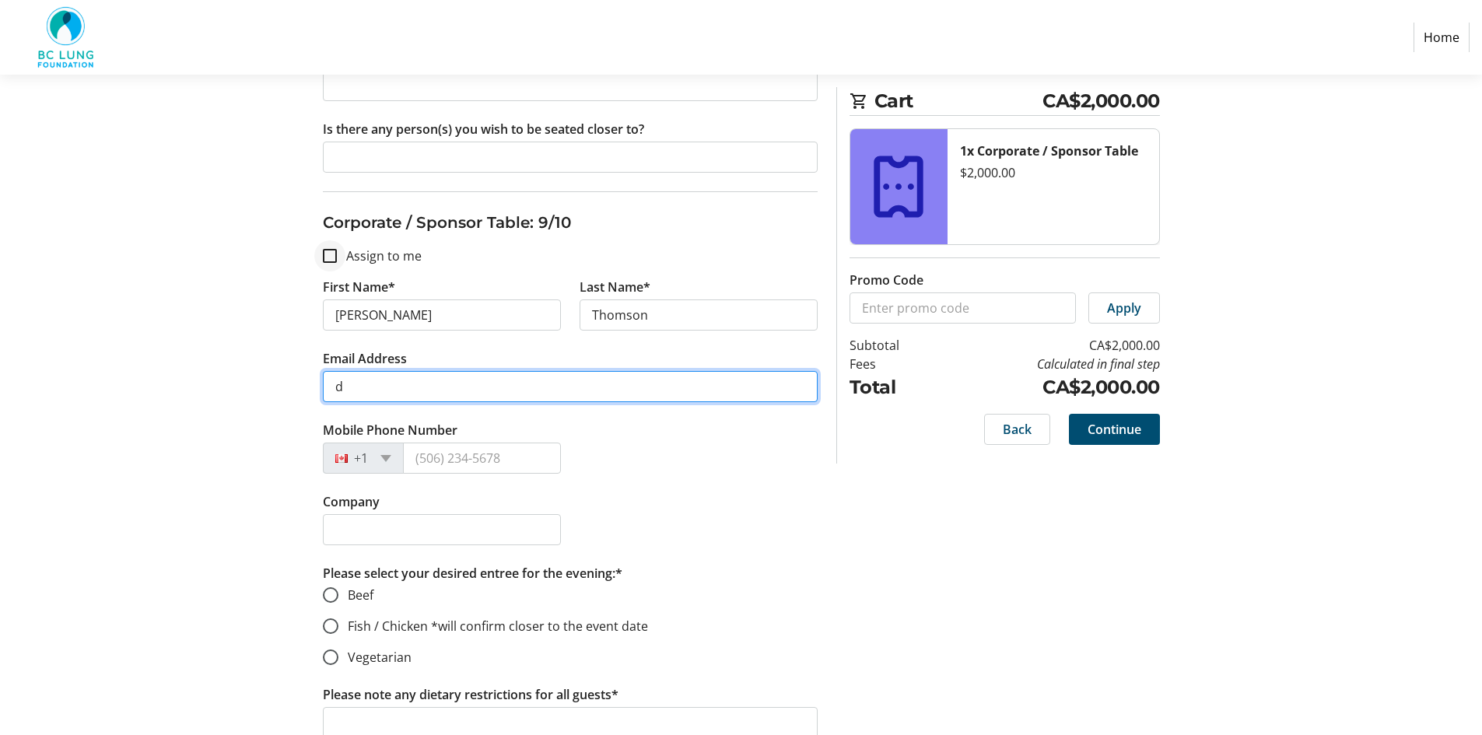
type input "d"
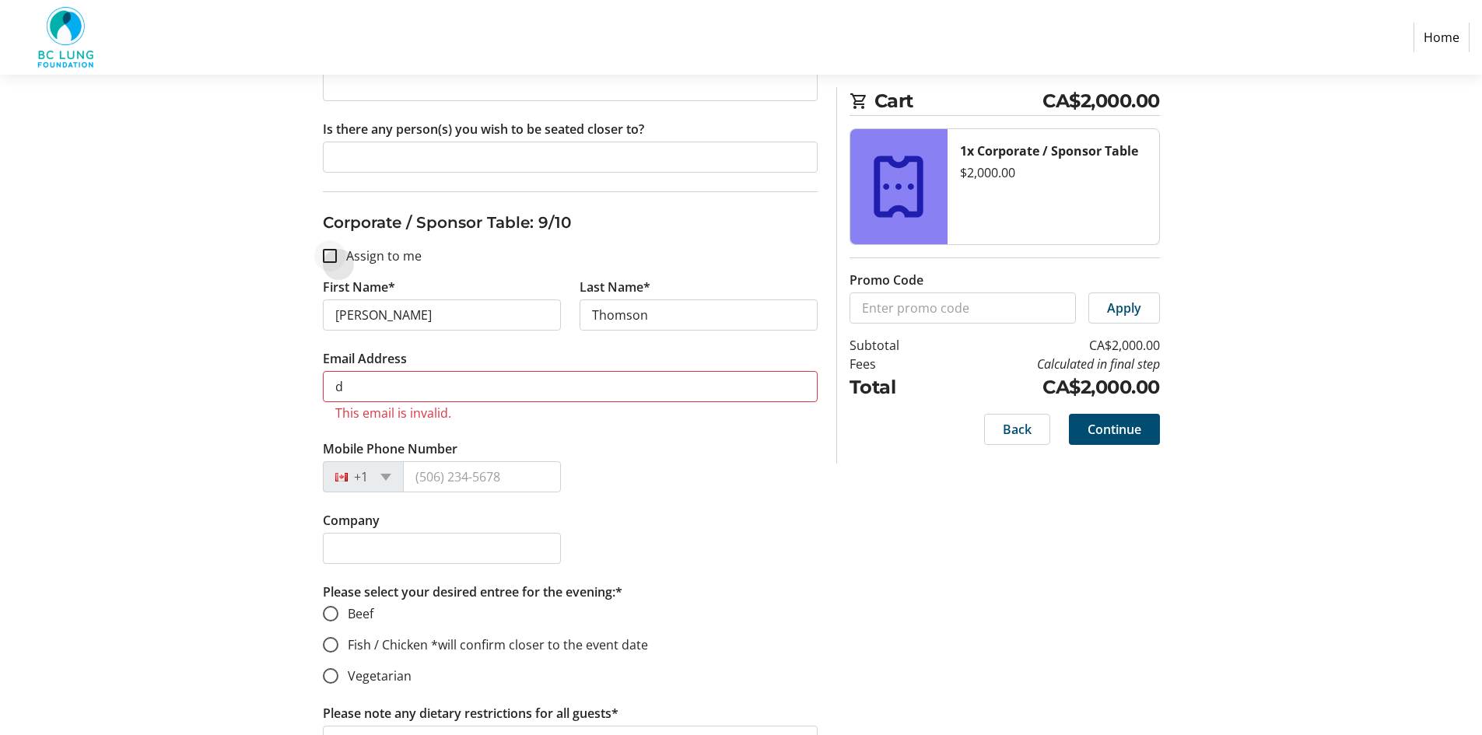
click at [324, 247] on div at bounding box center [329, 255] width 37 height 37
checkbox input "true"
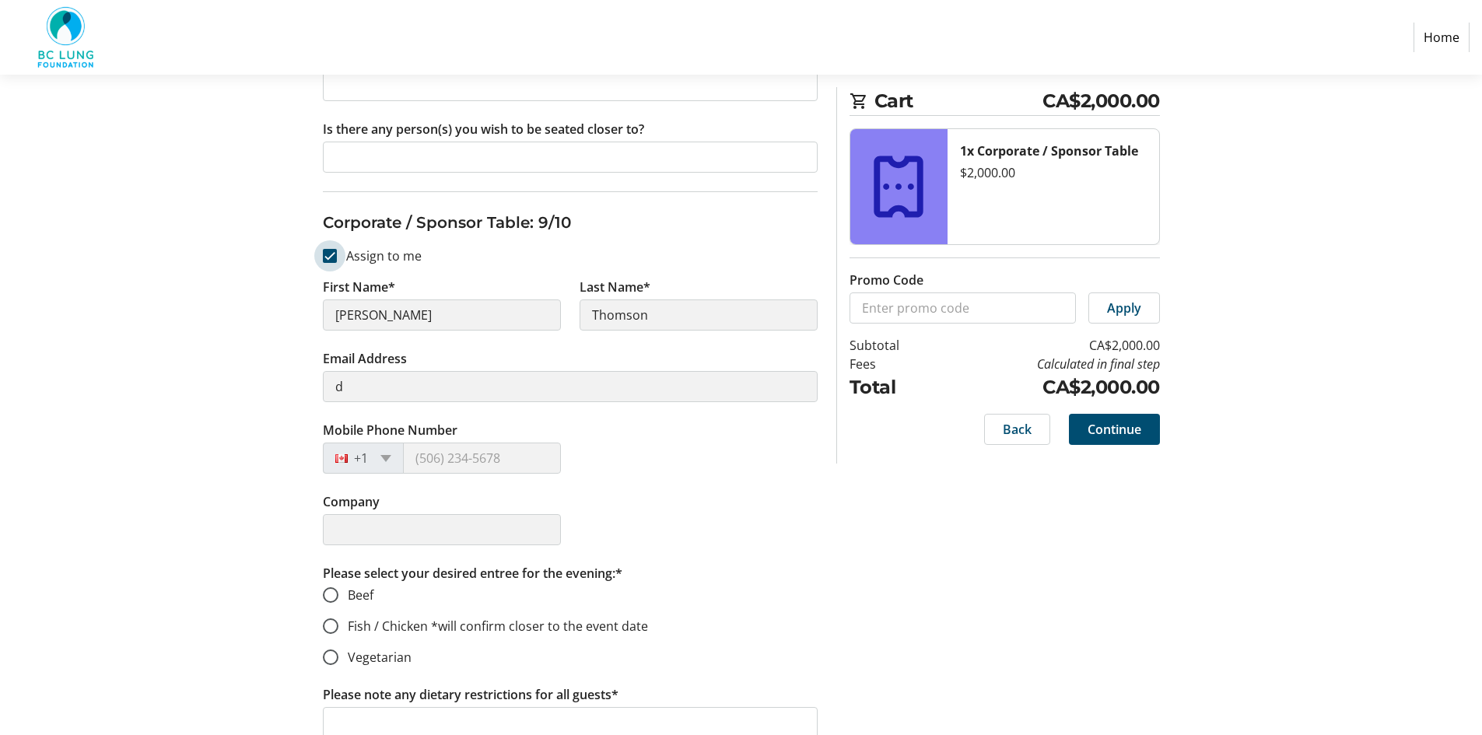
type input "Kandys"
type input "[PERSON_NAME]"
type input "[EMAIL_ADDRESS][DOMAIN_NAME]"
type input "[PHONE_NUMBER]"
type input "TB Vets Charitable Foundation"
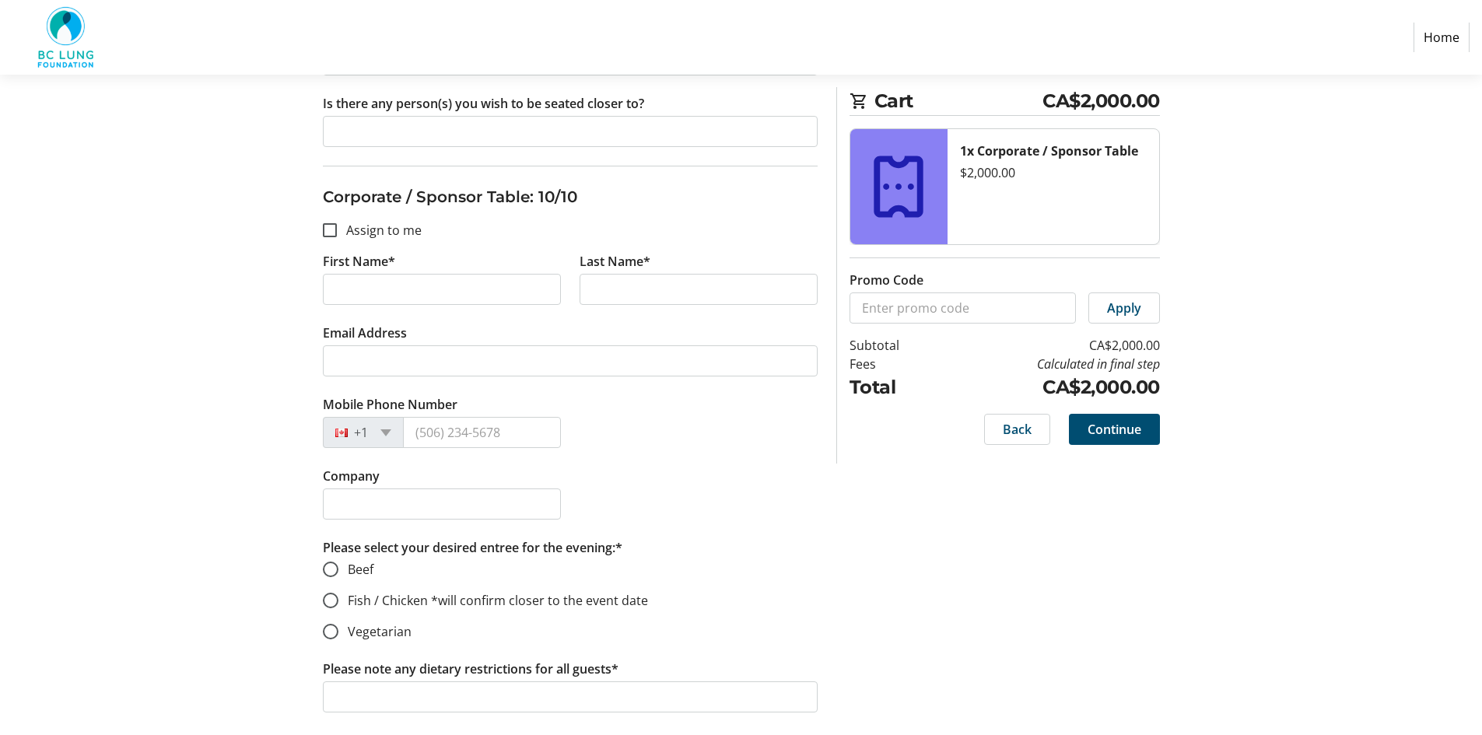
scroll to position [6767, 0]
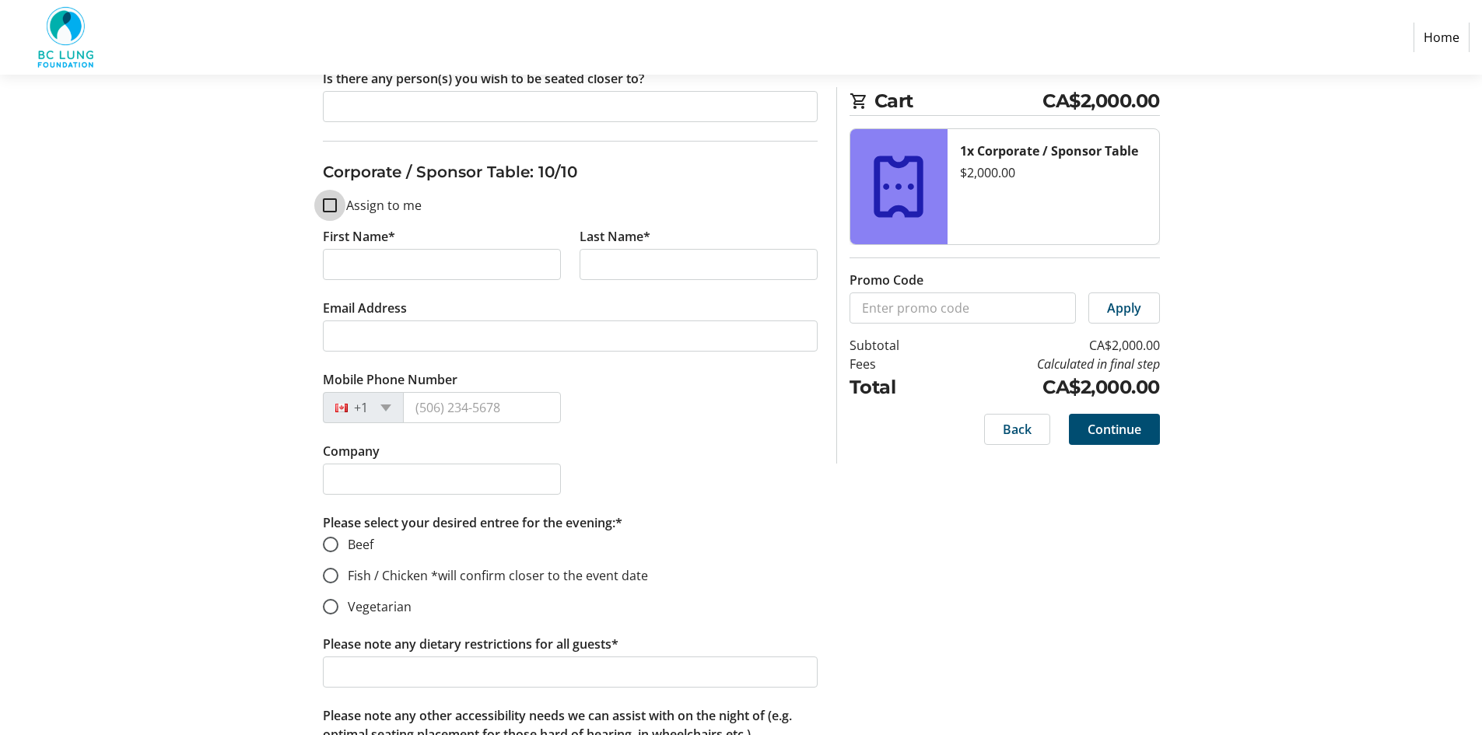
click at [334, 201] on input "Assign to me" at bounding box center [330, 205] width 14 height 14
checkbox input "true"
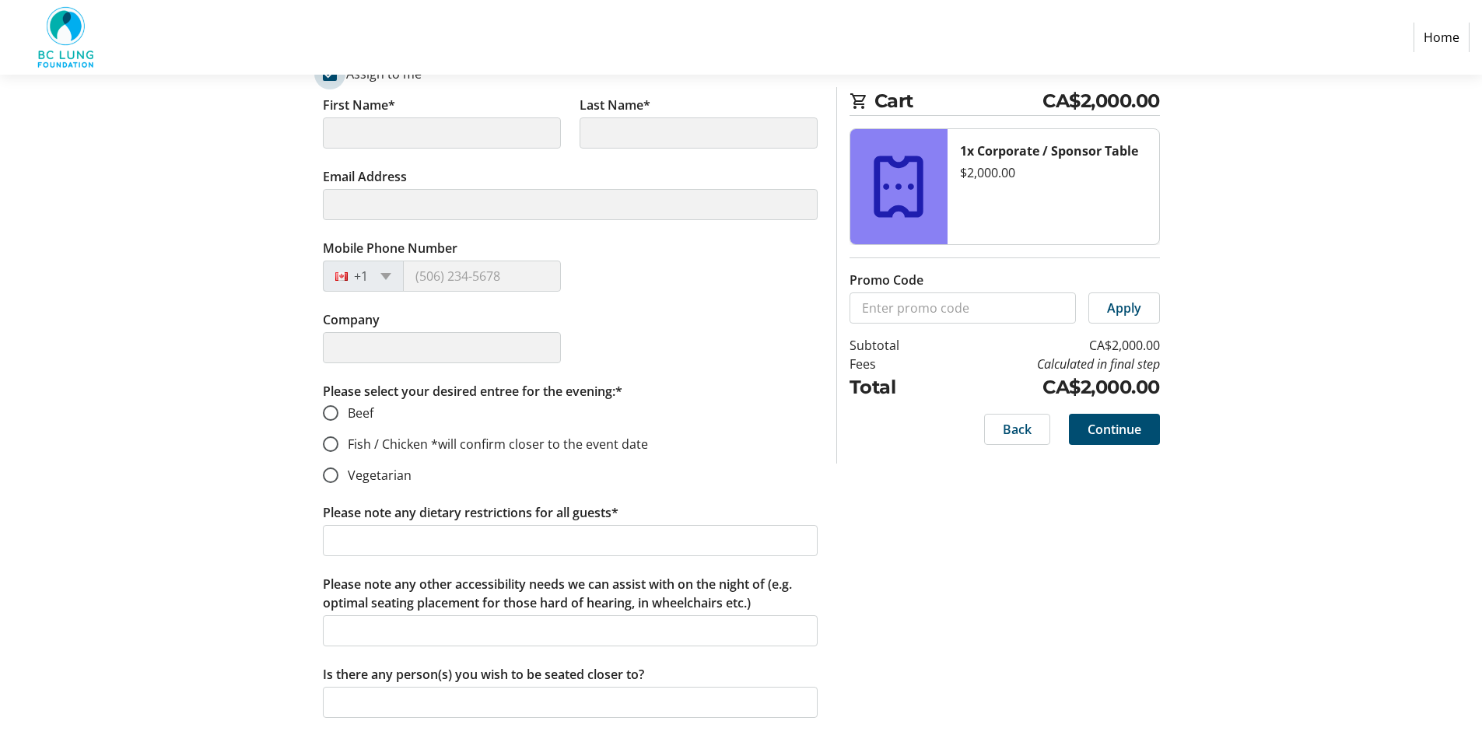
scroll to position [6900, 0]
type input "Kandys"
type input "[PERSON_NAME]"
type input "[EMAIL_ADDRESS][DOMAIN_NAME]"
type input "[PHONE_NUMBER]"
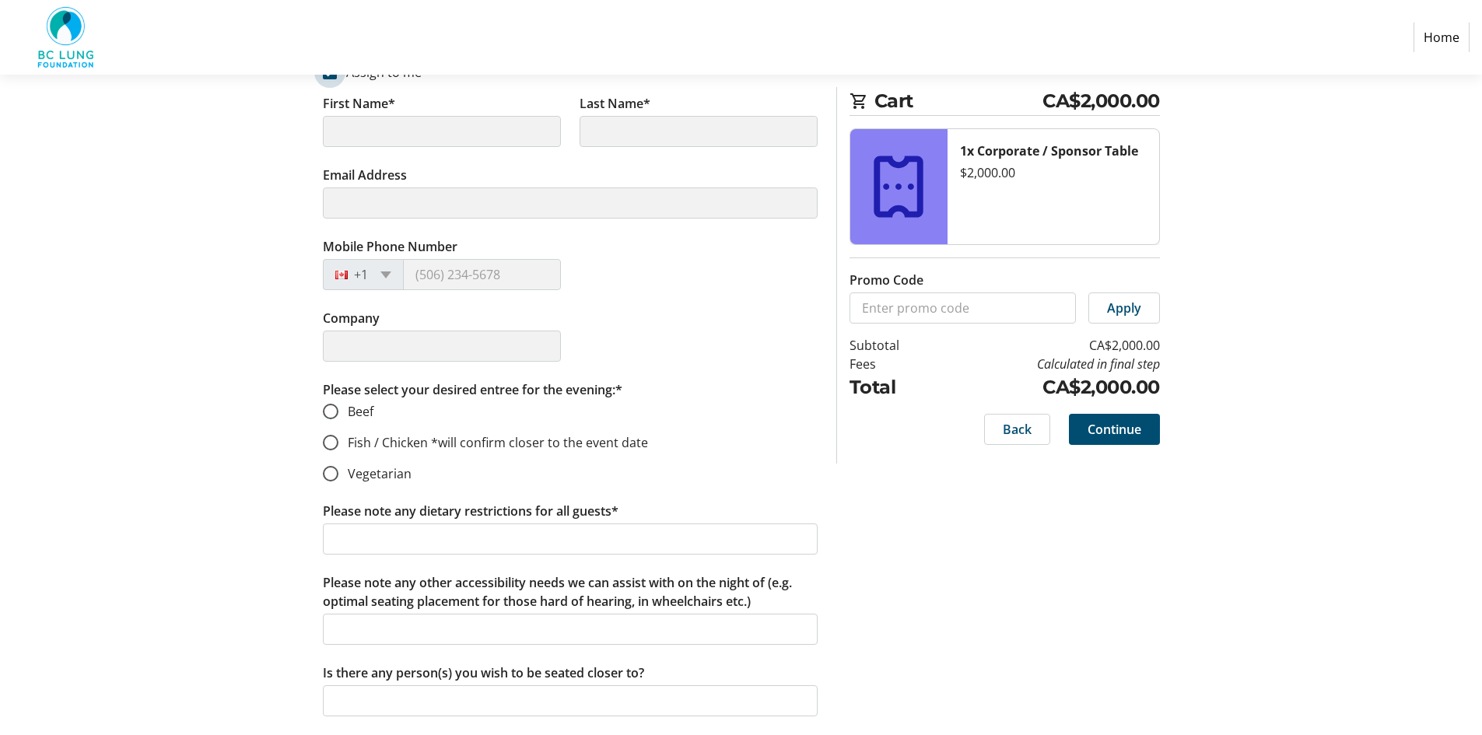
type input "TB Vets Charitable Foundation"
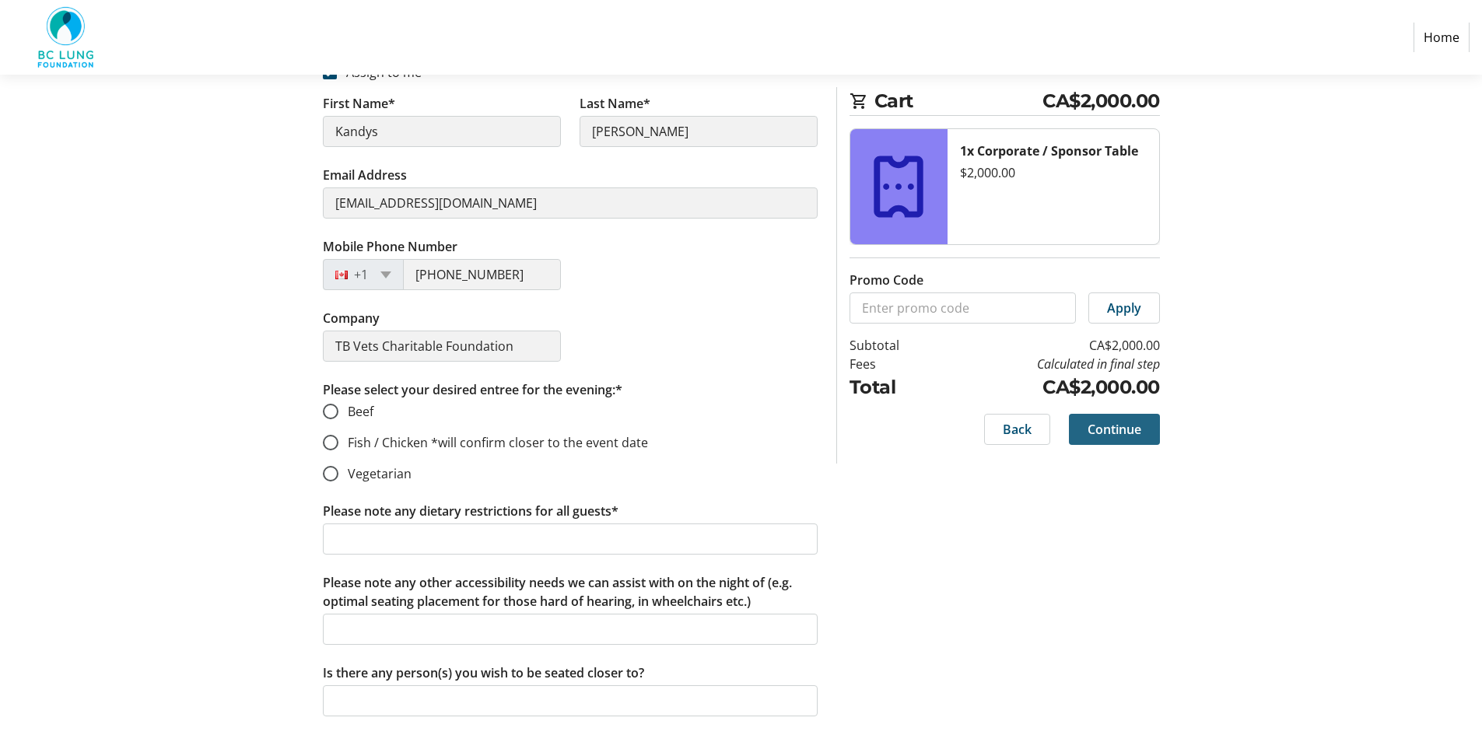
click at [1118, 425] on span "Continue" at bounding box center [1114, 429] width 54 height 19
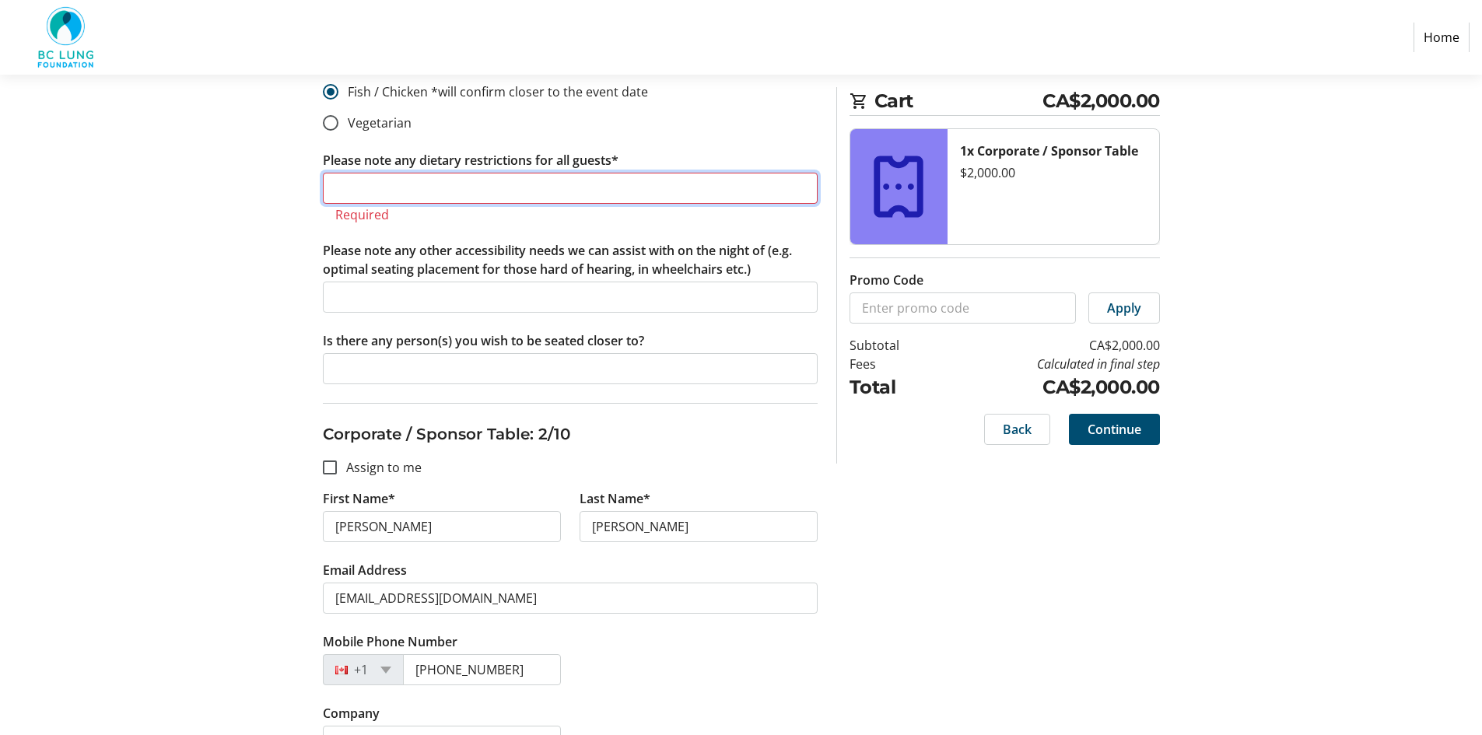
scroll to position [583, 0]
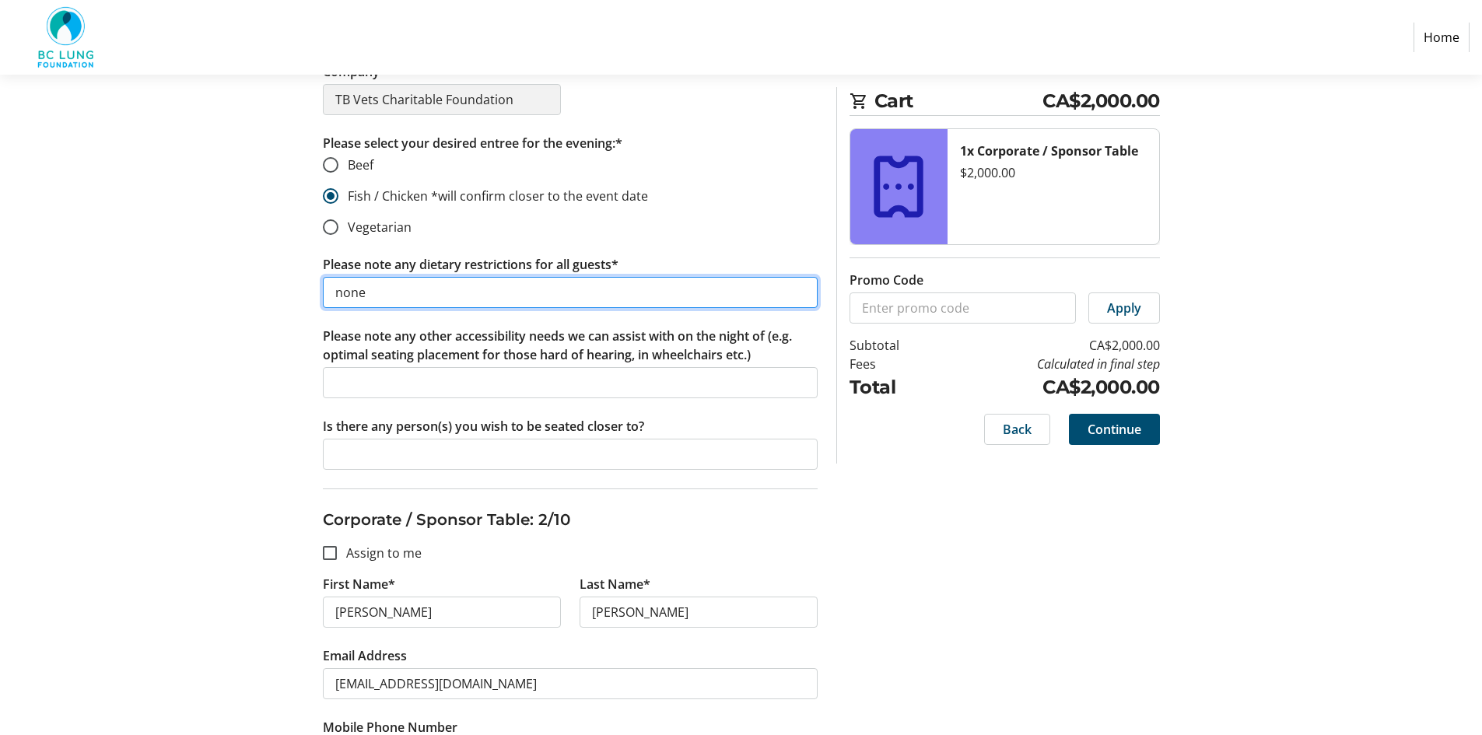
type input "none"
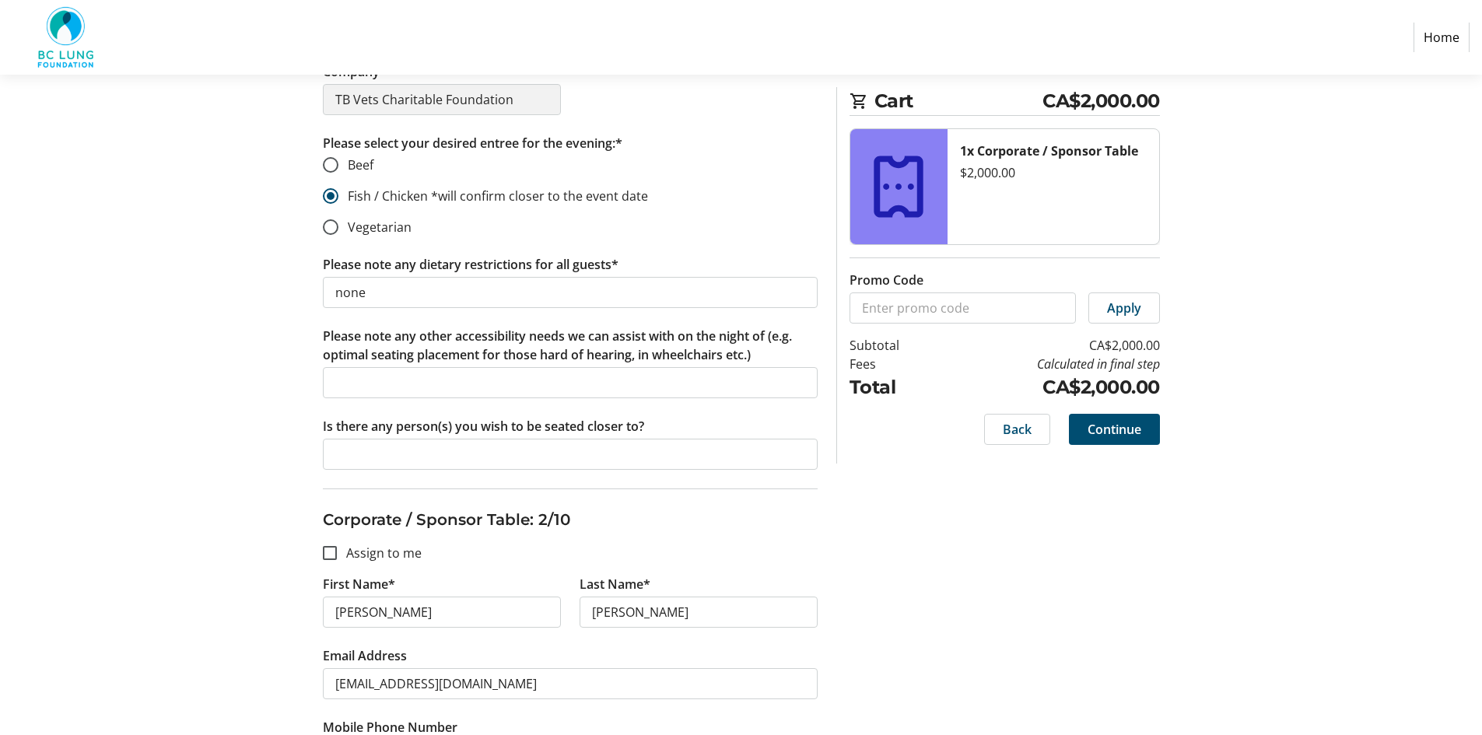
click at [326, 521] on h3 "Corporate / Sponsor Table: 2/10" at bounding box center [570, 519] width 495 height 23
click at [371, 450] on input "Is there any person(s) you wish to be seated closer to?" at bounding box center [570, 454] width 495 height 31
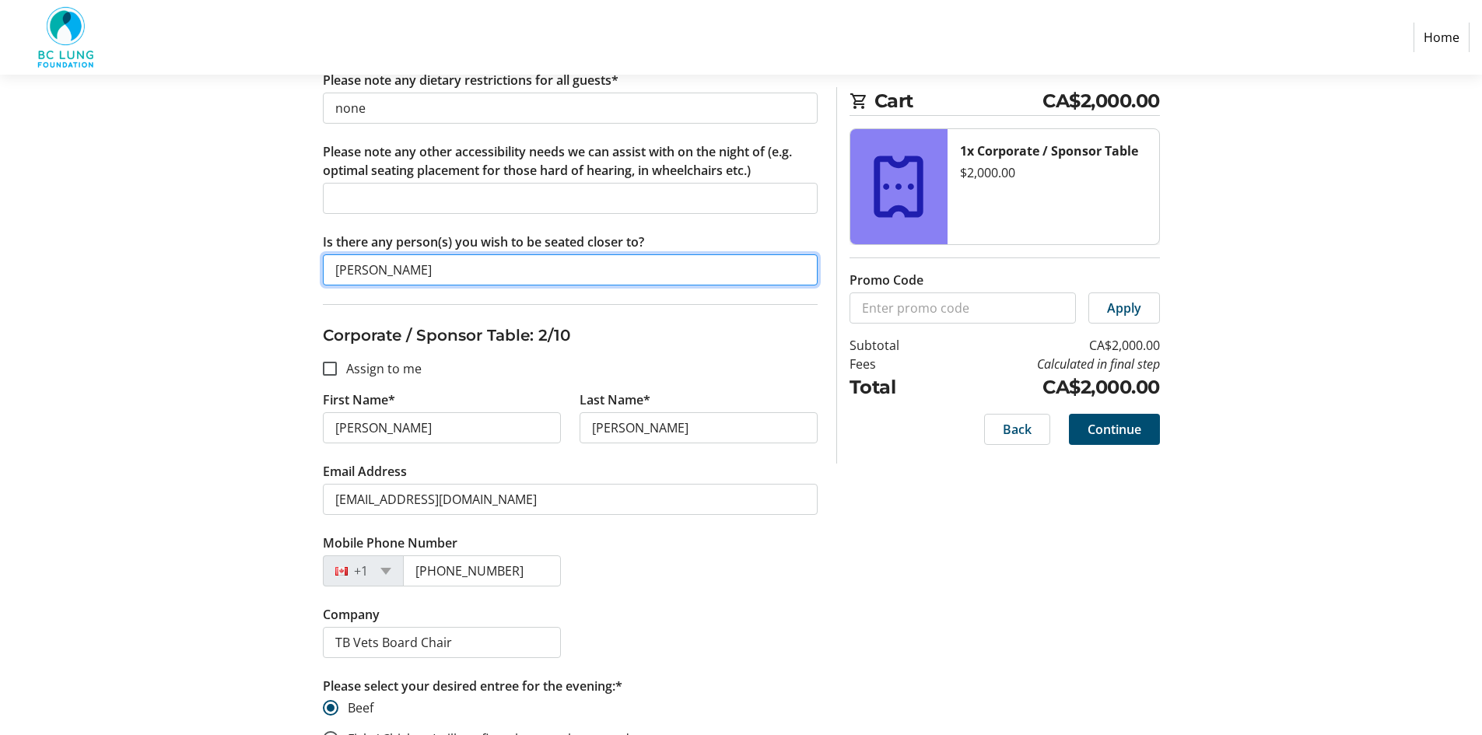
scroll to position [816, 0]
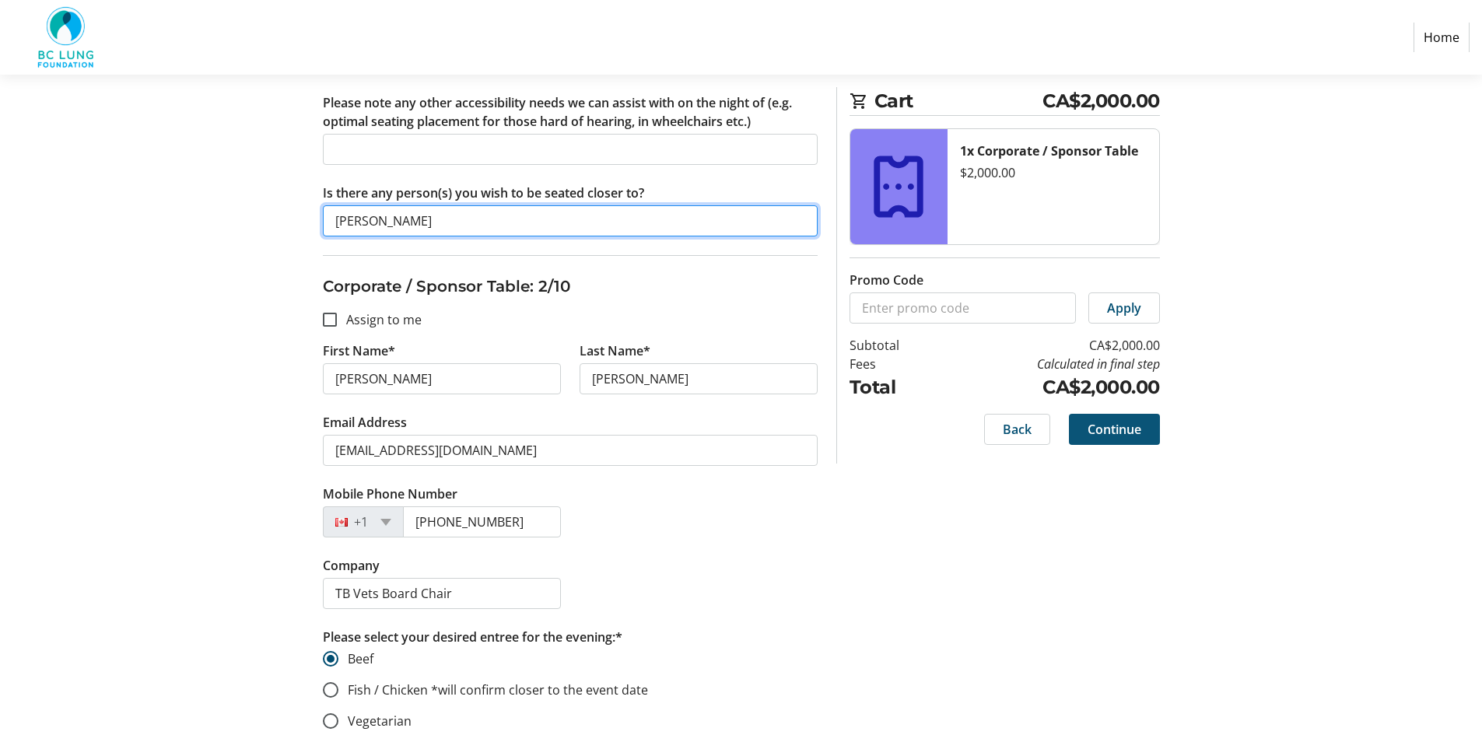
type input "[PERSON_NAME]"
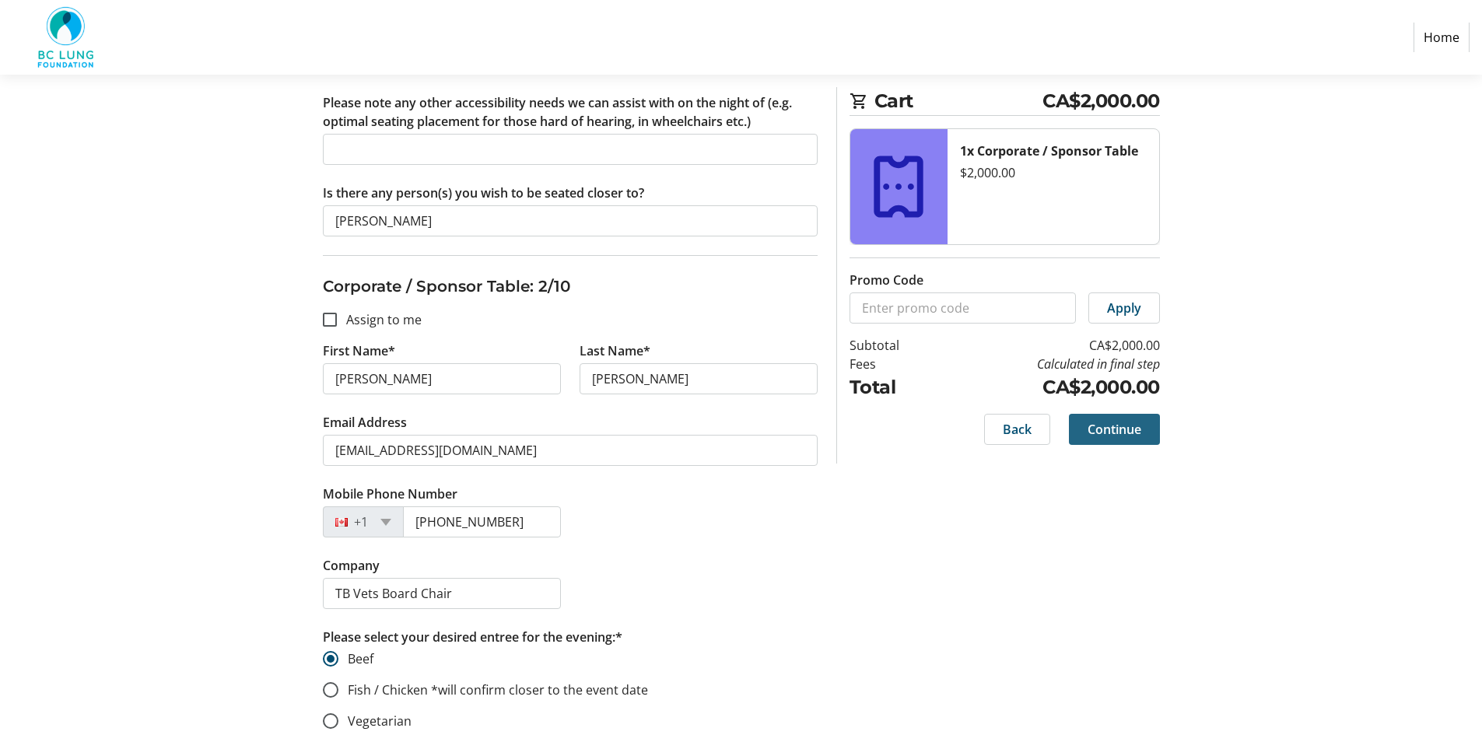
click at [1138, 425] on span "Continue" at bounding box center [1114, 429] width 54 height 19
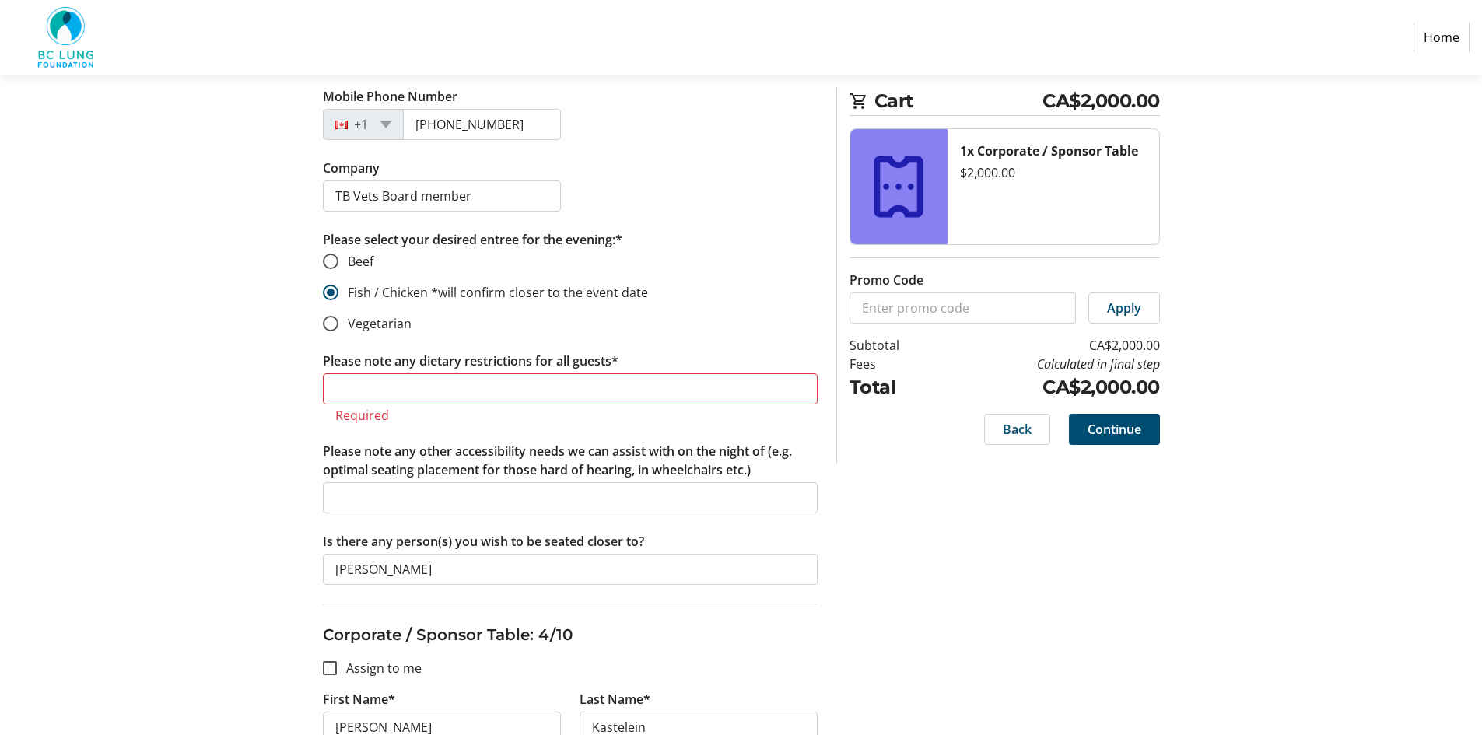
scroll to position [2010, 0]
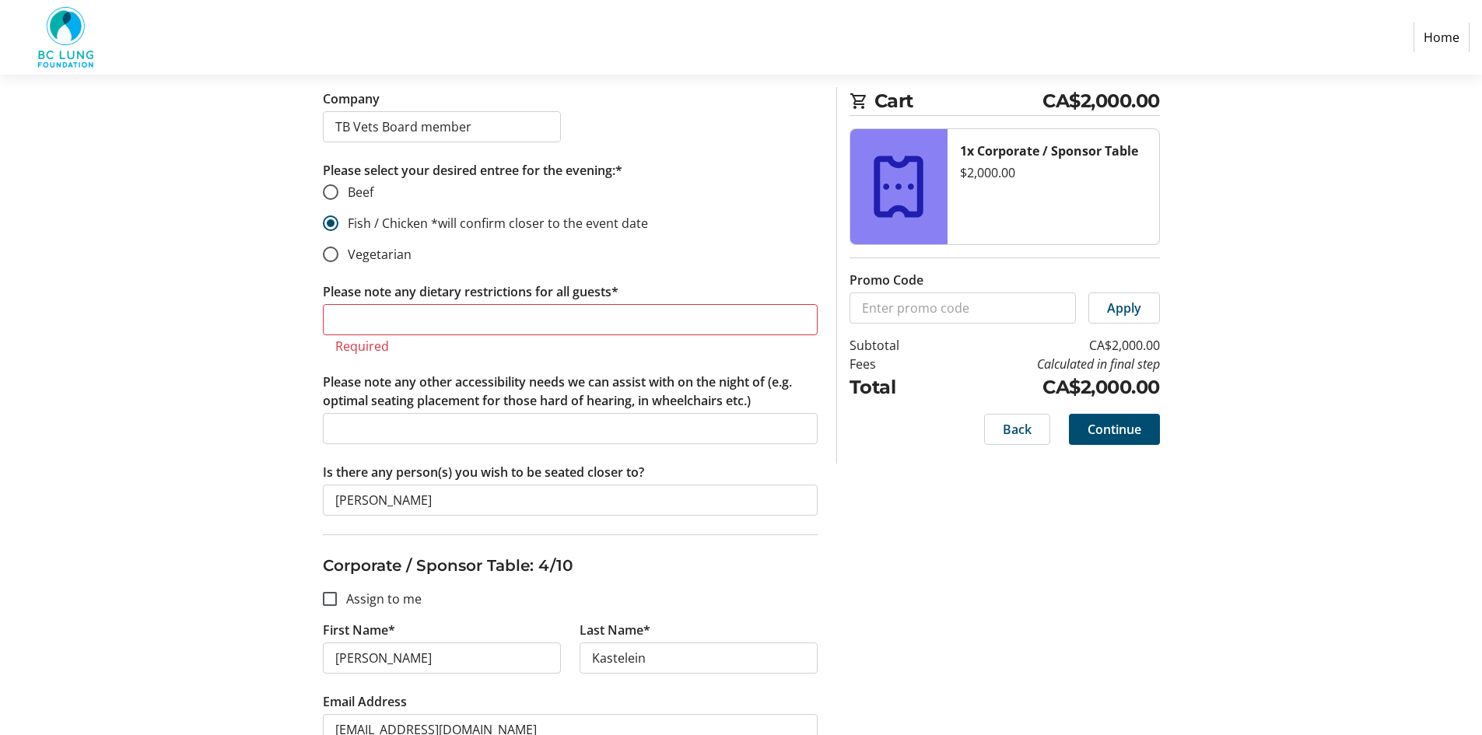
type input "none"
click at [369, 316] on input "Please note any dietary restrictions for all guests*" at bounding box center [570, 319] width 495 height 31
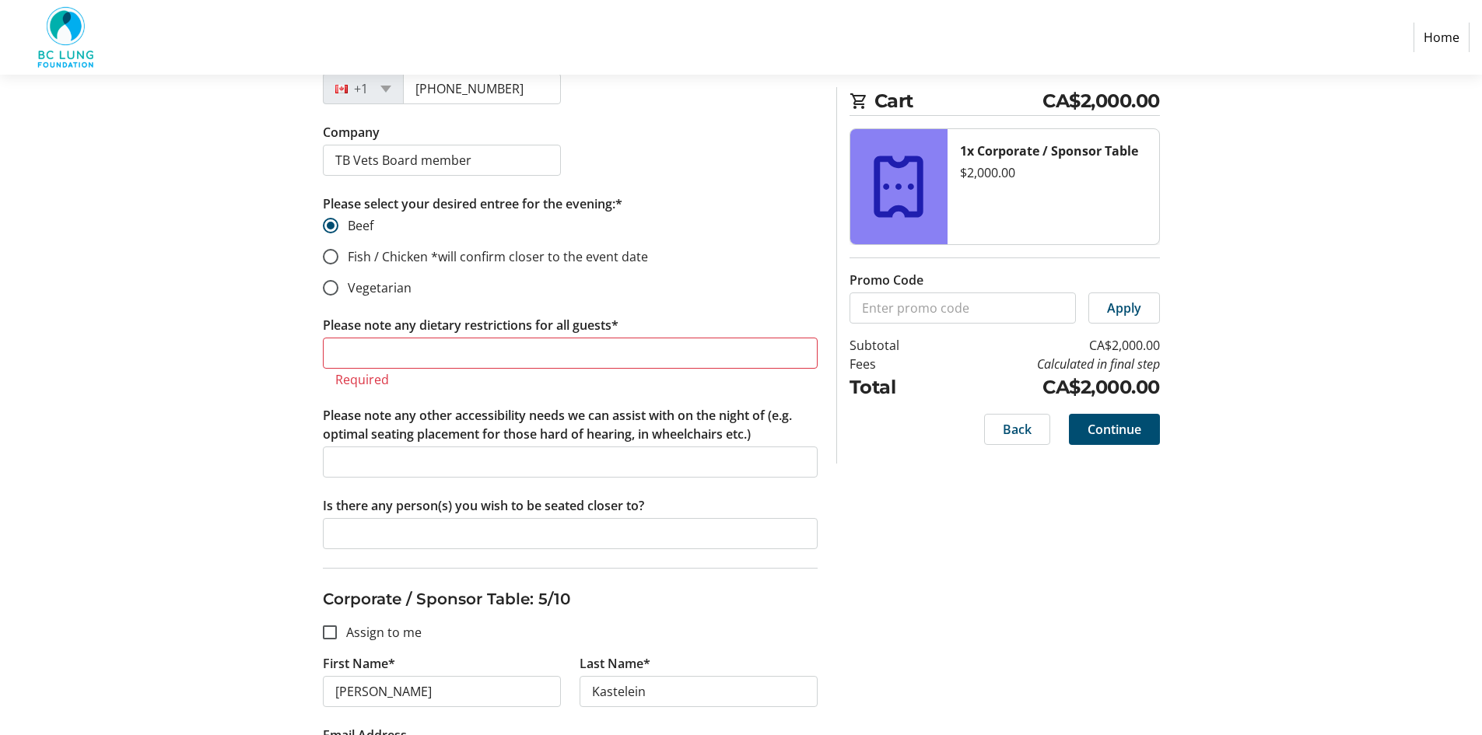
scroll to position [2710, 0]
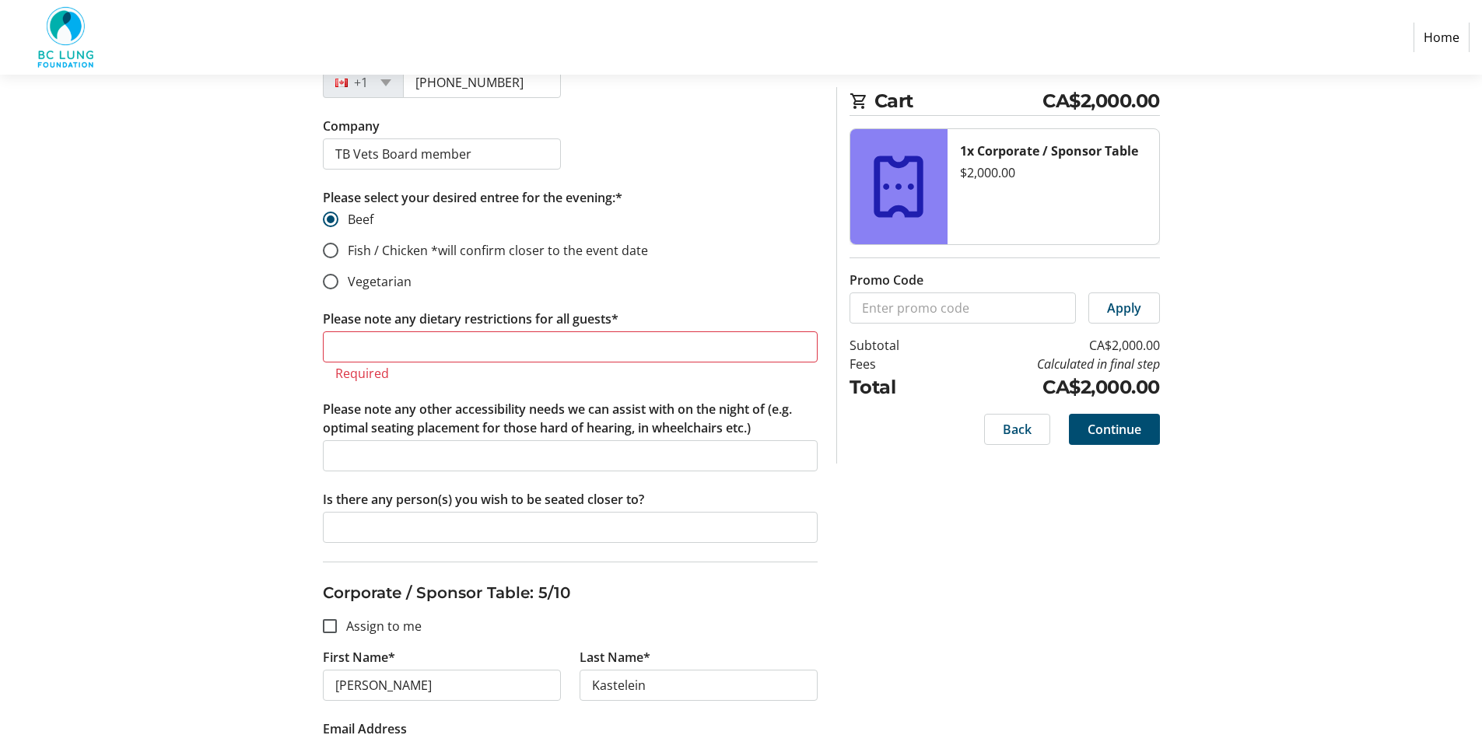
type input "none"
click at [355, 331] on tr-form-field "Please note any dietary restrictions for all guests* Required" at bounding box center [570, 355] width 495 height 90
click at [355, 363] on tr-form-field "Please note any dietary restrictions for all guests* Required" at bounding box center [570, 355] width 495 height 90
click at [362, 330] on tr-form-field "Please note any dietary restrictions for all guests* Required" at bounding box center [570, 355] width 495 height 90
click at [344, 349] on input "Please note any dietary restrictions for all guests*" at bounding box center [570, 346] width 495 height 31
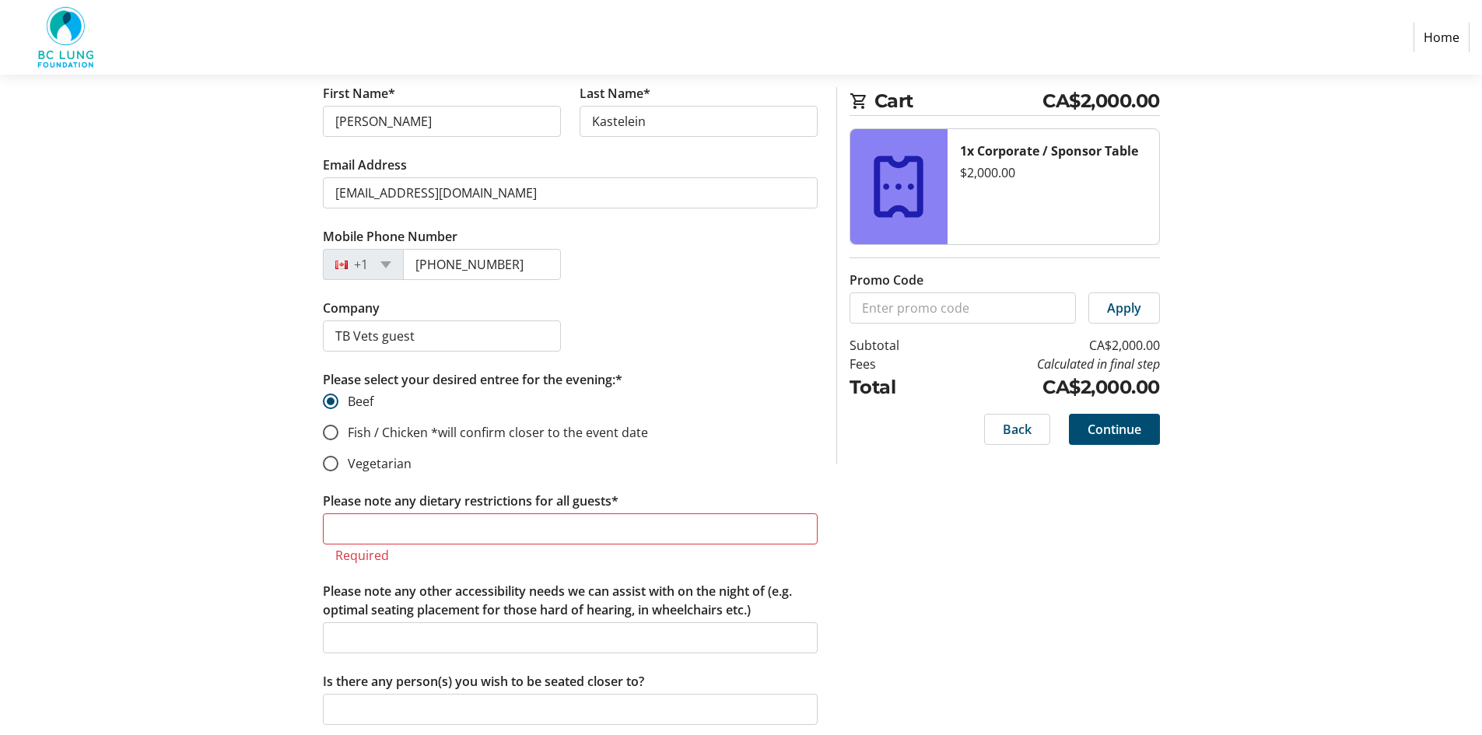
scroll to position [3332, 0]
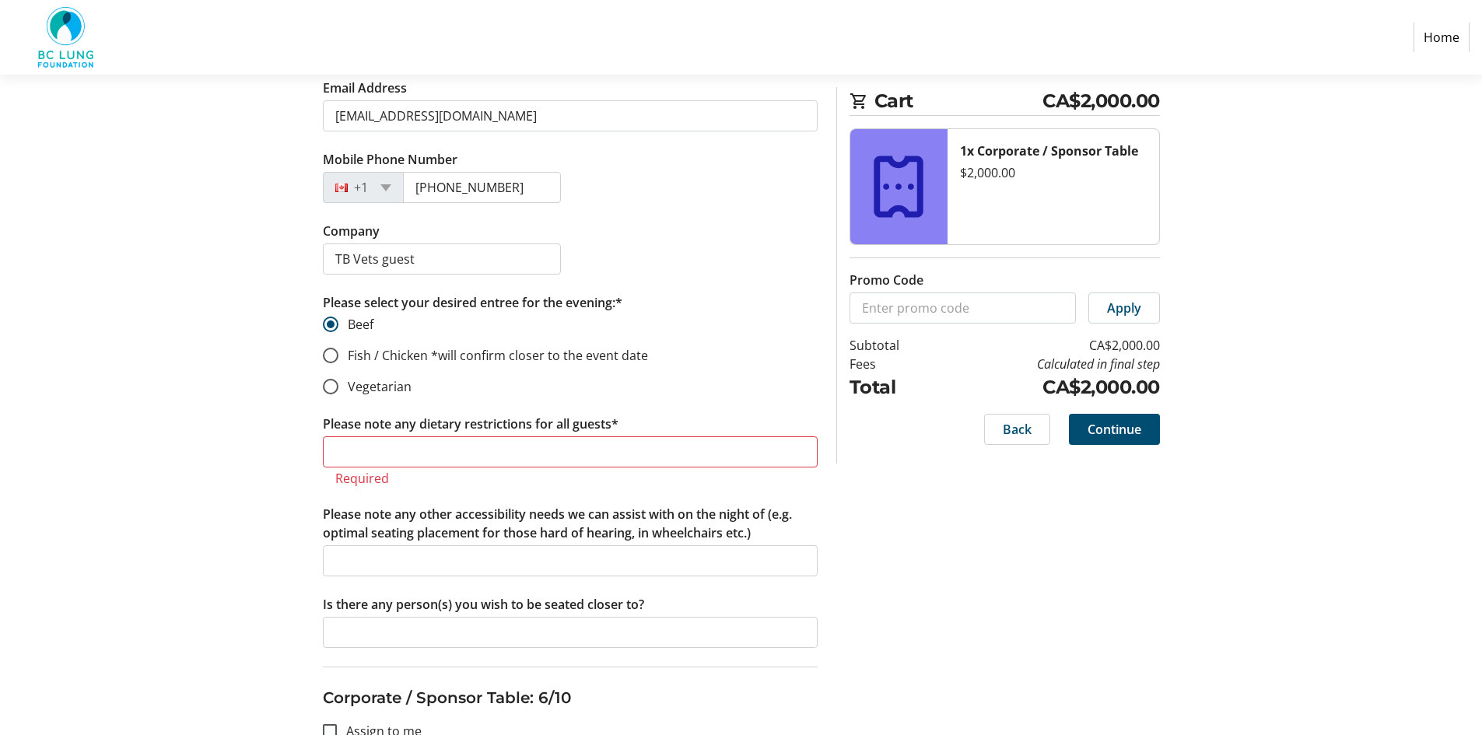
type input "none"
click at [408, 446] on input "Please note any dietary restrictions for all guests*" at bounding box center [570, 451] width 495 height 31
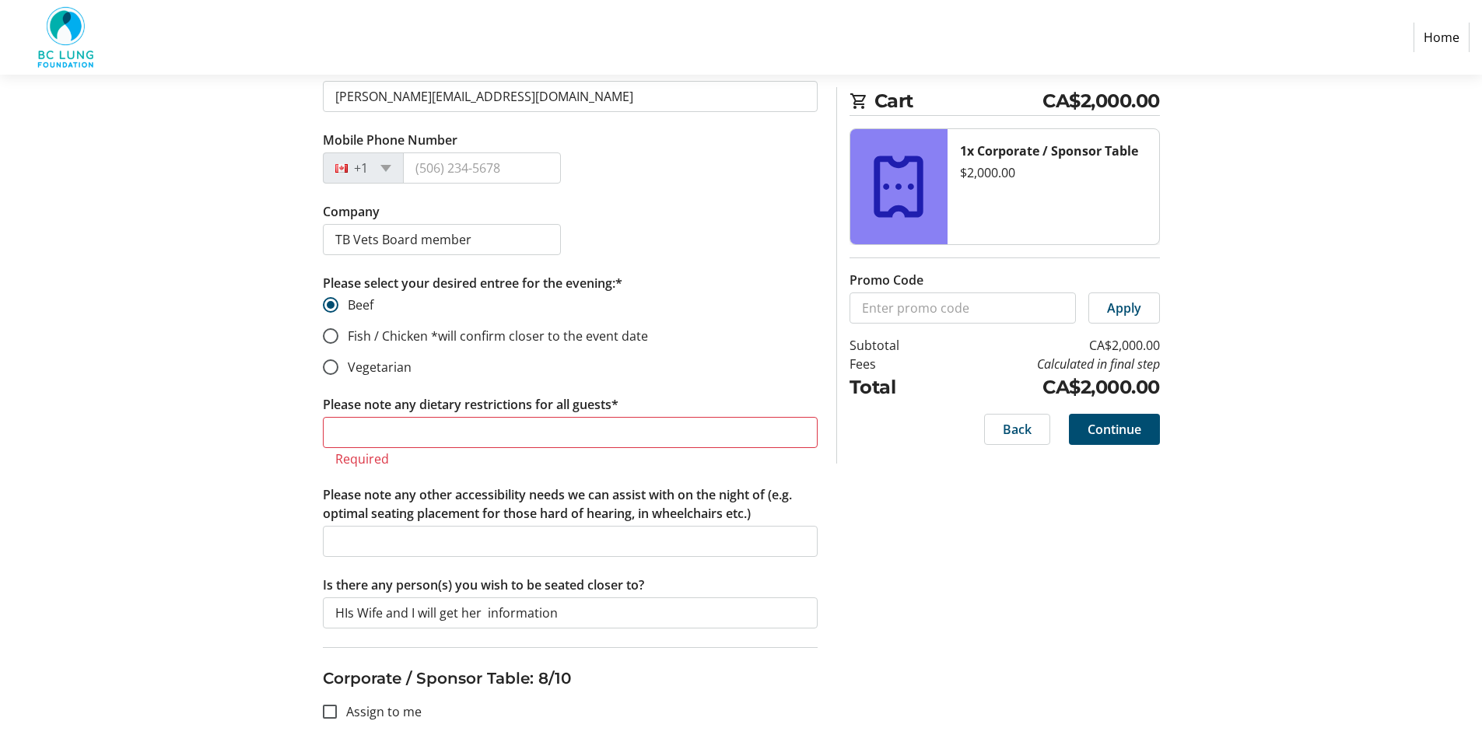
scroll to position [4810, 0]
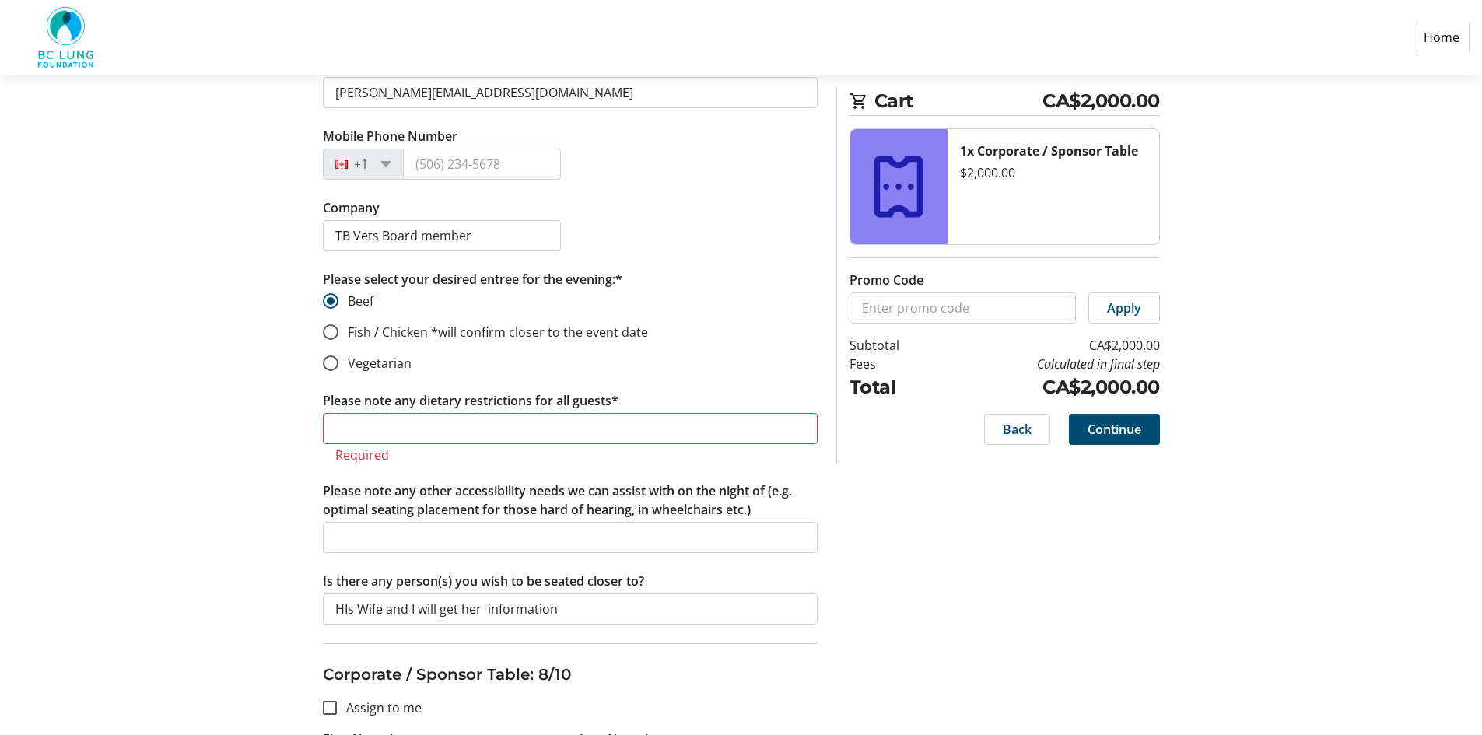
type input "none"
click at [378, 422] on input "Please note any dietary restrictions for all guests*" at bounding box center [570, 428] width 495 height 31
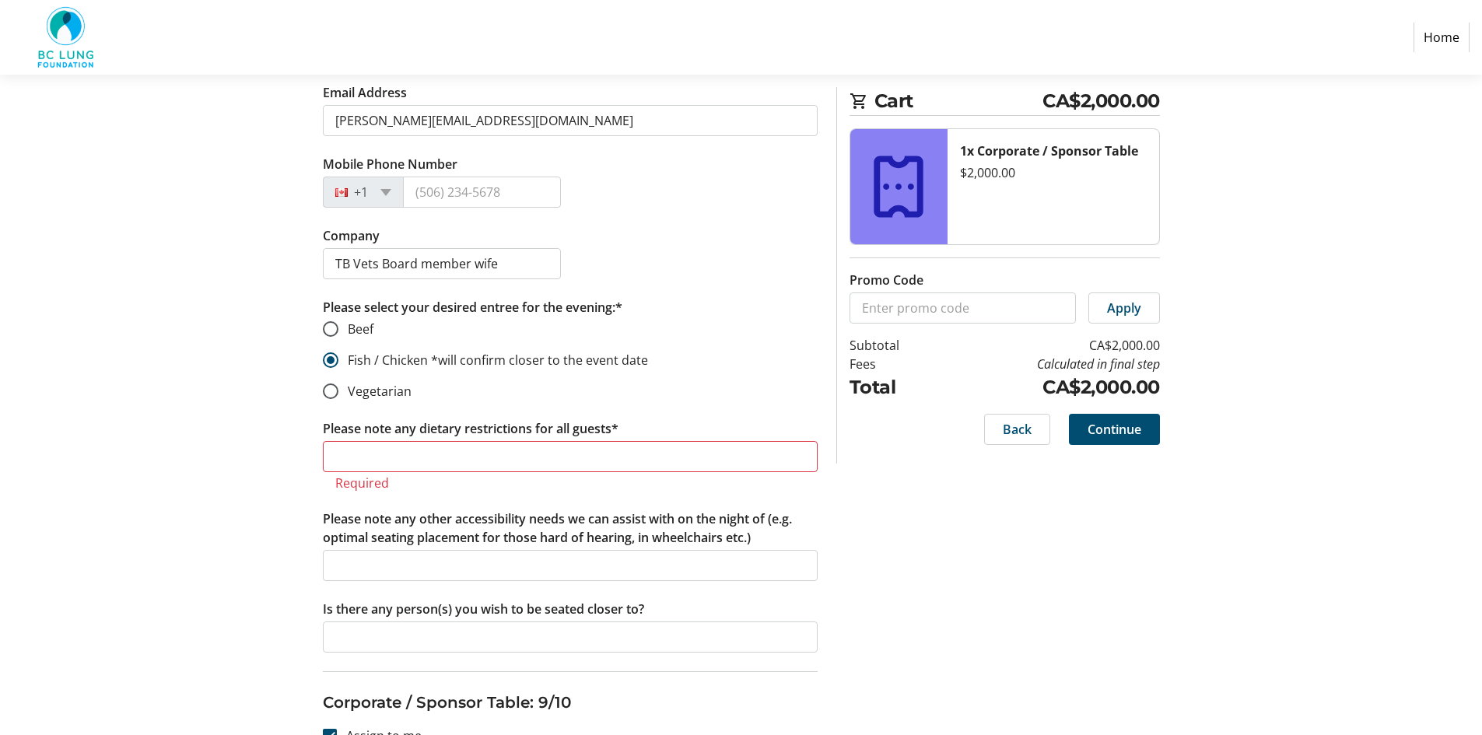
scroll to position [5510, 0]
type input "none"
click at [364, 455] on input "Please note any dietary restrictions for all guests*" at bounding box center [570, 455] width 495 height 31
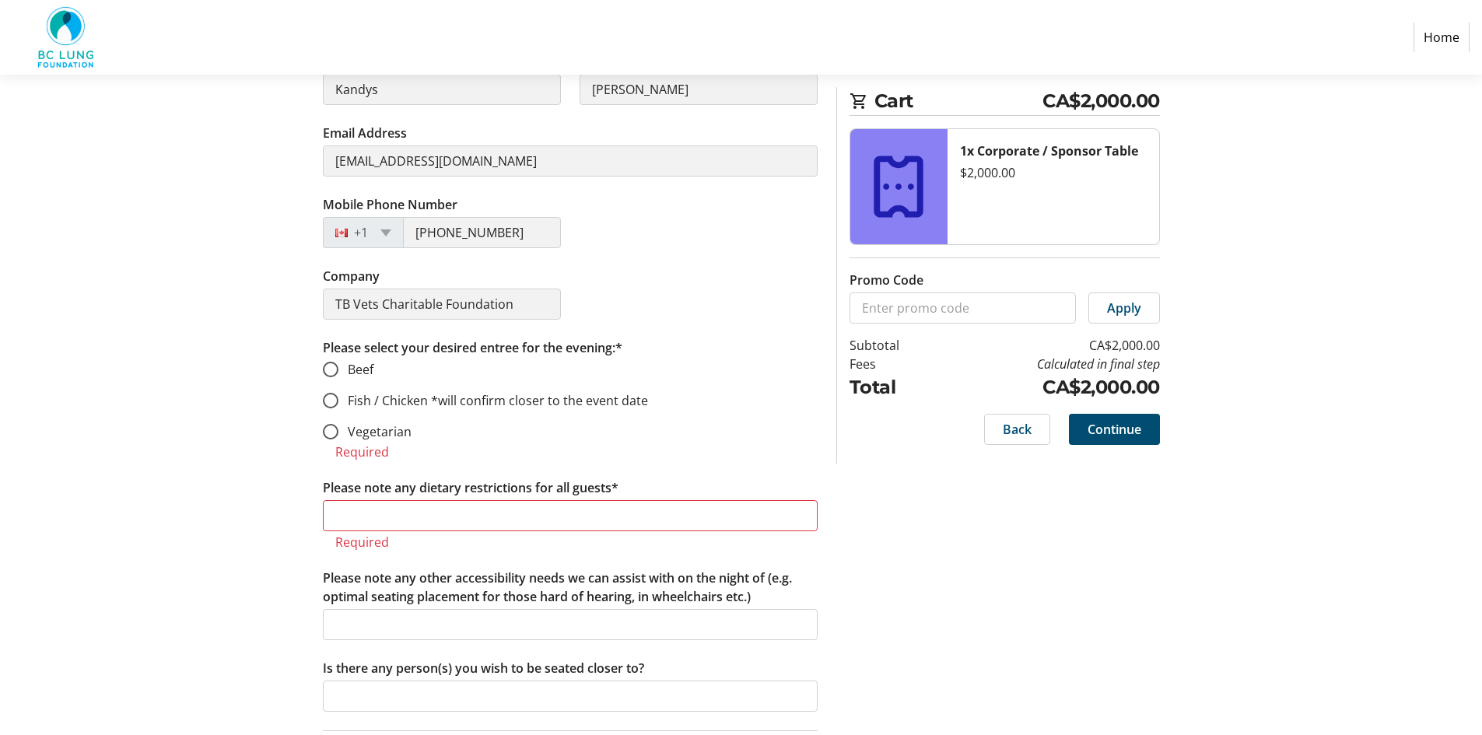
scroll to position [6210, 0]
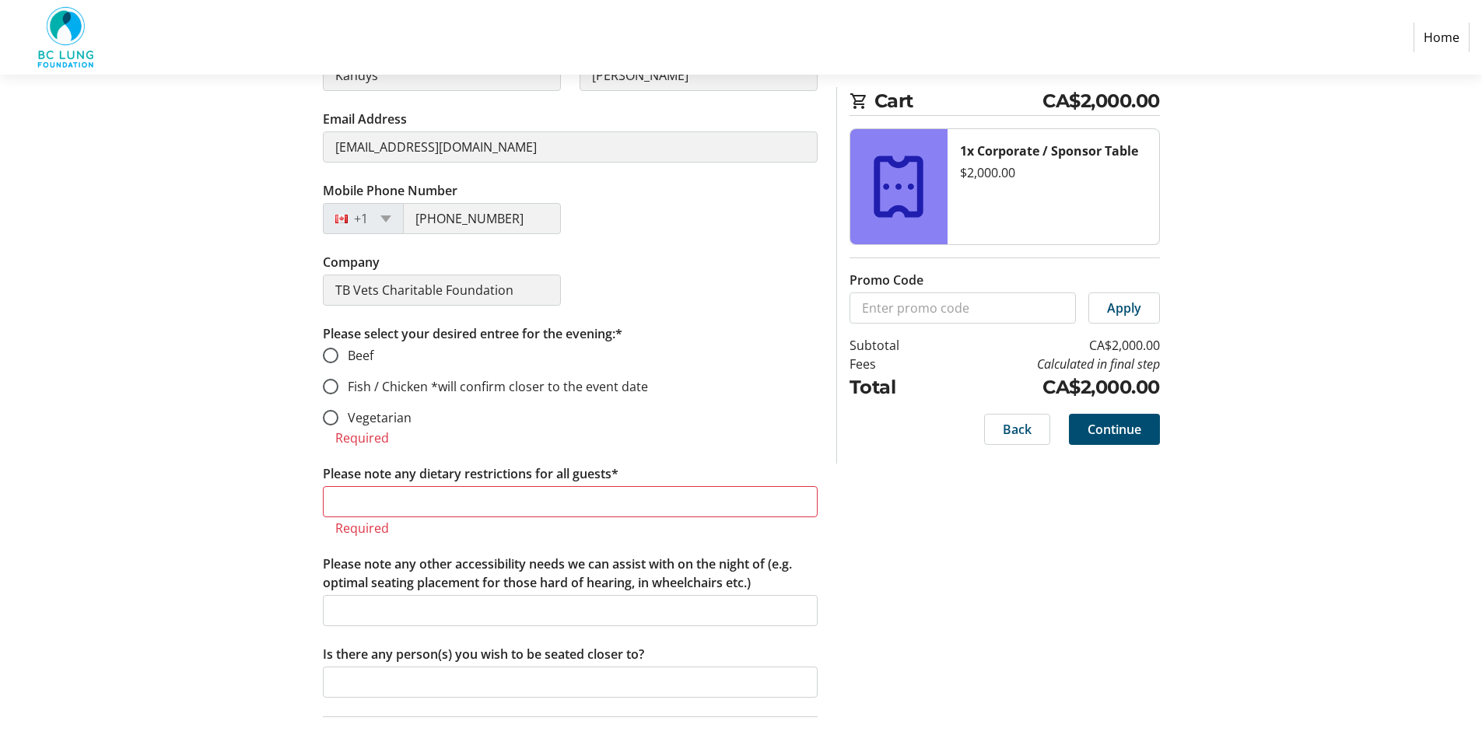
type input "none"
click at [362, 499] on input "Please note any dietary restrictions for all guests*" at bounding box center [570, 501] width 495 height 31
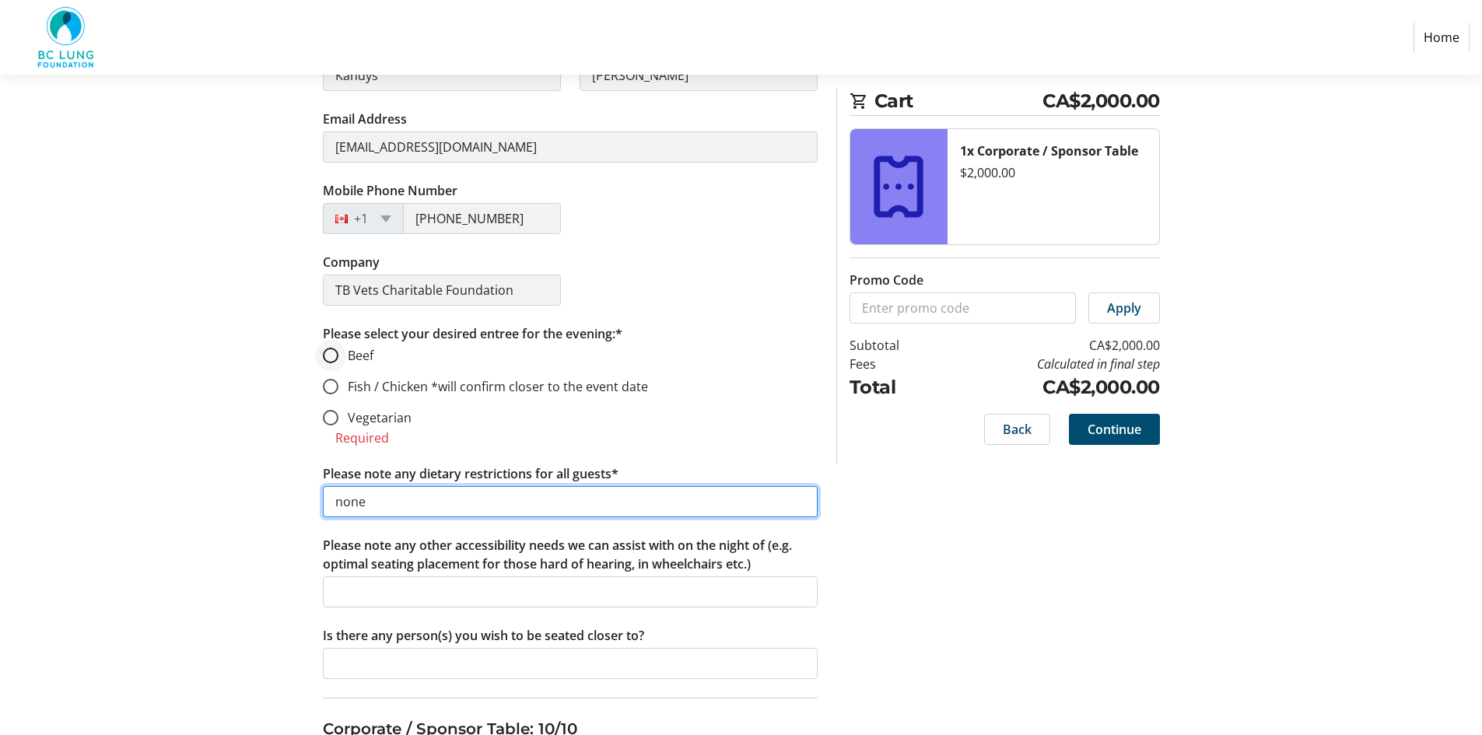
type input "none"
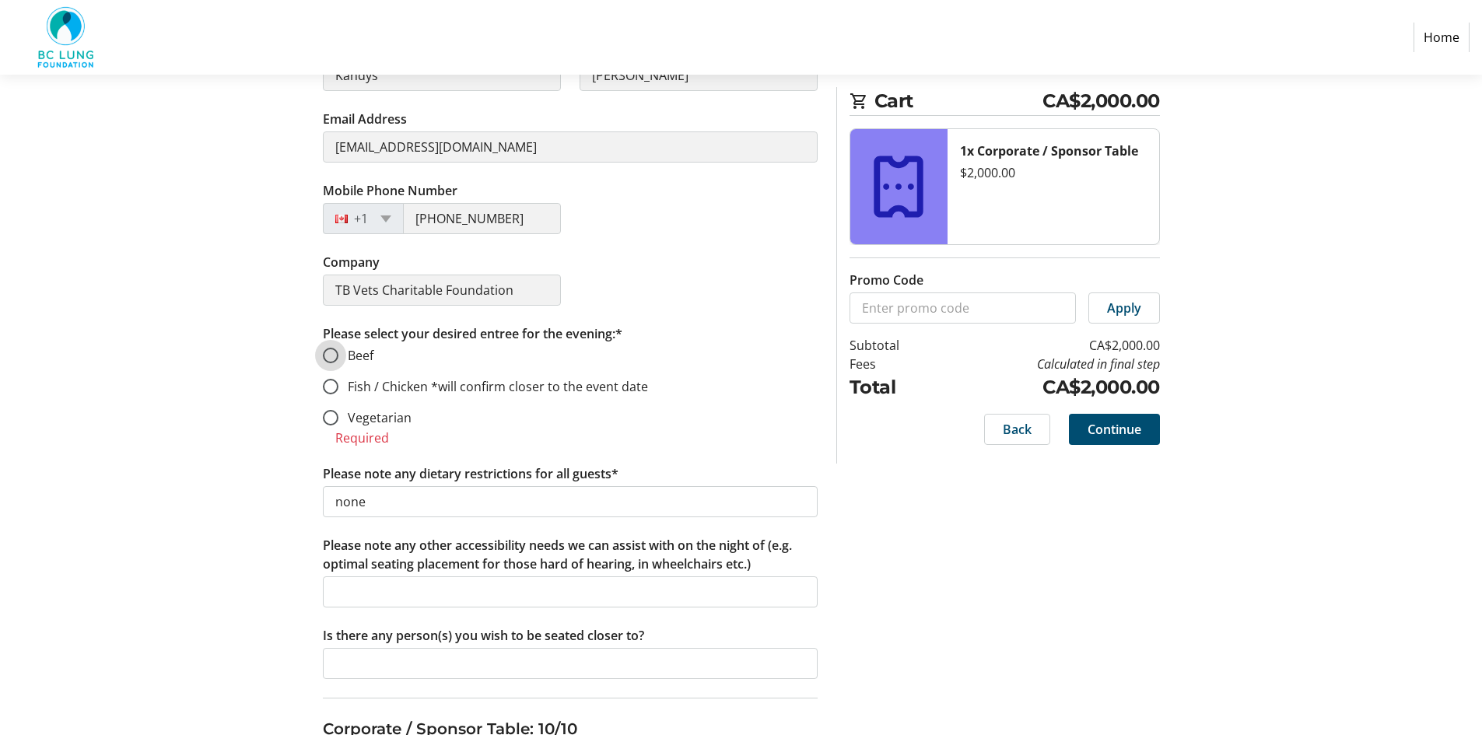
click at [335, 355] on input "Beef" at bounding box center [331, 356] width 16 height 16
radio input "true"
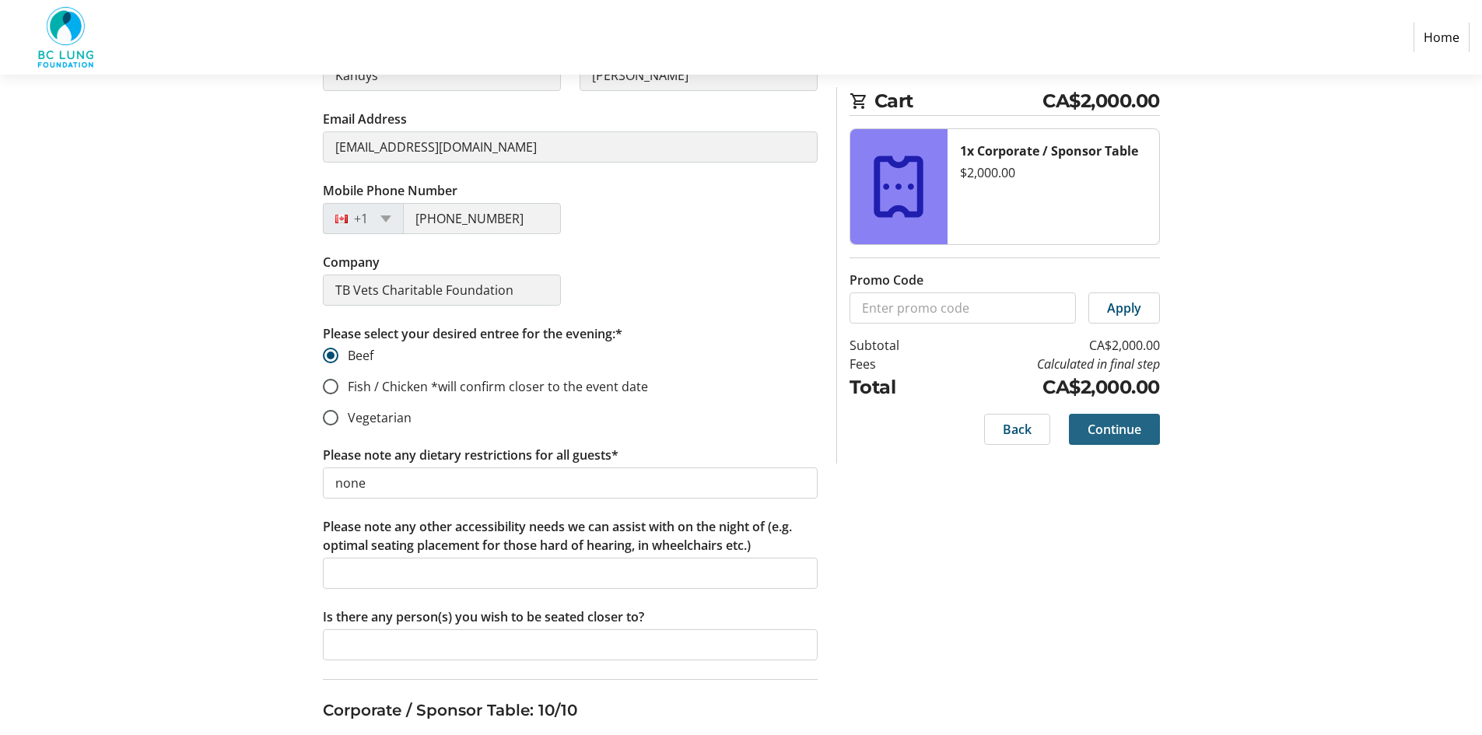
click at [1143, 426] on span at bounding box center [1114, 429] width 91 height 37
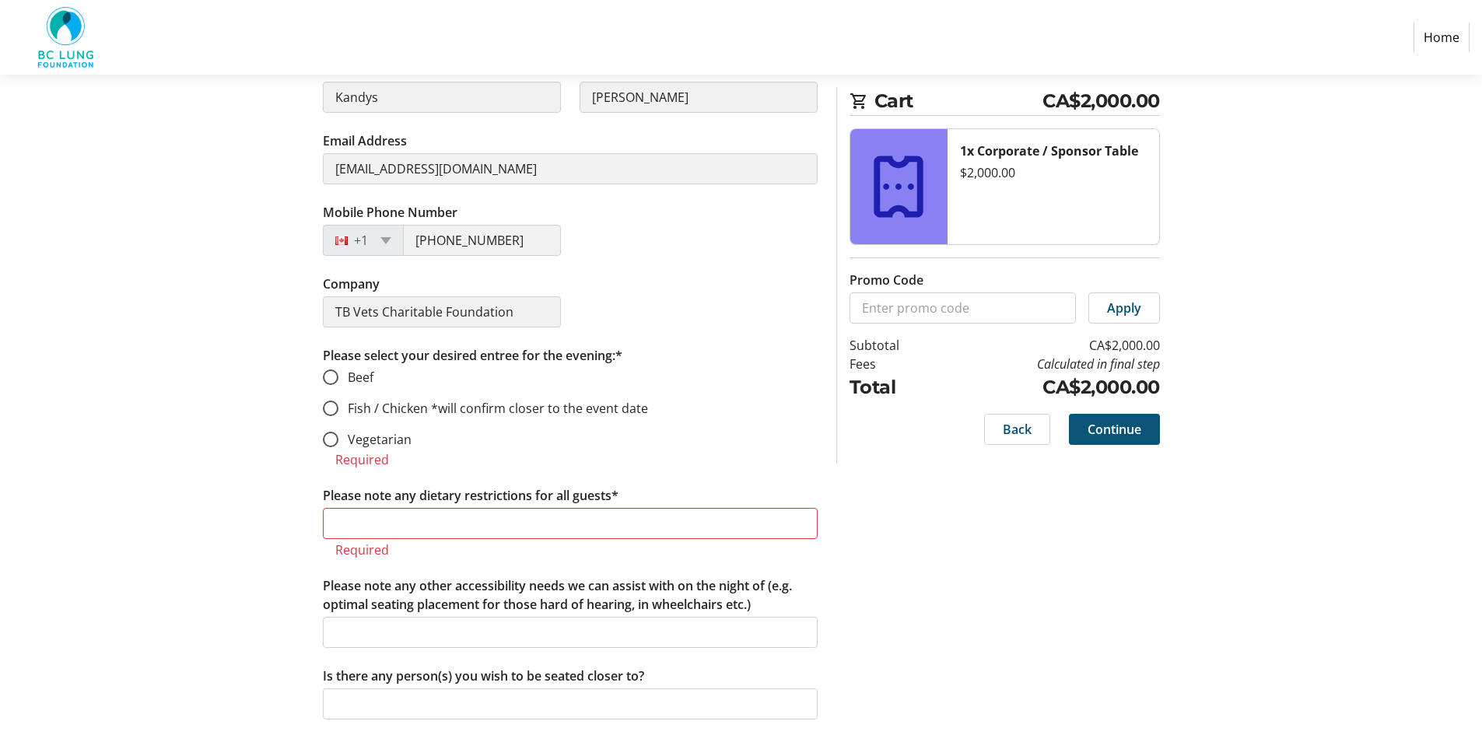
scroll to position [6918, 0]
click at [387, 509] on input "Please note any dietary restrictions for all guests*" at bounding box center [570, 520] width 495 height 31
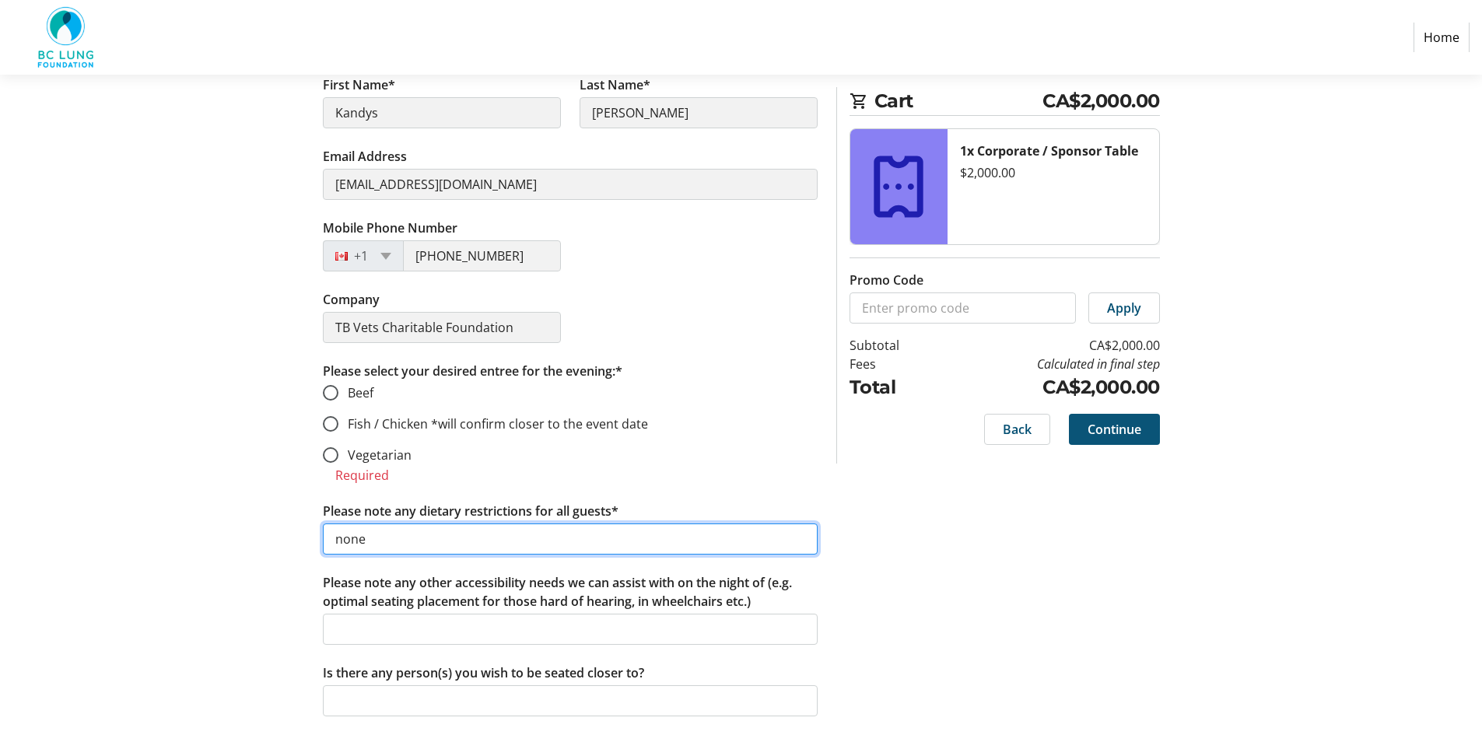
type input "none"
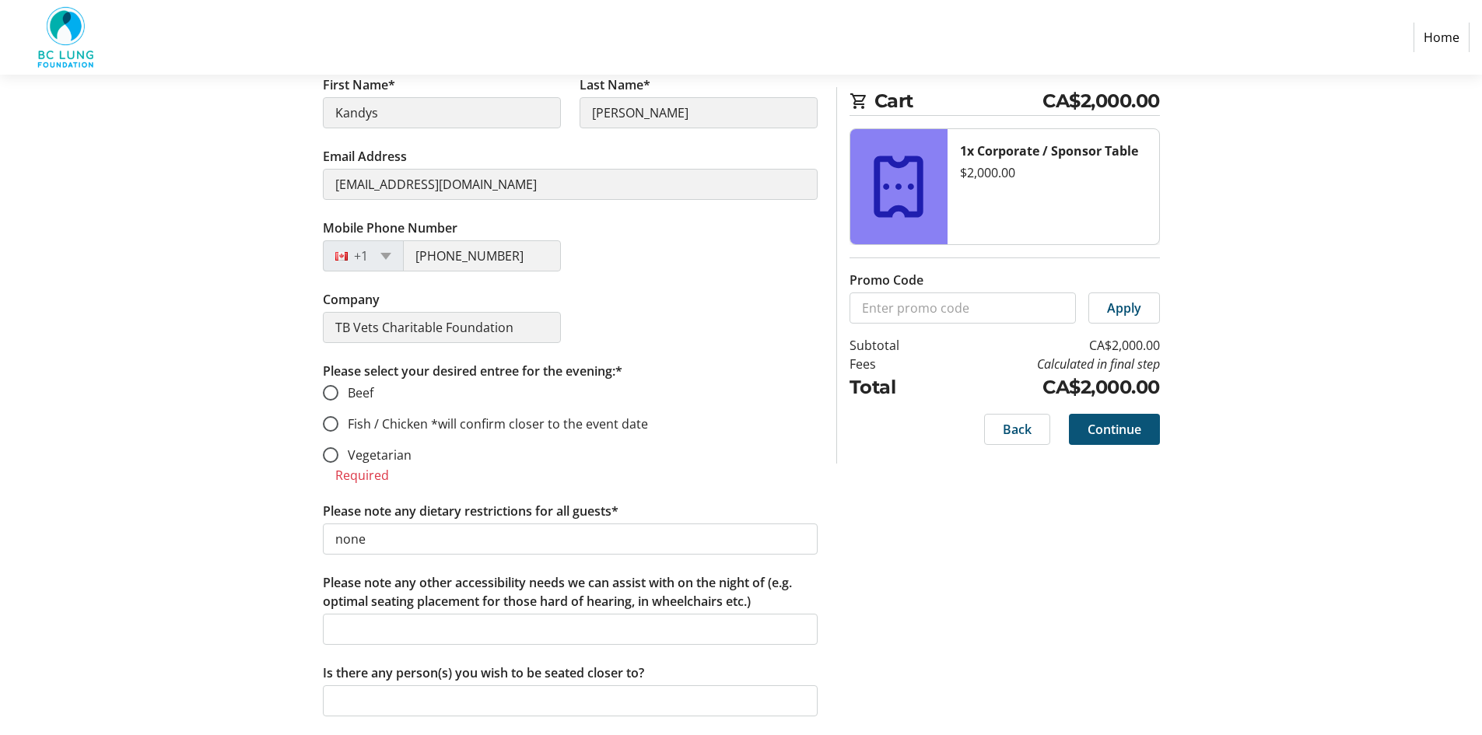
click at [1122, 421] on span "Continue" at bounding box center [1114, 429] width 54 height 19
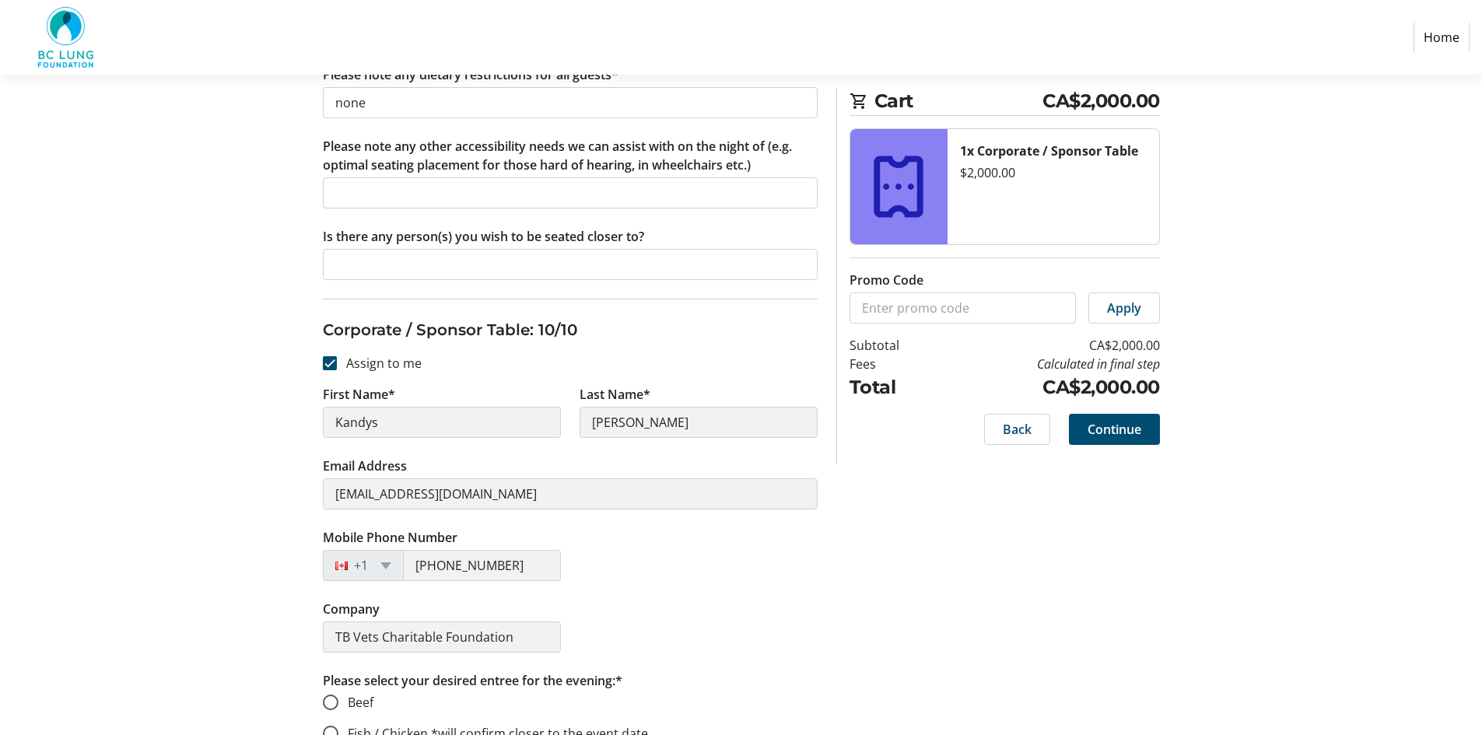
scroll to position [6744, 0]
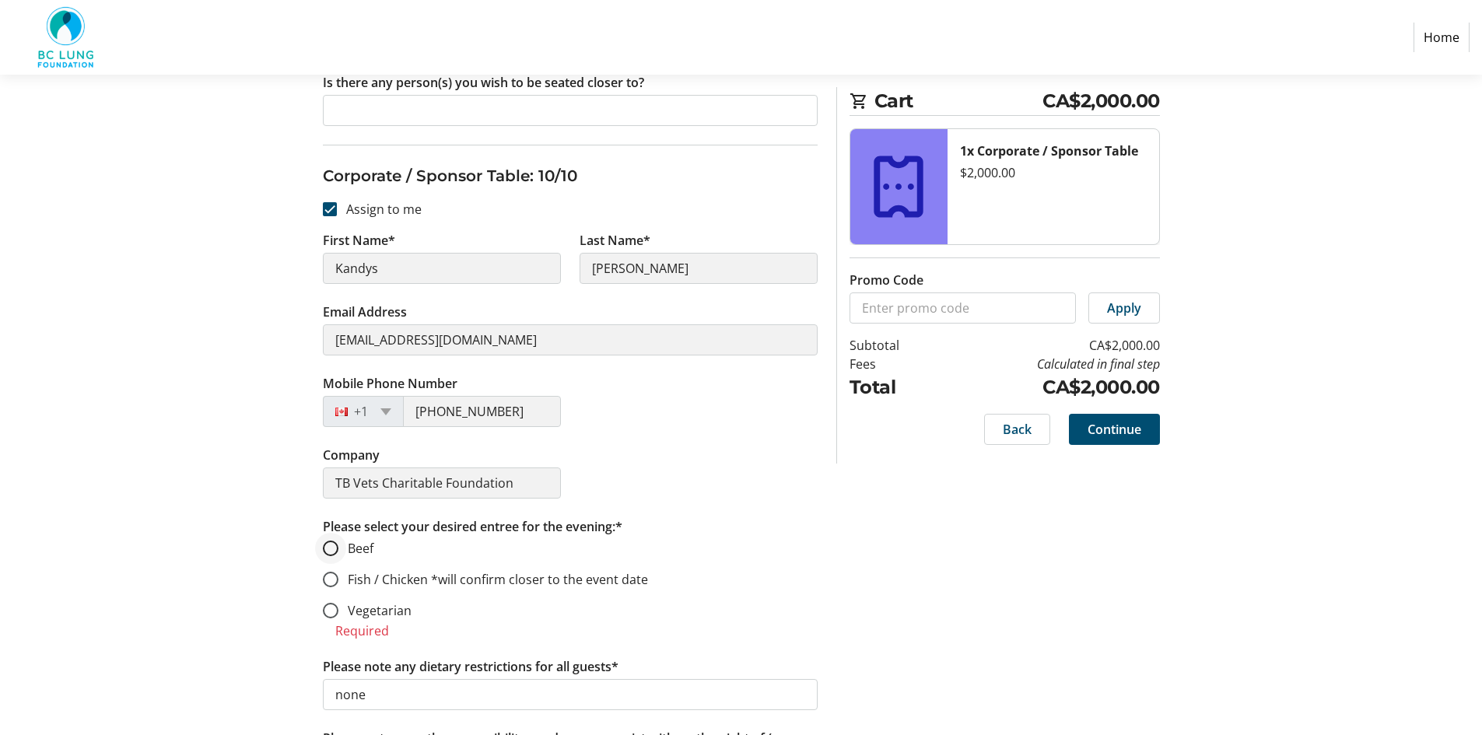
click at [326, 556] on div at bounding box center [330, 548] width 37 height 37
radio input "true"
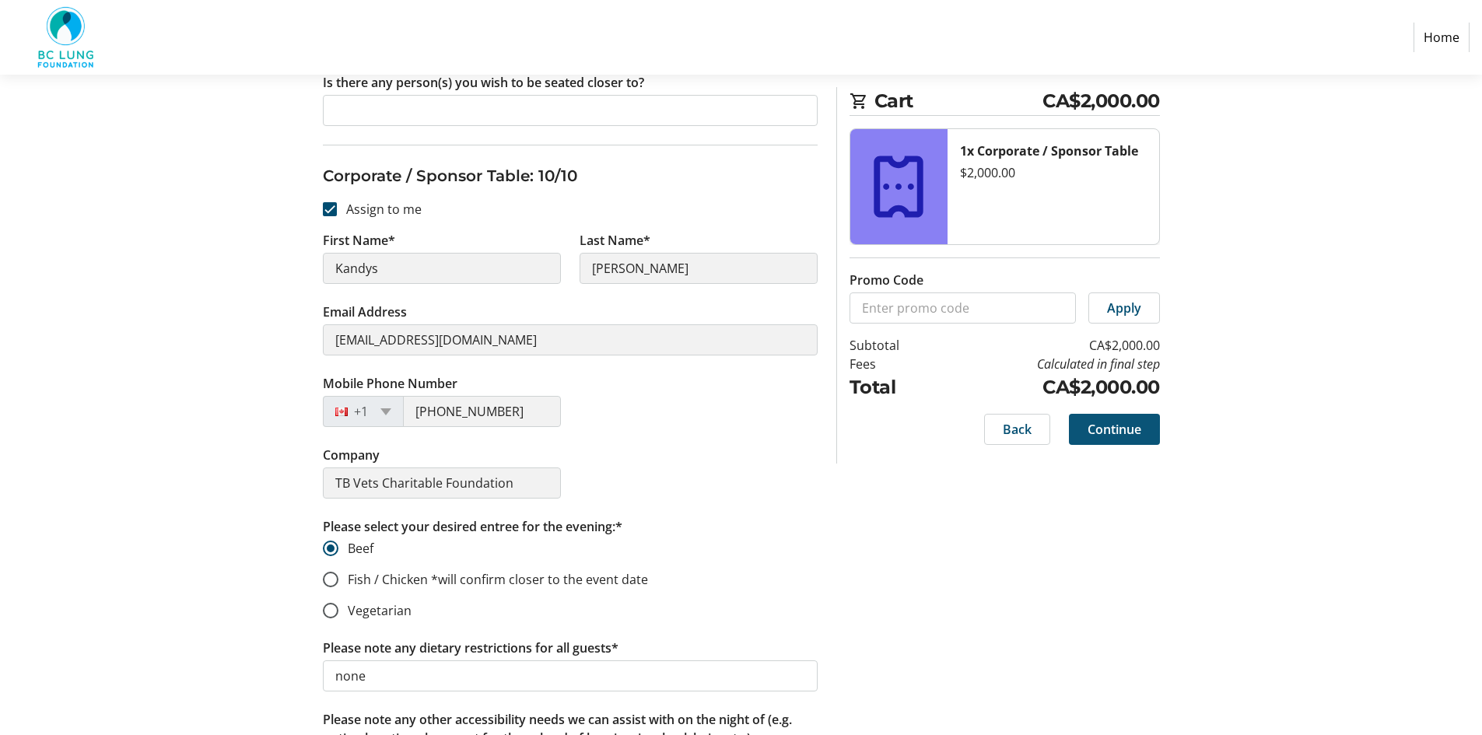
click at [1119, 422] on span "Continue" at bounding box center [1114, 429] width 54 height 19
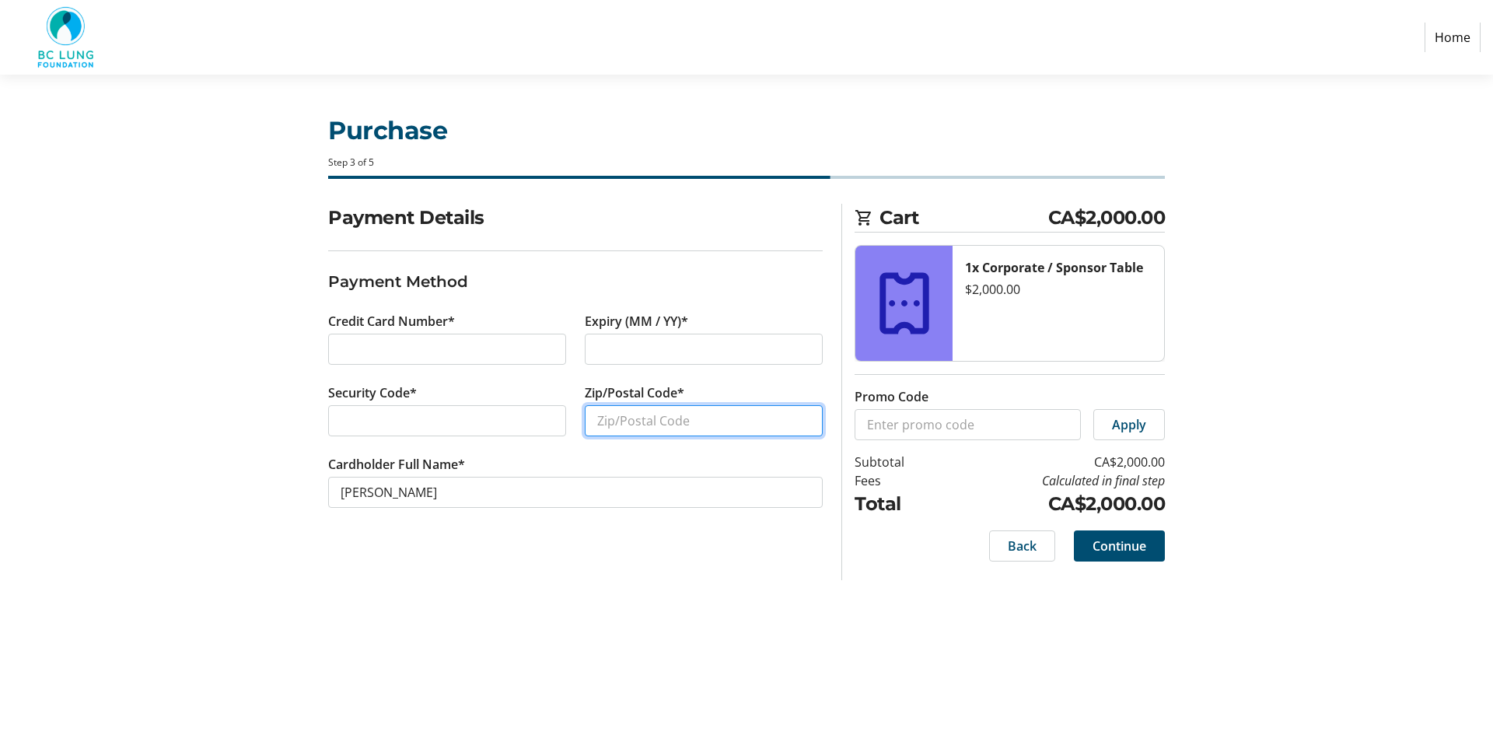
click at [613, 424] on input "Zip/Postal Code*" at bounding box center [704, 420] width 238 height 31
type input "V5K4R1"
click at [1111, 544] on span "Continue" at bounding box center [1120, 546] width 54 height 19
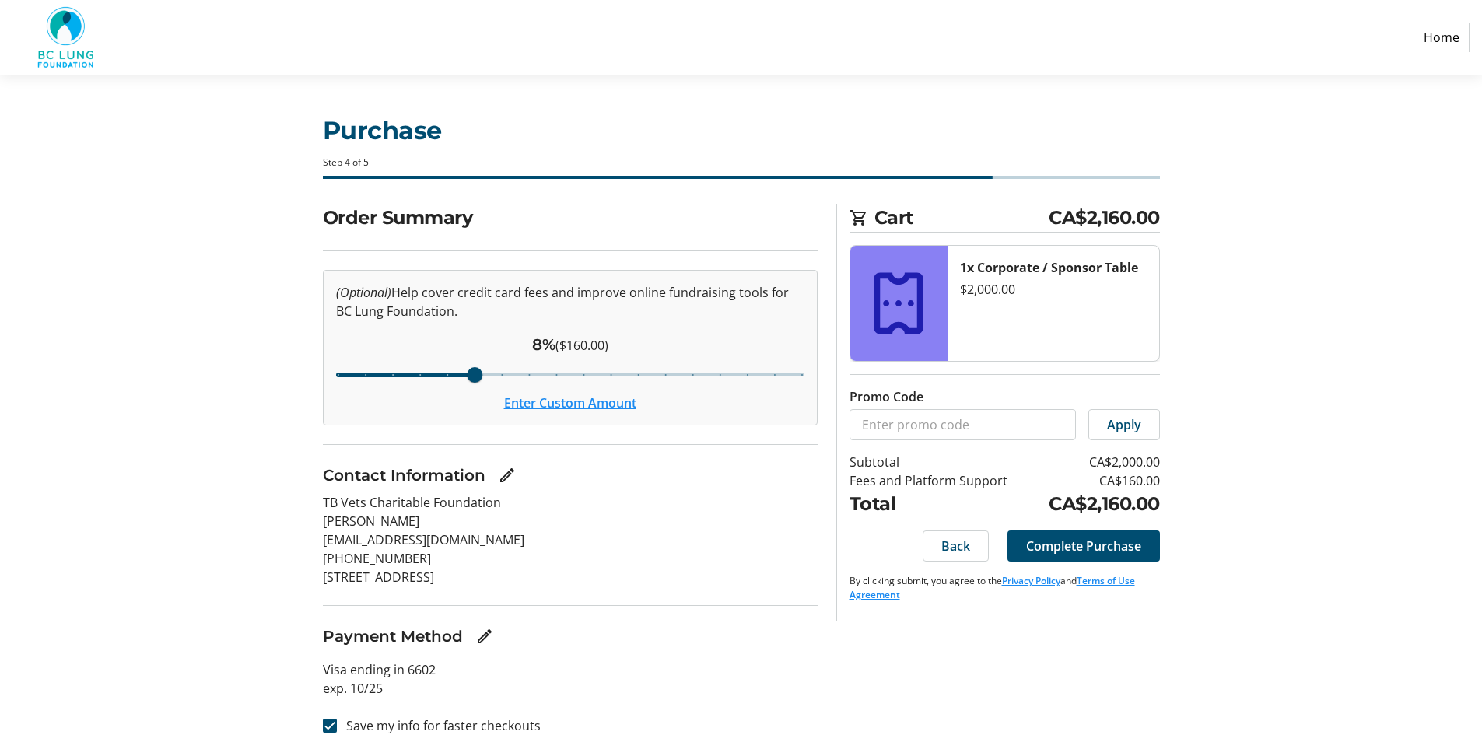
scroll to position [19, 0]
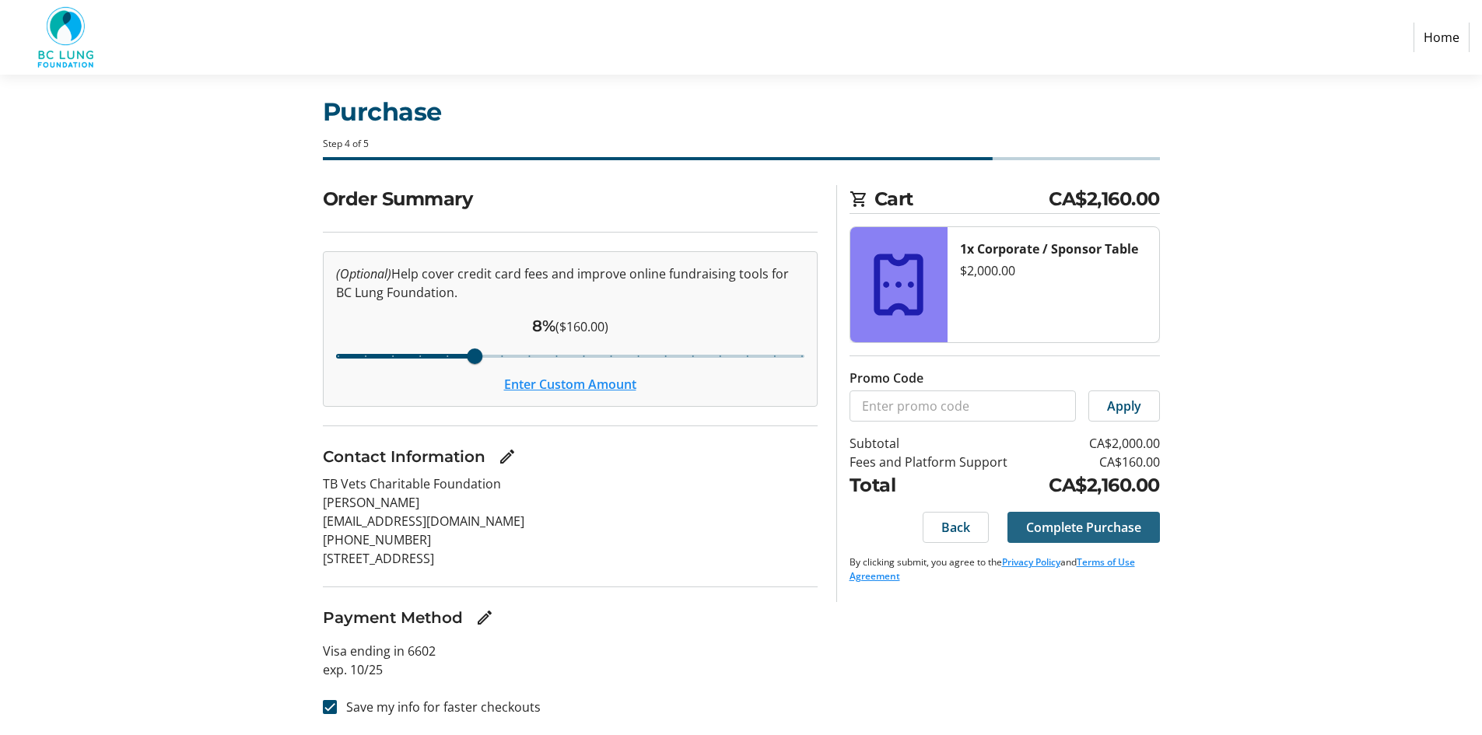
click at [1118, 520] on span "Complete Purchase" at bounding box center [1083, 527] width 115 height 19
